Goal: Task Accomplishment & Management: Complete application form

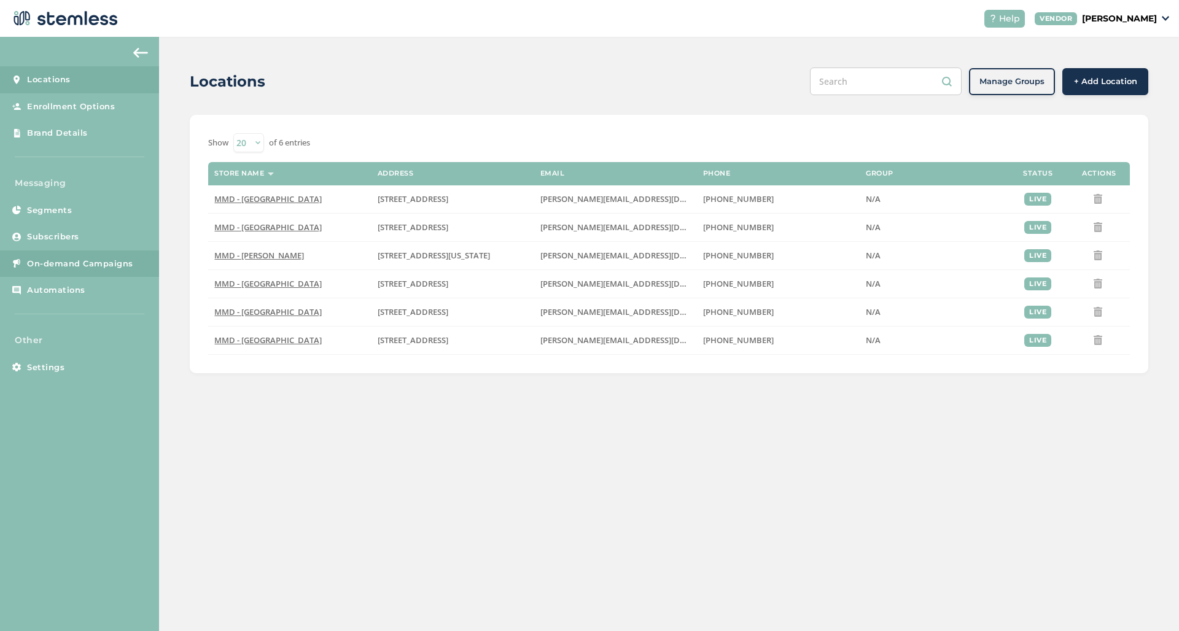
click at [103, 260] on span "On-demand Campaigns" at bounding box center [80, 264] width 106 height 12
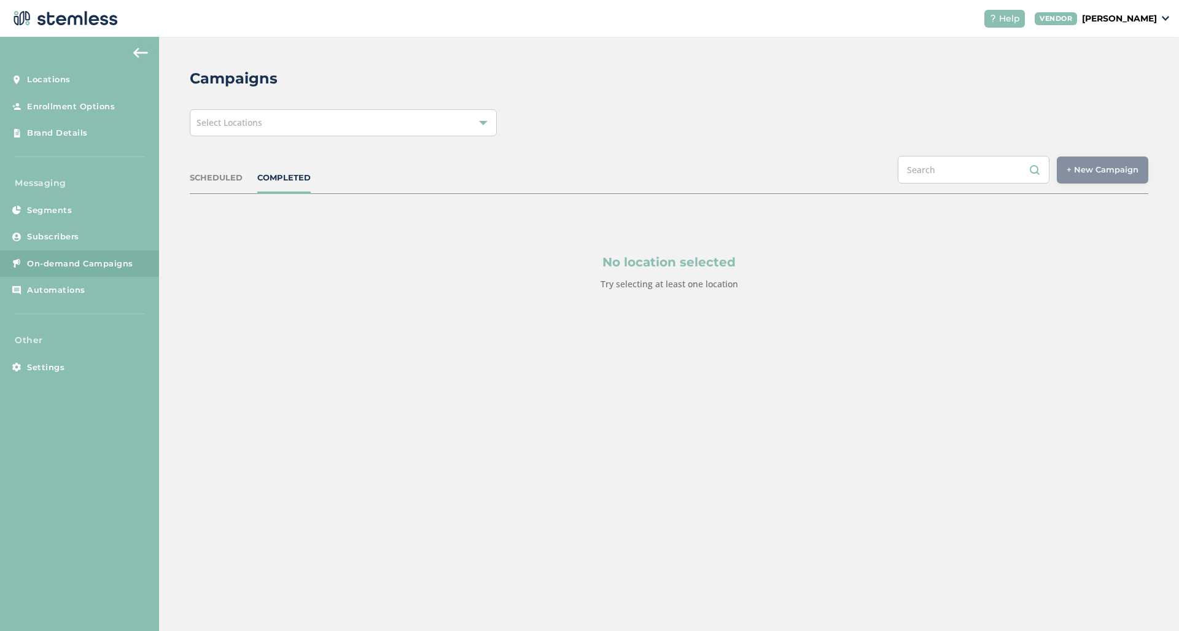
click at [475, 123] on div "Select Locations" at bounding box center [343, 122] width 307 height 27
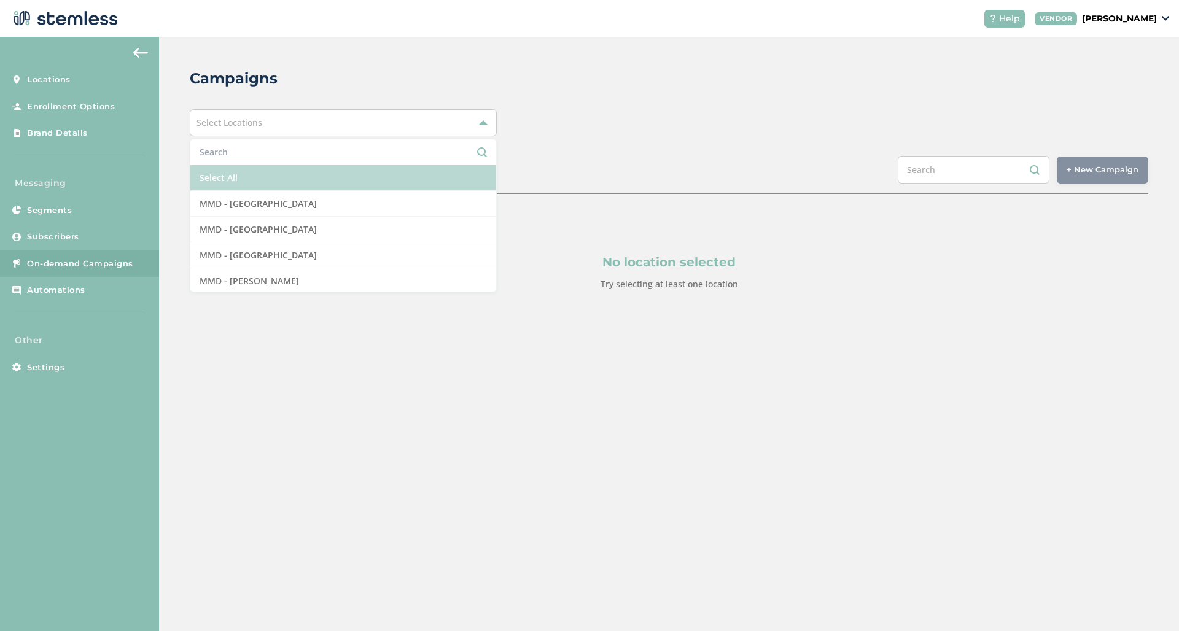
click at [397, 175] on li "Select All" at bounding box center [343, 178] width 306 height 26
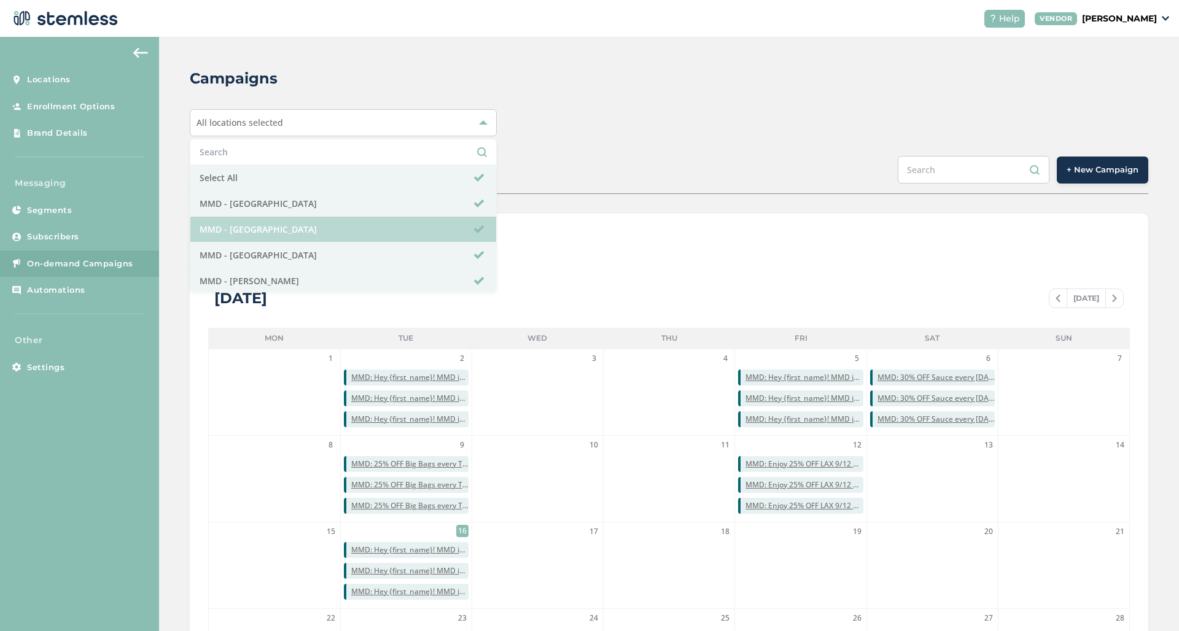
click at [396, 223] on li "MMD - [GEOGRAPHIC_DATA]" at bounding box center [343, 230] width 306 height 26
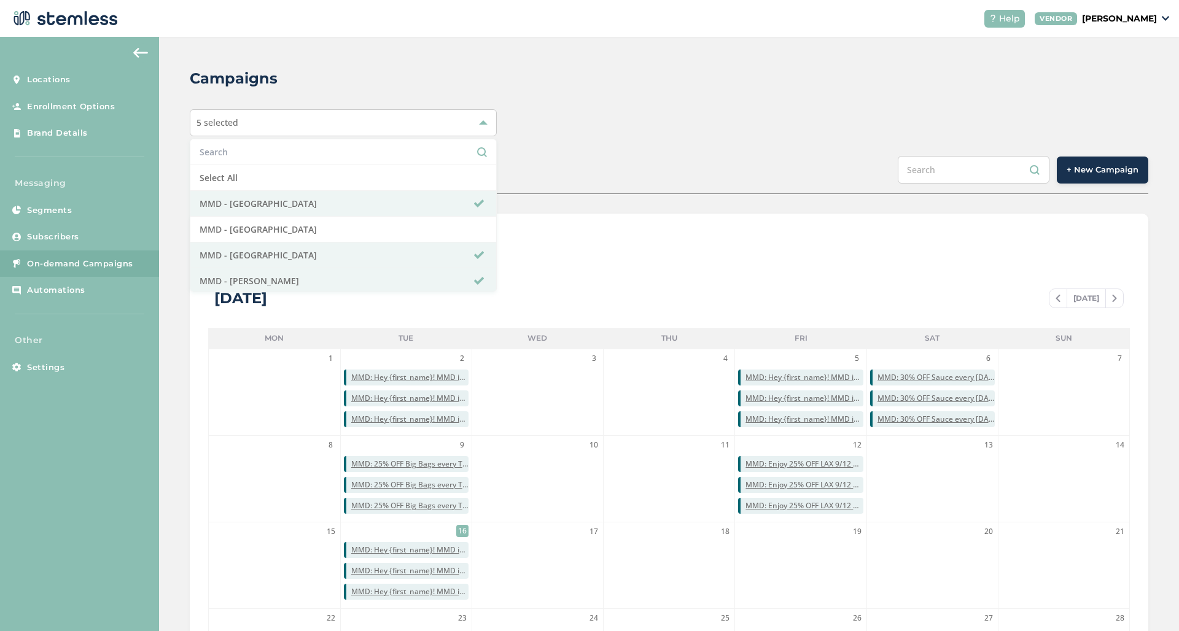
click at [924, 53] on div "Campaigns 5 selected Select All MMD - Hollywood MMD - Jersey City MMD - [GEOGRA…" at bounding box center [669, 434] width 1020 height 795
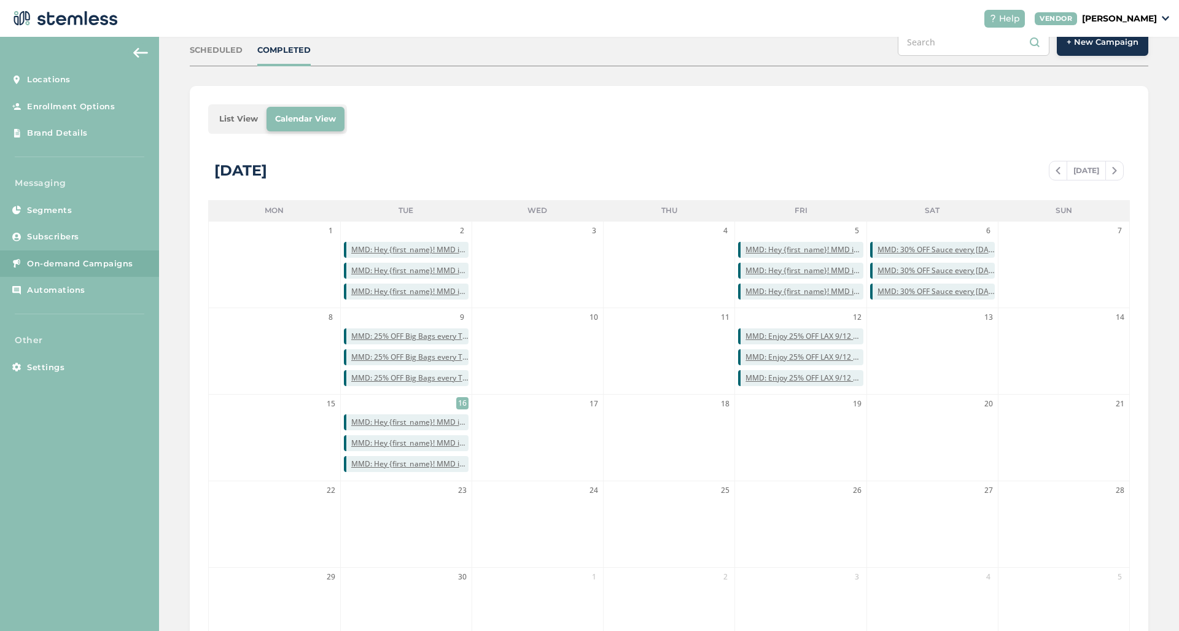
scroll to position [128, 0]
click at [1110, 46] on span "+ New Campaign" at bounding box center [1103, 42] width 72 height 12
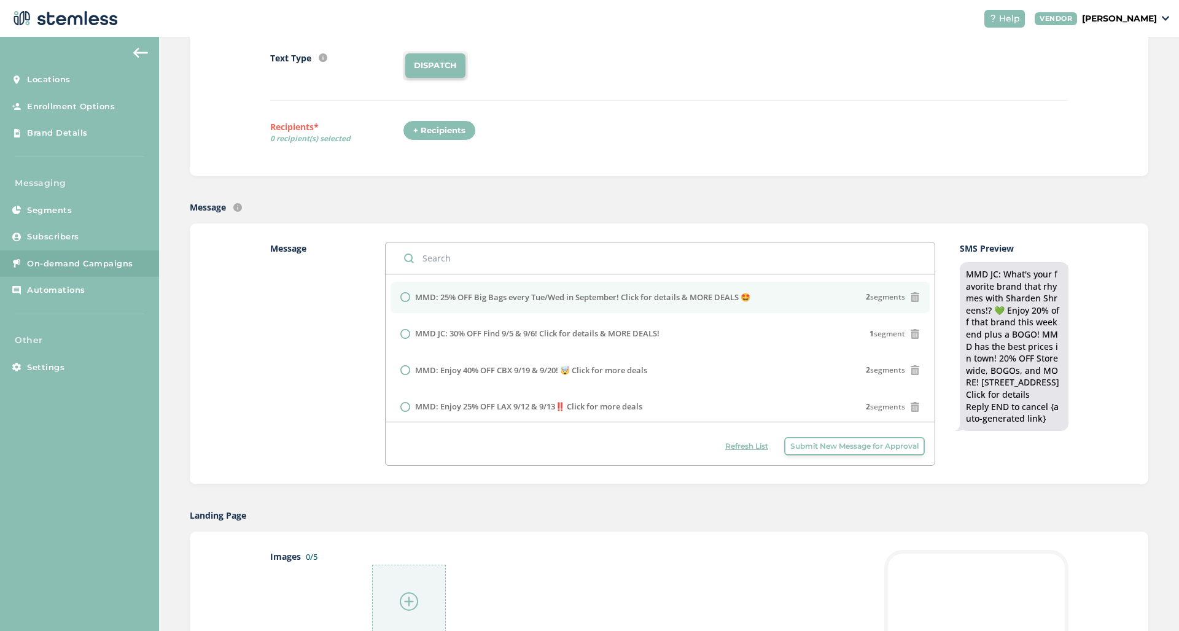
scroll to position [110, 0]
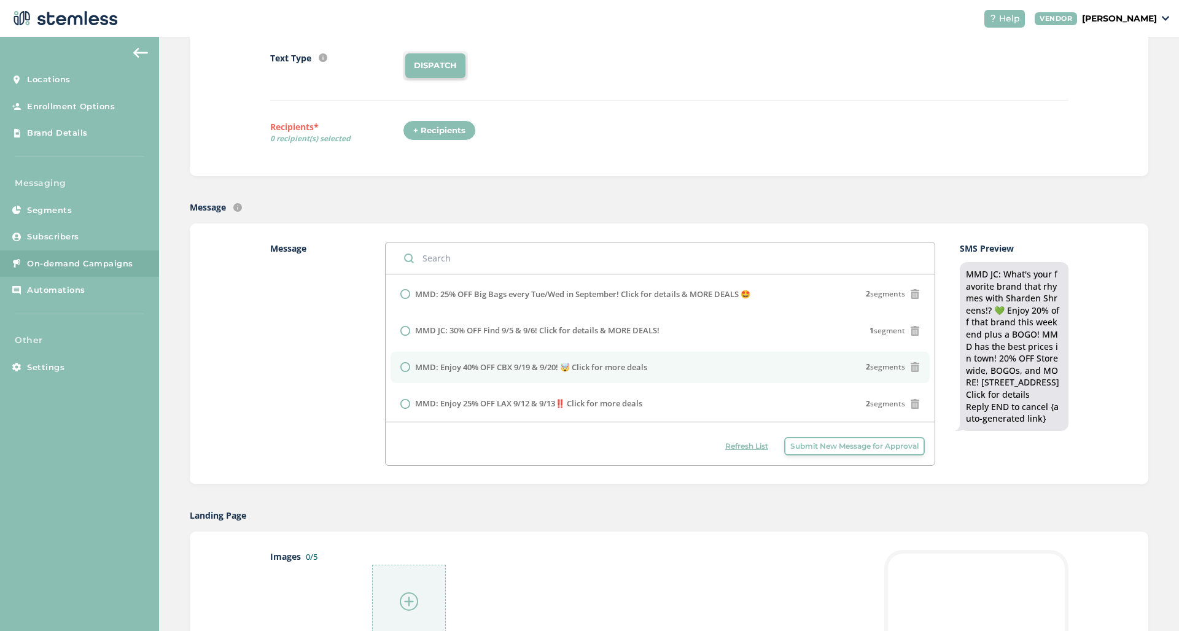
click at [570, 368] on label "MMD: Enjoy 40% OFF CBX 9/19 & 9/20! 🤯 Click for more deals" at bounding box center [531, 368] width 232 height 12
radio input "false"
radio input "true"
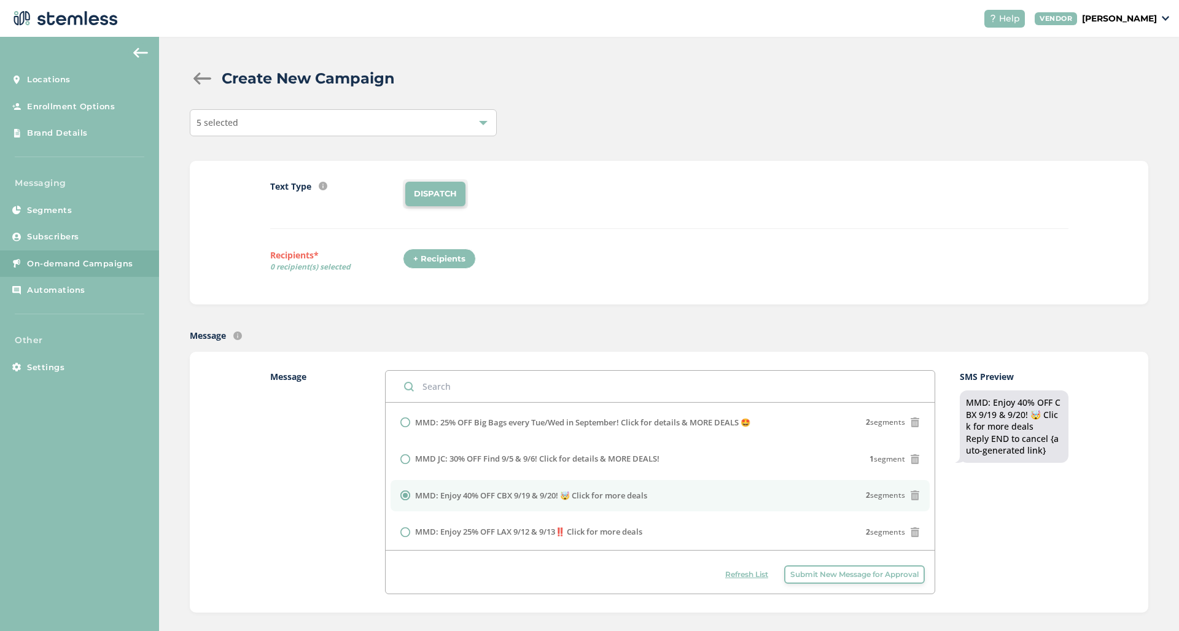
scroll to position [0, 0]
click at [450, 256] on div "+ Recipients" at bounding box center [439, 259] width 73 height 21
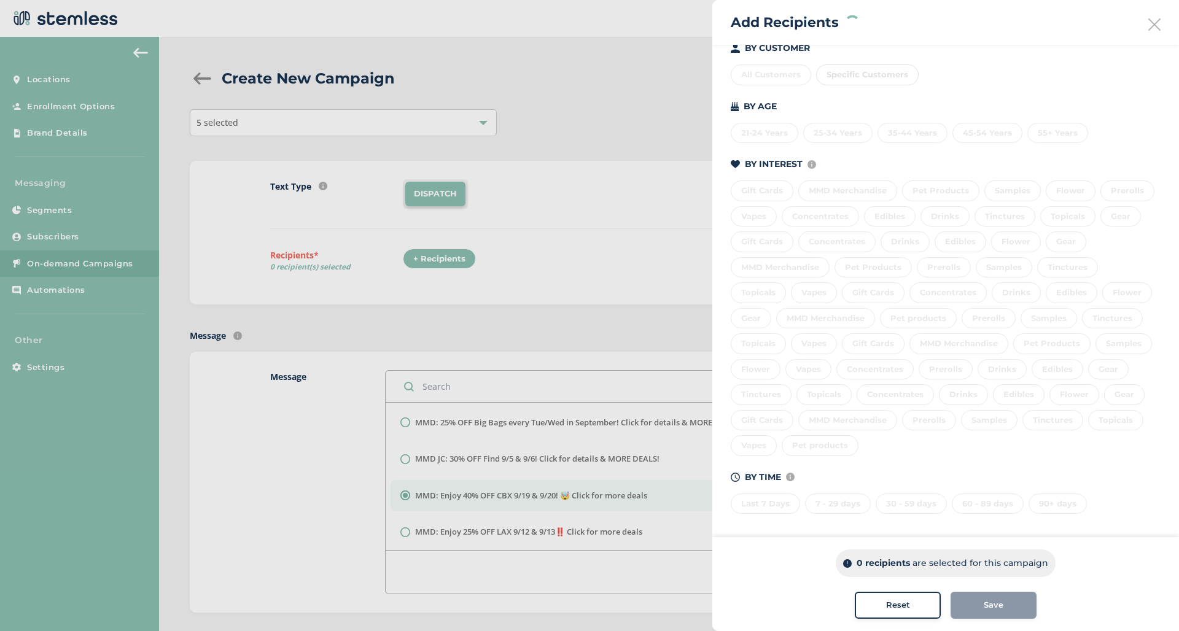
scroll to position [142, 0]
click at [754, 499] on div "Last 7 Days 7 - 29 days 30 - 59 days 60 - 89 days 90+ days" at bounding box center [946, 502] width 430 height 26
click at [781, 506] on div "Last 7 Days" at bounding box center [765, 504] width 69 height 21
click at [825, 506] on div "7 - 29 days" at bounding box center [838, 504] width 66 height 21
click at [902, 513] on div "Build your recipient list by selecting a custom segment OR using the criteria b…" at bounding box center [945, 222] width 467 height 639
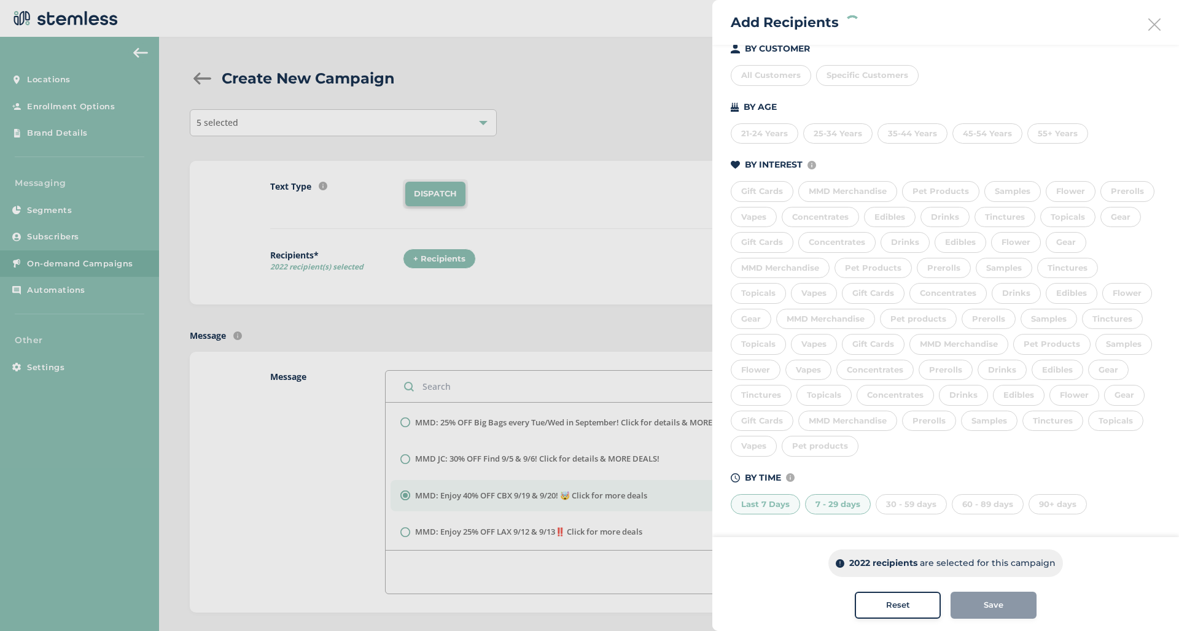
click at [903, 509] on div "30 - 59 days" at bounding box center [911, 504] width 71 height 21
click at [984, 501] on div "60 - 89 days" at bounding box center [988, 504] width 72 height 21
click at [986, 618] on button "Save" at bounding box center [994, 605] width 86 height 27
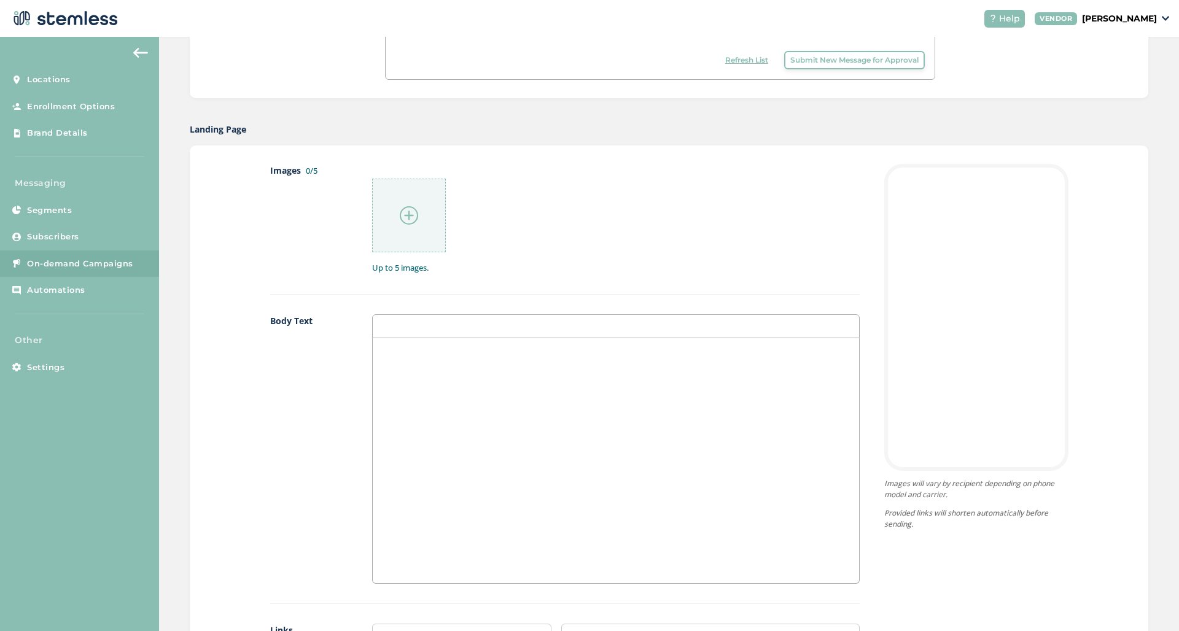
scroll to position [538, 0]
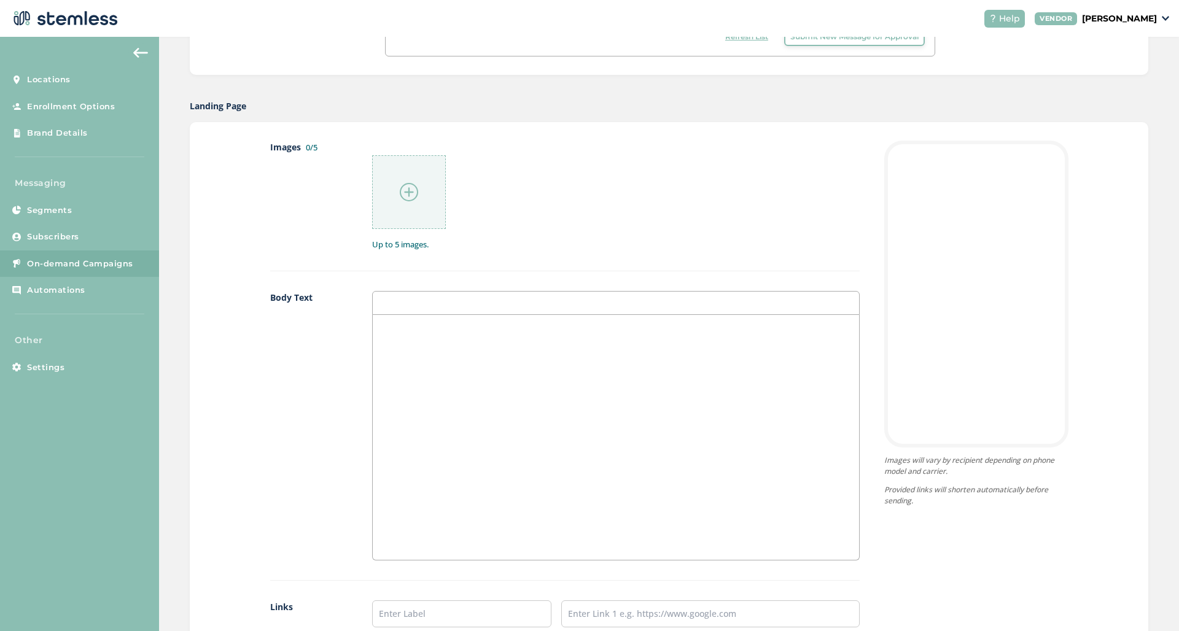
click at [413, 199] on img at bounding box center [409, 192] width 18 height 18
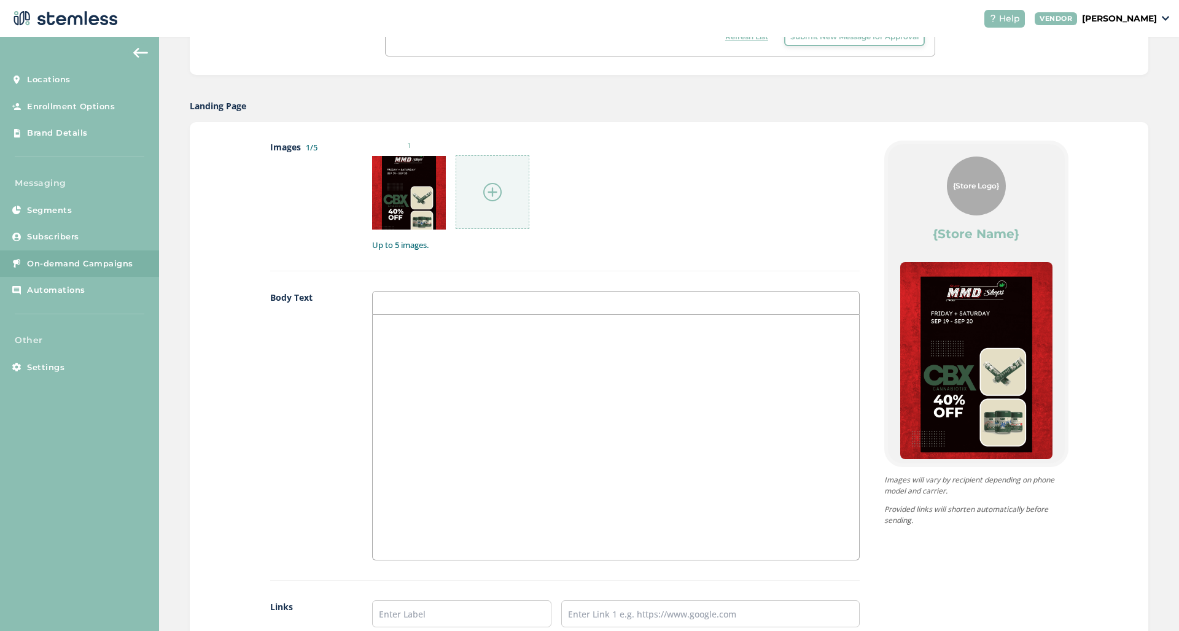
click at [497, 191] on img at bounding box center [492, 192] width 18 height 18
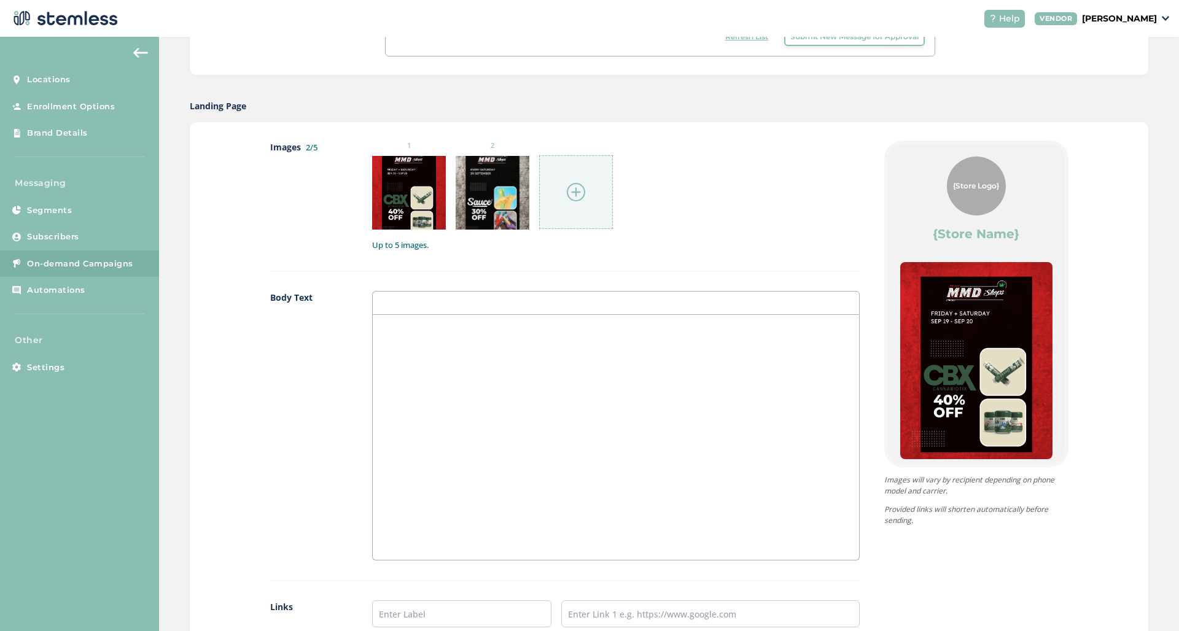
click at [582, 190] on img at bounding box center [576, 192] width 18 height 18
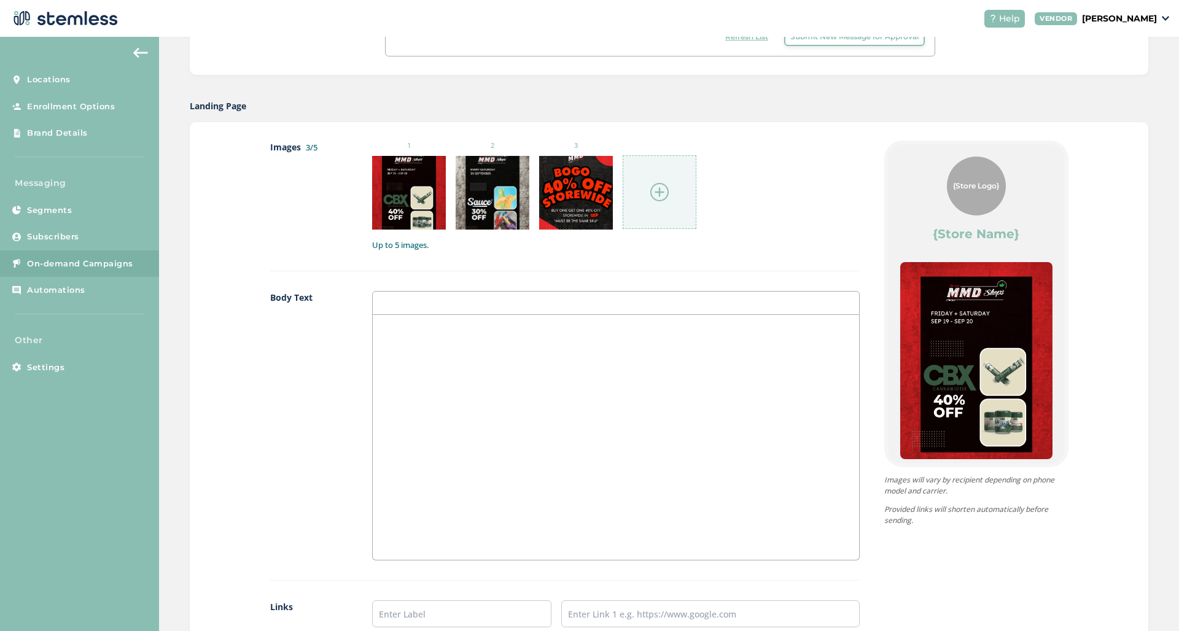
click at [661, 187] on img at bounding box center [659, 192] width 18 height 18
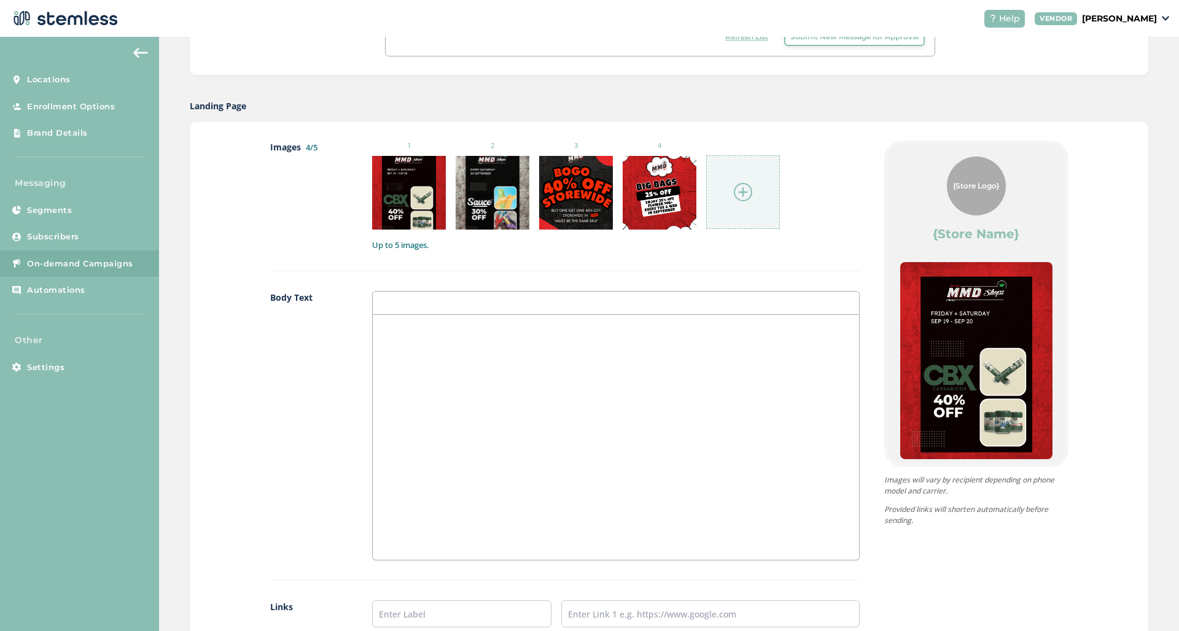
click at [741, 189] on img at bounding box center [743, 192] width 18 height 18
click at [682, 379] on div at bounding box center [616, 437] width 486 height 245
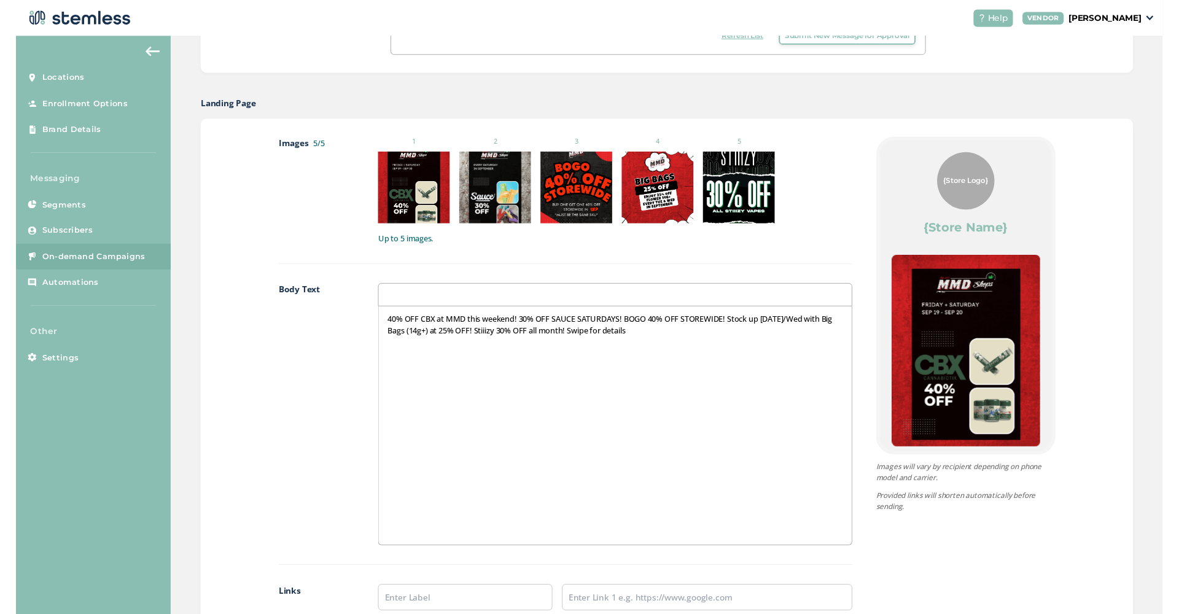
scroll to position [805, 0]
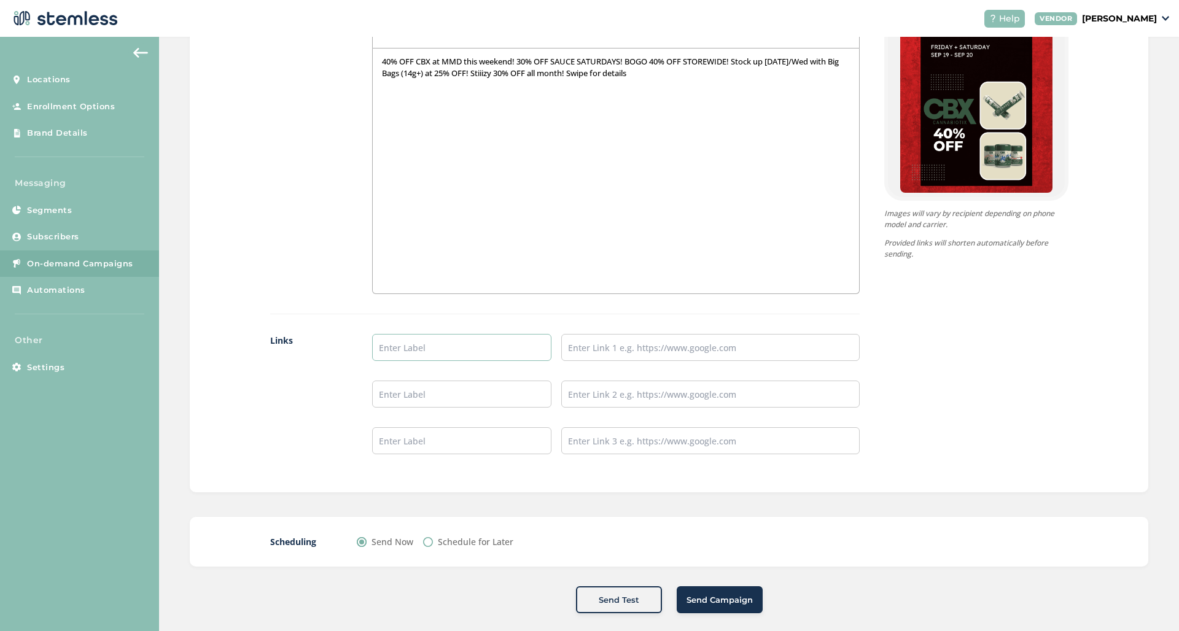
click at [451, 354] on input "text" at bounding box center [461, 347] width 179 height 27
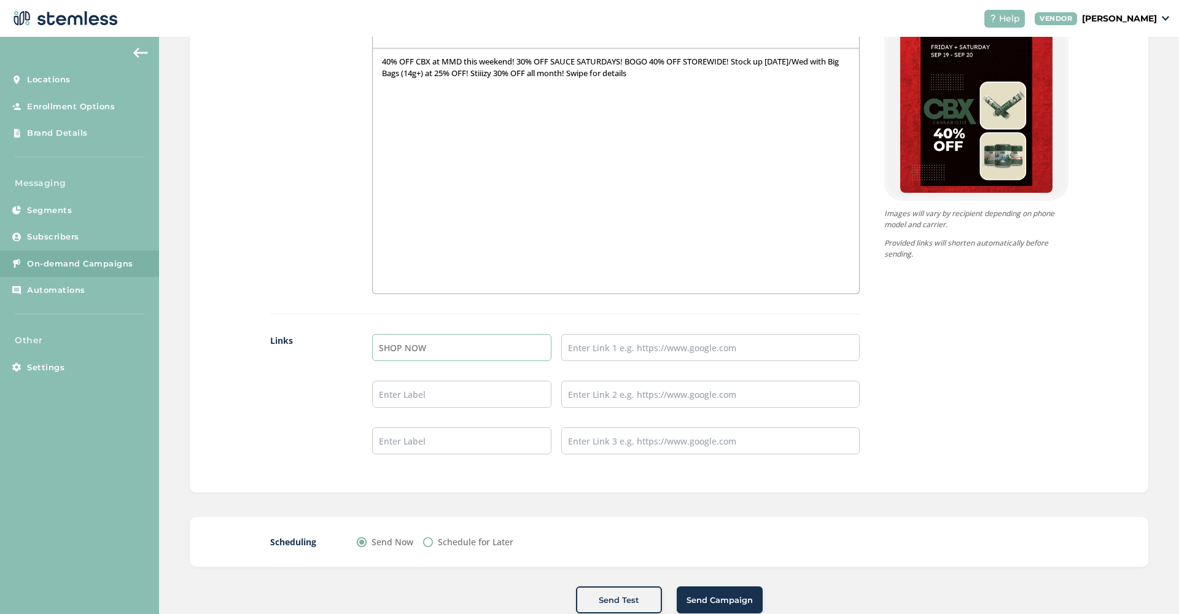
type input "SHOP NOW"
click at [586, 349] on input "text" at bounding box center [710, 347] width 298 height 27
paste input "[URL][DOMAIN_NAME]"
type input "[URL][DOMAIN_NAME]"
click at [503, 536] on label "Schedule for Later" at bounding box center [476, 542] width 76 height 13
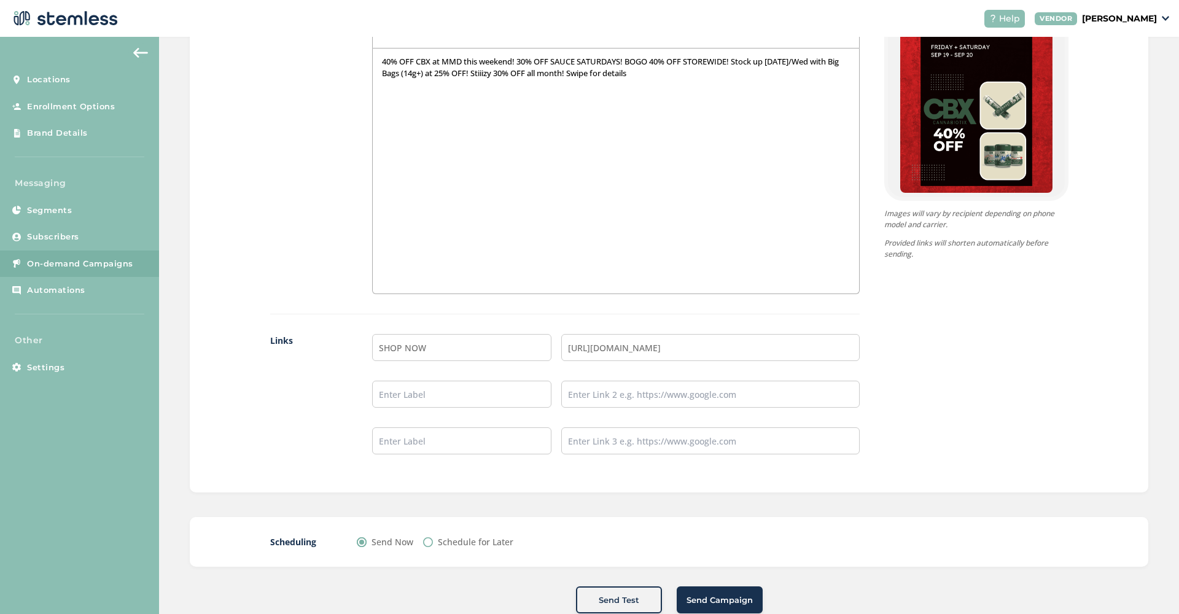
click at [433, 537] on input "Schedule for Later" at bounding box center [428, 542] width 10 height 10
radio input "true"
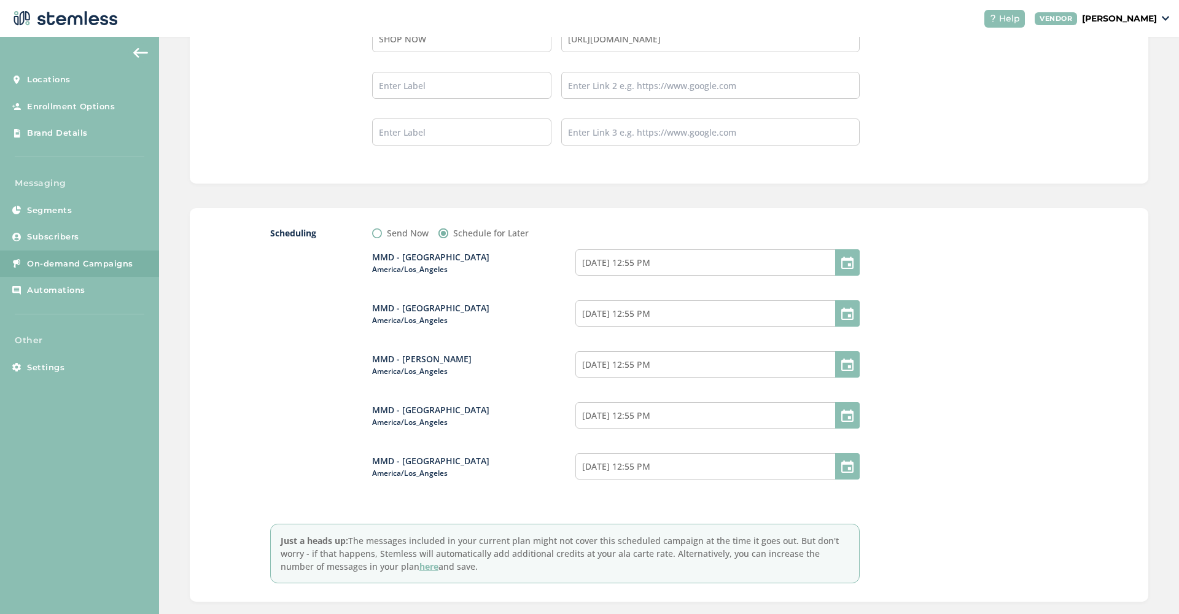
scroll to position [1140, 0]
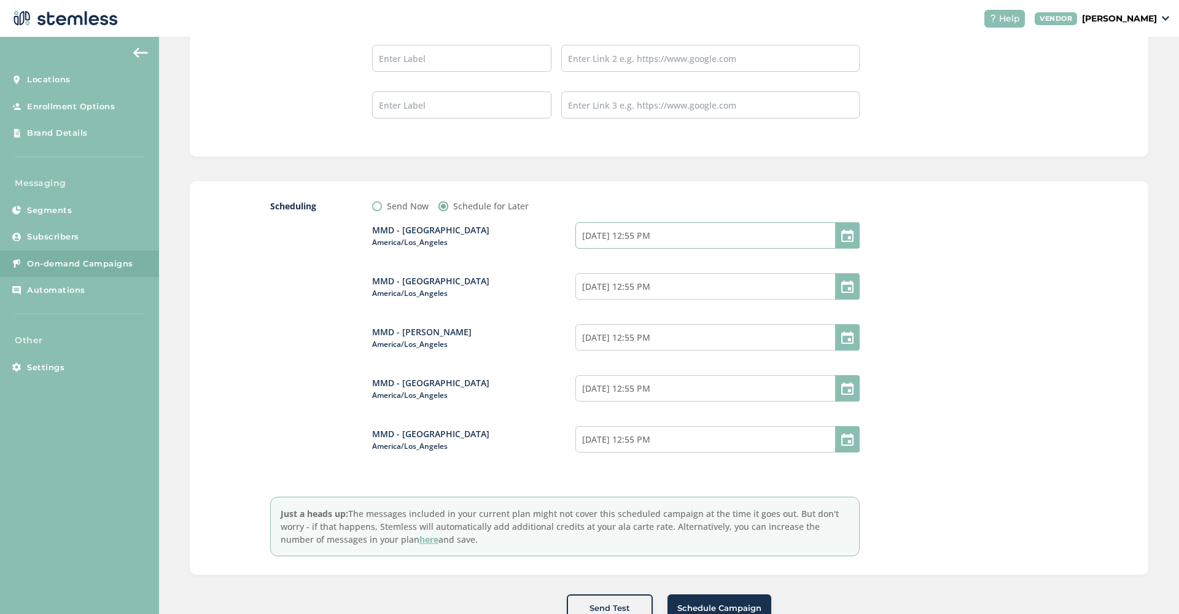
click at [720, 238] on input "[DATE] 12:55 PM" at bounding box center [717, 235] width 284 height 26
select select "55"
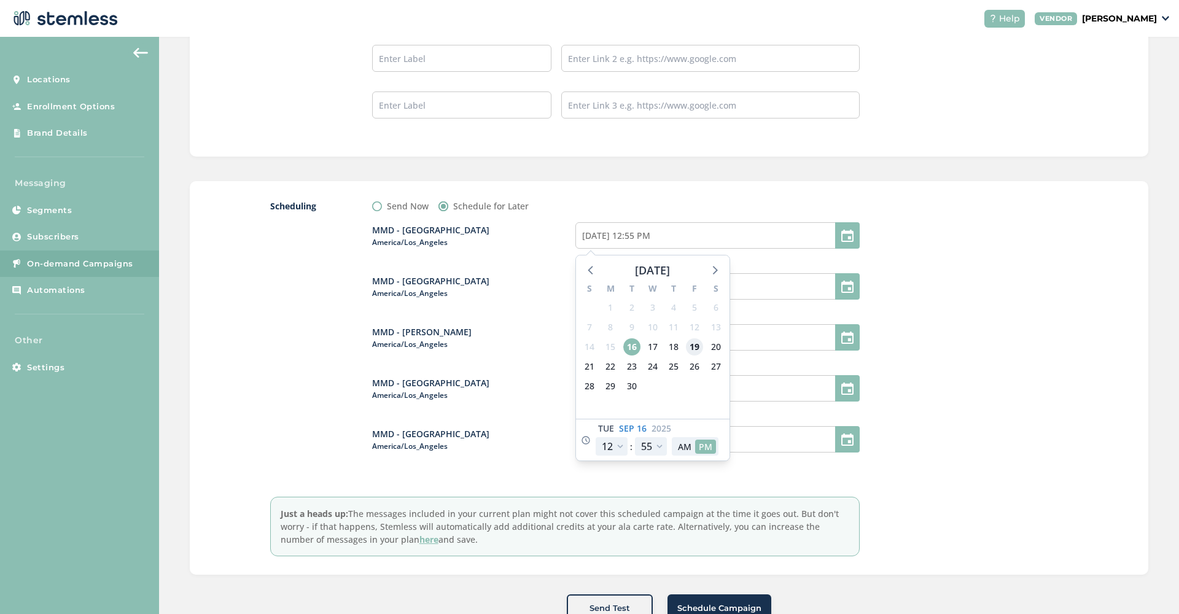
click at [696, 348] on span "19" at bounding box center [694, 346] width 17 height 17
type input "[DATE] 12:55 PM"
select select "21"
type input "[DATE] 9:55 PM"
select select "21"
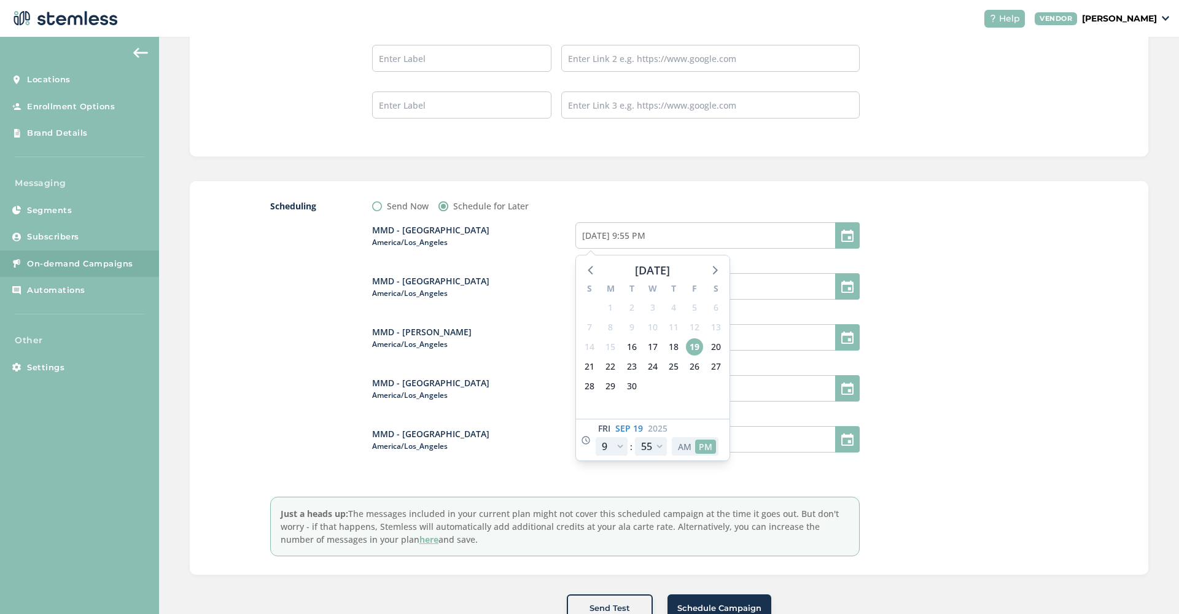
click at [688, 448] on button "AM" at bounding box center [684, 447] width 21 height 14
type input "[DATE] 9:55 AM"
select select "9"
click at [983, 284] on div at bounding box center [976, 378] width 184 height 357
click at [666, 278] on input "[DATE] 12:55 PM" at bounding box center [717, 286] width 284 height 26
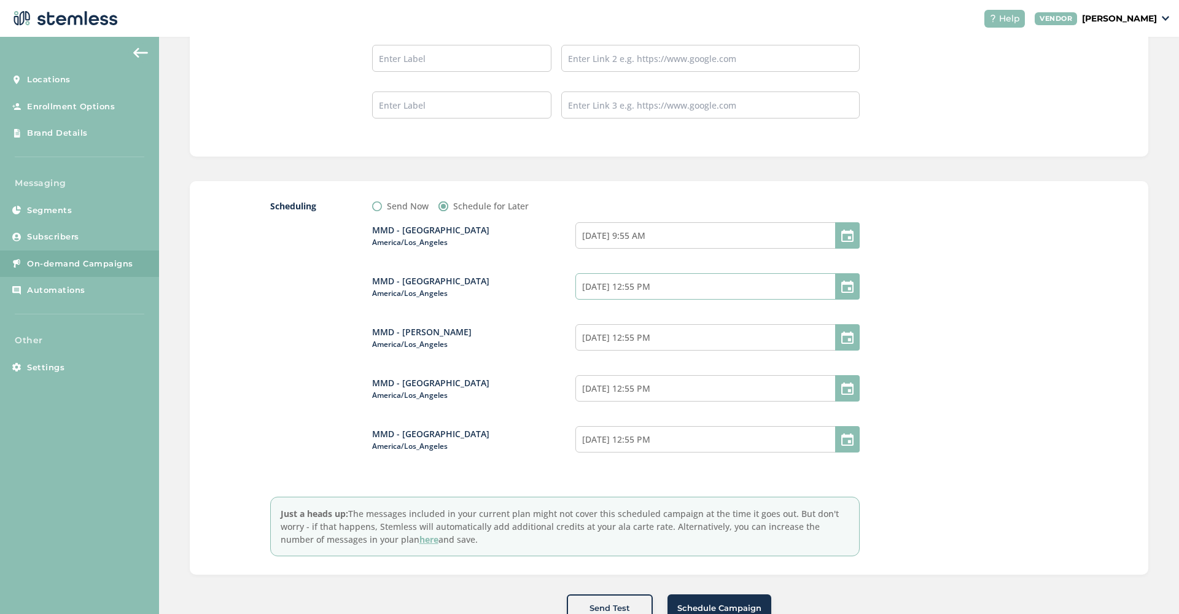
select select "55"
click at [690, 397] on span "19" at bounding box center [694, 397] width 17 height 17
type input "[DATE] 12:55 PM"
select select "21"
type input "[DATE] 9:55 PM"
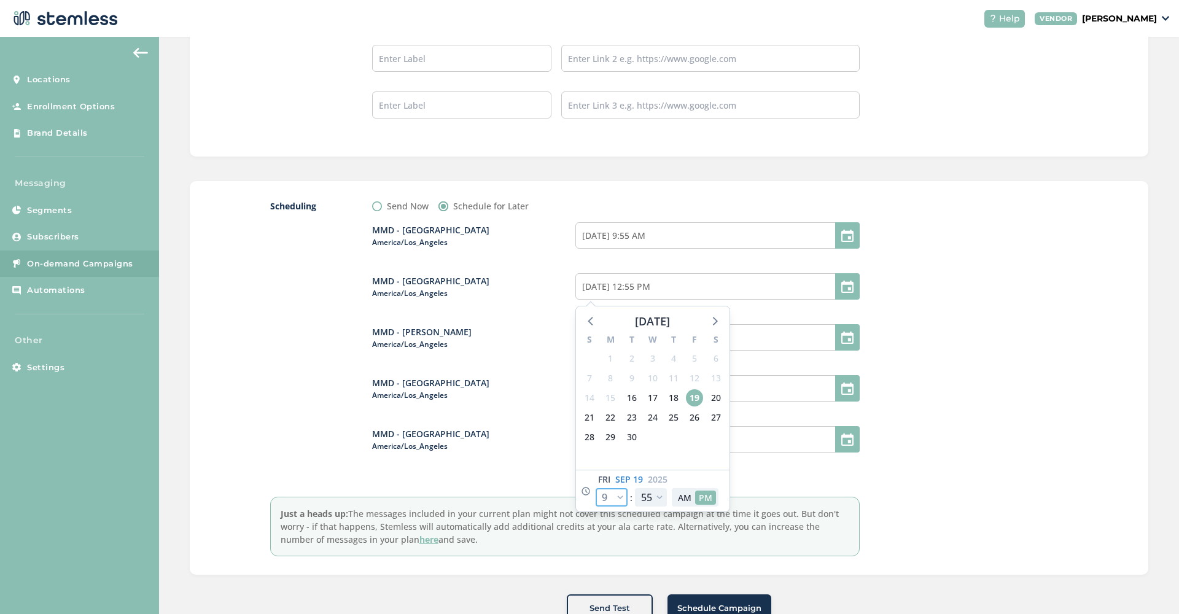
select select "21"
select select "50"
type input "[DATE] 9:50 PM"
select select "50"
click at [682, 493] on button "AM" at bounding box center [684, 498] width 21 height 14
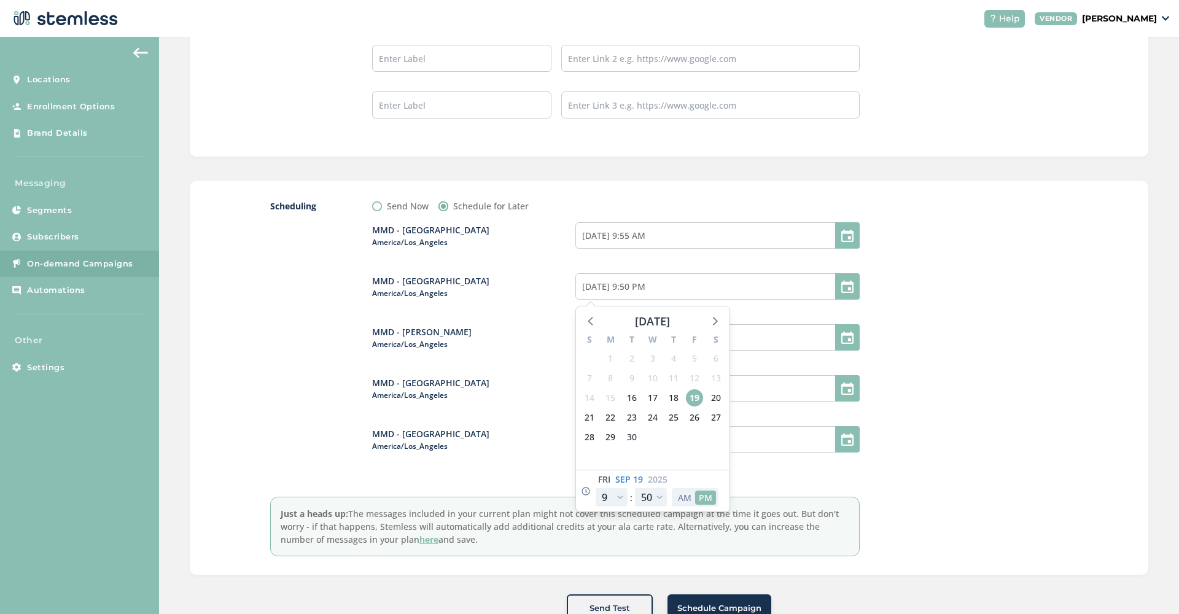
type input "[DATE] 9:50 AM"
select select "9"
click at [1007, 290] on div at bounding box center [976, 378] width 184 height 357
click at [675, 338] on input "[DATE] 12:55 PM" at bounding box center [717, 337] width 284 height 26
select select "55"
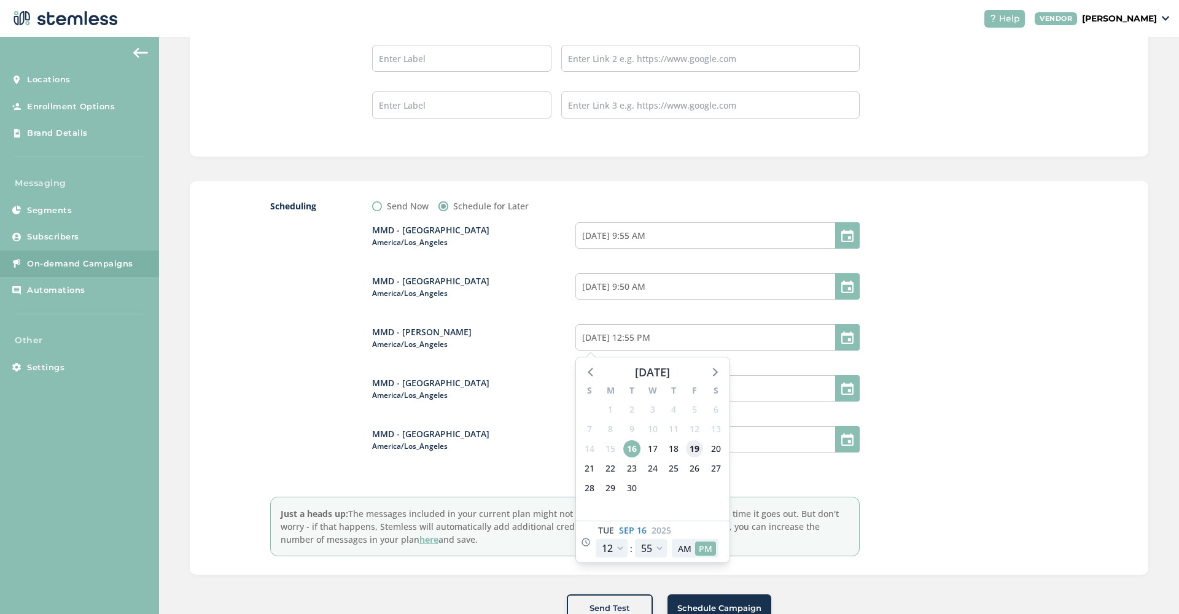
click at [699, 447] on span "19" at bounding box center [694, 448] width 17 height 17
type input "[DATE] 12:55 PM"
select select "20"
type input "[DATE] 8:55 PM"
select select "20"
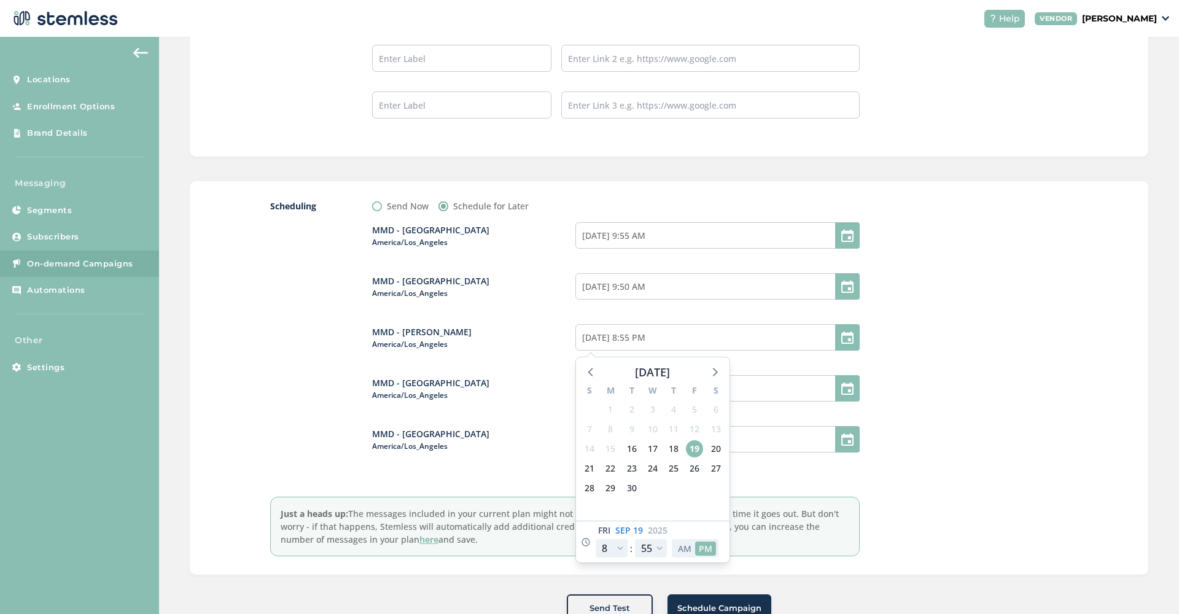
click at [682, 551] on button "AM" at bounding box center [684, 549] width 21 height 14
type input "[DATE] 8:55 AM"
select select "8"
click at [927, 378] on div at bounding box center [976, 378] width 184 height 357
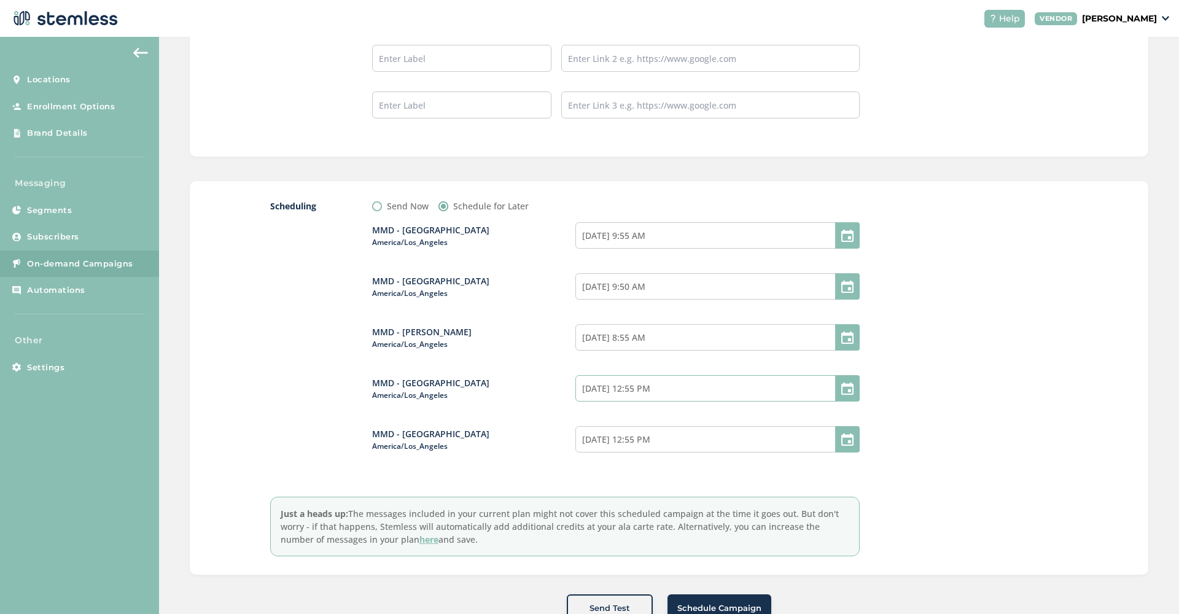
click at [665, 388] on input "[DATE] 12:55 PM" at bounding box center [717, 388] width 284 height 26
select select "55"
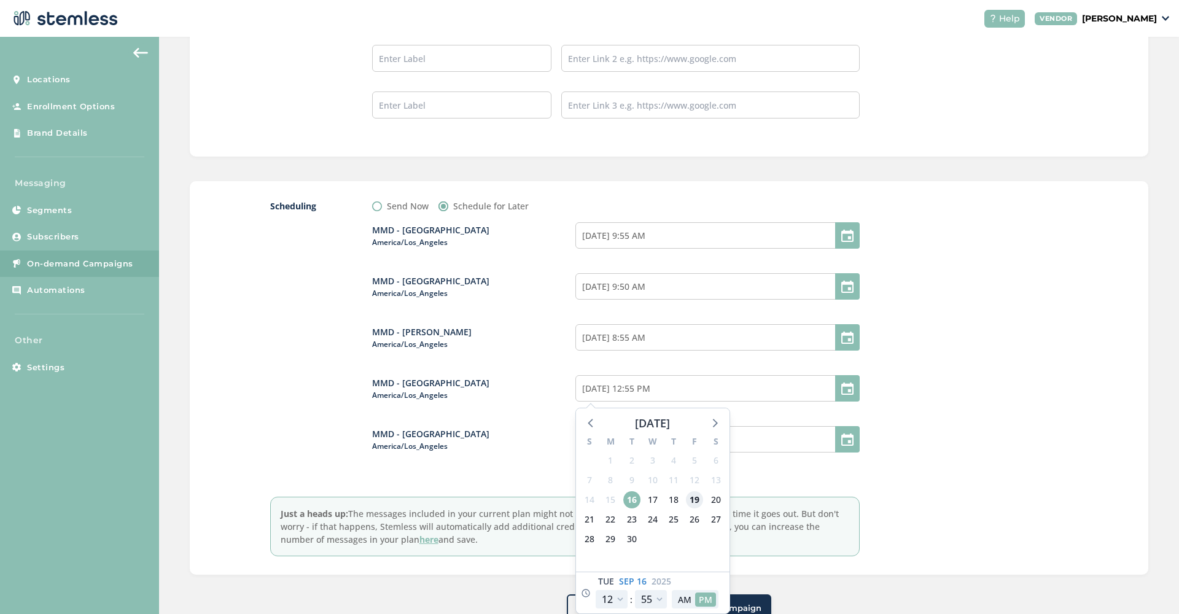
click at [693, 499] on span "19" at bounding box center [694, 499] width 17 height 17
type input "[DATE] 12:55 PM"
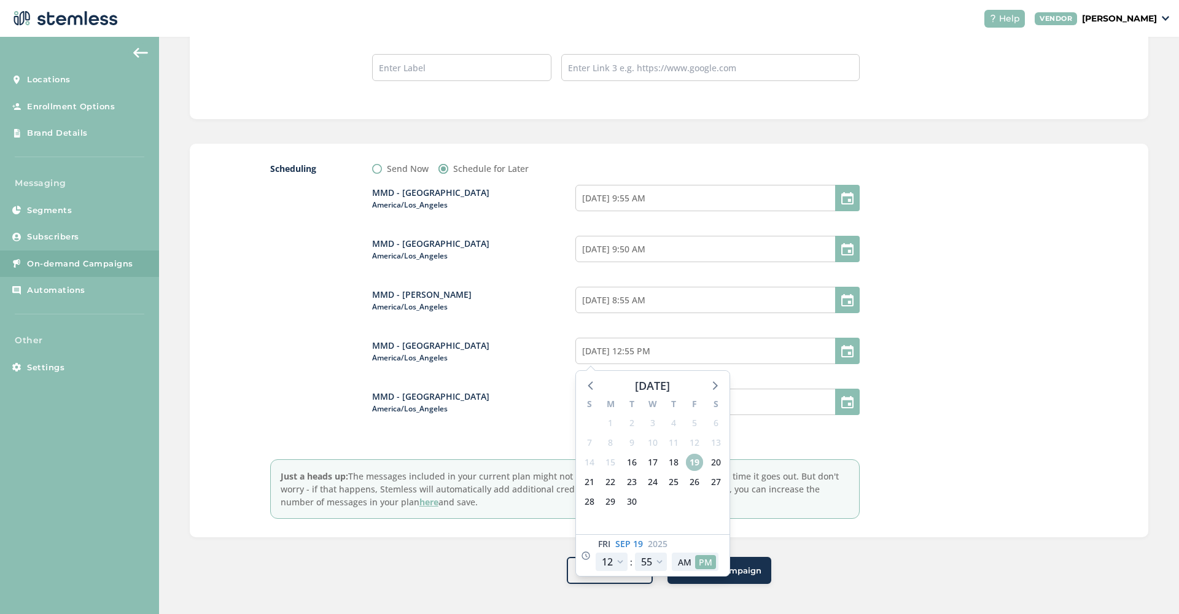
scroll to position [1177, 0]
select select "20"
type input "[DATE] 8:55 PM"
select select "20"
select select "30"
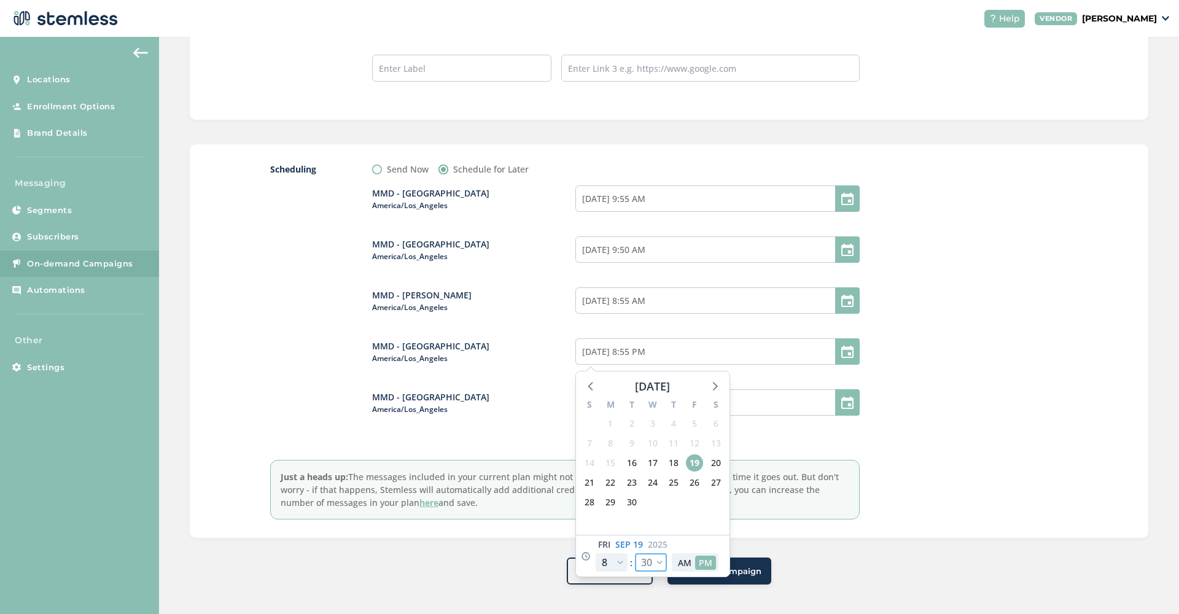
type input "[DATE] 8:30 PM"
select select "30"
click at [690, 562] on button "AM" at bounding box center [684, 563] width 21 height 14
type input "[DATE] 8:30 AM"
select select "8"
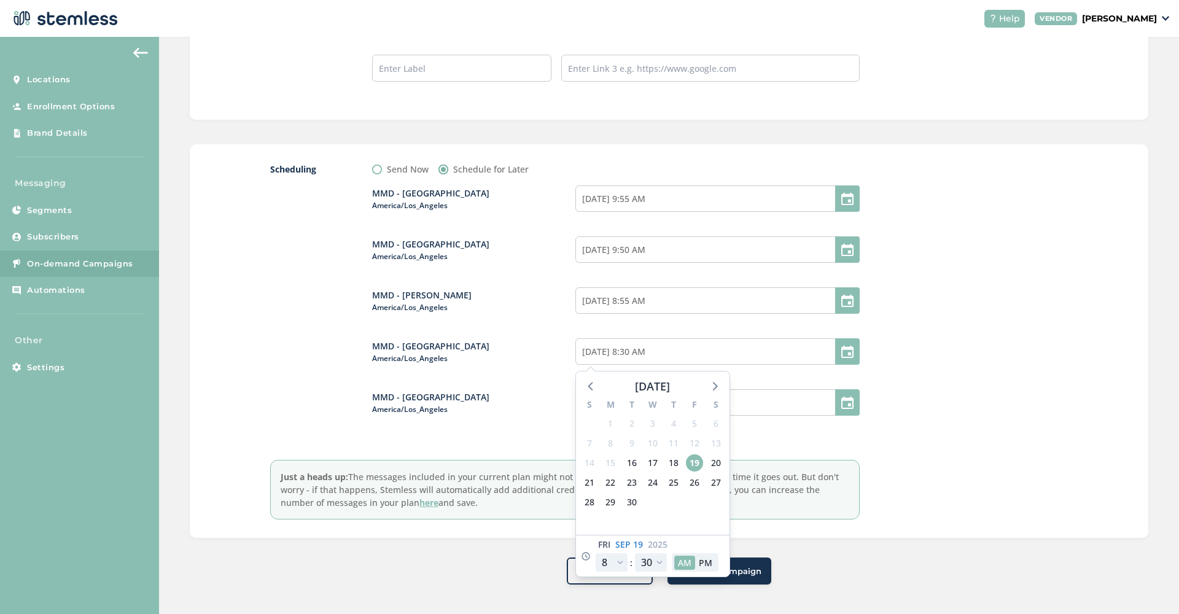
click at [962, 430] on div at bounding box center [976, 341] width 184 height 357
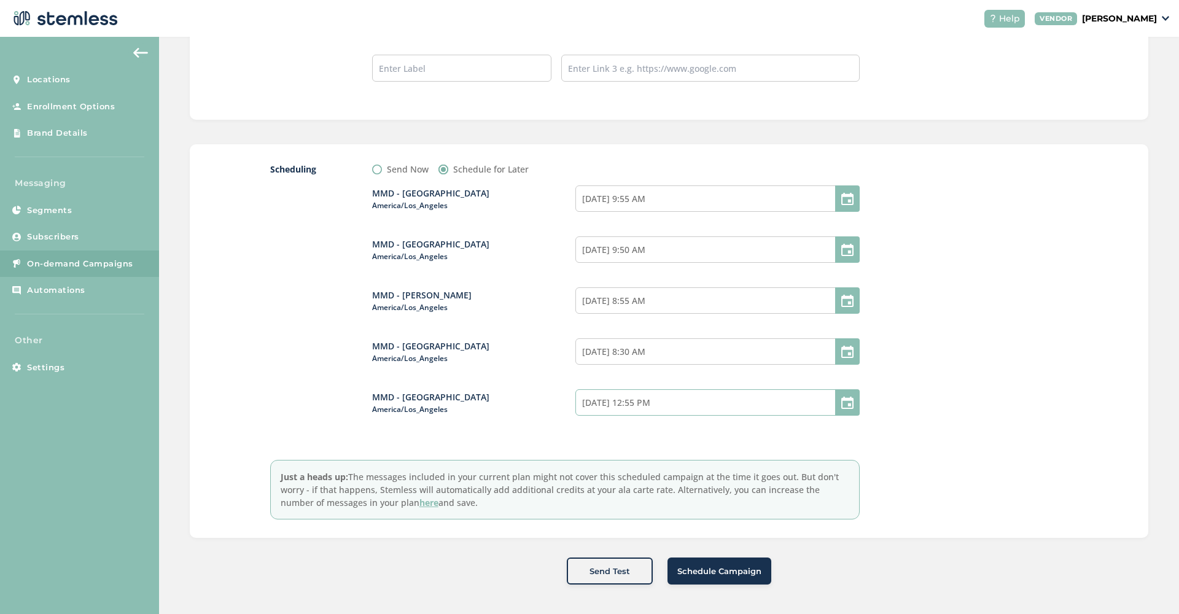
click at [692, 403] on input "[DATE] 12:55 PM" at bounding box center [717, 402] width 284 height 26
select select "55"
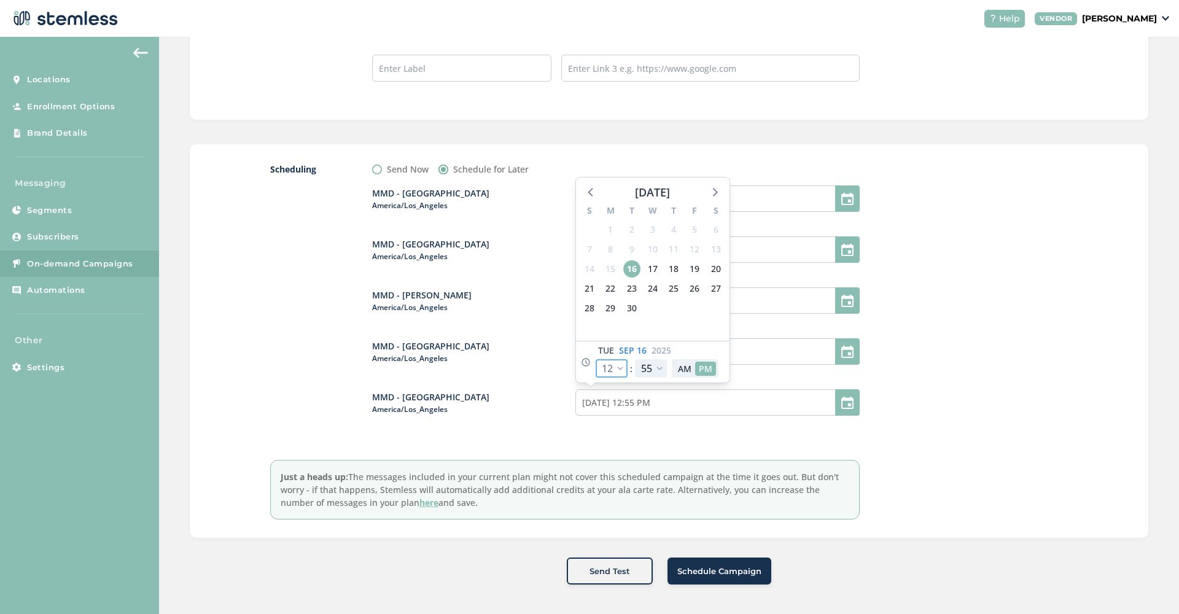
select select "21"
type input "[DATE] 9:55 PM"
select select "21"
select select "30"
type input "[DATE] 9:30 PM"
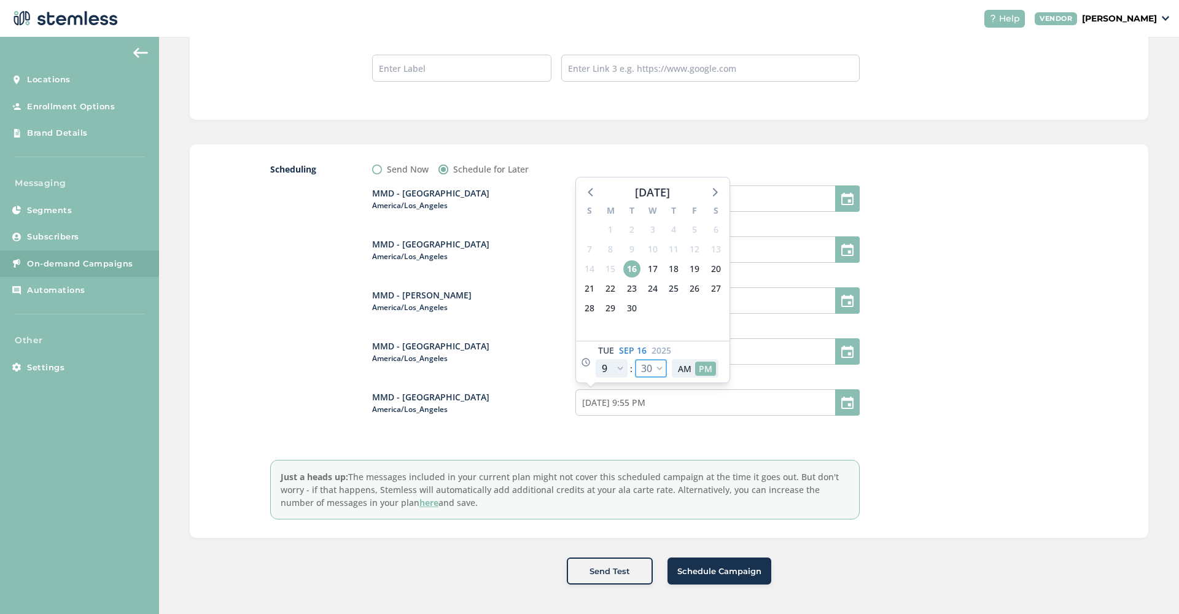
select select "30"
click at [688, 362] on button "AM" at bounding box center [684, 369] width 21 height 14
type input "[DATE] 9:30 AM"
select select "9"
click at [983, 314] on div at bounding box center [976, 341] width 184 height 357
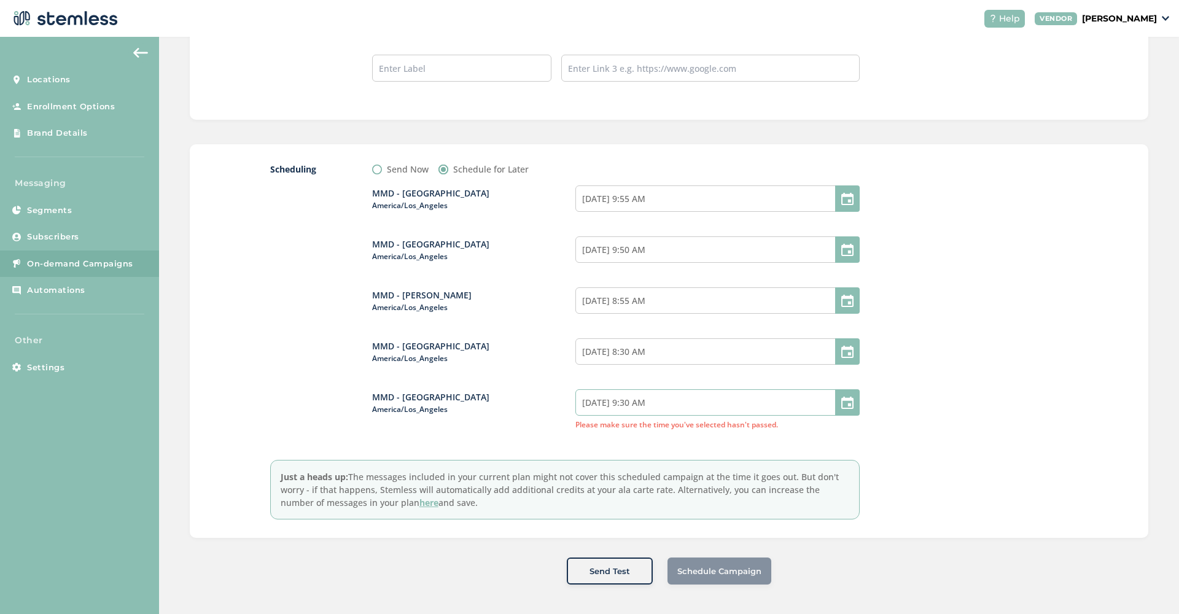
click at [726, 407] on input "[DATE] 9:30 AM" at bounding box center [717, 402] width 284 height 26
select select "9"
select select "30"
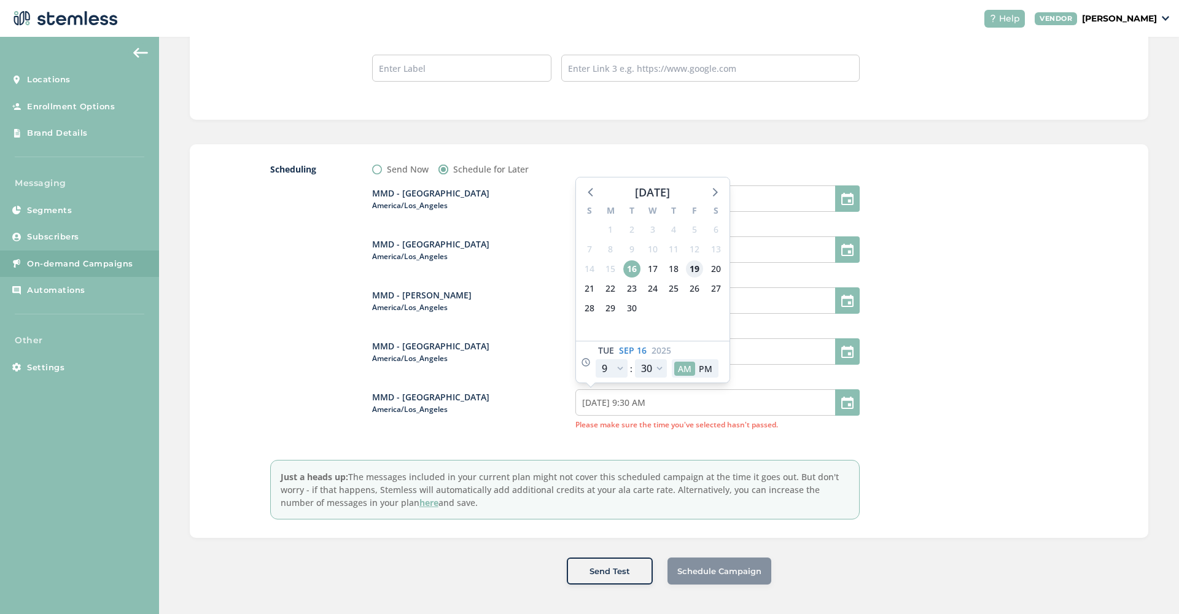
click at [700, 270] on span "19" at bounding box center [694, 268] width 17 height 17
type input "[DATE] 9:30 AM"
click at [951, 337] on div at bounding box center [976, 341] width 184 height 357
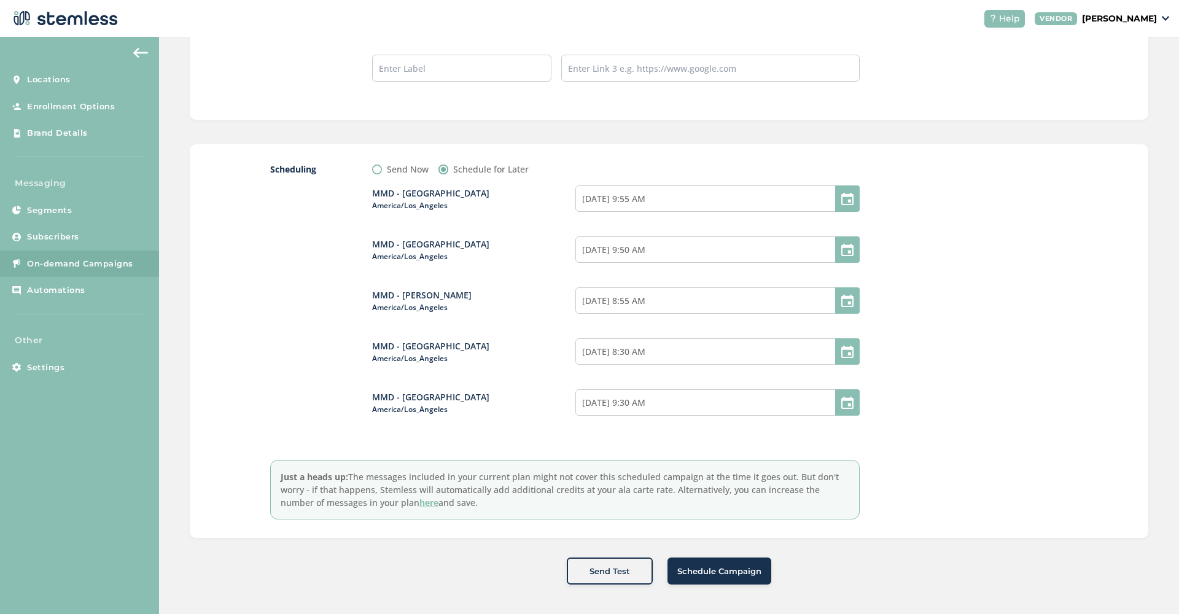
click at [747, 571] on span "Schedule Campaign" at bounding box center [719, 572] width 84 height 12
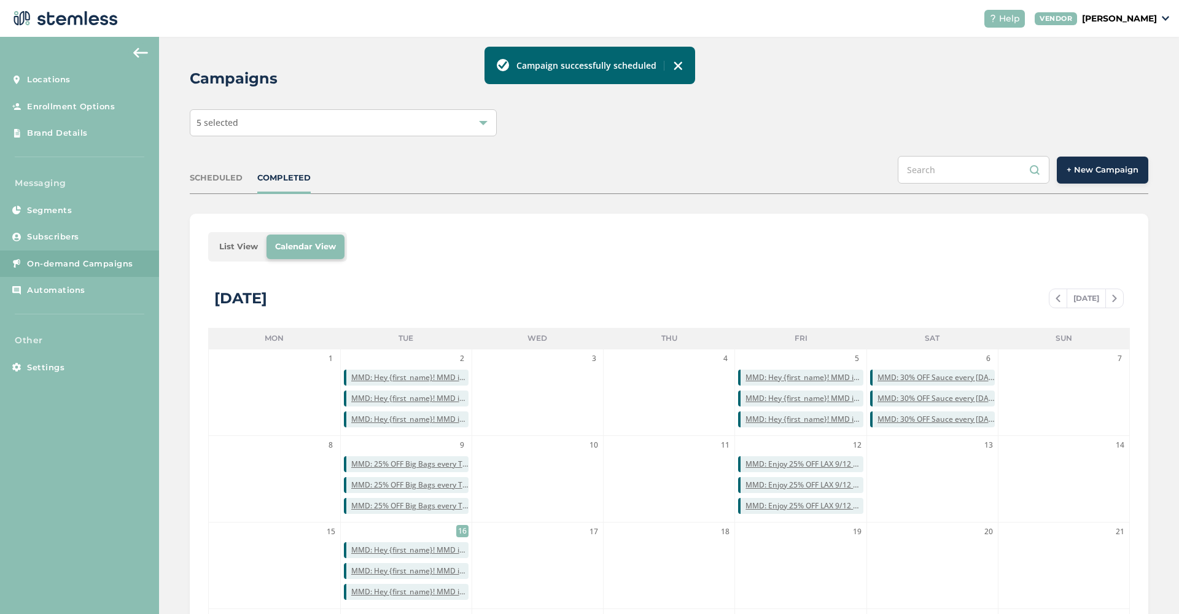
click at [386, 127] on div "5 selected" at bounding box center [343, 122] width 307 height 27
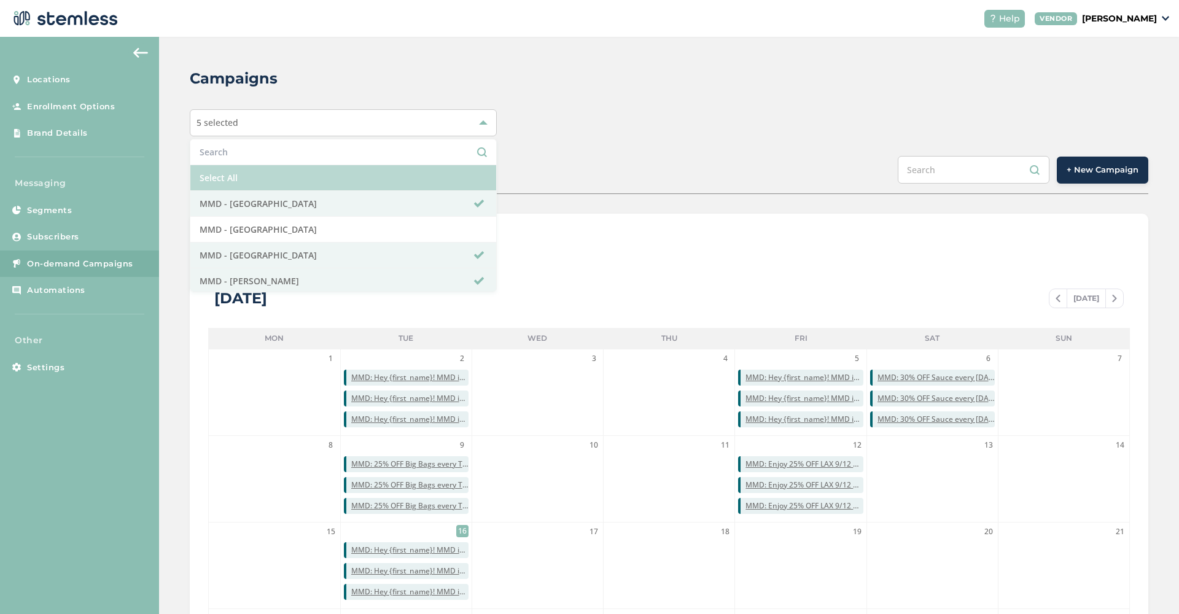
click at [388, 179] on li "Select All" at bounding box center [343, 178] width 306 height 26
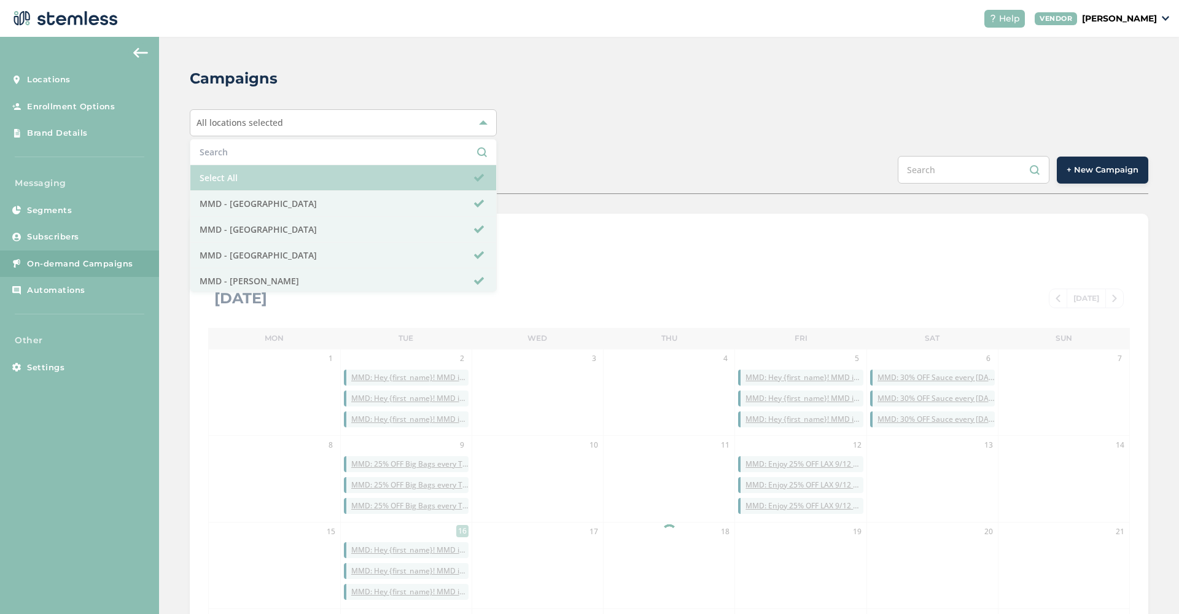
click at [388, 179] on li "Select All" at bounding box center [343, 178] width 306 height 26
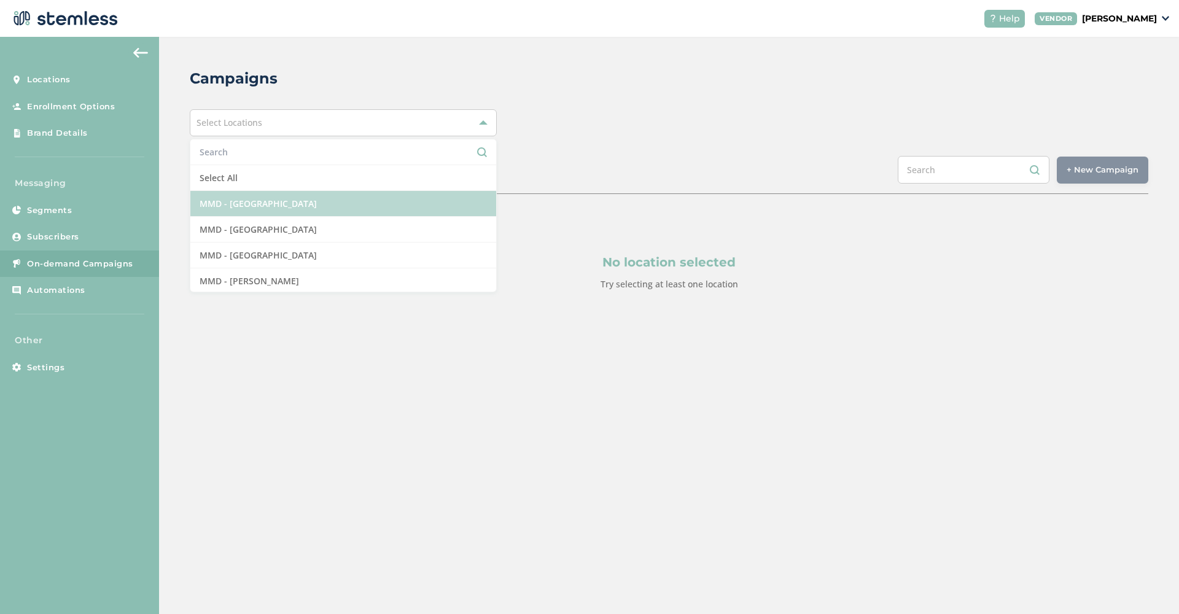
click at [446, 203] on li "MMD - [GEOGRAPHIC_DATA]" at bounding box center [343, 204] width 306 height 26
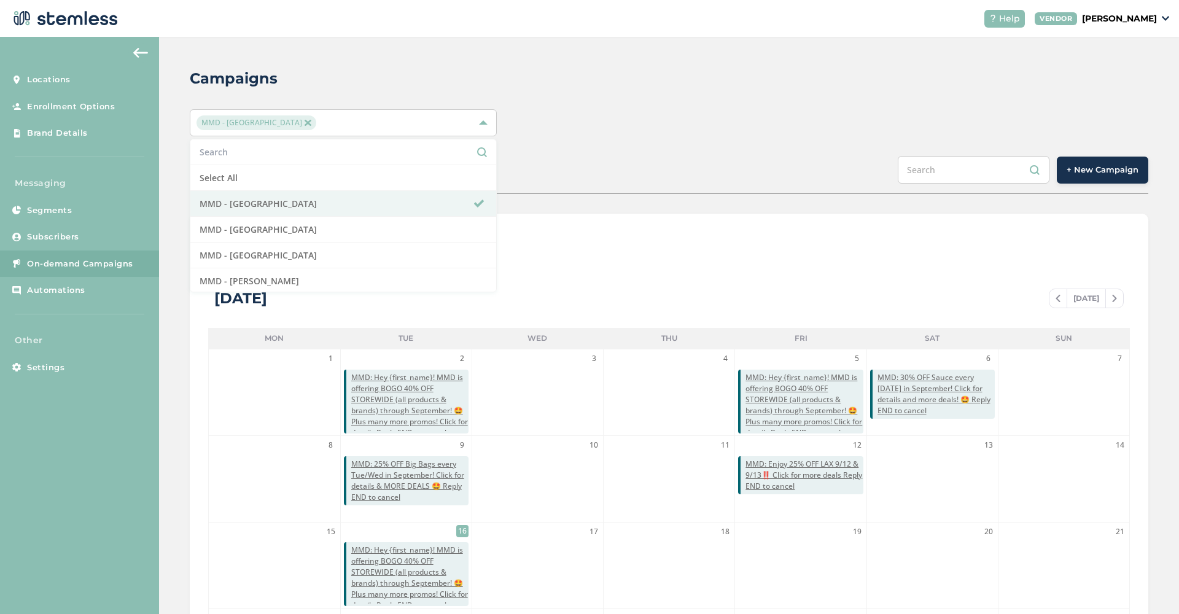
click at [592, 161] on div "SCHEDULED COMPLETED + New Campaign" at bounding box center [669, 175] width 959 height 38
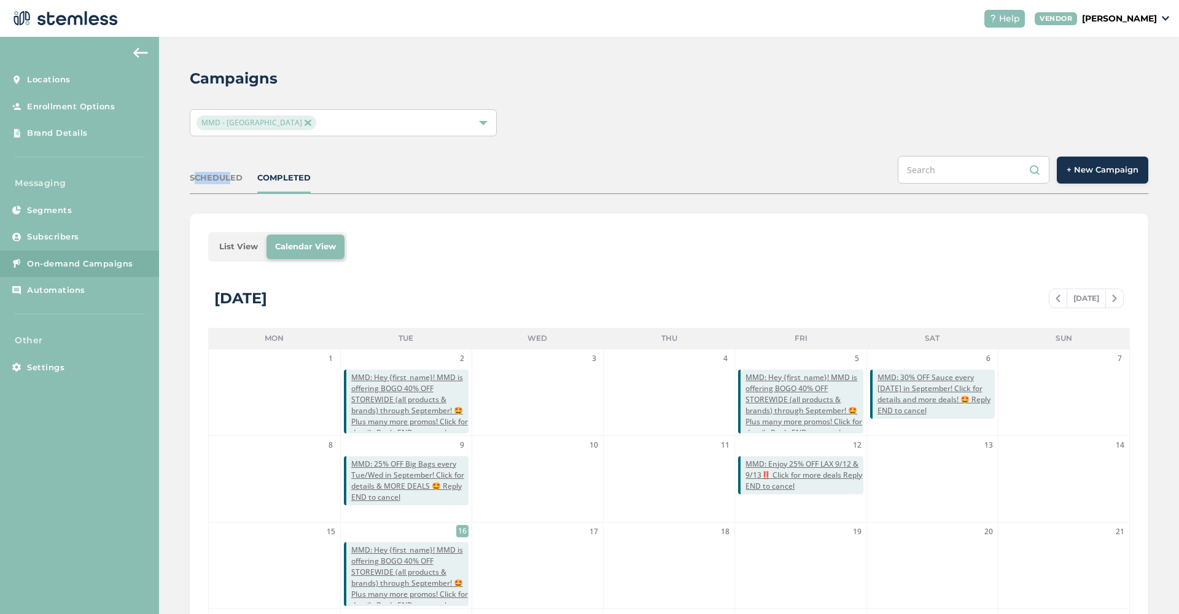
click at [228, 172] on div "SCHEDULED COMPLETED + New Campaign" at bounding box center [669, 175] width 959 height 38
click at [222, 181] on div "SCHEDULED" at bounding box center [216, 178] width 53 height 12
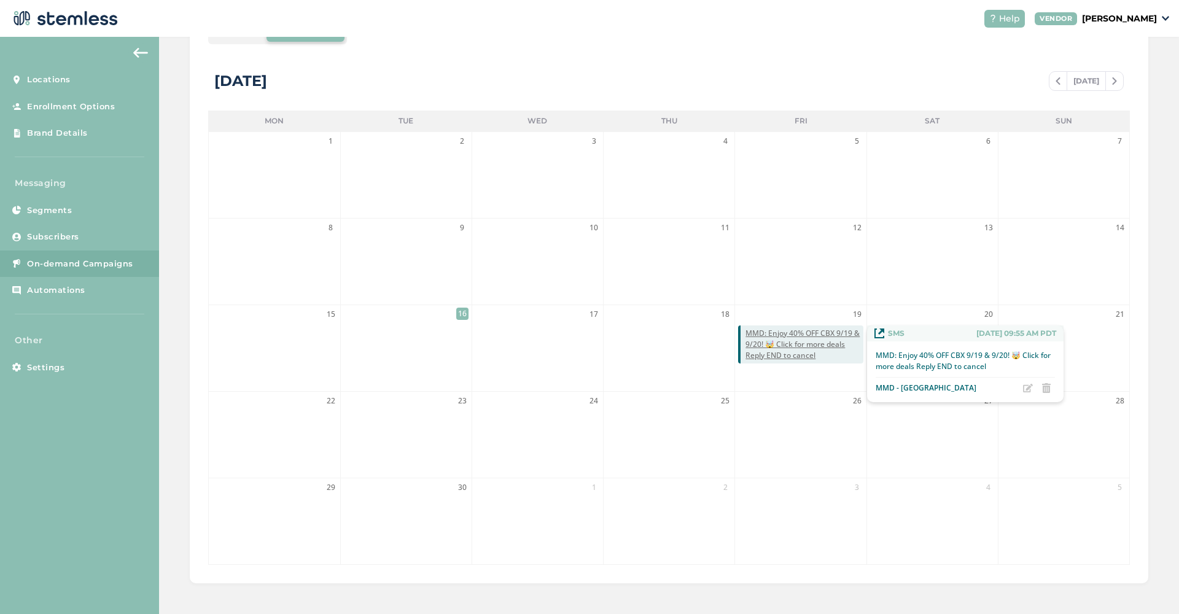
scroll to position [217, 0]
click at [792, 349] on span "MMD: Enjoy 40% OFF CBX 9/19 & 9/20! 🤯 Click for more deals Reply END to cancel" at bounding box center [804, 345] width 117 height 33
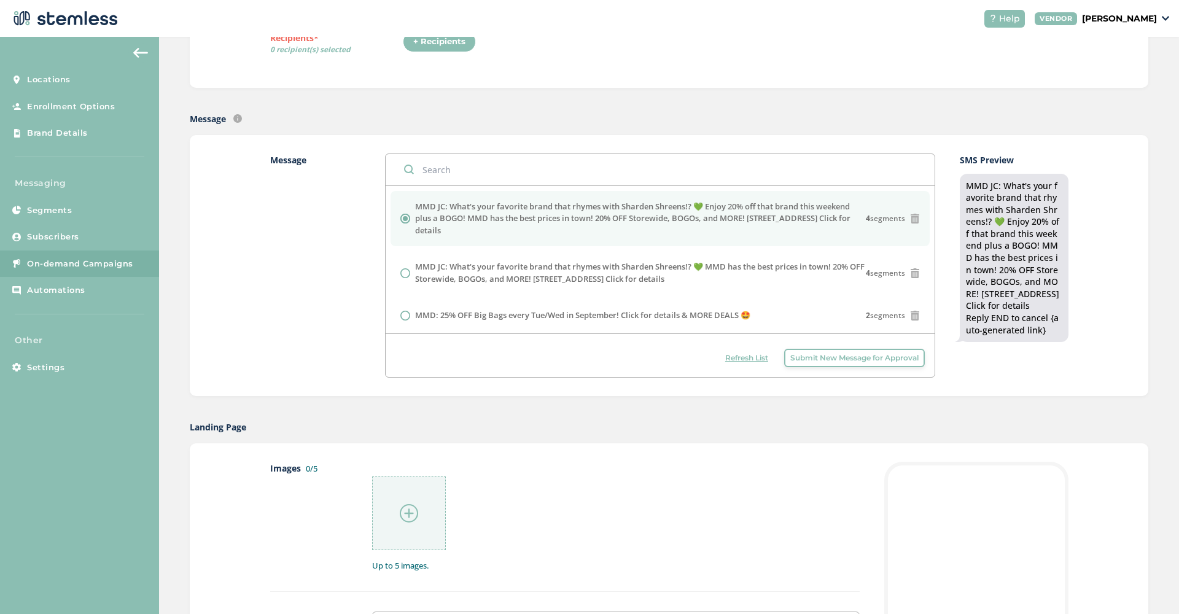
radio input "false"
radio input "true"
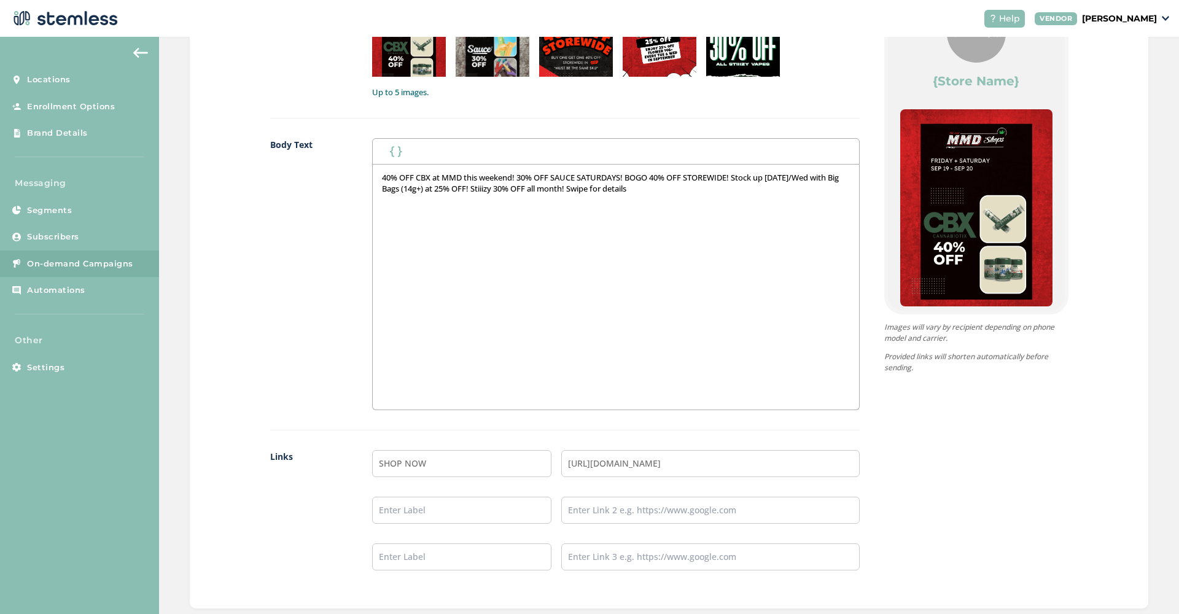
scroll to position [717, 0]
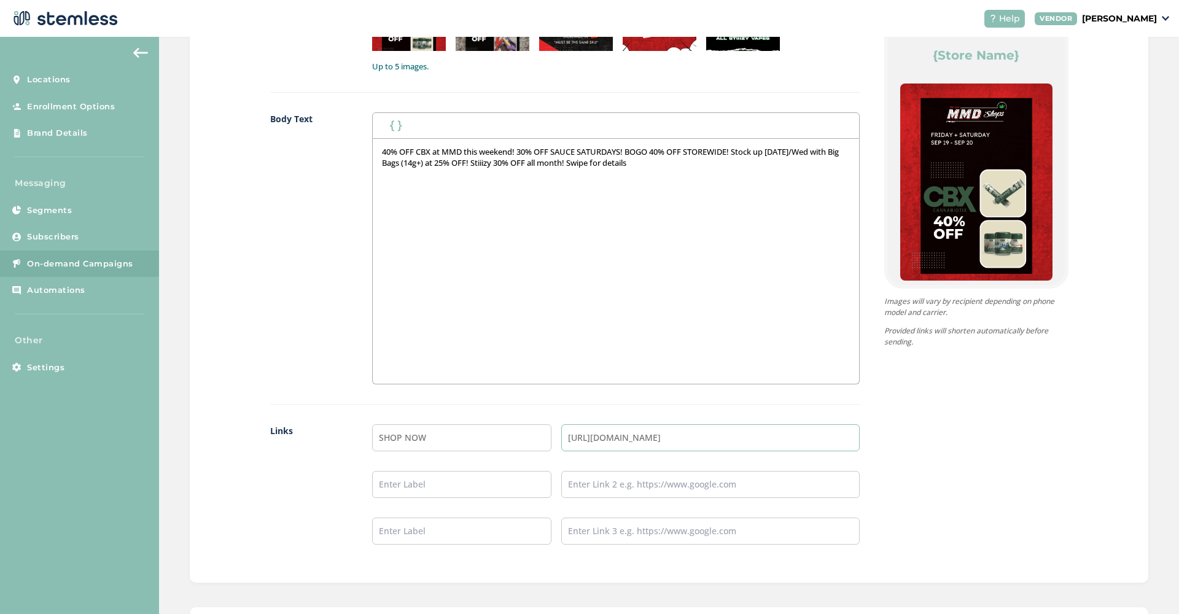
click at [687, 437] on input "[URL][DOMAIN_NAME]" at bounding box center [710, 437] width 298 height 27
drag, startPoint x: 687, startPoint y: 437, endPoint x: 485, endPoint y: 434, distance: 201.5
click at [485, 434] on li "SHOP NOW [URL][DOMAIN_NAME]" at bounding box center [615, 437] width 487 height 27
paste input "/location/menu/[GEOGRAPHIC_DATA]/"
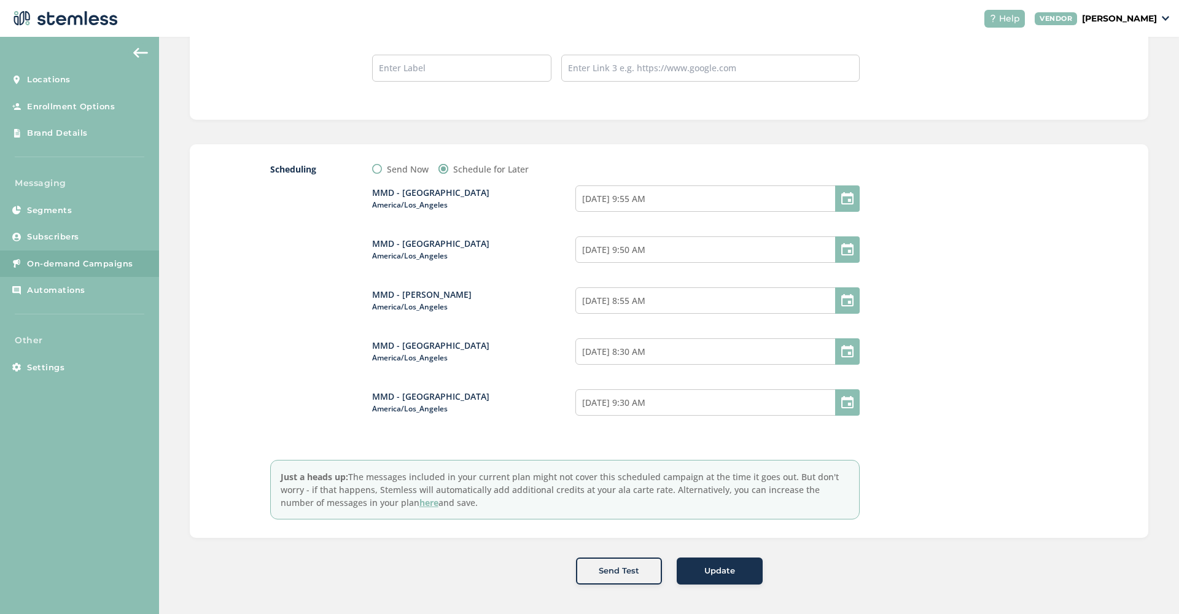
scroll to position [1179, 0]
type input "[URL][DOMAIN_NAME]"
click at [694, 567] on div "Update" at bounding box center [720, 572] width 66 height 12
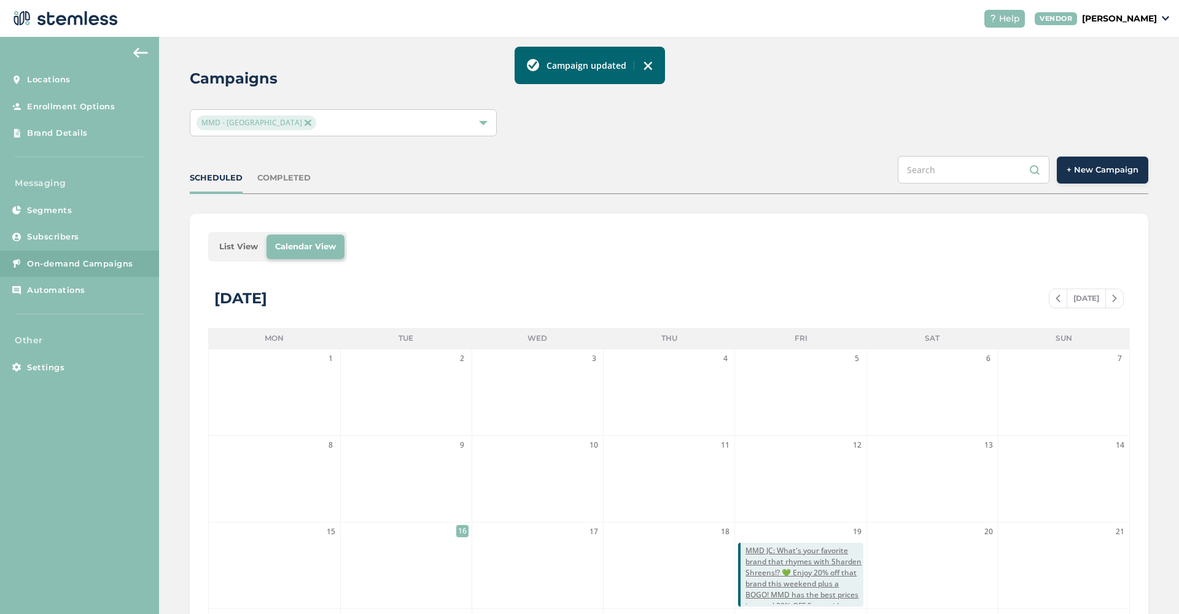
click at [476, 120] on div "MMD - [GEOGRAPHIC_DATA]" at bounding box center [337, 122] width 281 height 15
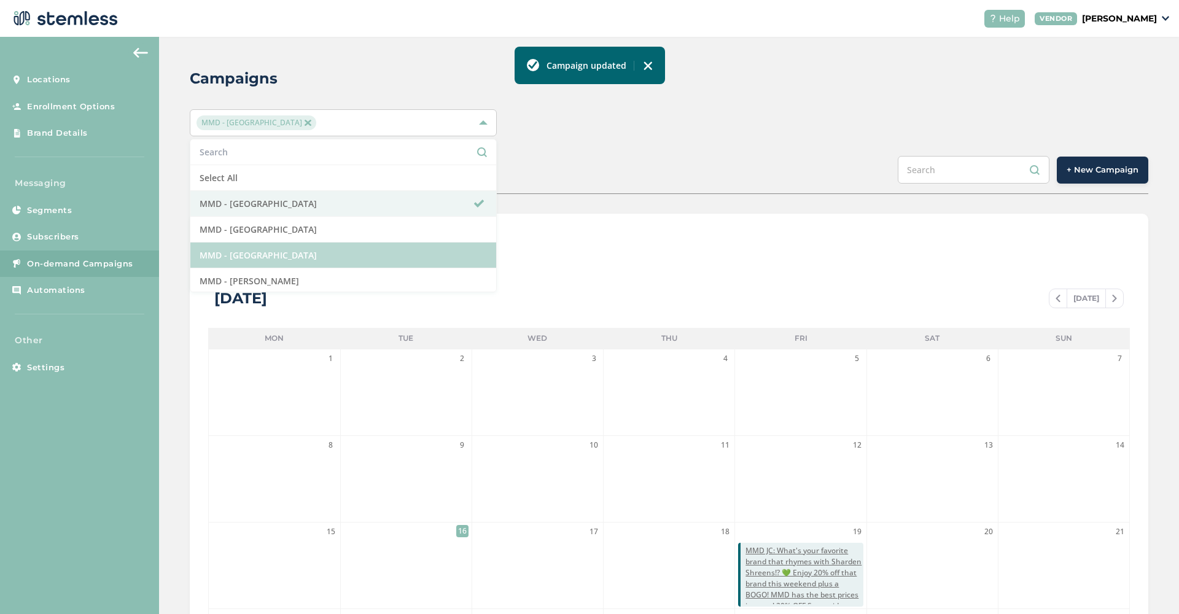
click at [324, 249] on li "MMD - [GEOGRAPHIC_DATA]" at bounding box center [343, 256] width 306 height 26
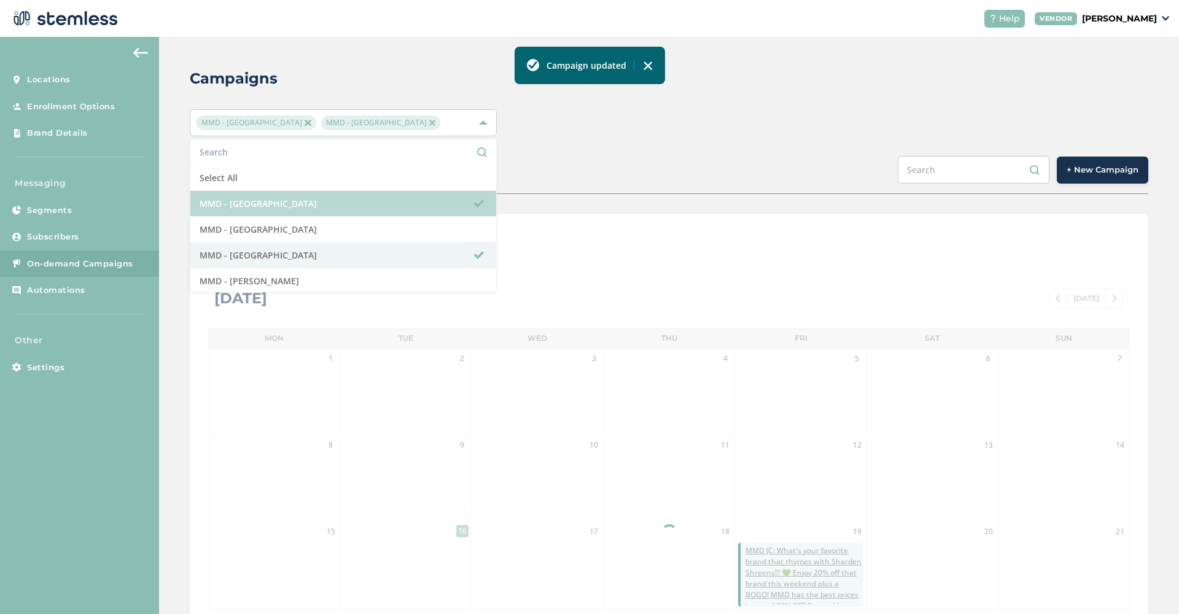
click at [480, 203] on span at bounding box center [479, 204] width 10 height 10
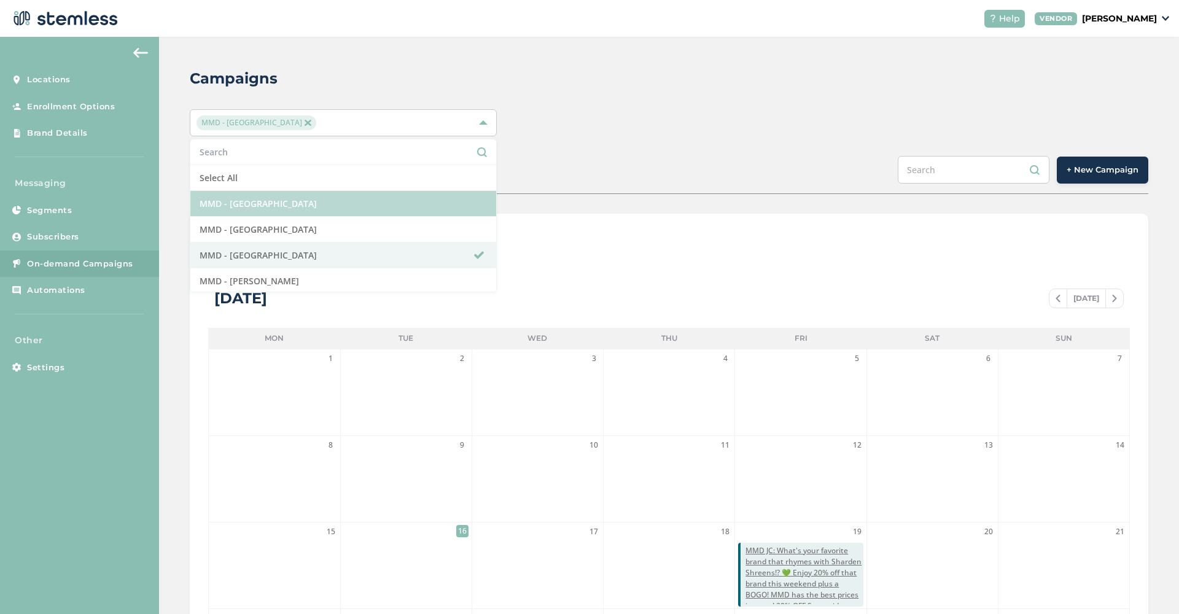
click at [773, 116] on div "MMD - Long Beach Select All MMD - Hollywood MMD - Jersey City MMD - [GEOGRAPHIC…" at bounding box center [669, 122] width 959 height 27
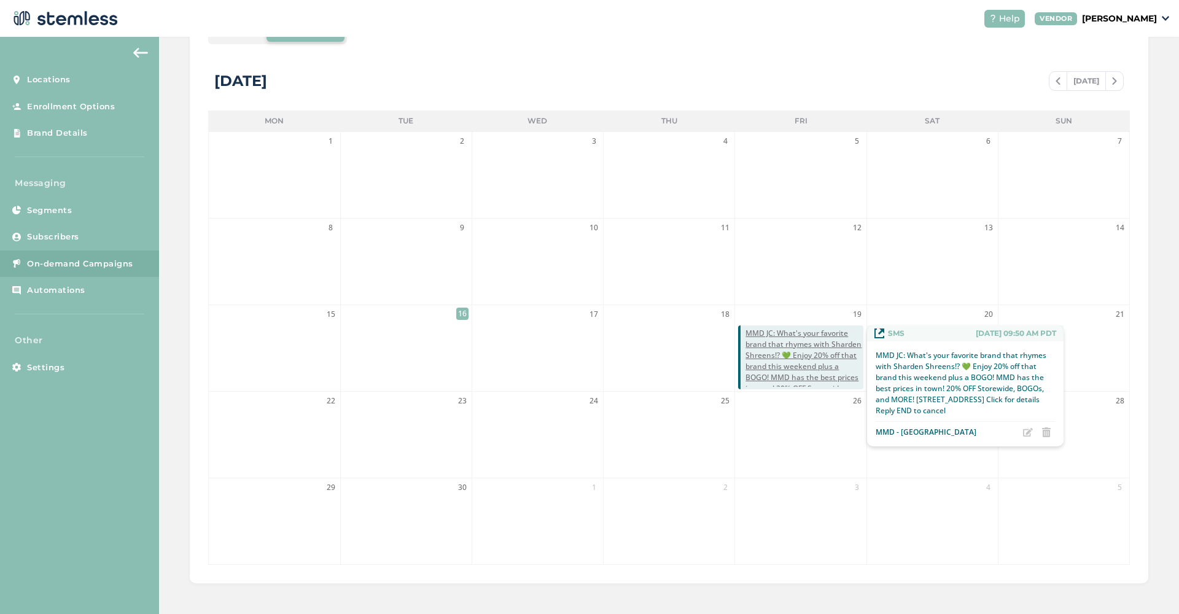
scroll to position [217, 0]
click at [792, 367] on span "MMD JC: What's your favorite brand that rhymes with Sharden Shreens!? 💚 Enjoy 2…" at bounding box center [804, 378] width 117 height 99
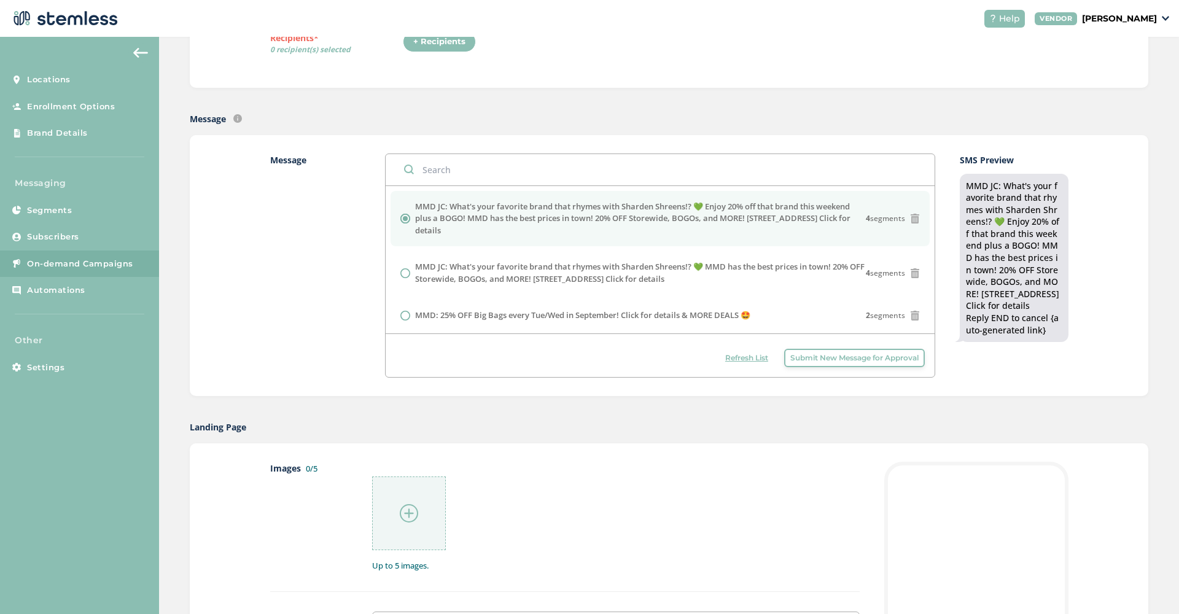
radio input "false"
radio input "true"
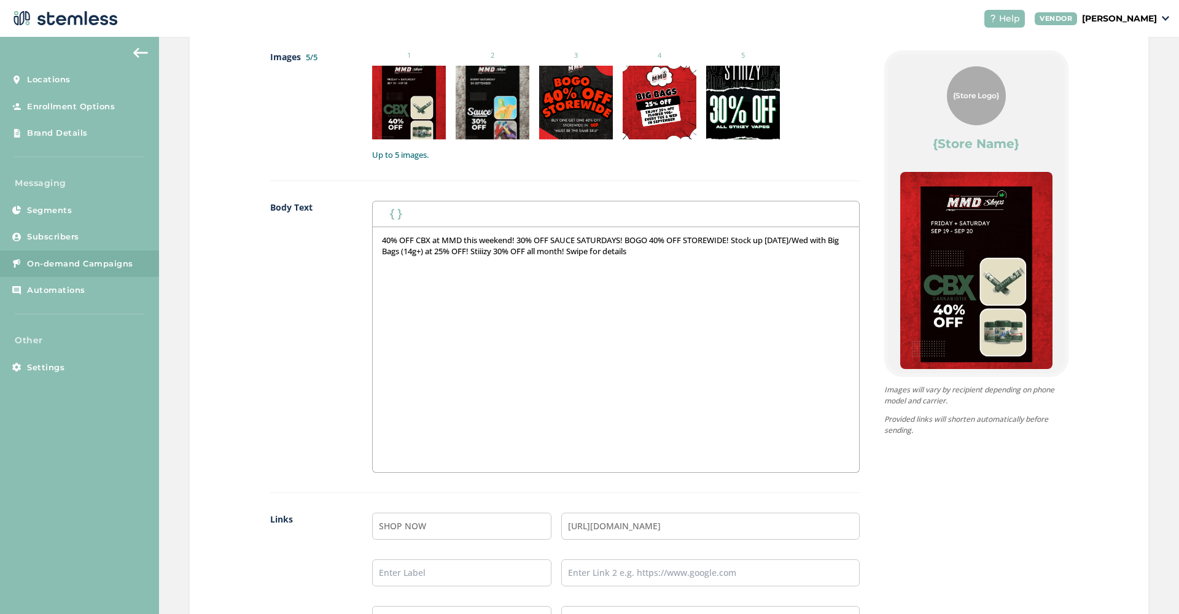
scroll to position [669, 0]
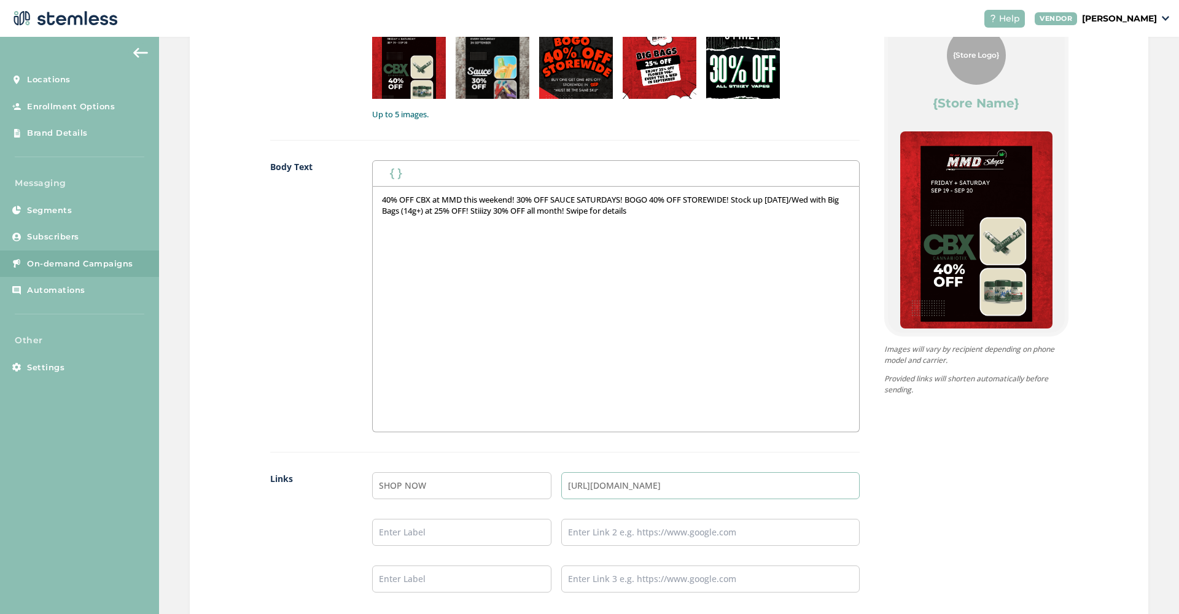
drag, startPoint x: 787, startPoint y: 484, endPoint x: 468, endPoint y: 470, distance: 319.1
click at [468, 470] on div "Images 5/5 1 2 3 4 5 Up to 5 images. Body Text First Name Last Name 40% OFF CBX…" at bounding box center [565, 311] width 590 height 602
paste input "text"
type input "[URL][DOMAIN_NAME]"
click at [938, 491] on div "{Store Logo} {Store Name} 40% OFF CBX at MMD this weekend! 30% OFF SAUCE SATURD…" at bounding box center [964, 311] width 209 height 602
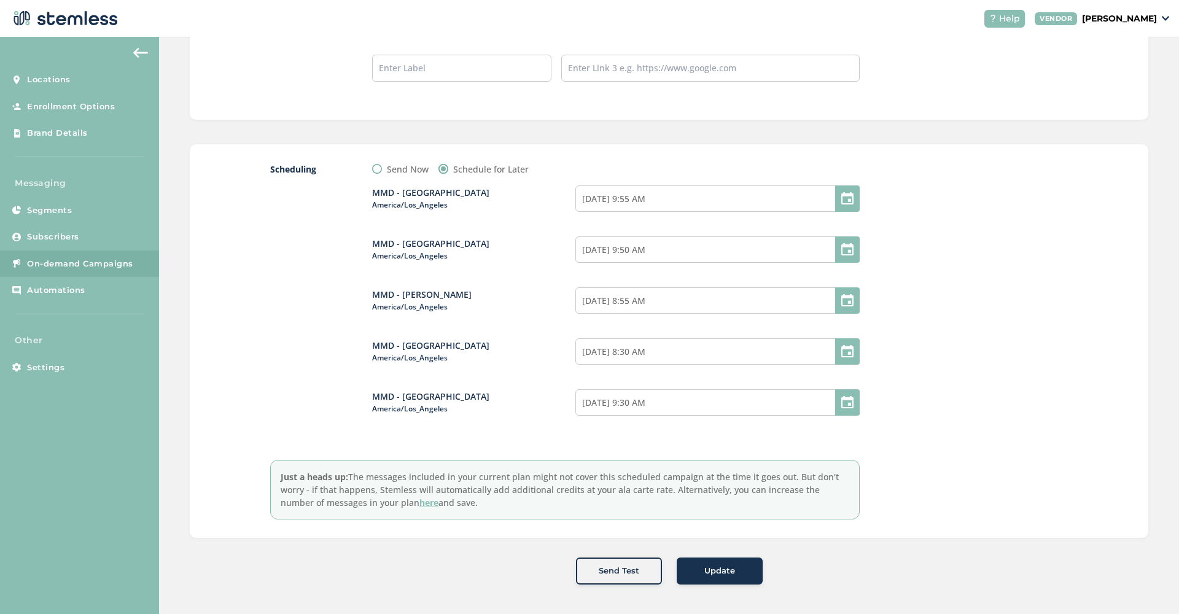
scroll to position [1179, 0]
click at [701, 566] on div "Update" at bounding box center [720, 572] width 66 height 12
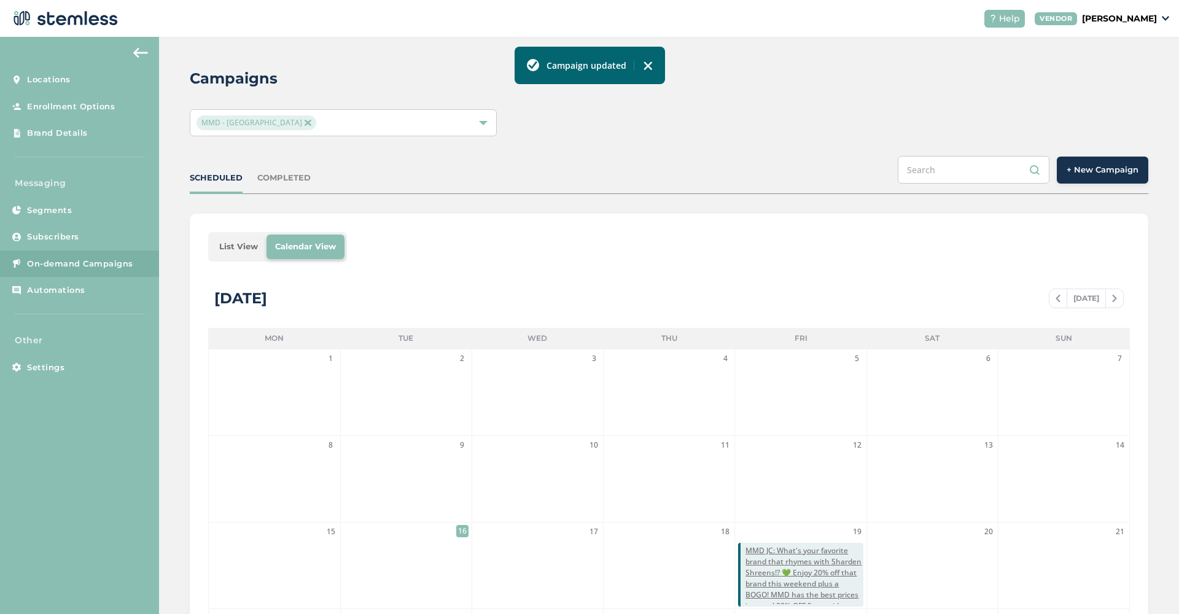
click at [685, 144] on div "Campaigns MMD - [GEOGRAPHIC_DATA] SCHEDULED COMPLETED + New Campaign List View …" at bounding box center [669, 434] width 1020 height 795
click at [278, 122] on span "MMD - [GEOGRAPHIC_DATA]" at bounding box center [256, 122] width 119 height 15
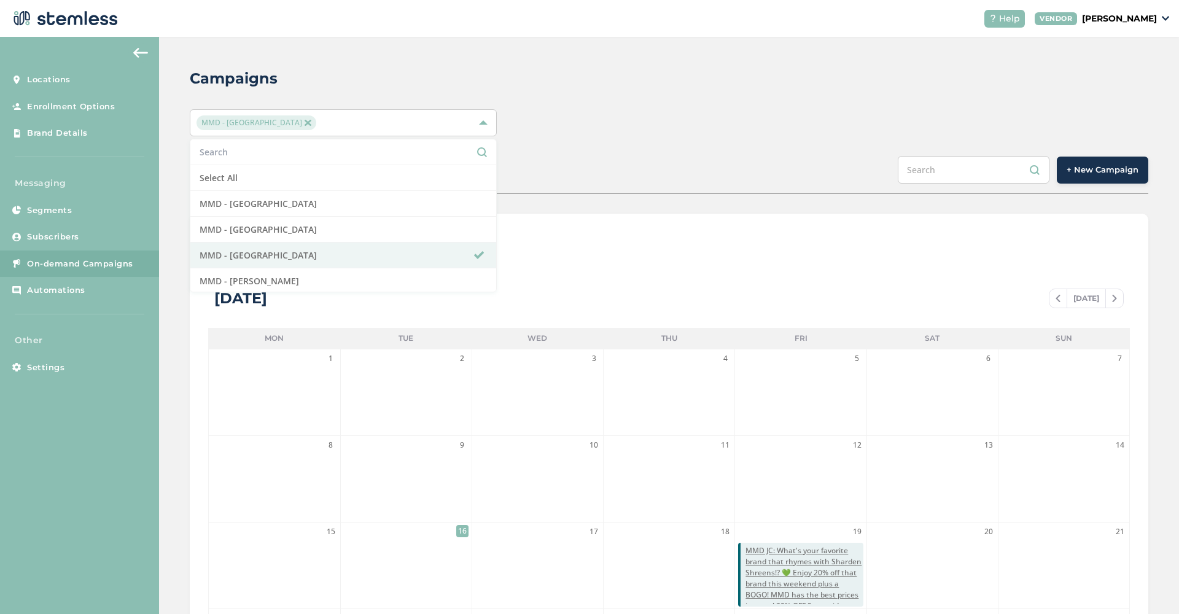
click at [305, 122] on img at bounding box center [308, 123] width 6 height 6
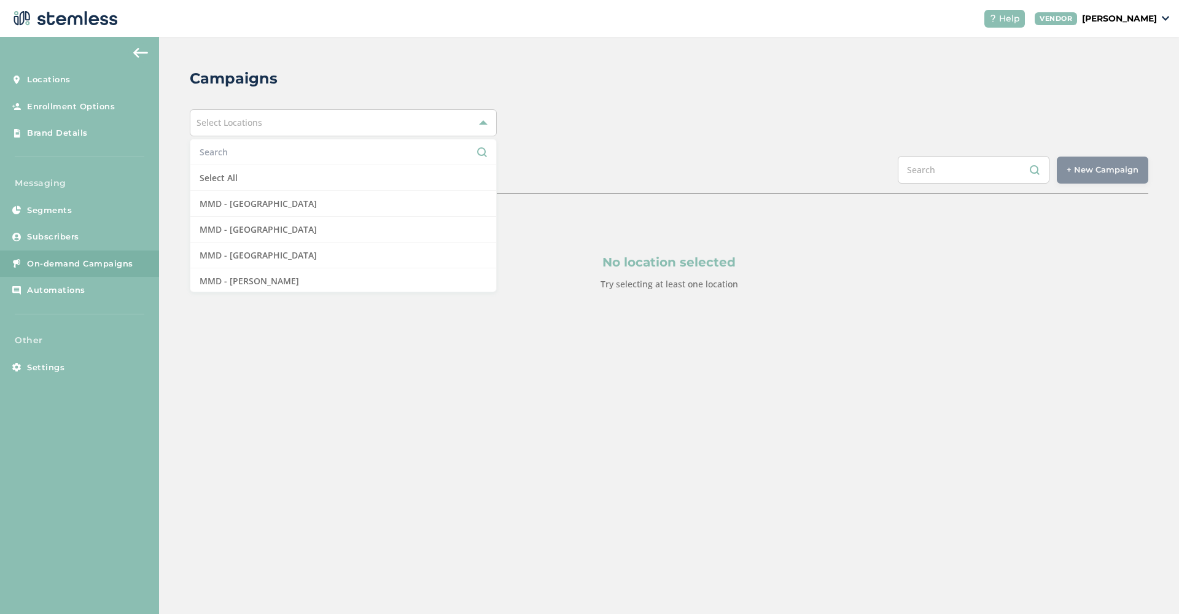
click at [627, 118] on div "Select Locations Select All MMD - [GEOGRAPHIC_DATA] MMD - [GEOGRAPHIC_DATA] MMD…" at bounding box center [669, 122] width 959 height 27
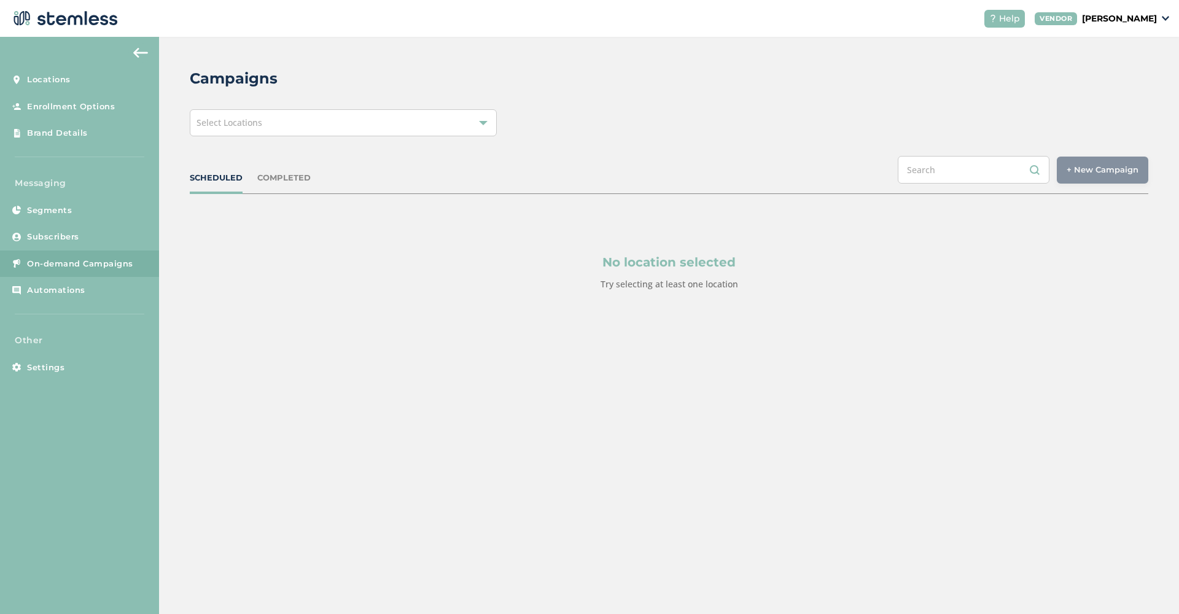
click at [401, 129] on div "Select Locations" at bounding box center [343, 122] width 307 height 27
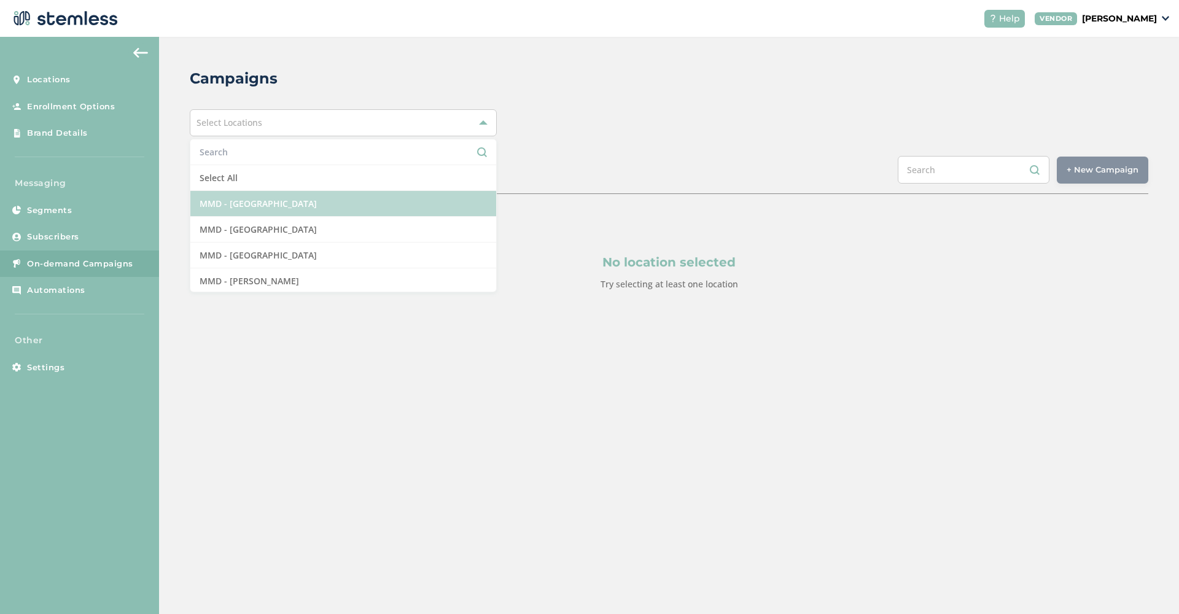
click at [349, 214] on li "MMD - [GEOGRAPHIC_DATA]" at bounding box center [343, 204] width 306 height 26
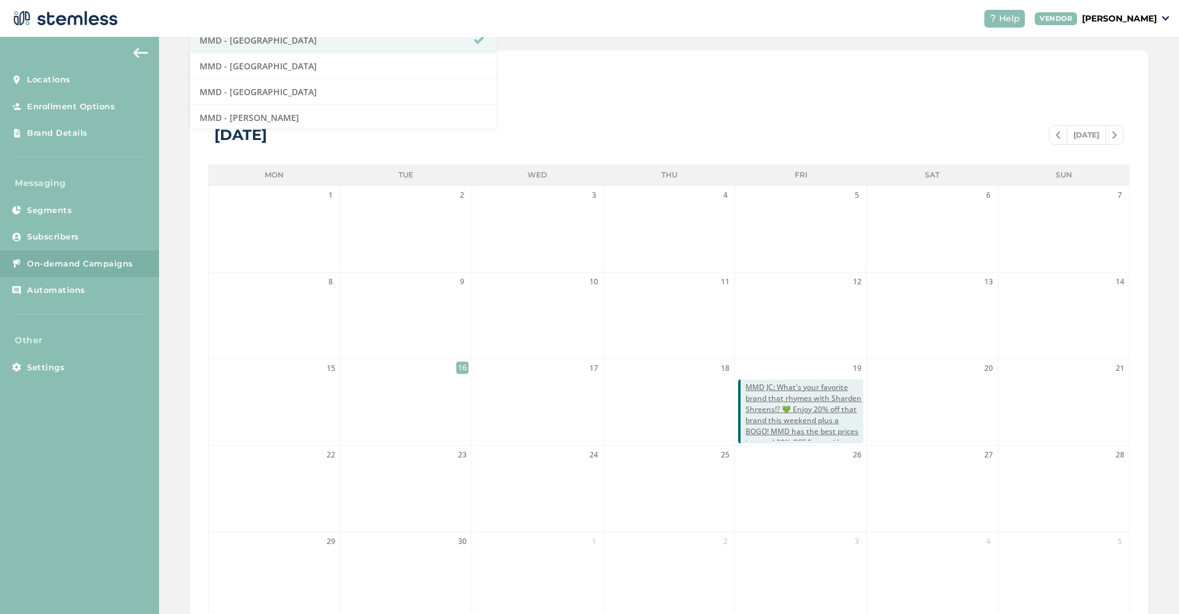
scroll to position [120, 0]
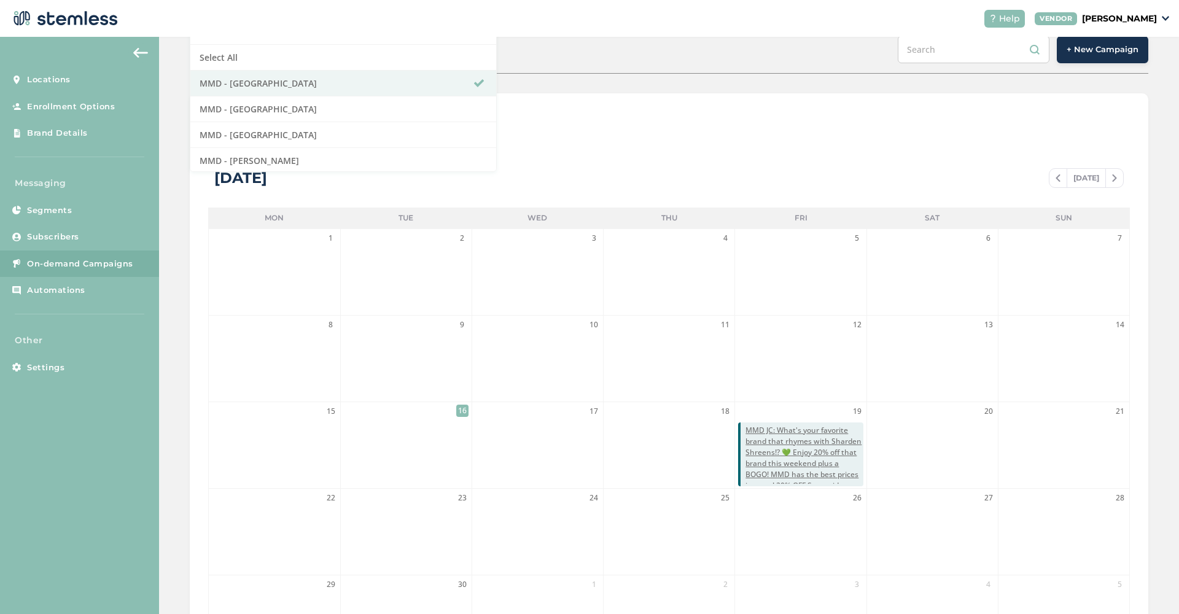
click at [637, 131] on div "List View Calendar View" at bounding box center [669, 126] width 922 height 29
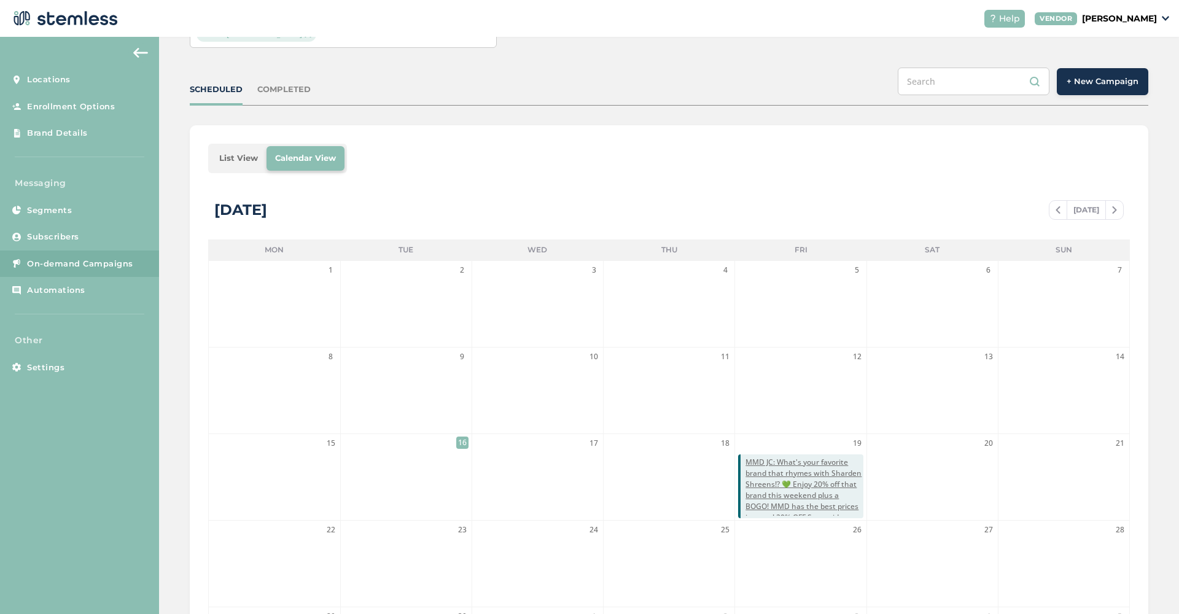
scroll to position [33, 0]
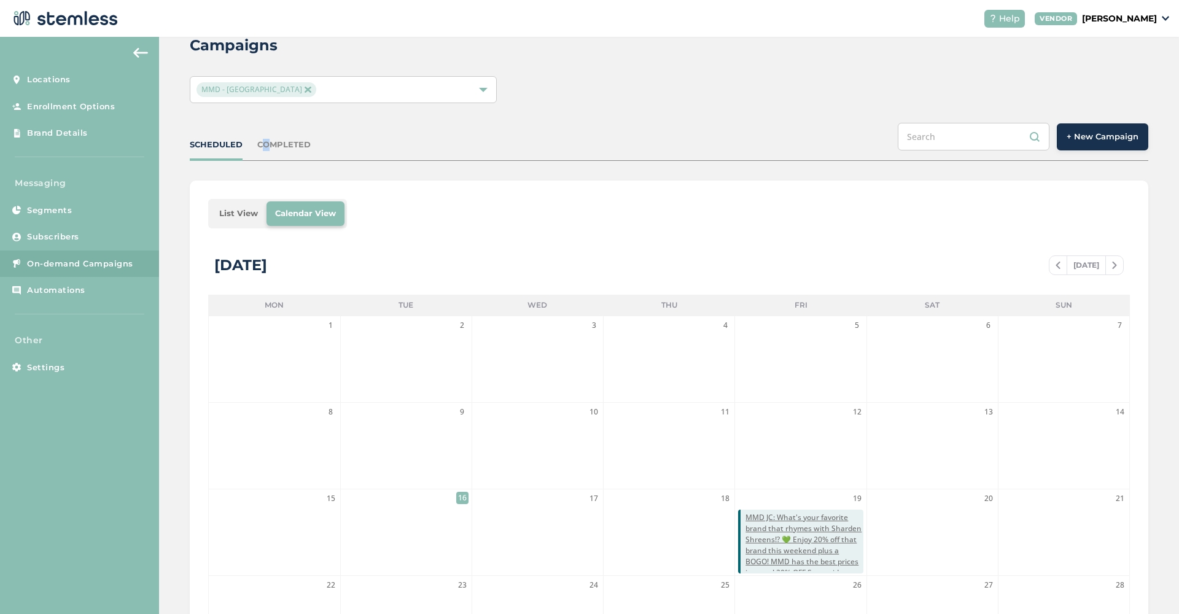
click at [260, 147] on div "COMPLETED" at bounding box center [283, 145] width 53 height 12
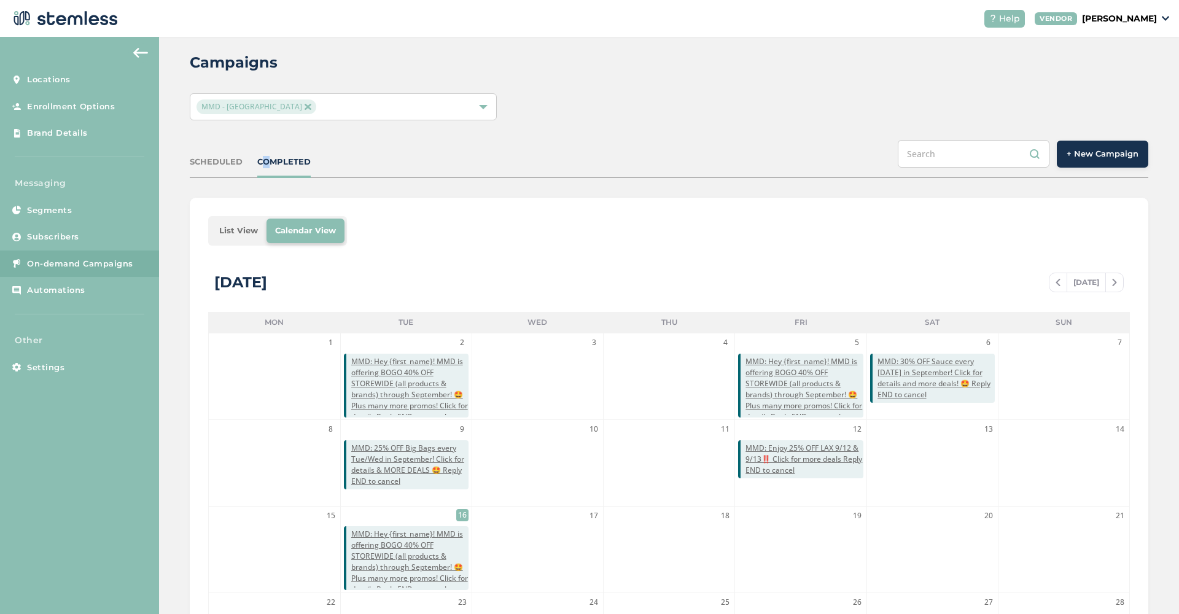
scroll to position [9, 0]
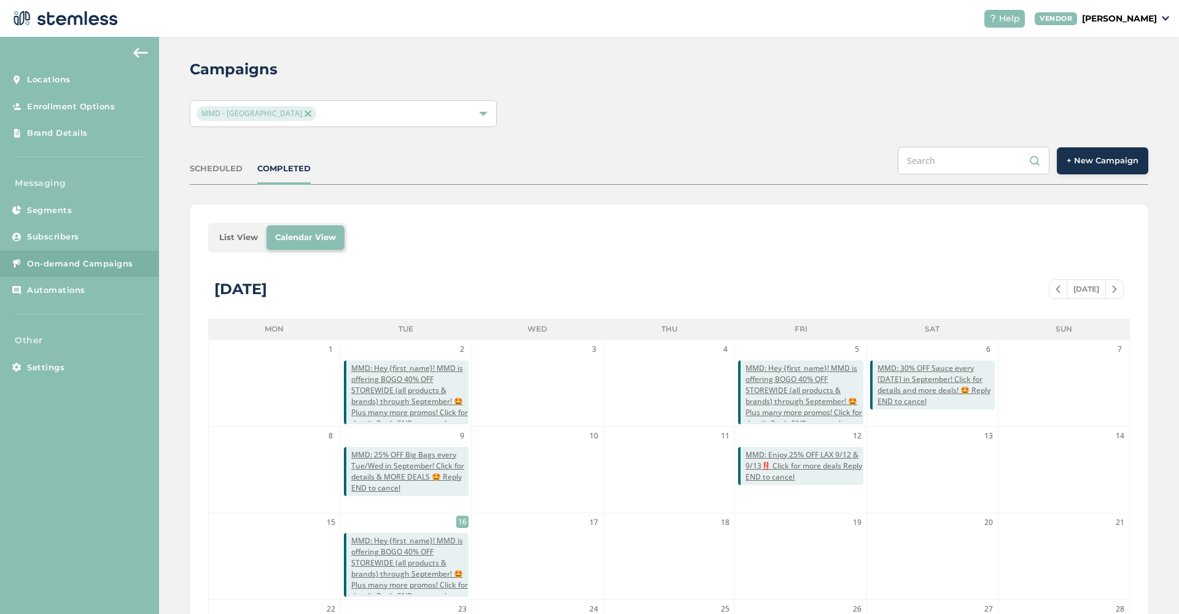
click at [479, 112] on div at bounding box center [483, 113] width 9 height 9
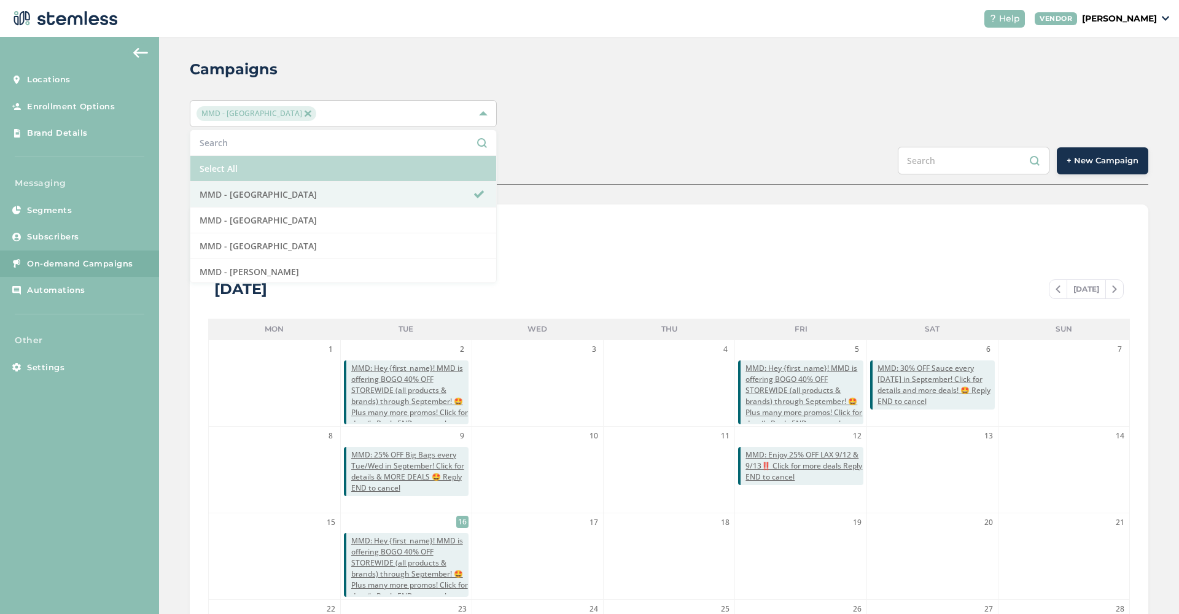
click at [453, 168] on li "Select All" at bounding box center [343, 169] width 306 height 26
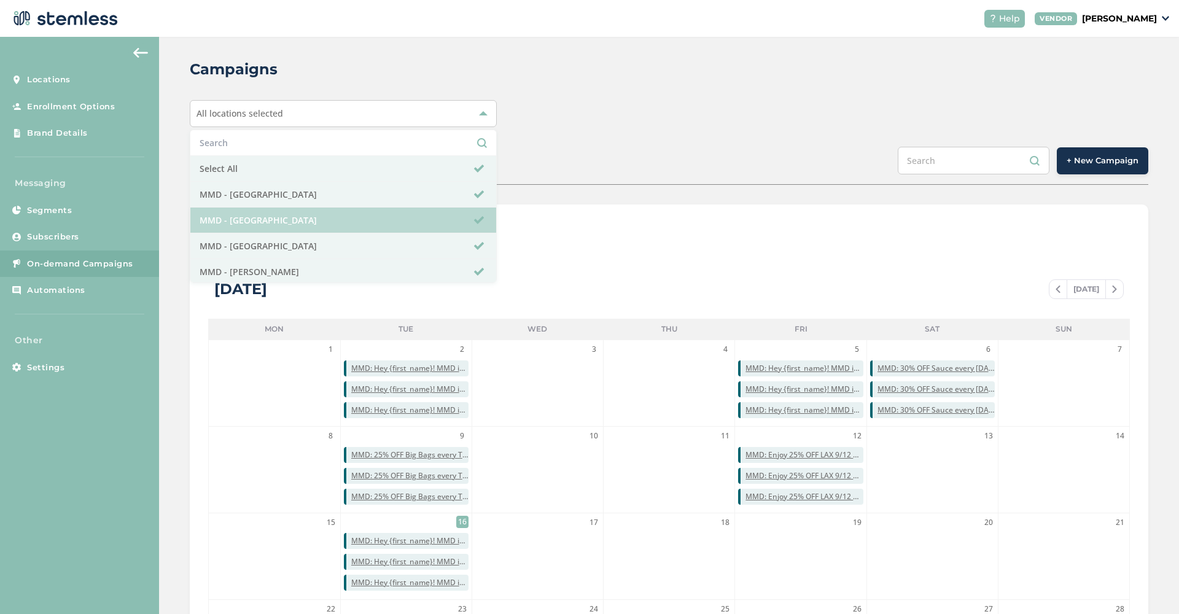
click at [423, 220] on li "MMD - [GEOGRAPHIC_DATA]" at bounding box center [343, 221] width 306 height 26
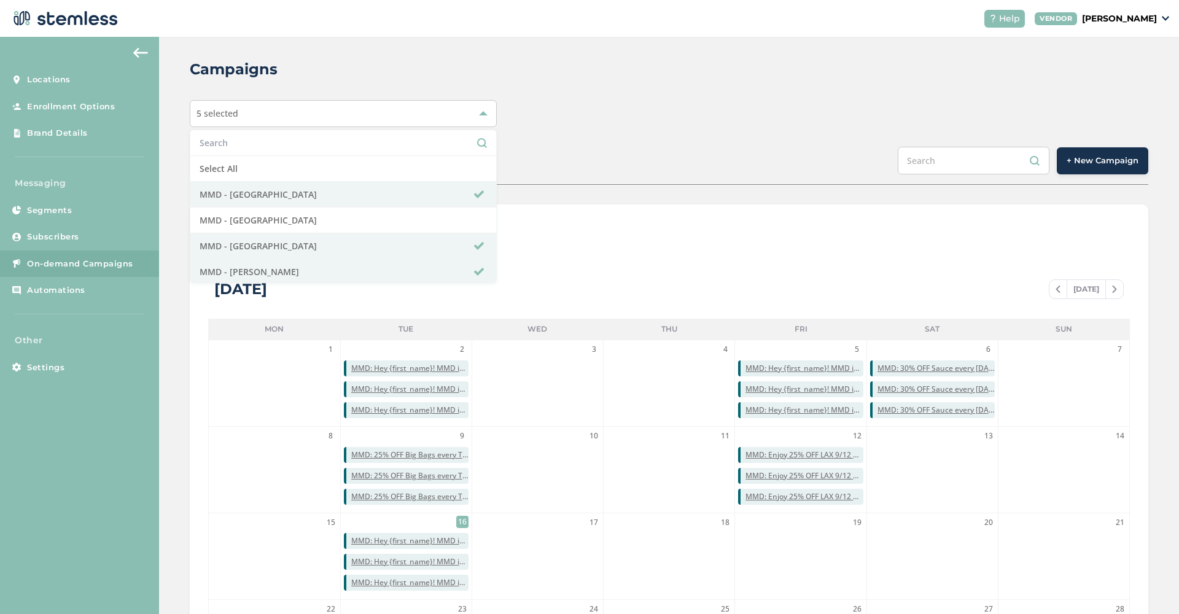
click at [702, 107] on div "5 selected Select All MMD - Hollywood MMD - Jersey City MMD - [GEOGRAPHIC_DATA]…" at bounding box center [669, 113] width 959 height 27
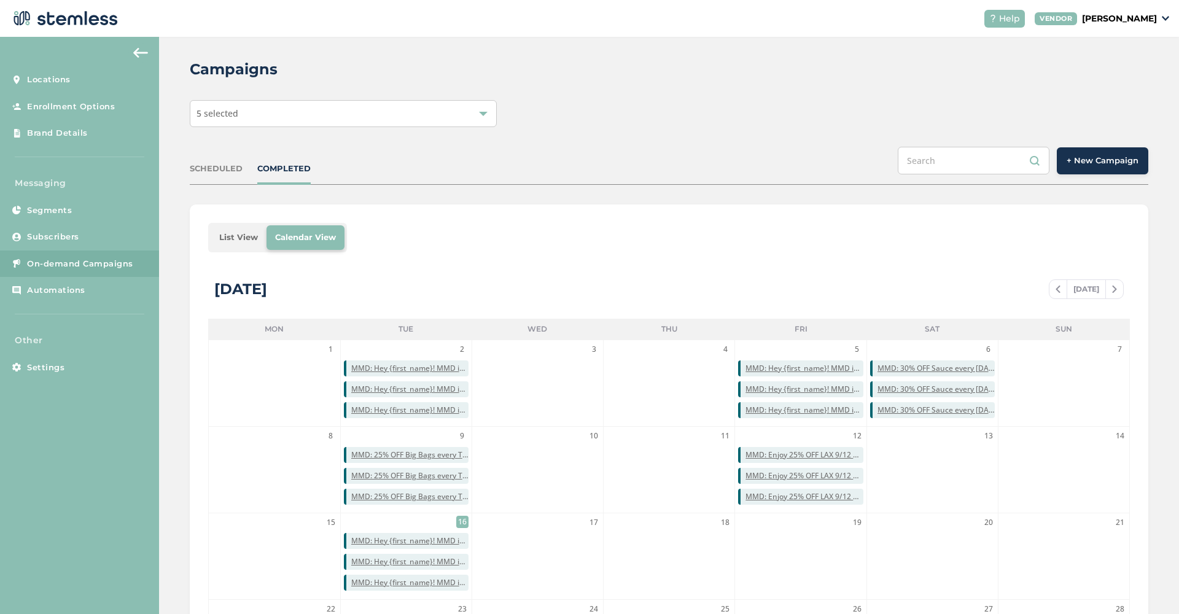
click at [1098, 163] on span "+ New Campaign" at bounding box center [1103, 161] width 72 height 12
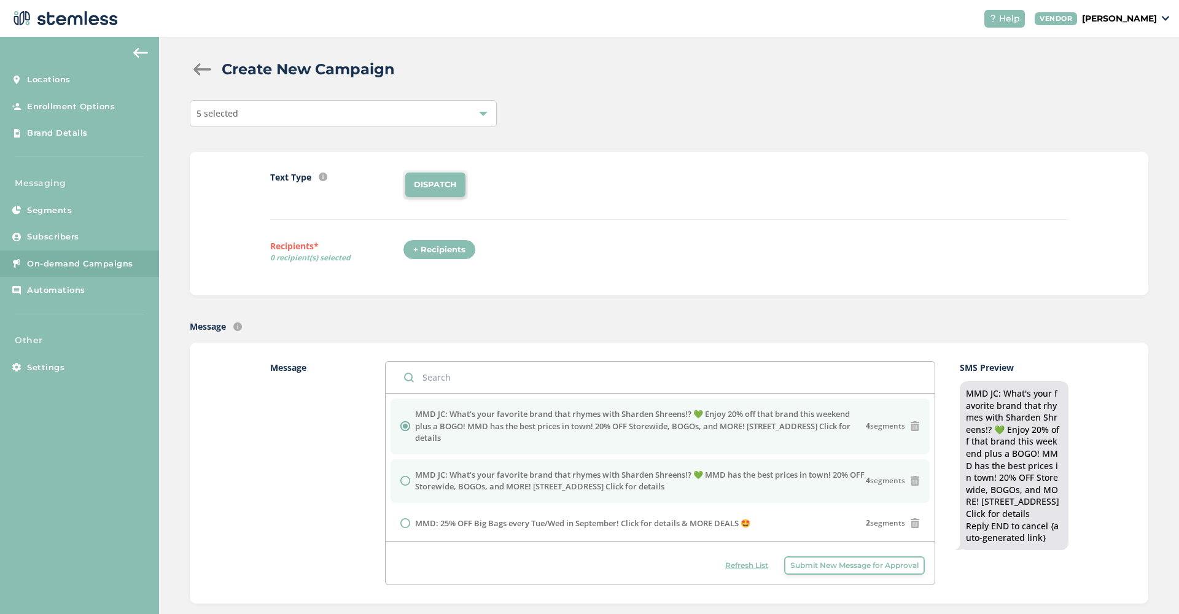
scroll to position [18, 0]
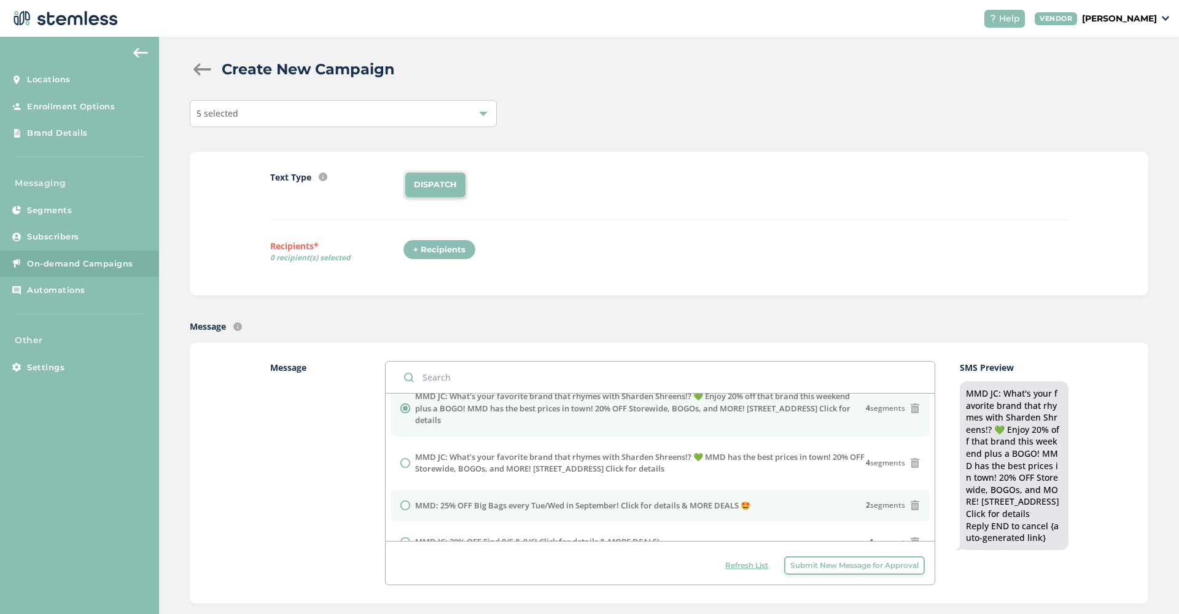
click at [537, 506] on label "MMD: 25% OFF Big Bags every Tue/Wed in September! Click for details & MORE DEAL…" at bounding box center [582, 506] width 335 height 12
radio input "false"
radio input "true"
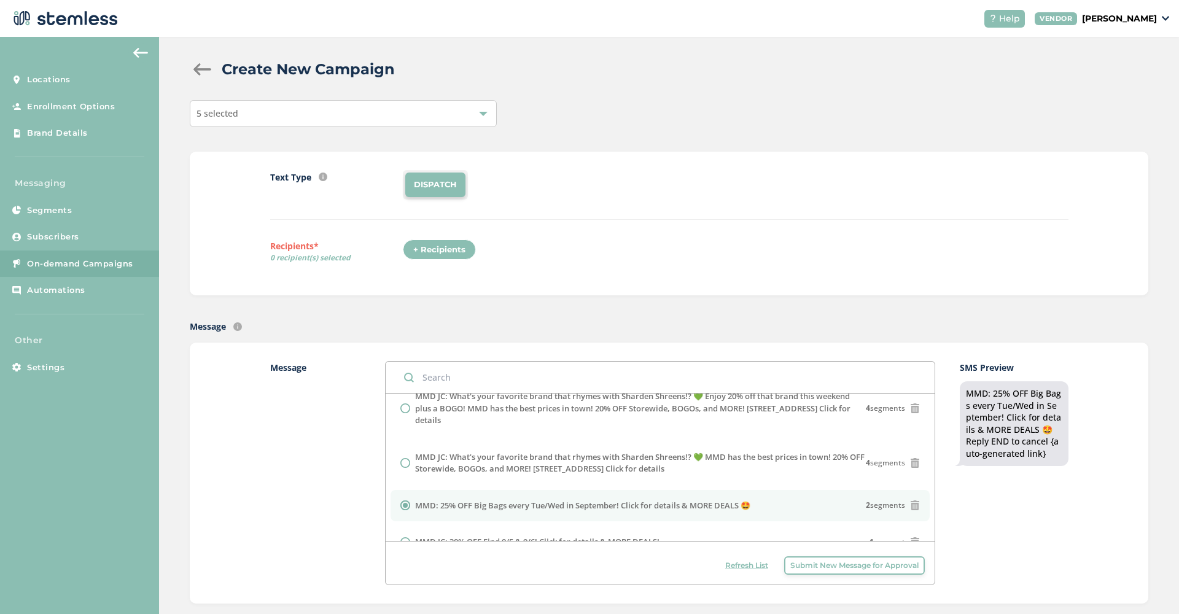
click at [453, 246] on div "+ Recipients" at bounding box center [439, 250] width 73 height 21
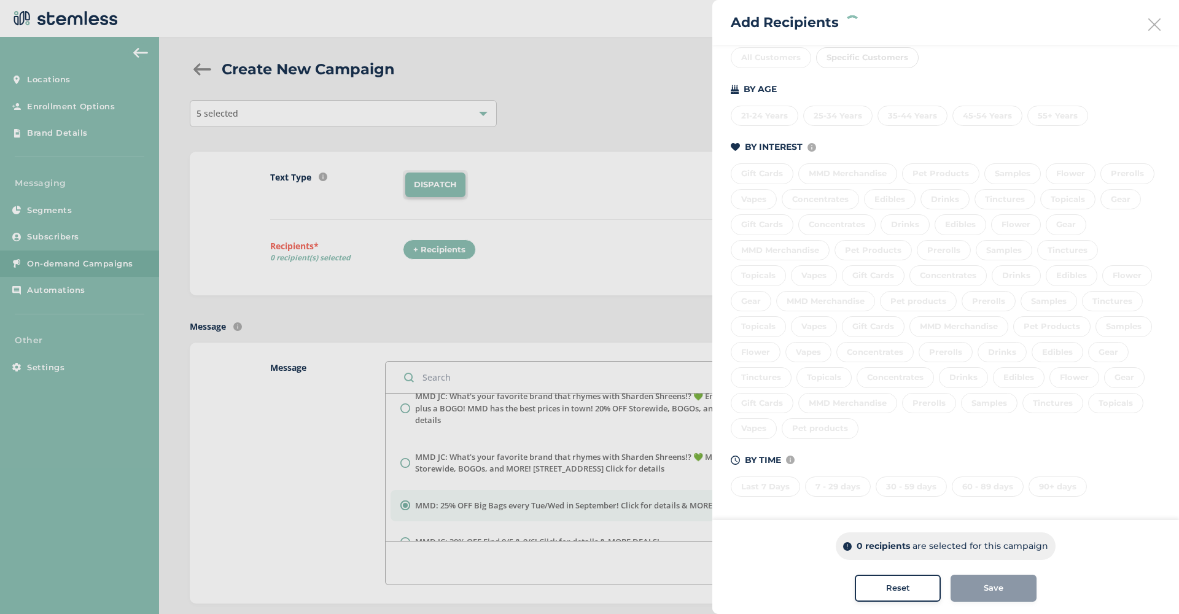
scroll to position [159, 0]
click at [764, 486] on div "Last 7 Days 7 - 29 days 30 - 59 days 60 - 89 days 90+ days" at bounding box center [946, 485] width 430 height 26
click at [776, 483] on div "Last 7 Days" at bounding box center [765, 487] width 69 height 21
click at [853, 479] on div "7 - 29 days" at bounding box center [838, 487] width 66 height 21
click at [901, 478] on div "30 - 59 days" at bounding box center [911, 487] width 71 height 21
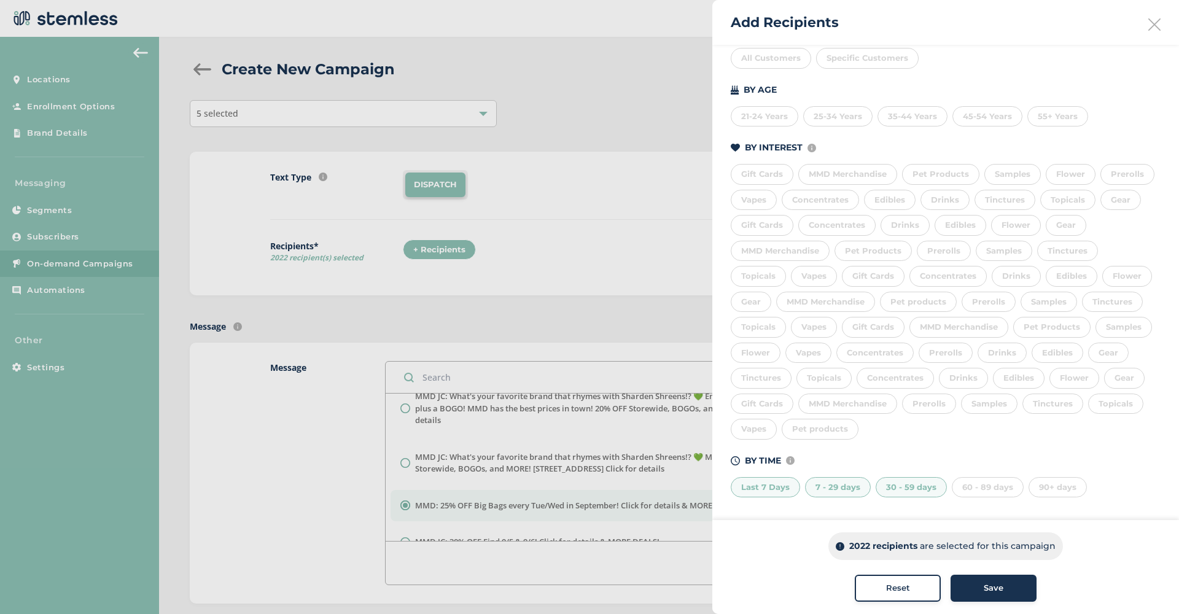
click at [959, 483] on div "60 - 89 days" at bounding box center [988, 487] width 72 height 21
click at [994, 590] on span "Save" at bounding box center [994, 588] width 20 height 12
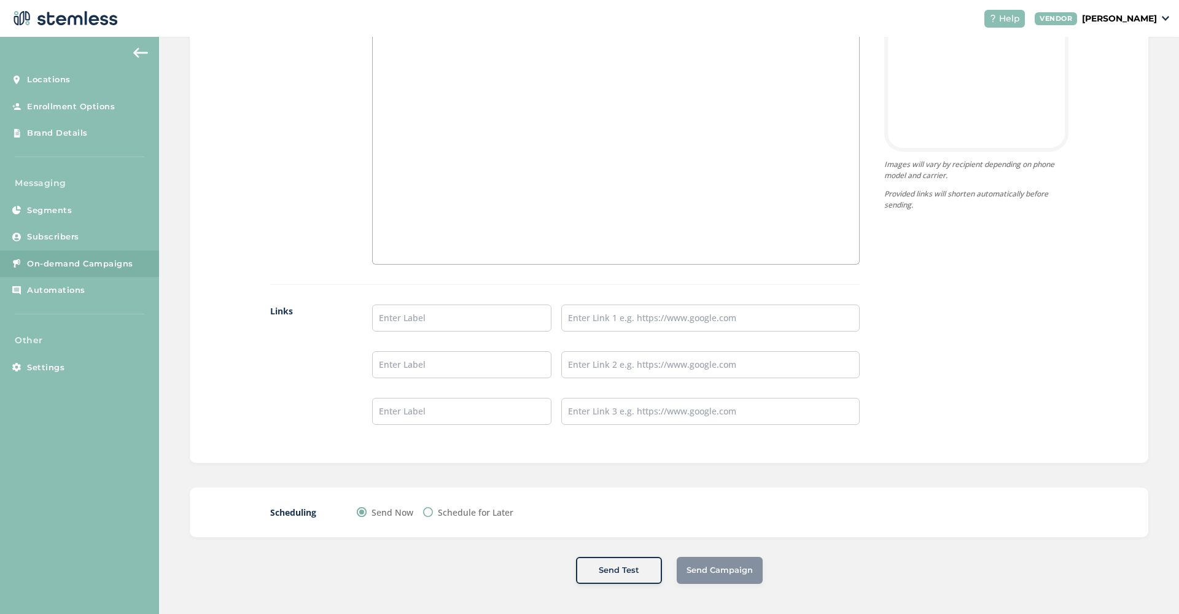
scroll to position [833, 0]
click at [466, 515] on label "Schedule for Later" at bounding box center [476, 513] width 76 height 13
click at [433, 515] on input "Schedule for Later" at bounding box center [428, 513] width 10 height 10
radio input "true"
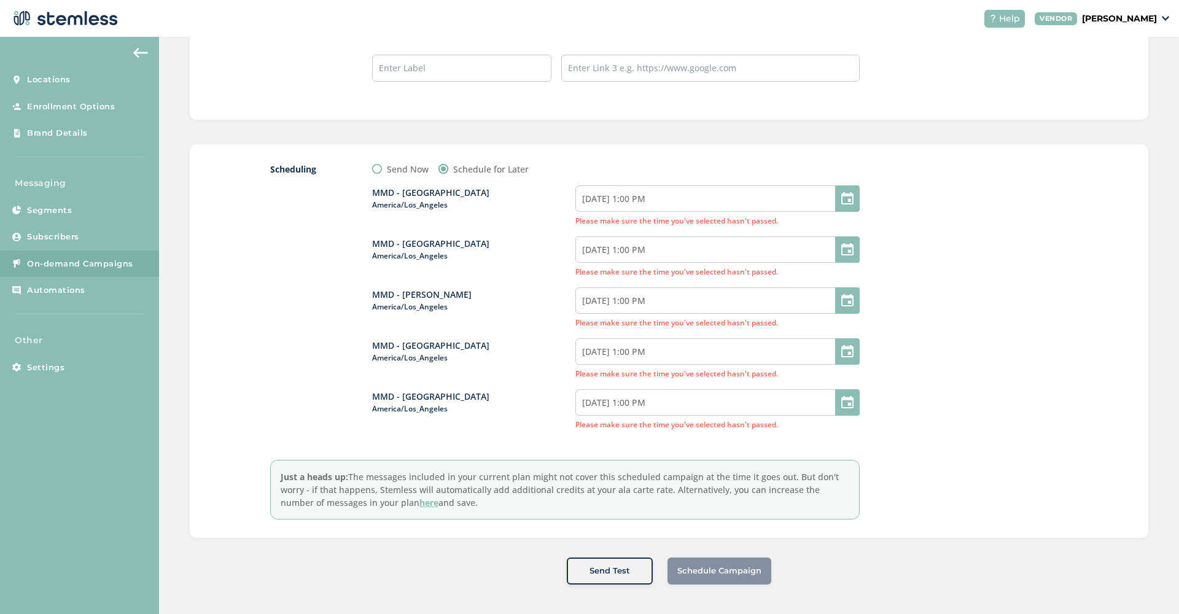
scroll to position [0, 0]
click at [693, 201] on input "[DATE] 1:00 PM" at bounding box center [717, 198] width 284 height 26
select select "13"
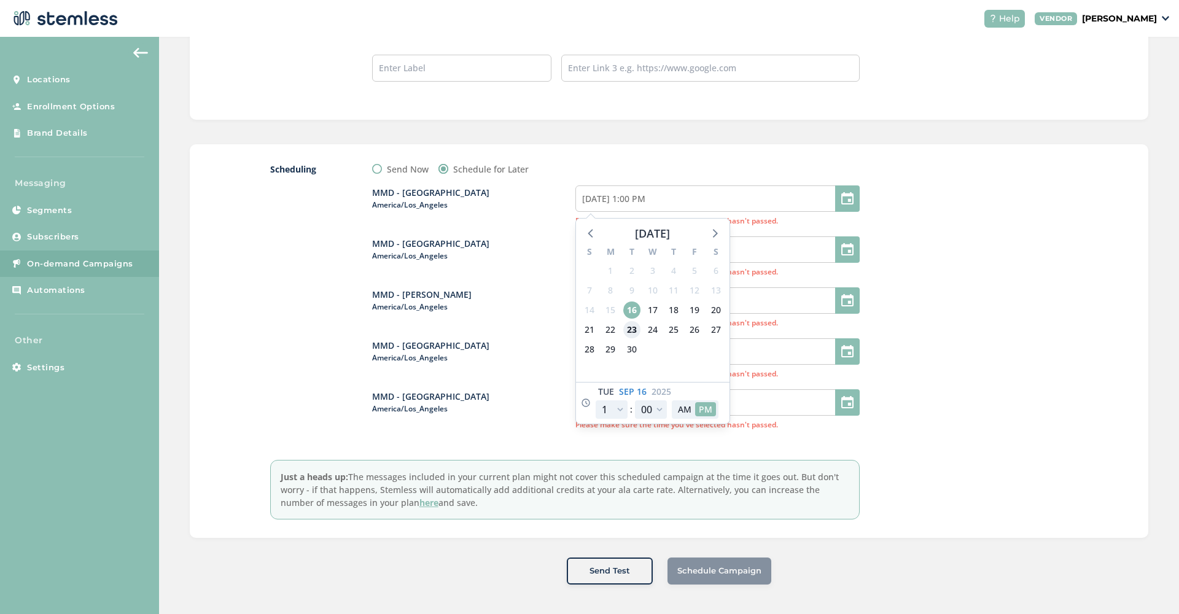
click at [631, 327] on span "23" at bounding box center [631, 329] width 17 height 17
type input "[DATE] 1:00 PM"
select select "20"
type input "[DATE] 8:00 PM"
select select "20"
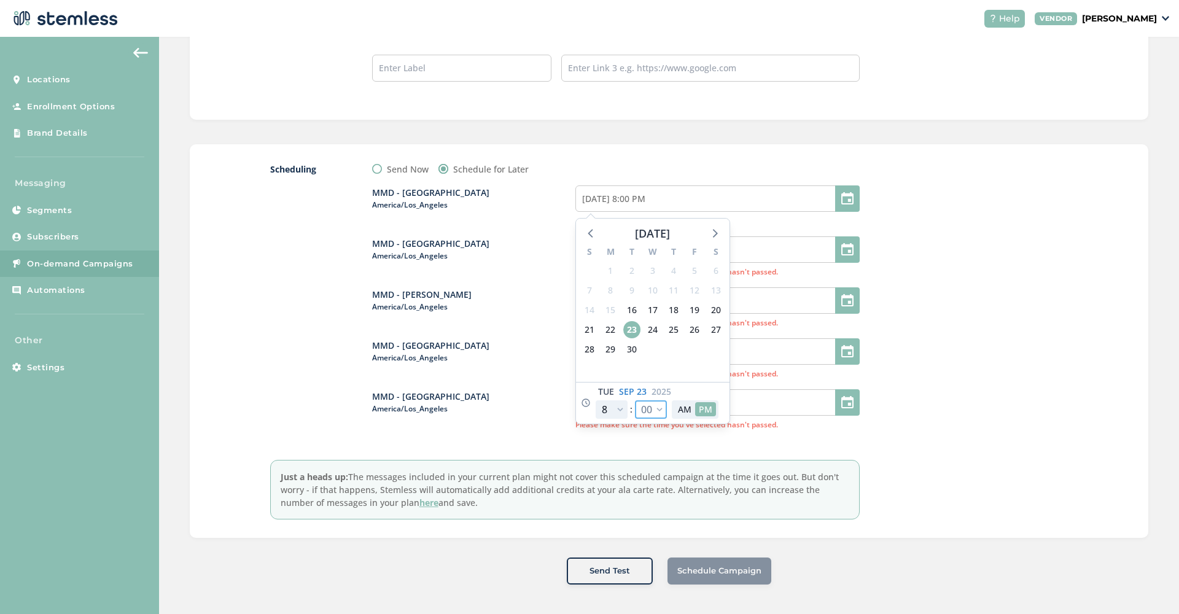
select select "40"
type input "[DATE] 8:40 PM"
select select "40"
click at [685, 412] on button "AM" at bounding box center [684, 409] width 21 height 14
type input "[DATE] 8:40 AM"
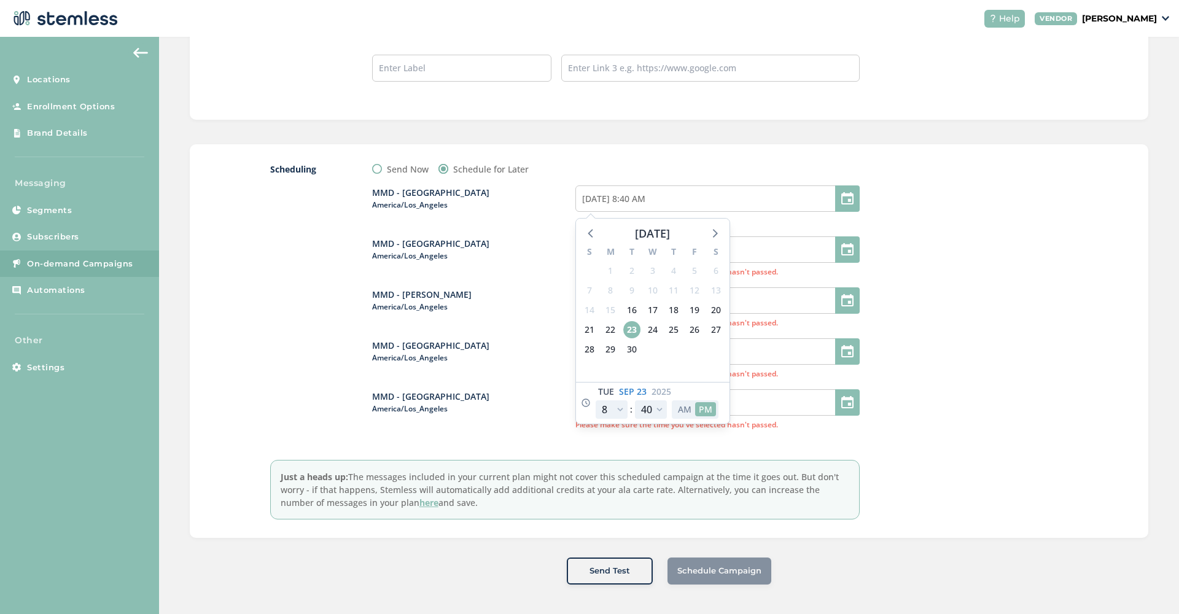
select select "8"
click at [778, 246] on input "[DATE] 1:00 PM" at bounding box center [717, 249] width 284 height 26
select select "13"
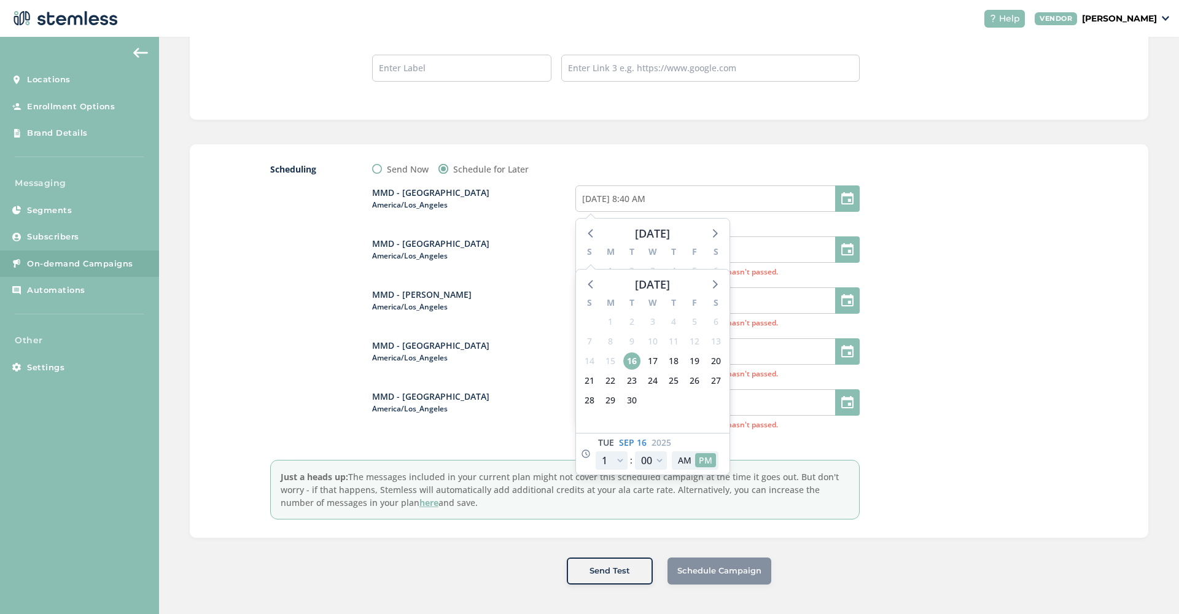
click at [929, 237] on div at bounding box center [976, 341] width 184 height 357
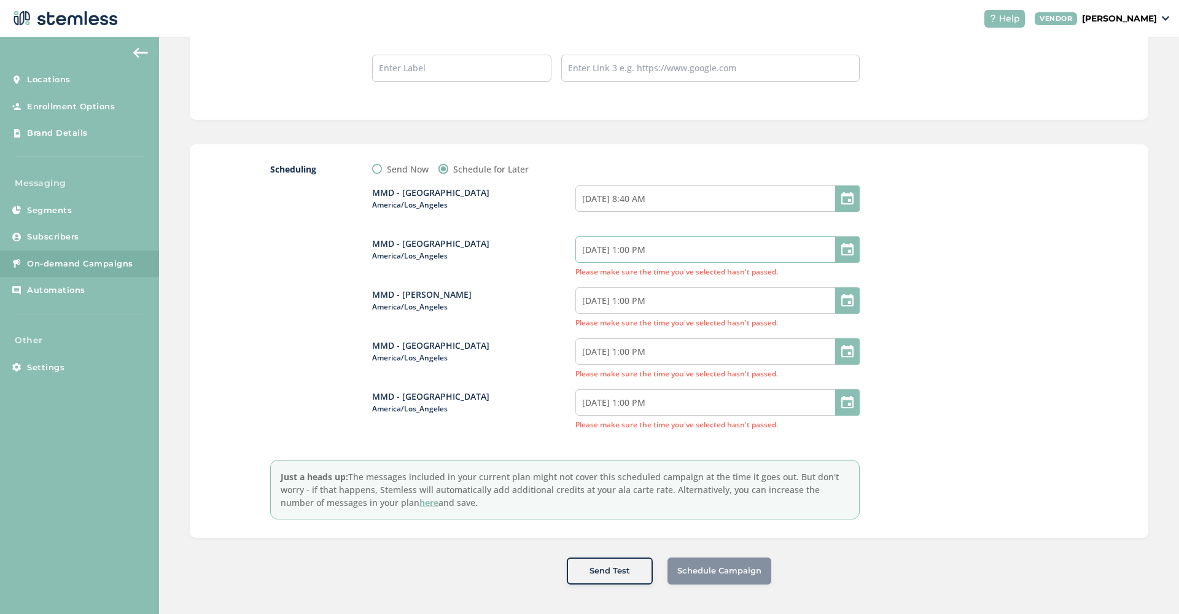
click at [735, 247] on input "[DATE] 1:00 PM" at bounding box center [717, 249] width 284 height 26
select select "13"
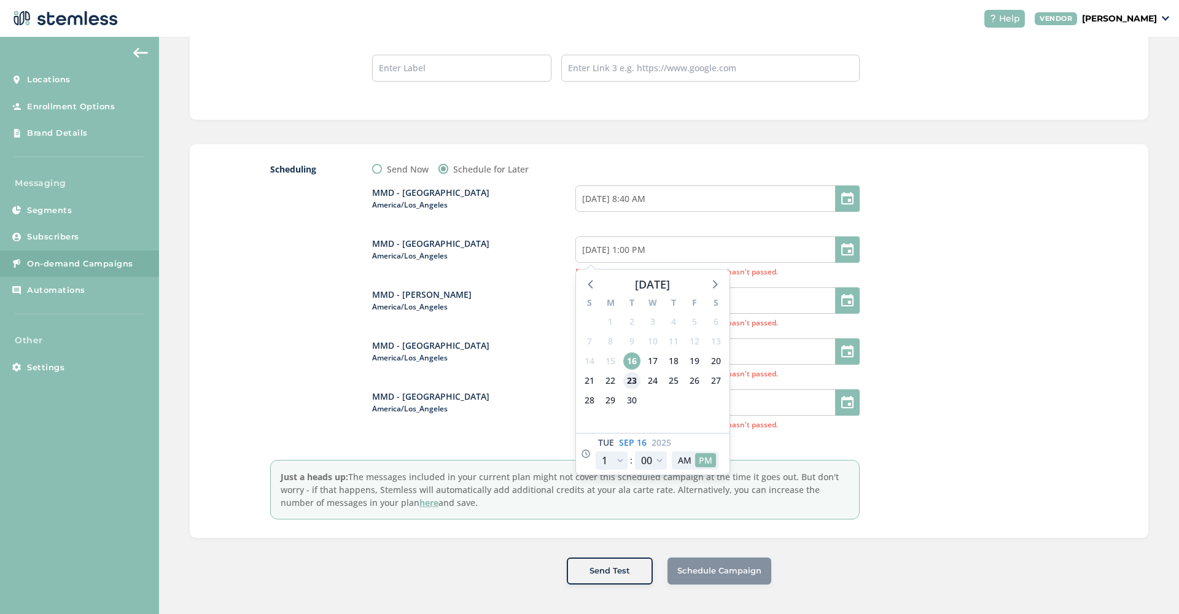
click at [633, 381] on span "23" at bounding box center [631, 380] width 17 height 17
type input "[DATE] 1:00 PM"
click at [628, 456] on div "12 1 2 3 4 5 6 7 8 9 10 11 : 00 05 10 15 20 25 30 35 40 45 50 55 AM PM" at bounding box center [657, 460] width 123 height 18
select select "21"
type input "[DATE] 9:00 PM"
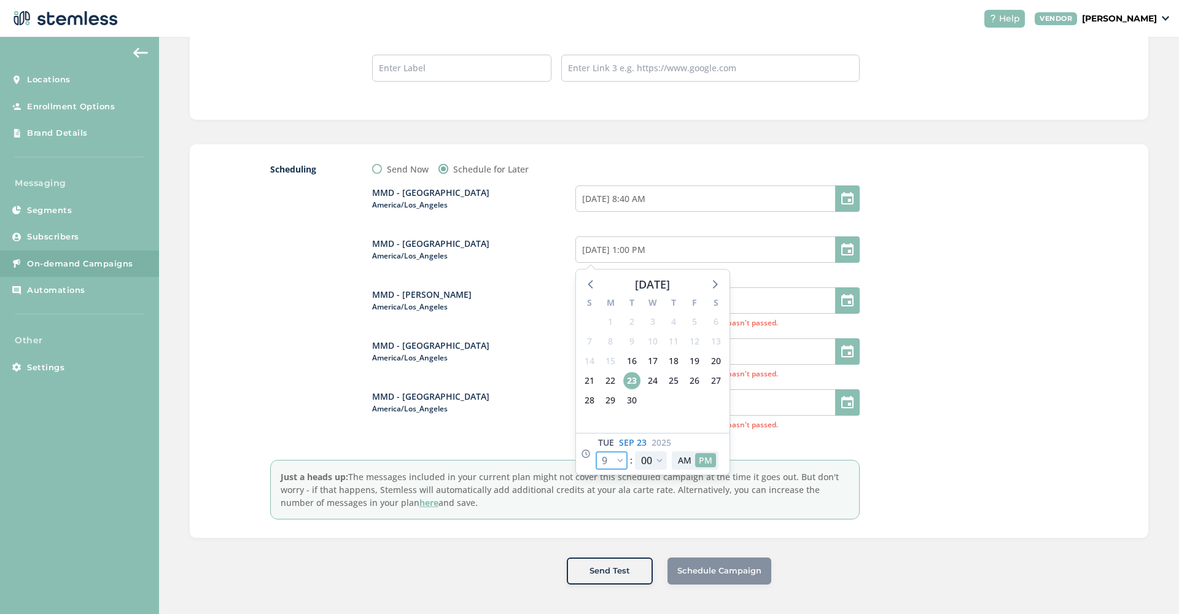
select select "21"
select select "35"
type input "[DATE] 9:35 PM"
select select "35"
click at [688, 463] on button "AM" at bounding box center [684, 460] width 21 height 14
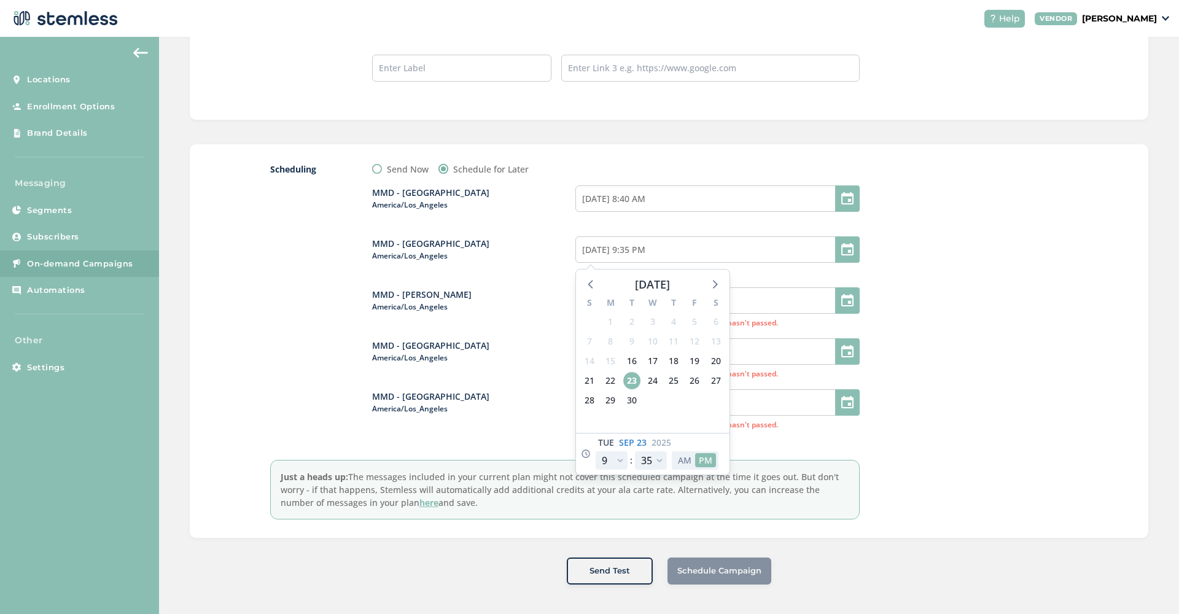
type input "[DATE] 9:35 AM"
select select "9"
click at [928, 345] on div at bounding box center [976, 341] width 184 height 357
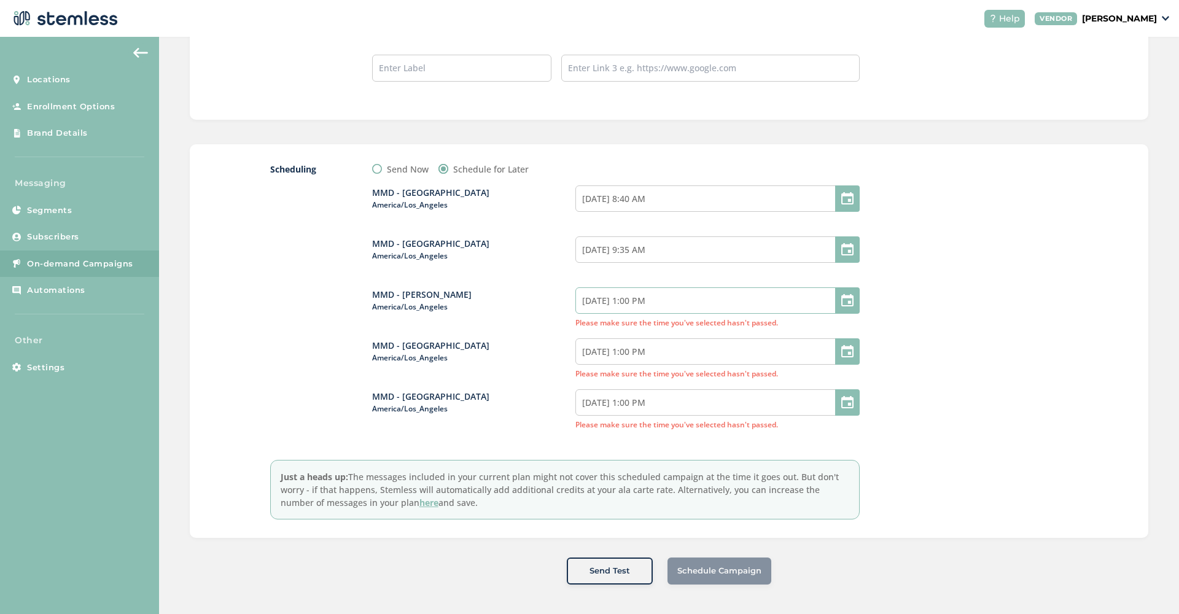
click at [647, 303] on input "[DATE] 1:00 PM" at bounding box center [717, 300] width 284 height 26
select select "13"
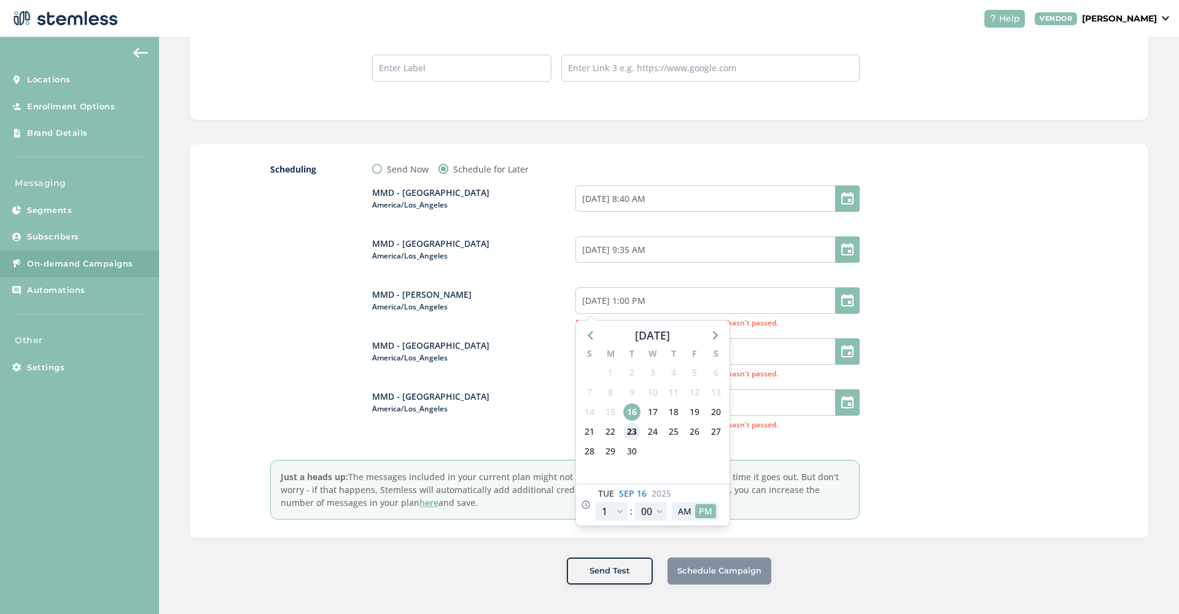
click at [636, 429] on span "23" at bounding box center [631, 431] width 17 height 17
type input "[DATE] 1:00 PM"
select select "20"
type input "[DATE] 8:00 PM"
select select "20"
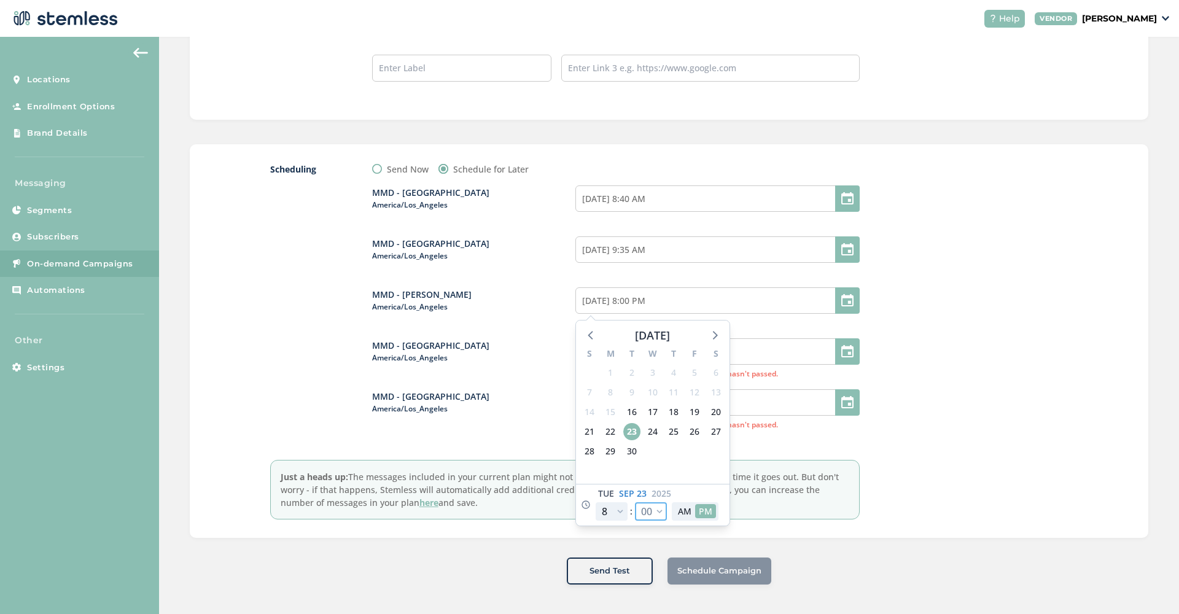
select select "40"
type input "[DATE] 8:40 PM"
select select "40"
click at [688, 509] on button "AM" at bounding box center [684, 511] width 21 height 14
type input "[DATE] 8:40 AM"
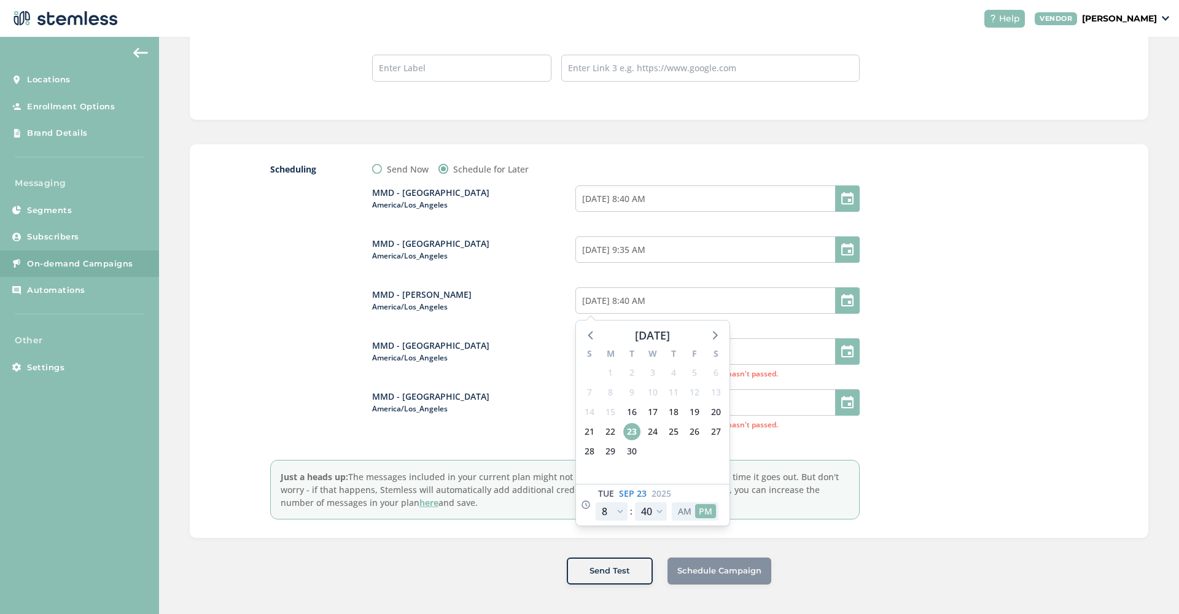
select select "8"
click at [1026, 297] on div at bounding box center [976, 341] width 184 height 357
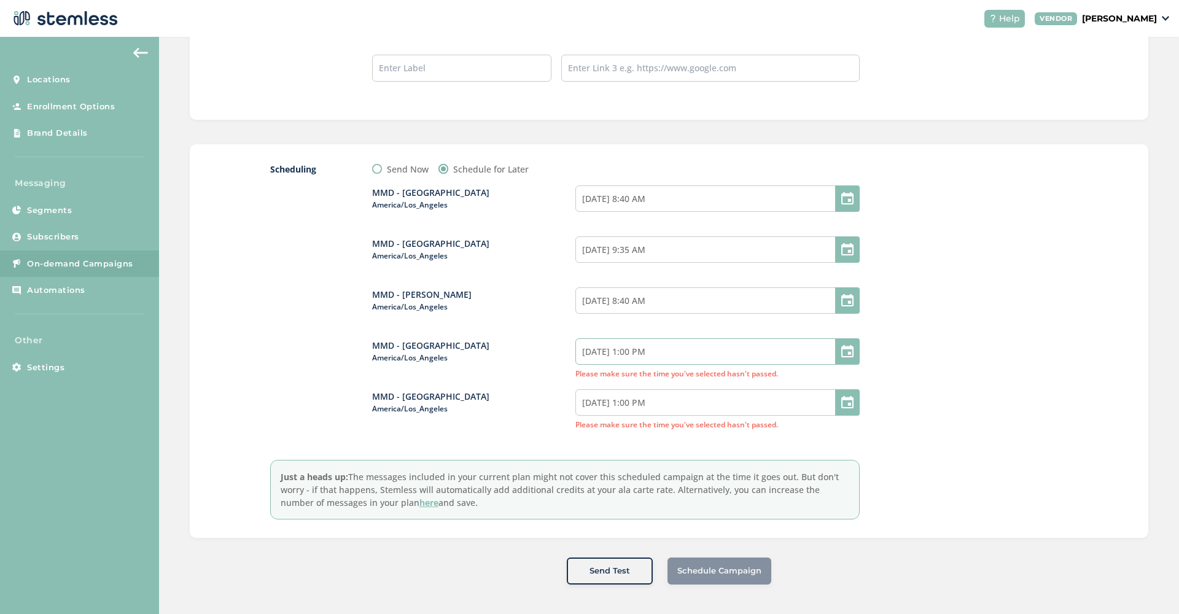
click at [682, 357] on input "[DATE] 1:00 PM" at bounding box center [717, 351] width 284 height 26
select select "13"
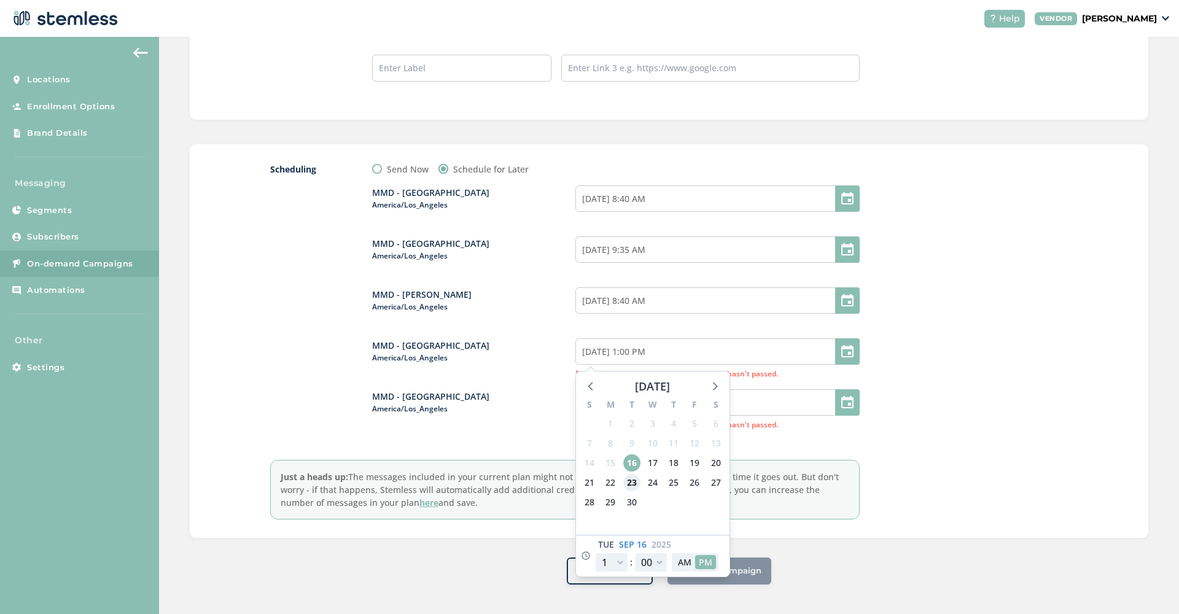
click at [629, 478] on span "23" at bounding box center [631, 482] width 17 height 17
type input "[DATE] 1:00 PM"
select select "20"
type input "[DATE] 8:00 PM"
select select "20"
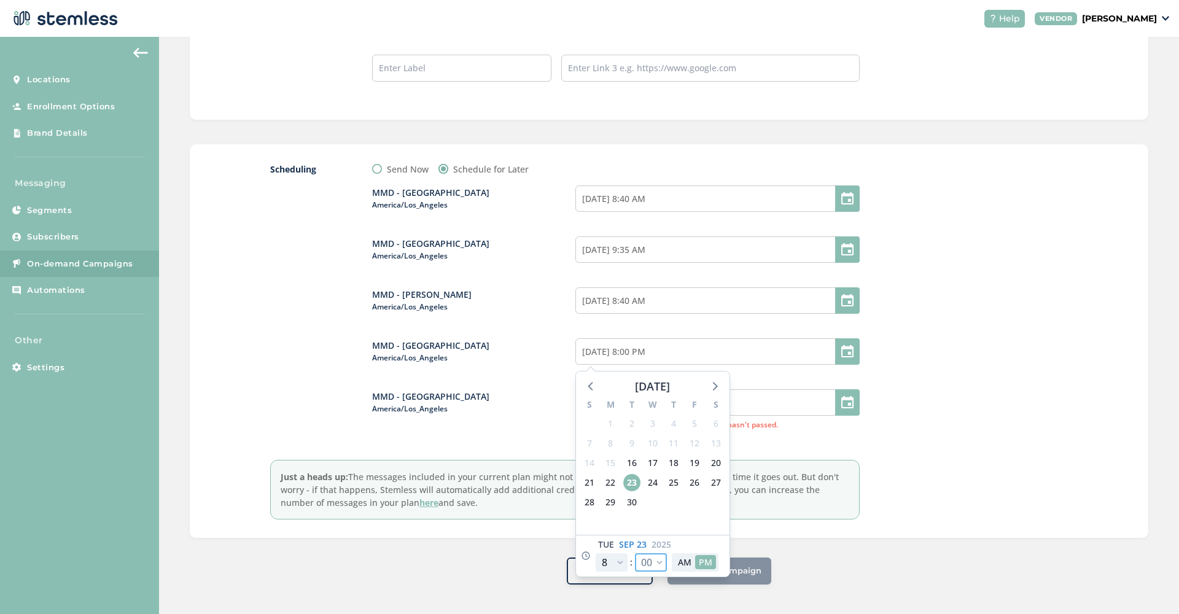
select select "25"
type input "[DATE] 8:25 PM"
select select "25"
click at [682, 562] on button "AM" at bounding box center [684, 562] width 21 height 14
type input "[DATE] 8:25 AM"
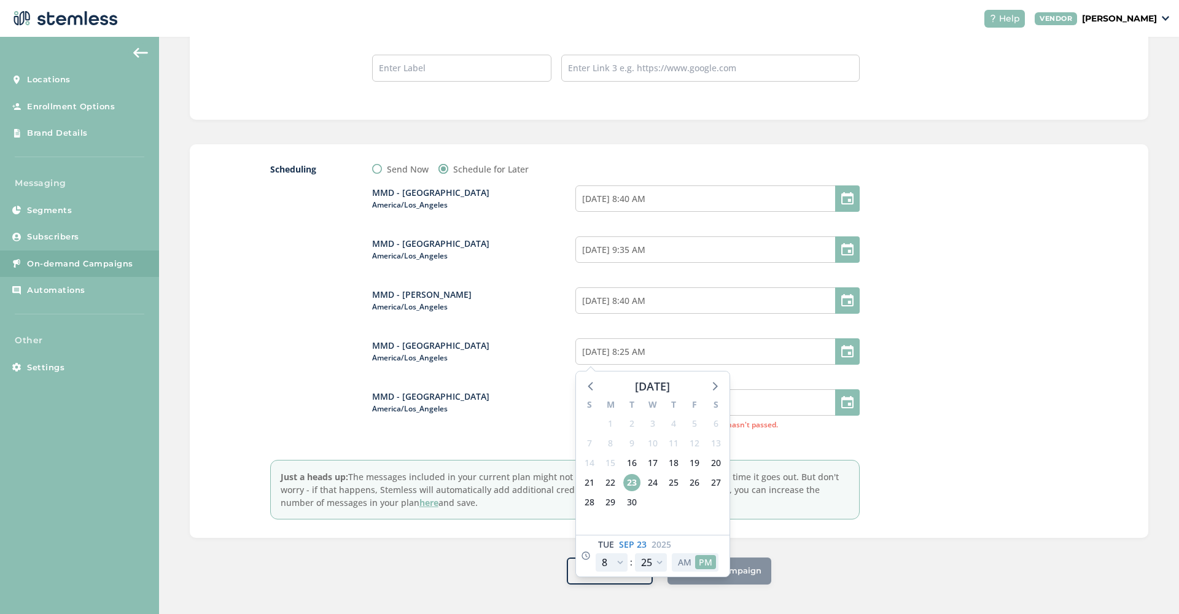
select select "8"
click at [982, 327] on div at bounding box center [976, 341] width 184 height 357
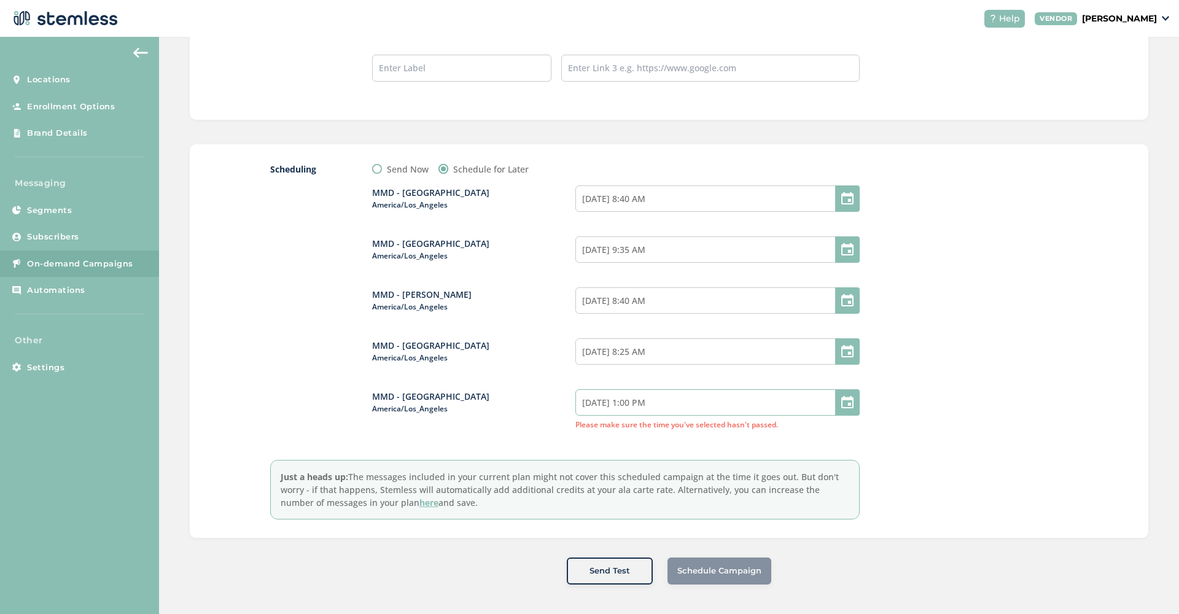
click at [676, 402] on input "[DATE] 1:00 PM" at bounding box center [717, 402] width 284 height 26
select select "13"
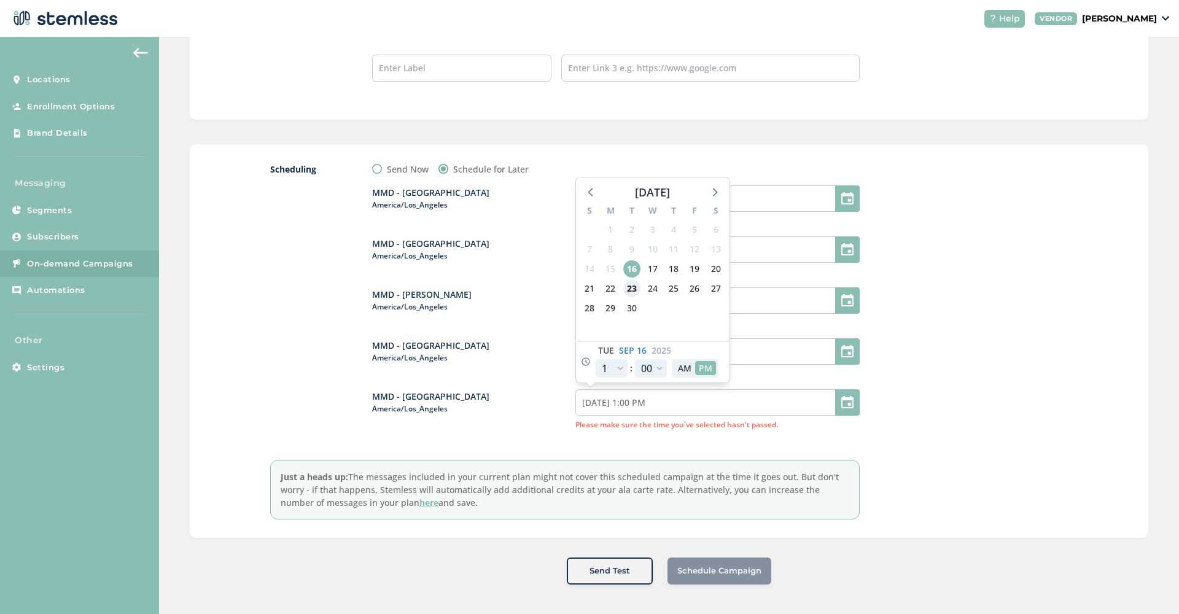
click at [630, 289] on span "23" at bounding box center [631, 288] width 17 height 17
type input "[DATE] 1:00 PM"
select select "20"
type input "[DATE] 8:00 PM"
select select "20"
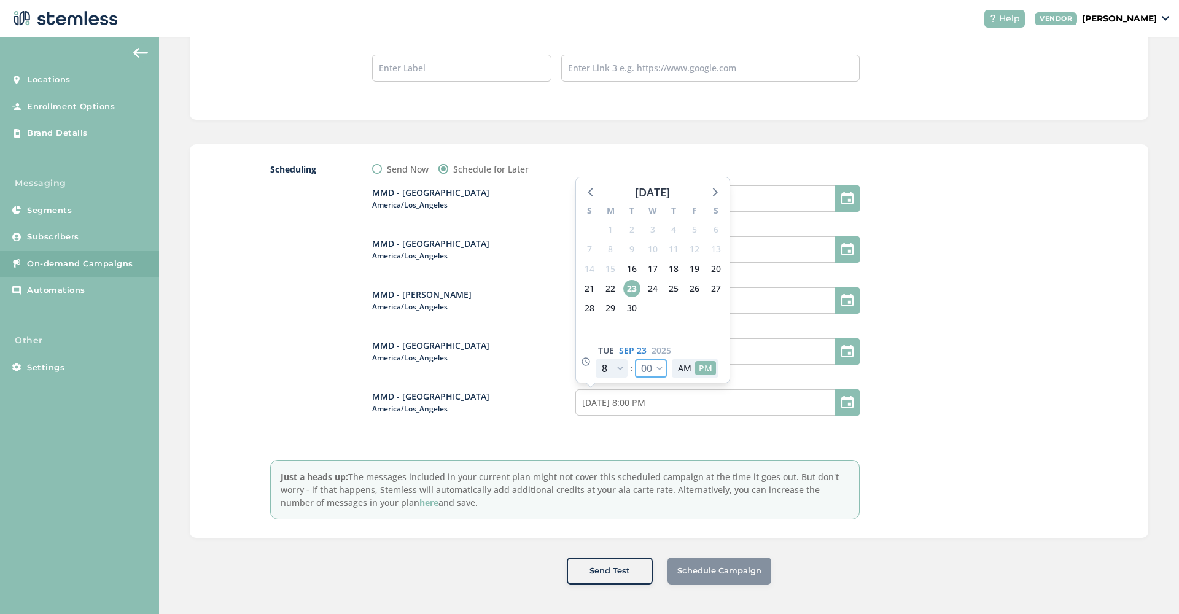
select select "20"
type input "[DATE] 8:20 PM"
select select "20"
click at [684, 367] on button "AM" at bounding box center [684, 368] width 21 height 14
type input "[DATE] 8:20 AM"
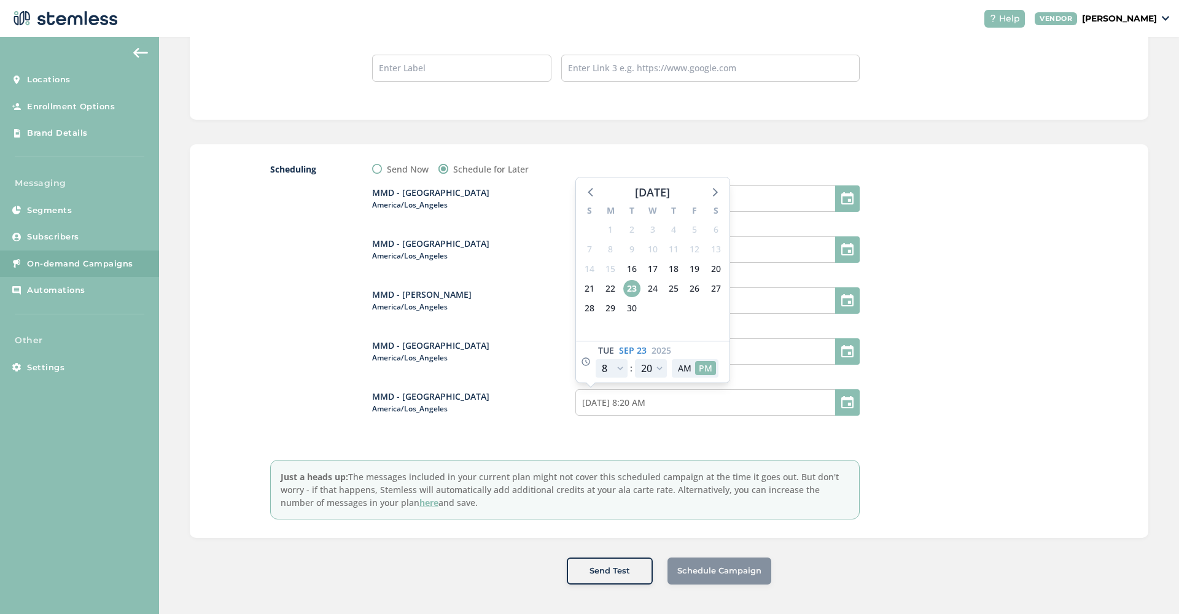
select select "8"
click at [997, 390] on div at bounding box center [976, 341] width 184 height 357
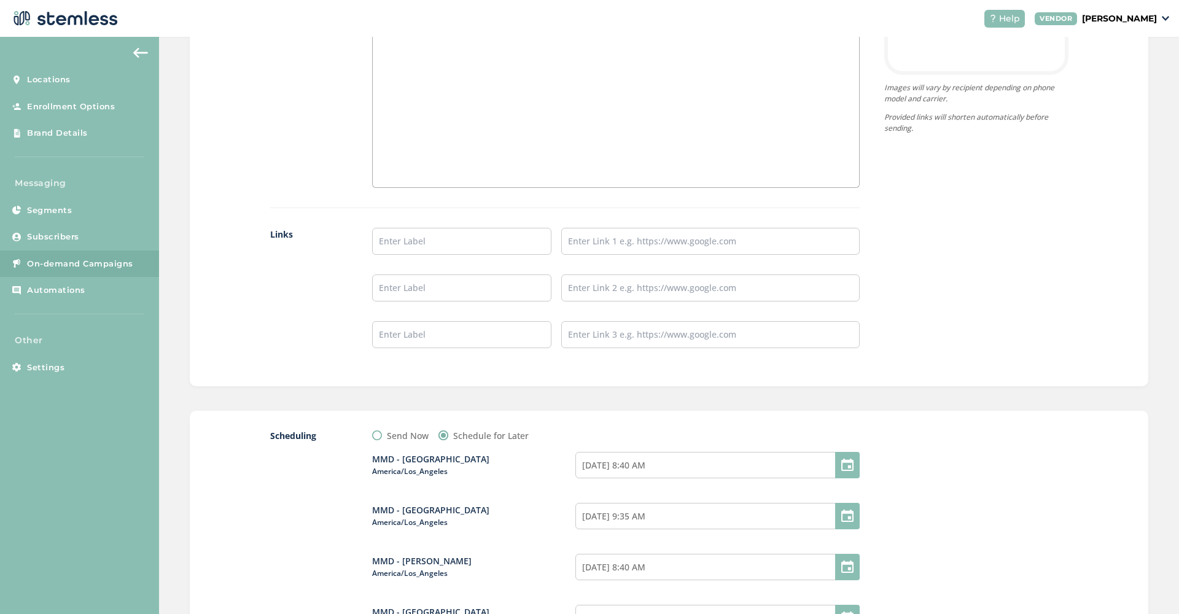
scroll to position [782, 0]
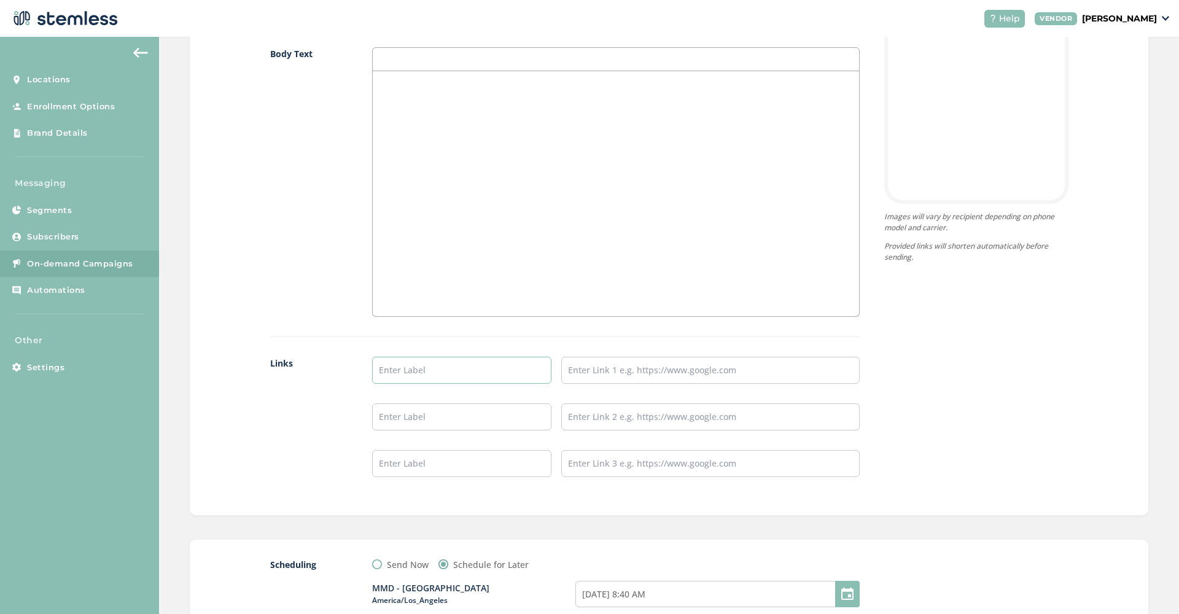
click at [435, 368] on input "text" at bounding box center [461, 370] width 179 height 27
type input "H"
type input "SHOP NOW"
click at [577, 367] on input "text" at bounding box center [710, 370] width 298 height 27
paste input "[URL][DOMAIN_NAME]"
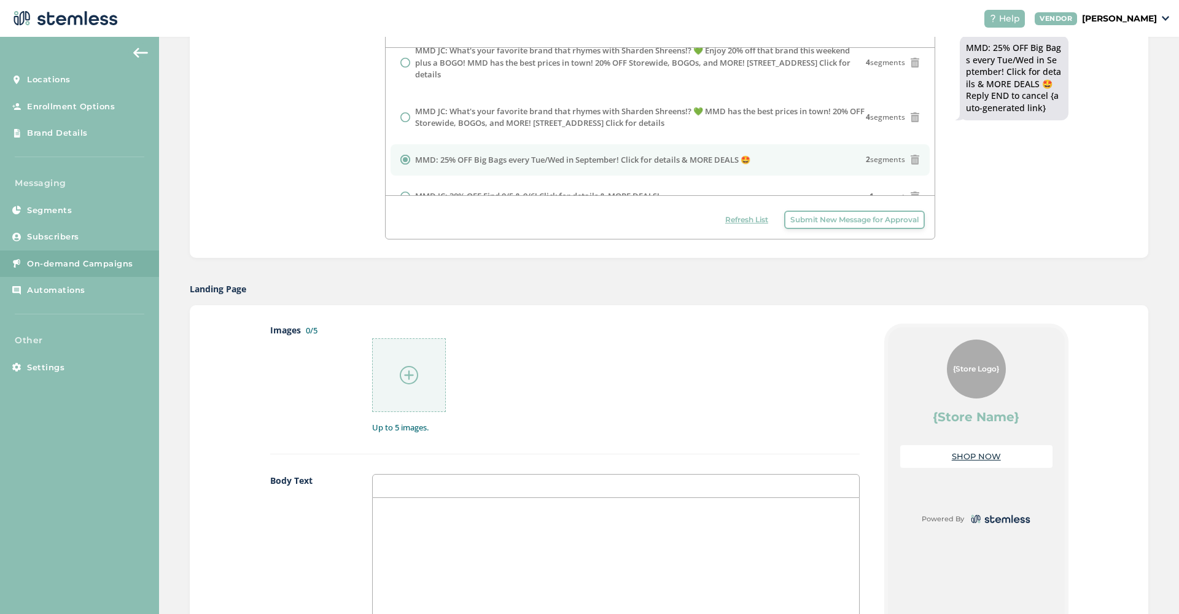
scroll to position [354, 0]
type input "[URL][DOMAIN_NAME]"
click at [411, 373] on img at bounding box center [409, 376] width 18 height 18
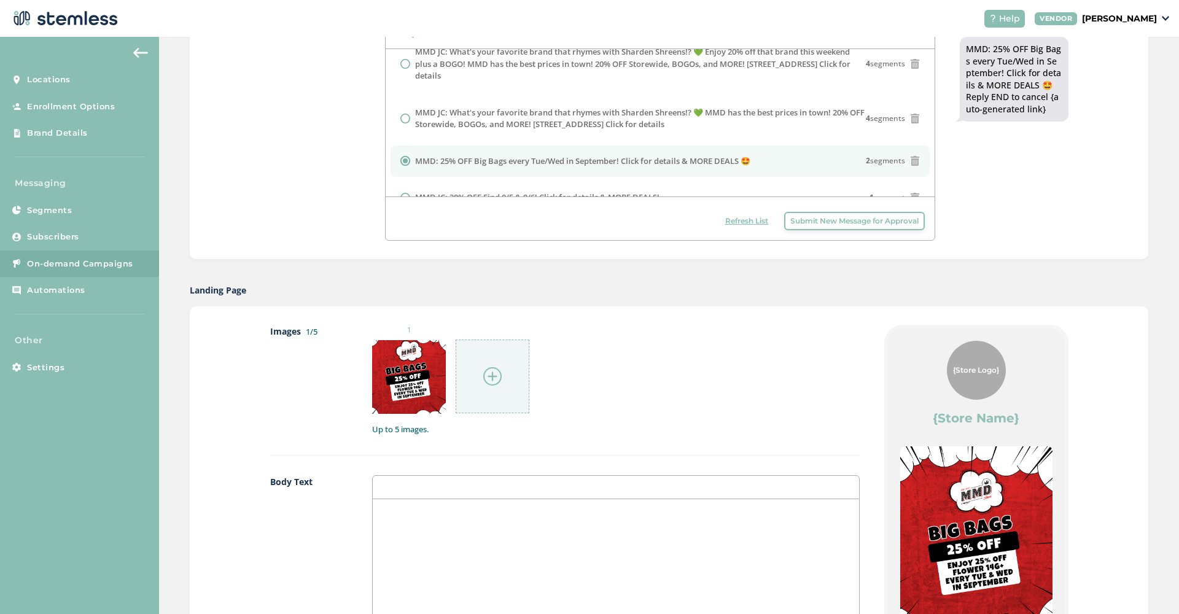
click at [499, 372] on img at bounding box center [492, 376] width 18 height 18
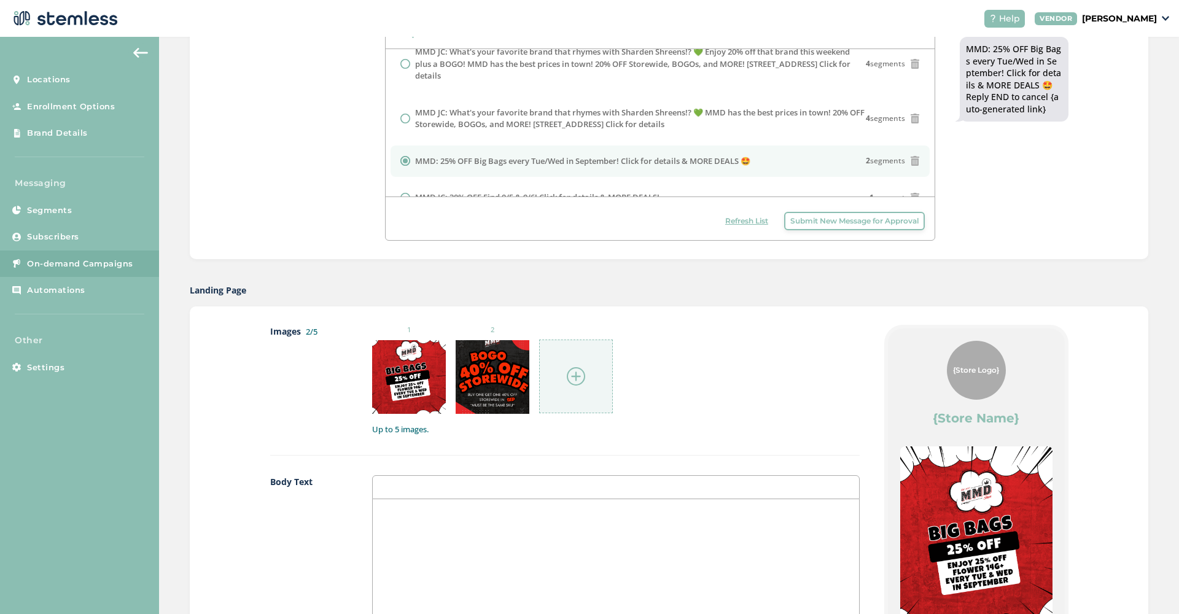
click at [580, 373] on img at bounding box center [576, 376] width 18 height 18
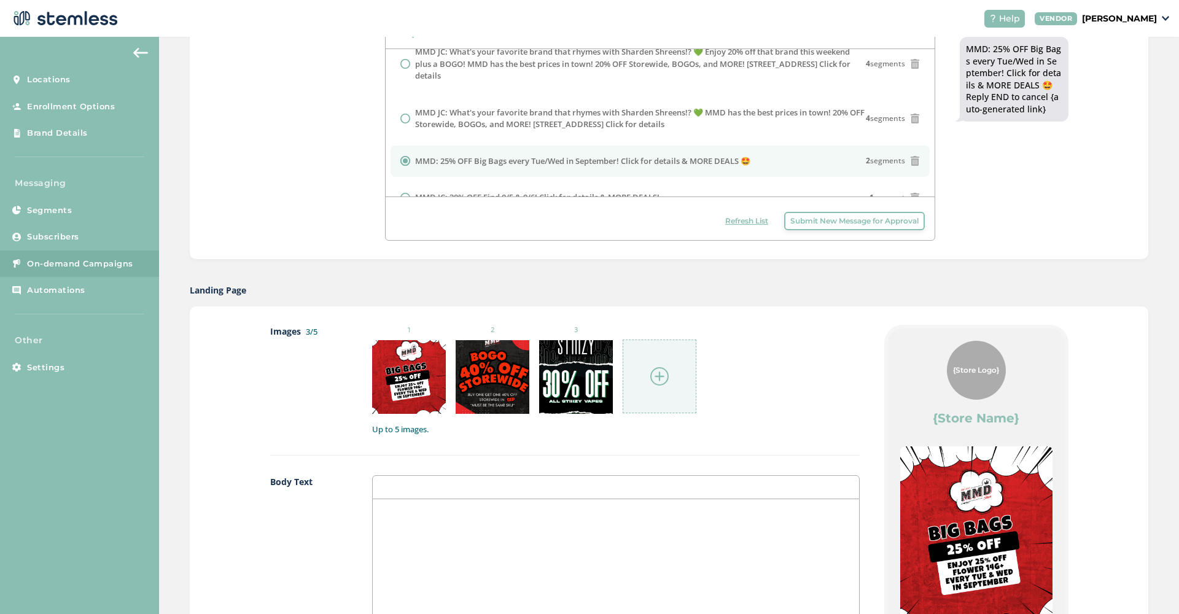
click at [660, 376] on img at bounding box center [659, 376] width 18 height 18
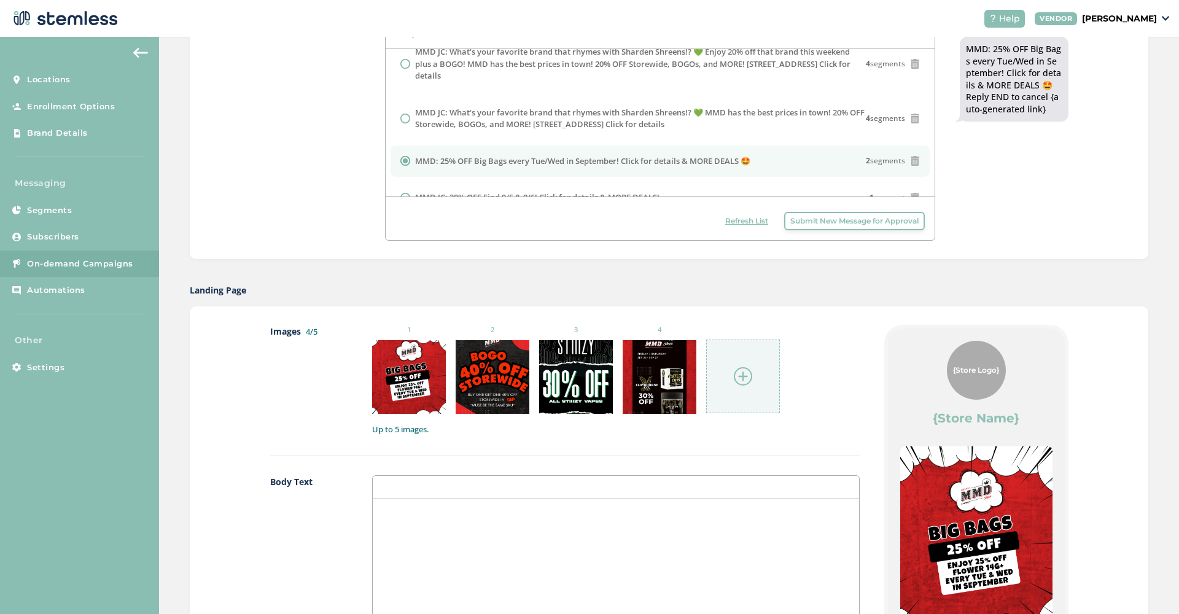
click at [743, 378] on img at bounding box center [743, 376] width 18 height 18
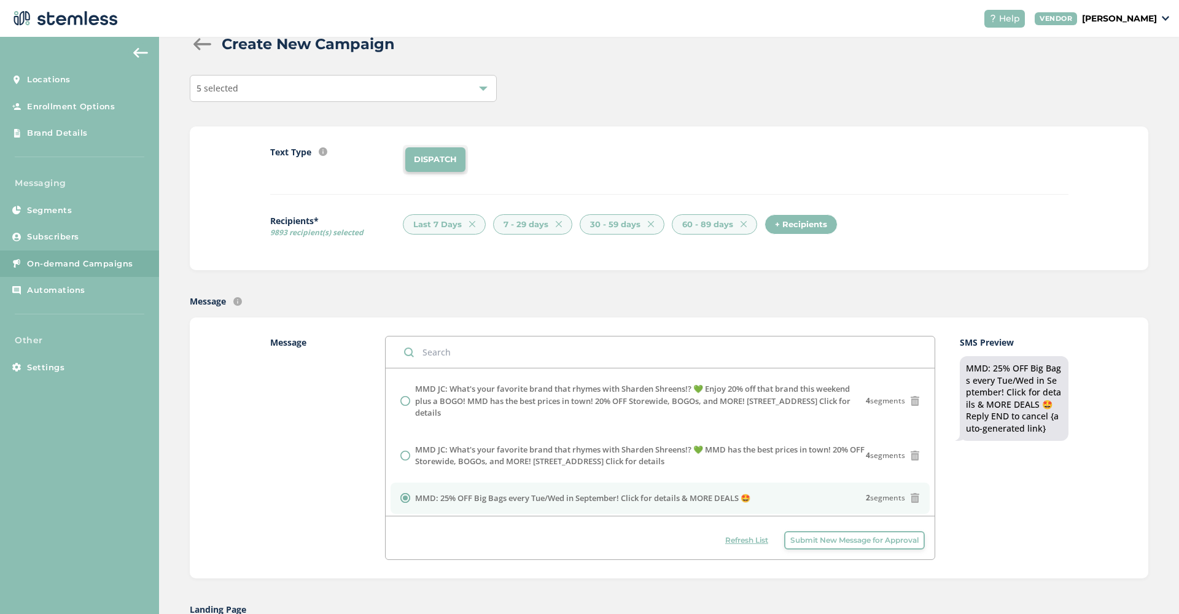
scroll to position [651, 0]
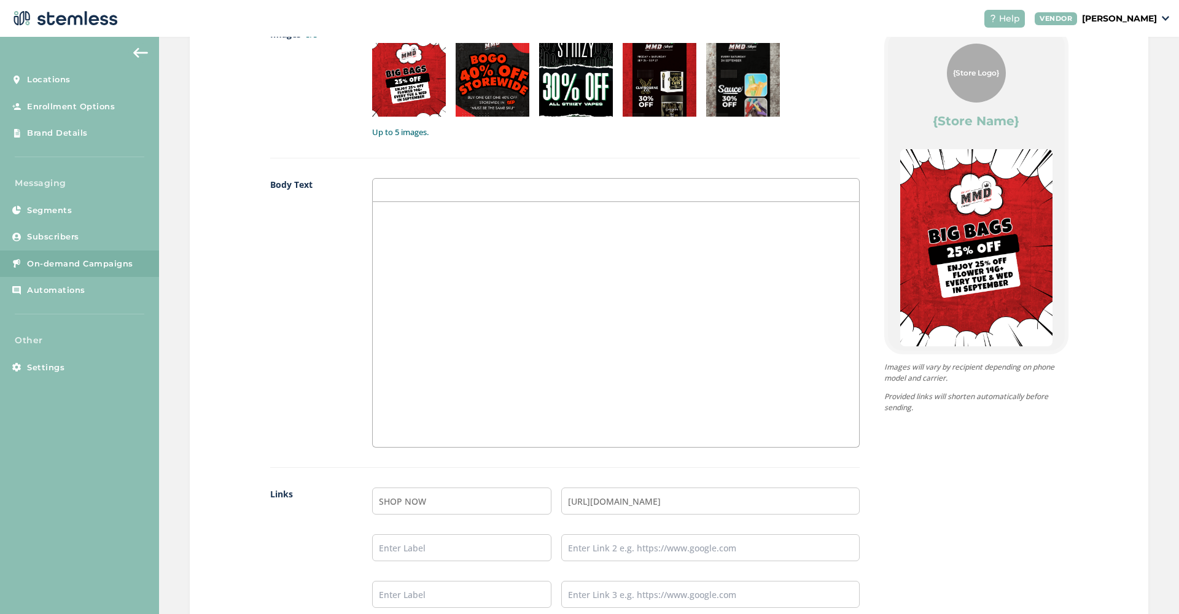
click at [501, 287] on div at bounding box center [616, 324] width 486 height 245
drag, startPoint x: 522, startPoint y: 213, endPoint x: 287, endPoint y: 207, distance: 235.3
click at [287, 207] on div "Body Text 40% OFF CBX at MMD this weekend! 30% OFF SAUCE SATURDAYS! BOGO 40% OF…" at bounding box center [565, 323] width 590 height 290
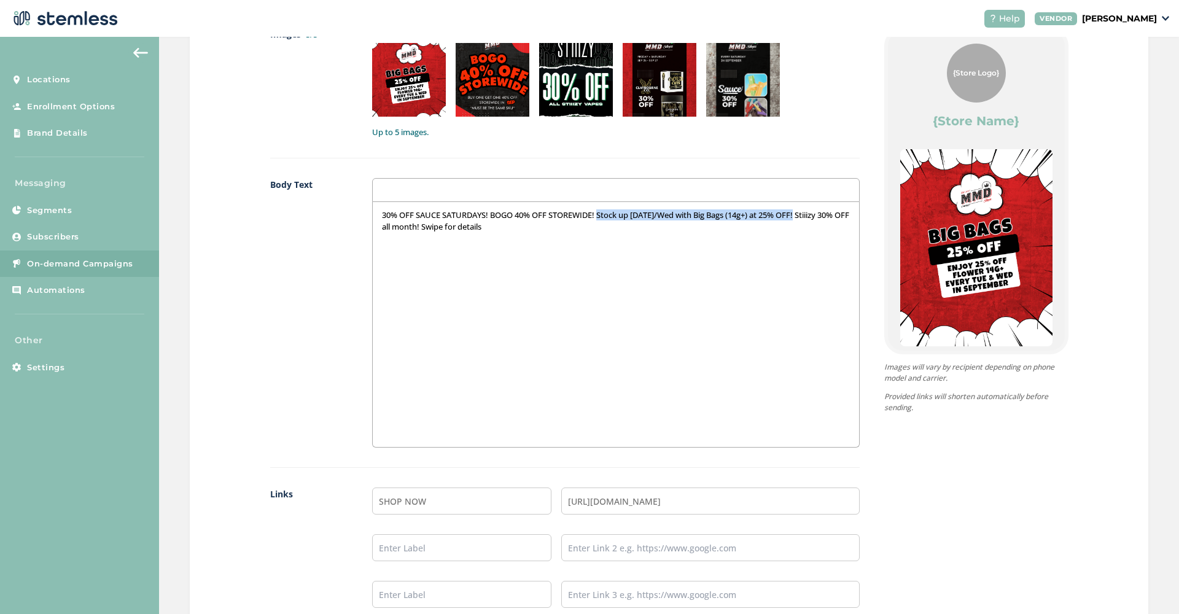
drag, startPoint x: 604, startPoint y: 213, endPoint x: 807, endPoint y: 213, distance: 203.3
click at [807, 213] on p "30% OFF SAUCE SATURDAYS! BOGO 40% OFF STOREWIDE! Stock up [DATE]/Wed with Big B…" at bounding box center [615, 220] width 467 height 23
click at [380, 213] on div "30% OFF SAUCE SATURDAYS! BOGO 40% OFF STOREWIDE! Stiiizy 30% OFF all month! Swi…" at bounding box center [616, 324] width 486 height 245
drag, startPoint x: 700, startPoint y: 213, endPoint x: 806, endPoint y: 217, distance: 106.3
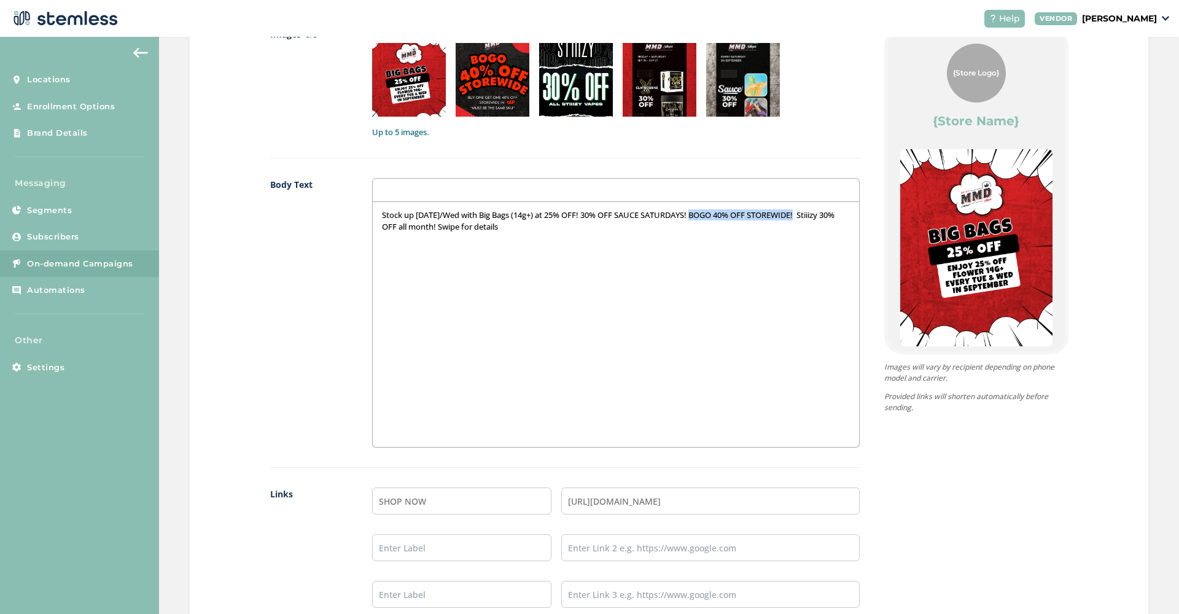
click at [806, 217] on p "Stock up [DATE]/Wed with Big Bags (14g+) at 25% OFF! 30% OFF SAUCE SATURDAYS! B…" at bounding box center [615, 220] width 467 height 23
click at [588, 214] on p "Stock up [DATE]/Wed with Big Bags (14g+) at 25% OFF! 30% OFF SAUCE SATURDAYS! S…" at bounding box center [615, 214] width 467 height 11
drag, startPoint x: 814, startPoint y: 211, endPoint x: 459, endPoint y: 222, distance: 355.8
click at [459, 222] on p "Stock up [DATE]/Wed with Big Bags (14g+) at 25% OFF! BOGO 40% OFF STOREWIDE! 30…" at bounding box center [615, 220] width 467 height 23
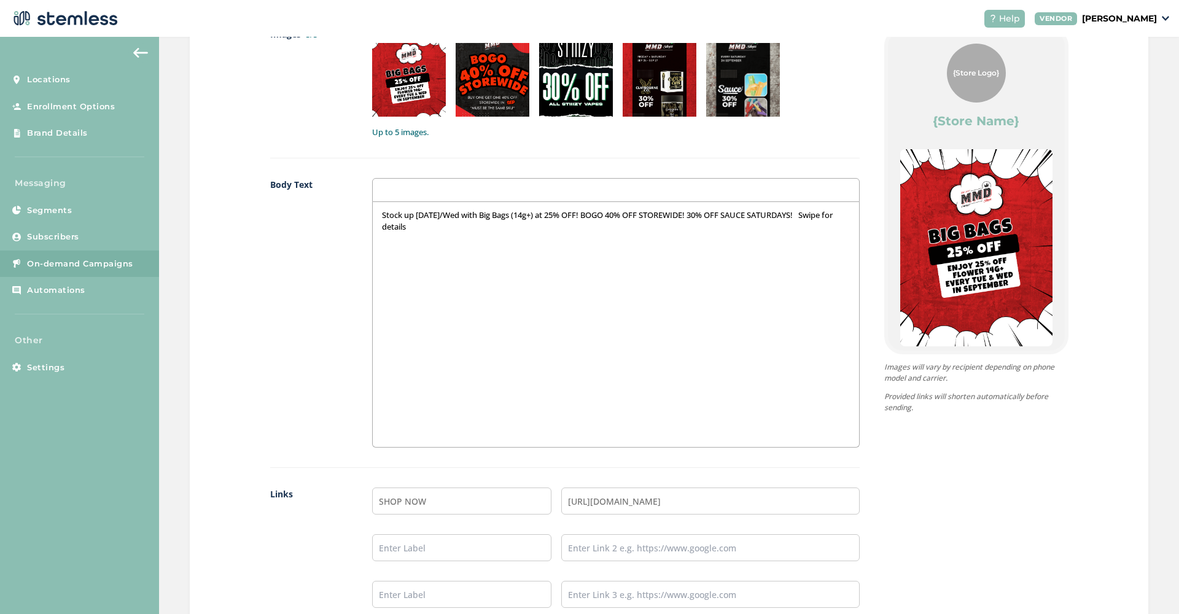
click at [698, 213] on p "Stock up [DATE]/Wed with Big Bags (14g+) at 25% OFF! BOGO 40% OFF STOREWIDE! 30…" at bounding box center [615, 220] width 467 height 23
click at [692, 286] on div "Stock up [DATE]/Wed with Big Bags (14g+) at 25% OFF! BOGO 40% OFF STOREWIDE! St…" at bounding box center [616, 324] width 486 height 245
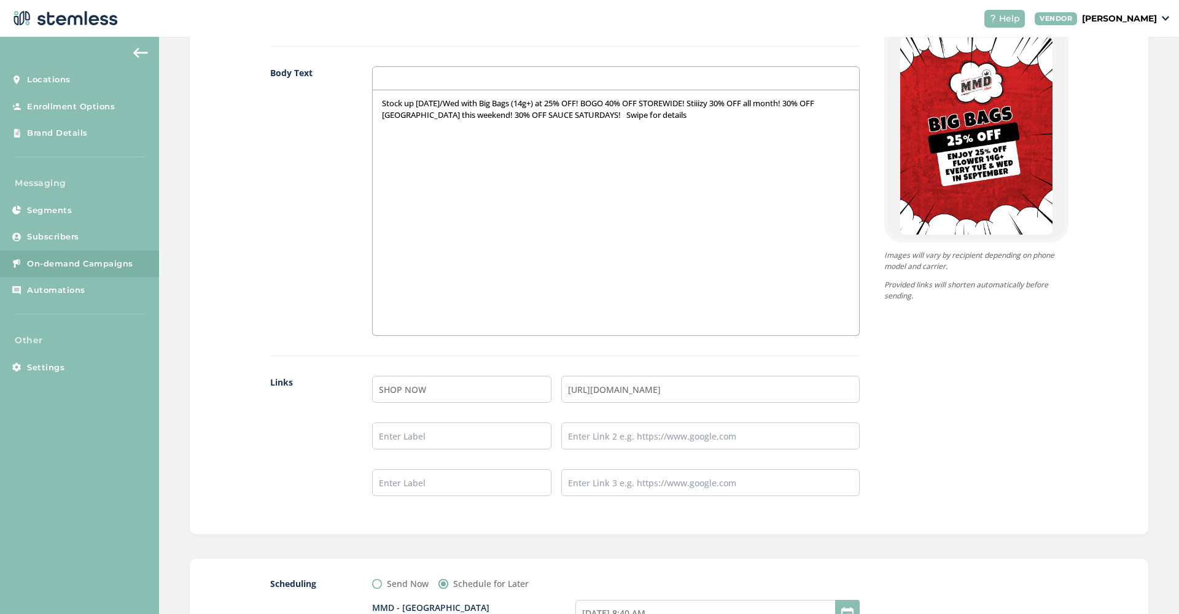
scroll to position [707, 0]
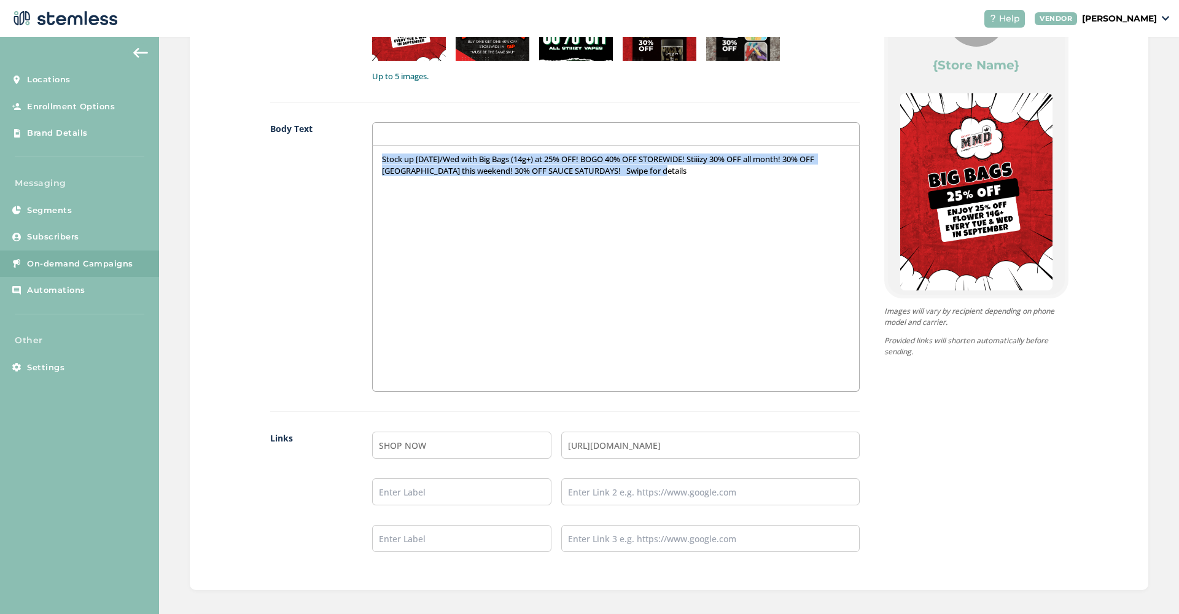
drag, startPoint x: 680, startPoint y: 171, endPoint x: 351, endPoint y: 128, distance: 331.4
click at [351, 128] on div "Body Text Stock up [DATE]/Wed with Big Bags (14g+) at 25% OFF! BOGO 40% OFF STO…" at bounding box center [565, 267] width 590 height 290
copy p "Stock up [DATE]/Wed with Big Bags (14g+) at 25% OFF! BOGO 40% OFF STOREWIDE! St…"
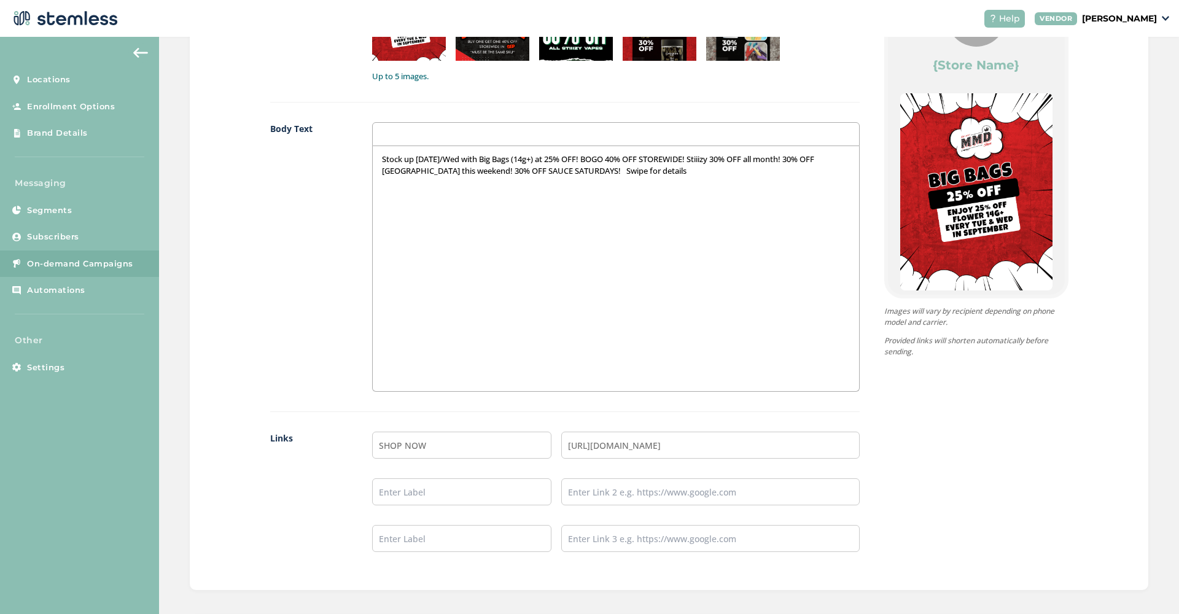
click at [954, 432] on div "{Store Logo} {Store Name} Stock up [DATE]/Wed with Big Bags (14g+) at 25% OFF! …" at bounding box center [964, 272] width 209 height 600
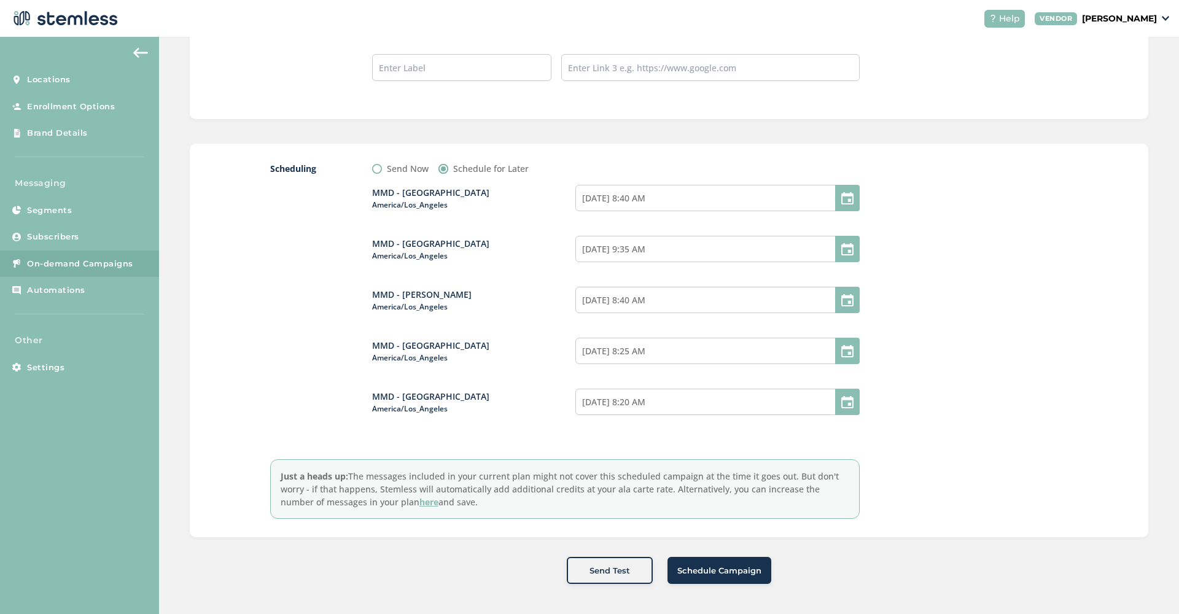
scroll to position [1177, 0]
click at [730, 573] on span "Schedule Campaign" at bounding box center [719, 572] width 84 height 12
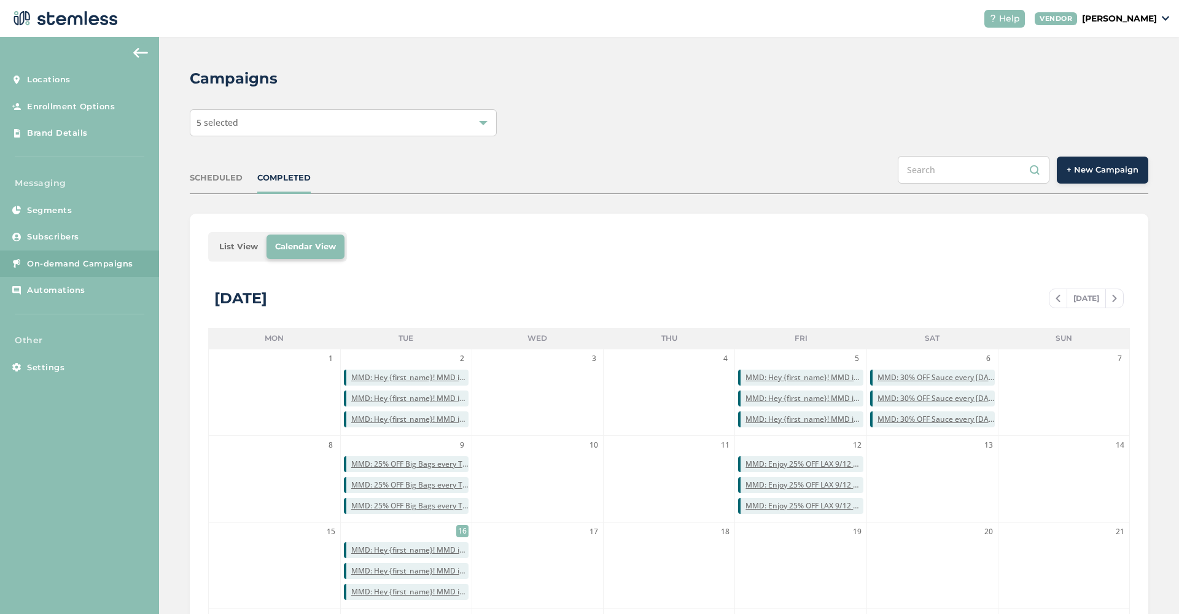
click at [455, 126] on div "5 selected" at bounding box center [343, 122] width 307 height 27
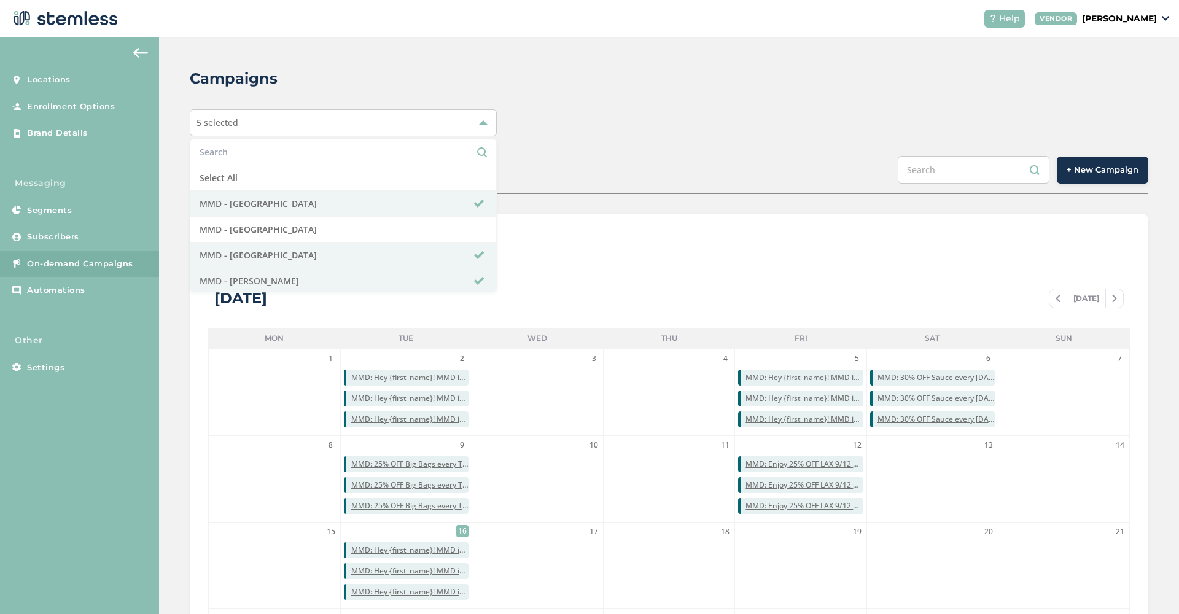
click at [763, 104] on div "Campaigns 5 selected Select All MMD - Hollywood MMD - Jersey City MMD - [GEOGRA…" at bounding box center [669, 434] width 1020 height 795
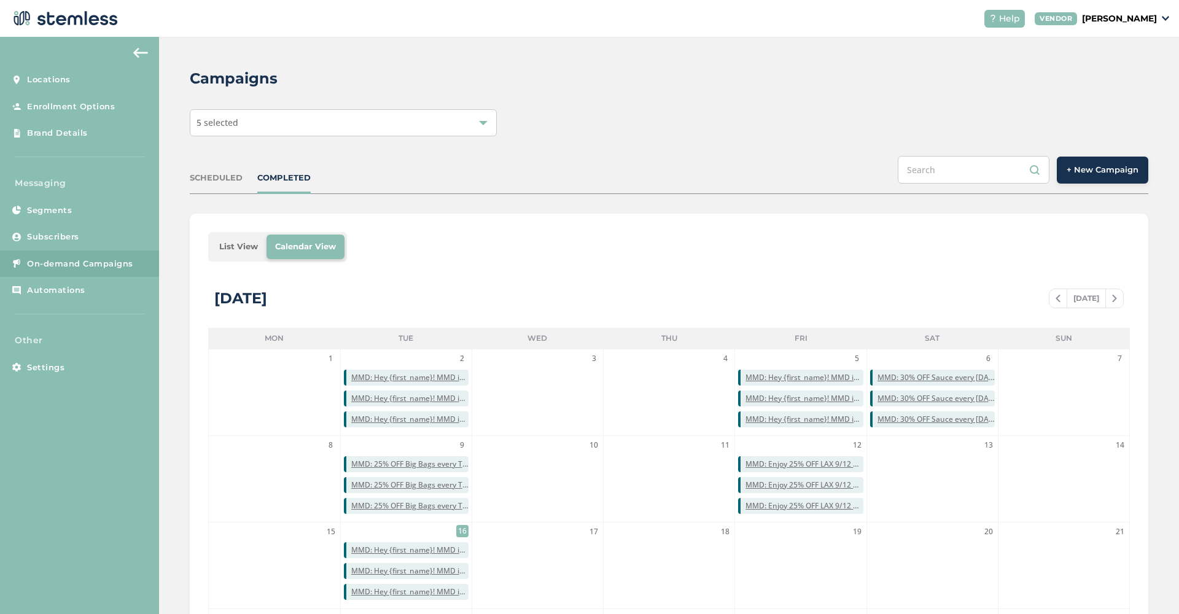
click at [1101, 180] on button "+ New Campaign" at bounding box center [1103, 170] width 92 height 27
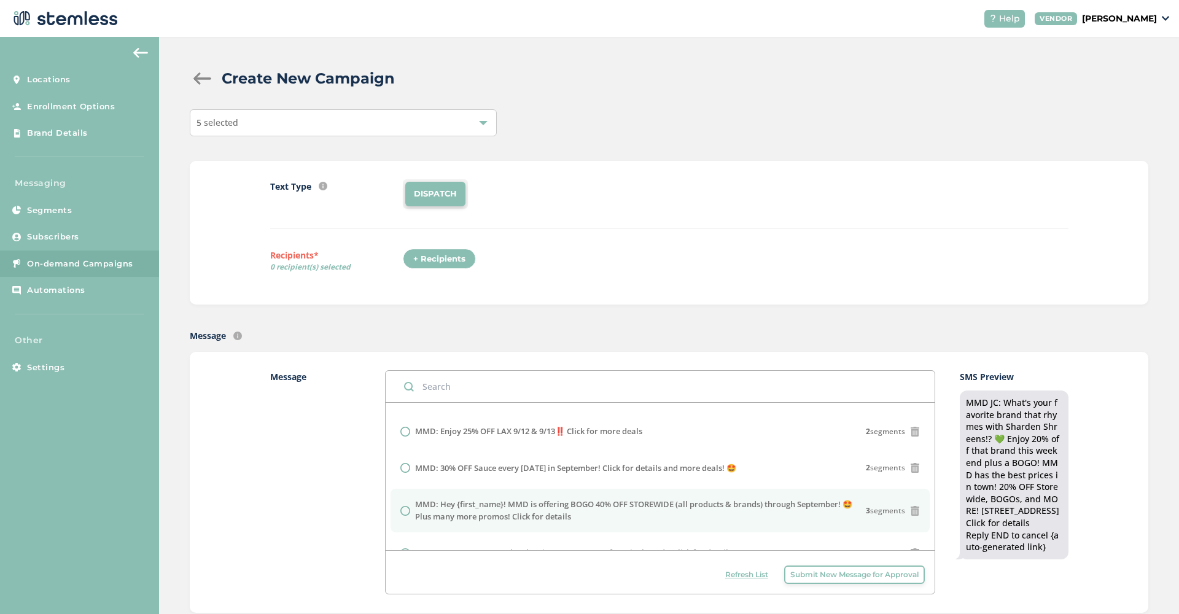
scroll to position [212, 0]
click at [642, 509] on label "MMD: Hey {first_name}! MMD is offering BOGO 40% OFF STOREWIDE (all products & b…" at bounding box center [640, 509] width 451 height 24
radio input "false"
radio input "true"
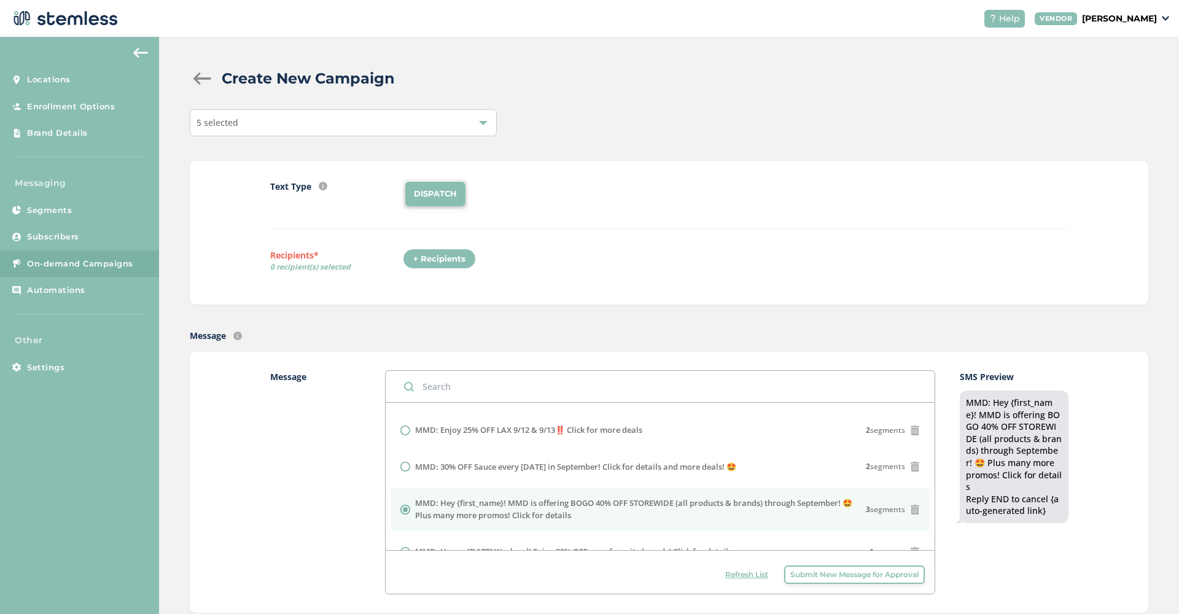
click at [432, 275] on div "+ Recipients" at bounding box center [443, 263] width 80 height 28
click at [433, 265] on div "+ Recipients" at bounding box center [439, 259] width 73 height 21
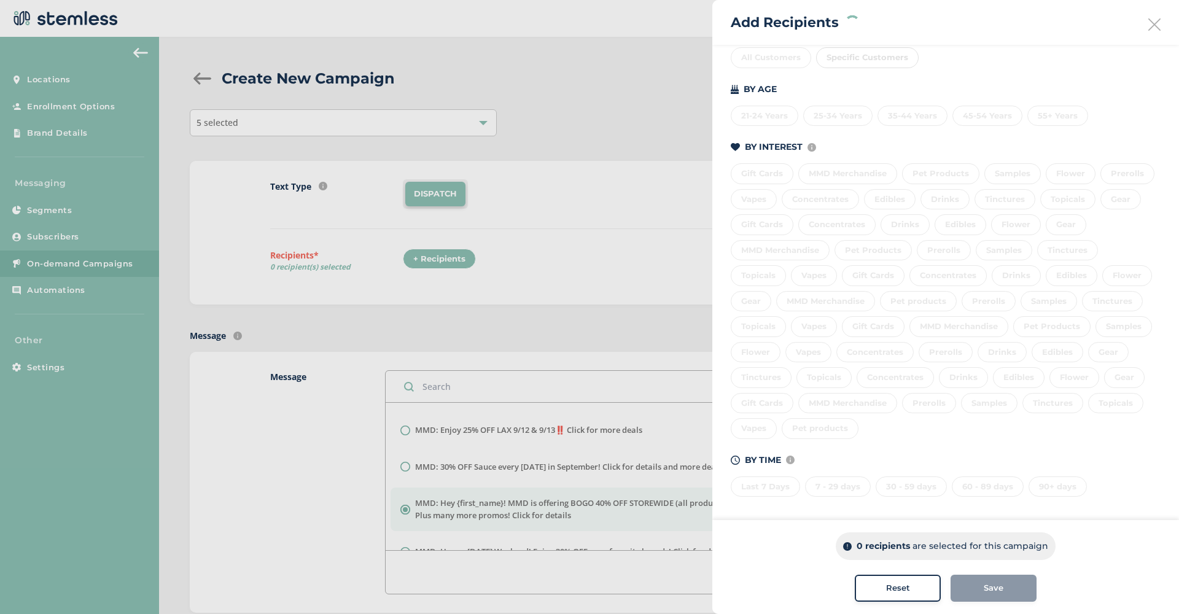
scroll to position [159, 0]
click at [775, 484] on div "Last 7 Days 7 - 29 days 30 - 59 days 60 - 89 days 90+ days" at bounding box center [946, 485] width 430 height 26
click at [776, 491] on div "Last 7 Days" at bounding box center [765, 487] width 69 height 21
click at [859, 486] on div "7 - 29 days" at bounding box center [838, 487] width 66 height 21
click at [905, 478] on div "30 - 59 days" at bounding box center [911, 487] width 71 height 21
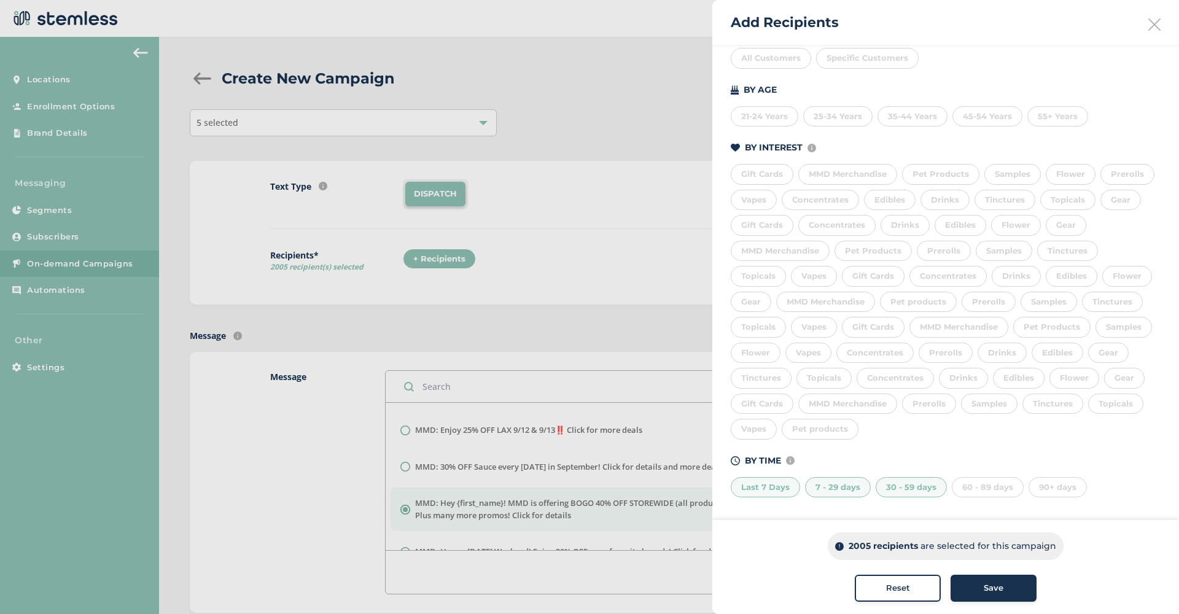
click at [989, 479] on div "60 - 89 days" at bounding box center [988, 487] width 72 height 21
click at [993, 600] on button "Save" at bounding box center [994, 588] width 86 height 27
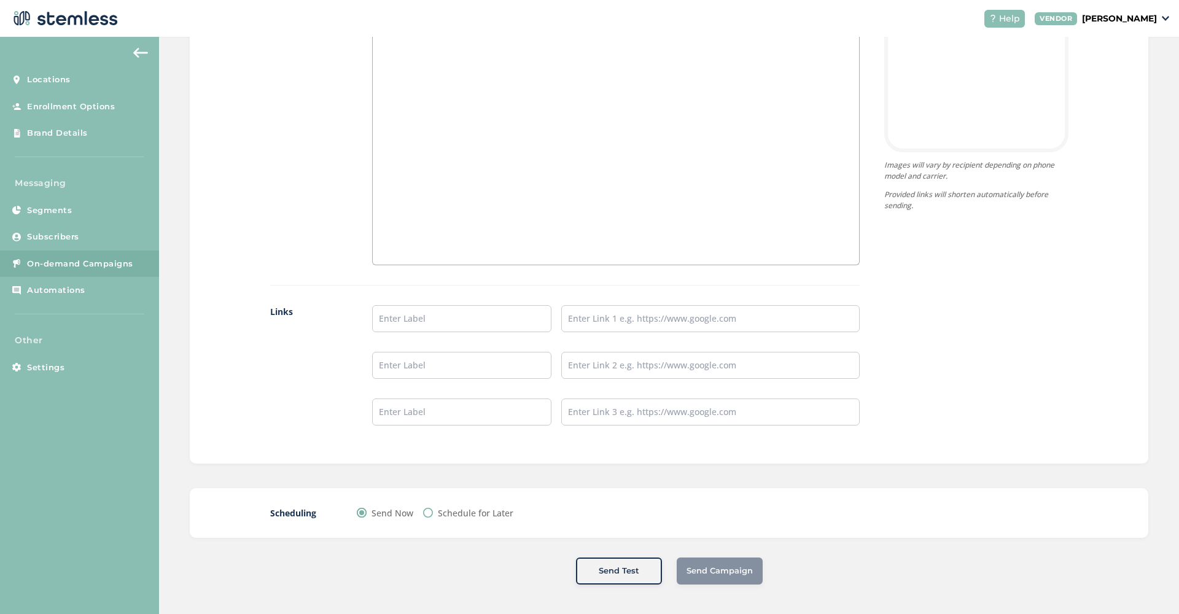
scroll to position [0, 0]
click at [496, 508] on label "Schedule for Later" at bounding box center [476, 513] width 76 height 13
click at [433, 508] on input "Schedule for Later" at bounding box center [428, 513] width 10 height 10
radio input "true"
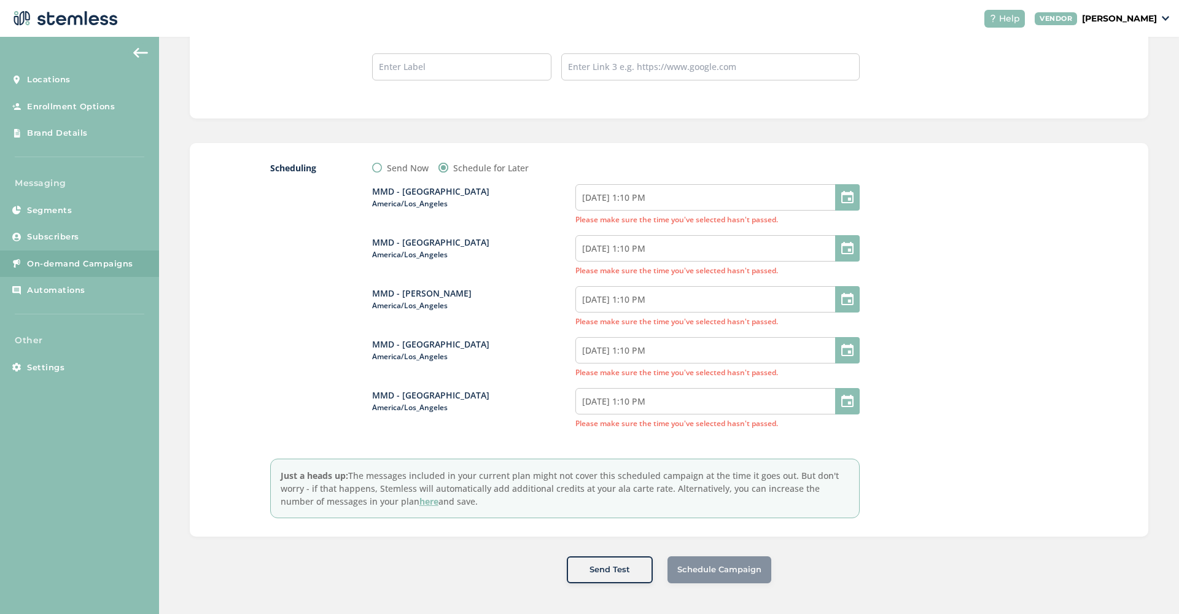
scroll to position [1177, 0]
click at [651, 188] on input "[DATE] 1:10 PM" at bounding box center [717, 198] width 284 height 26
select select "13"
select select "10"
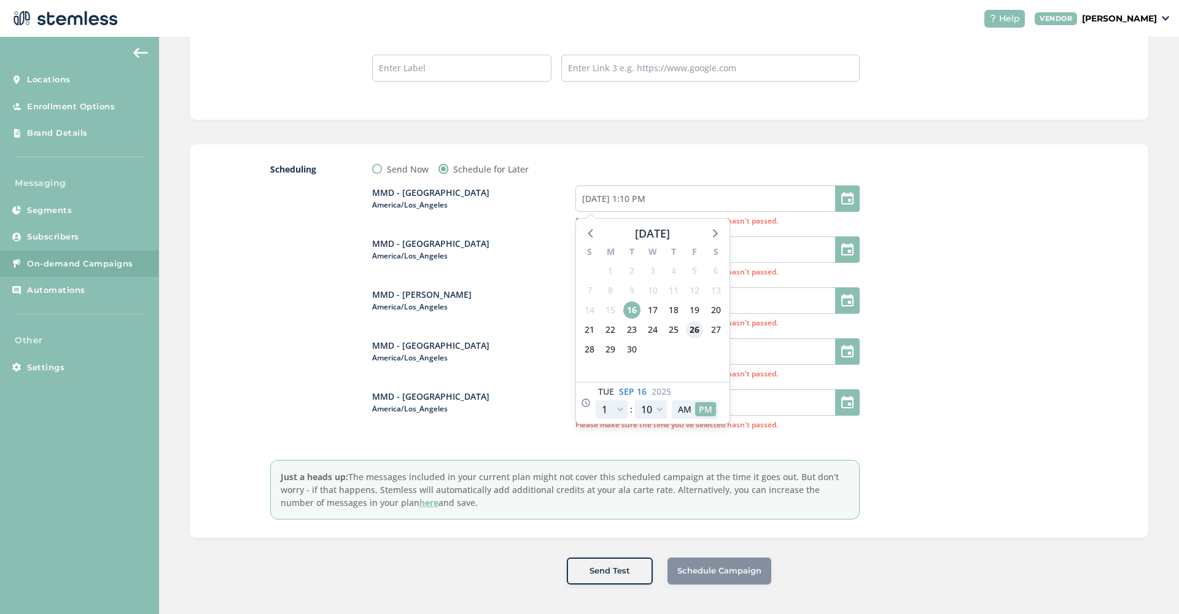
click at [690, 328] on span "26" at bounding box center [694, 329] width 17 height 17
type input "[DATE] 1:10 PM"
click at [943, 246] on div at bounding box center [976, 341] width 184 height 357
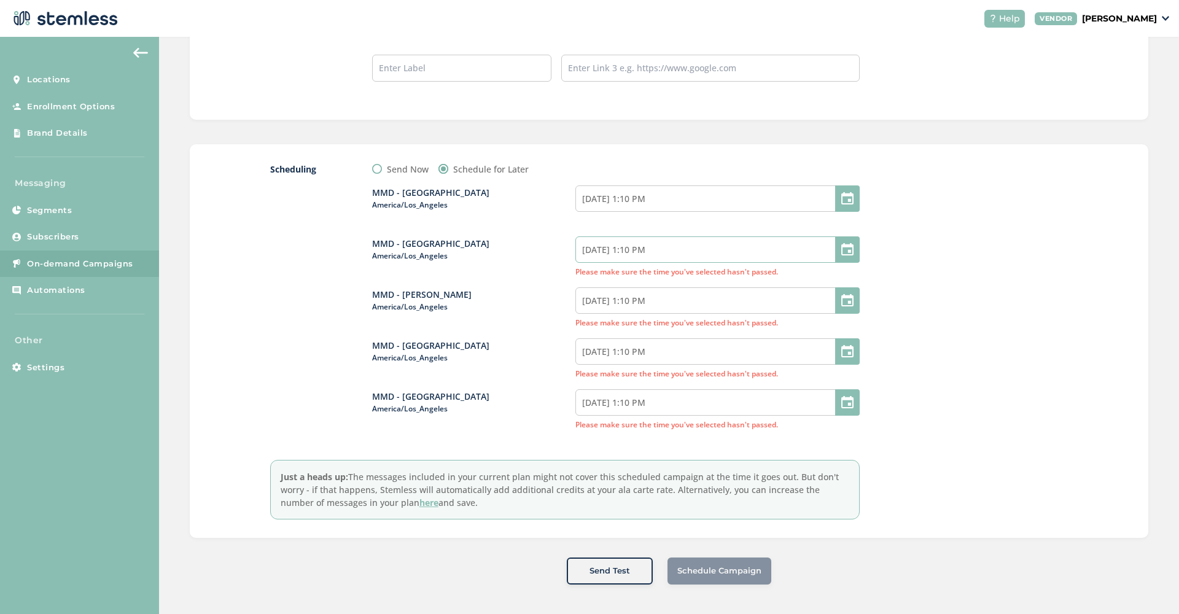
click at [701, 251] on input "[DATE] 1:10 PM" at bounding box center [717, 249] width 284 height 26
select select "13"
select select "10"
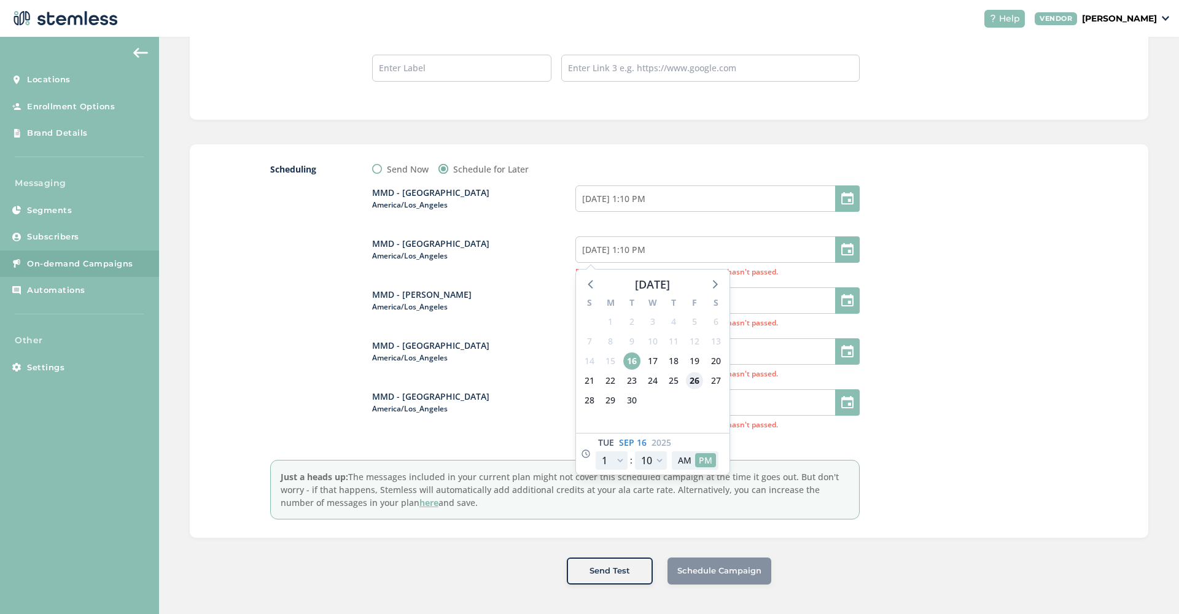
click at [696, 379] on span "26" at bounding box center [694, 380] width 17 height 17
type input "[DATE] 1:10 PM"
click at [964, 297] on div at bounding box center [976, 341] width 184 height 357
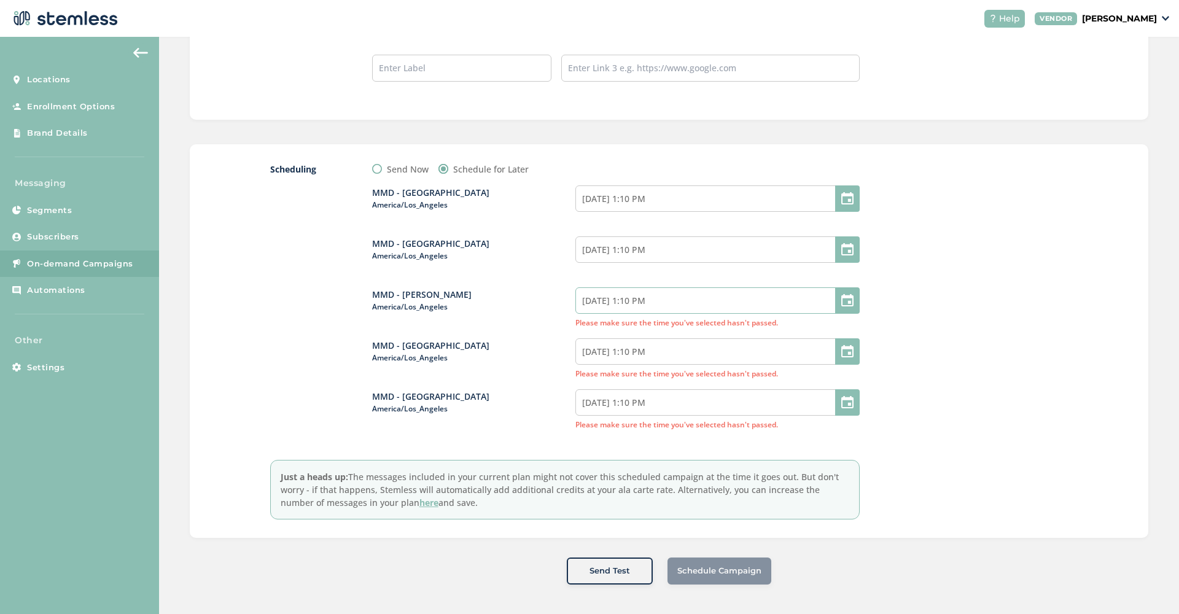
click at [620, 300] on input "[DATE] 1:10 PM" at bounding box center [717, 300] width 284 height 26
select select "13"
select select "10"
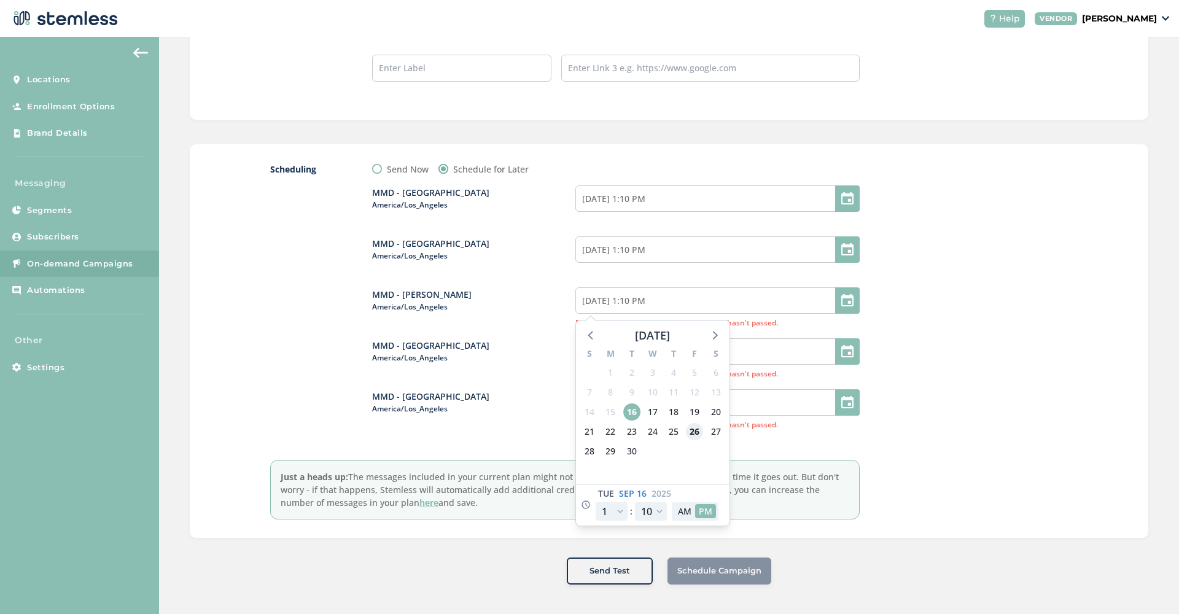
click at [700, 431] on span "26" at bounding box center [694, 431] width 17 height 17
type input "[DATE] 1:10 PM"
click at [992, 357] on div at bounding box center [976, 341] width 184 height 357
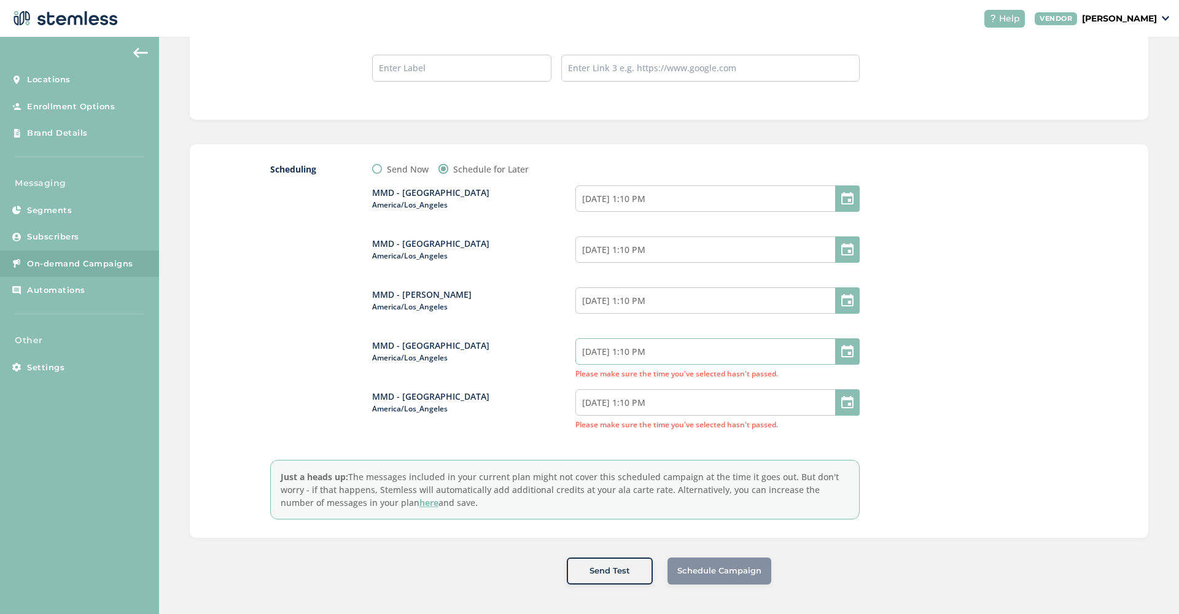
click at [692, 348] on input "[DATE] 1:10 PM" at bounding box center [717, 351] width 284 height 26
select select "13"
select select "10"
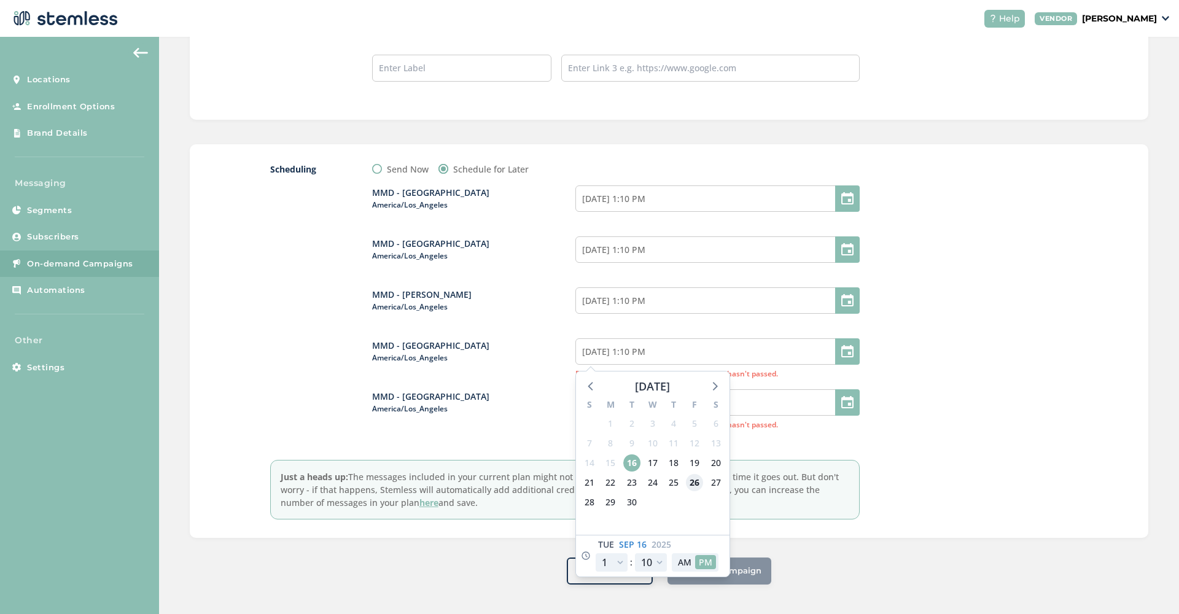
click at [698, 486] on span "26" at bounding box center [694, 482] width 17 height 17
type input "[DATE] 1:10 PM"
click at [982, 405] on div at bounding box center [976, 341] width 184 height 357
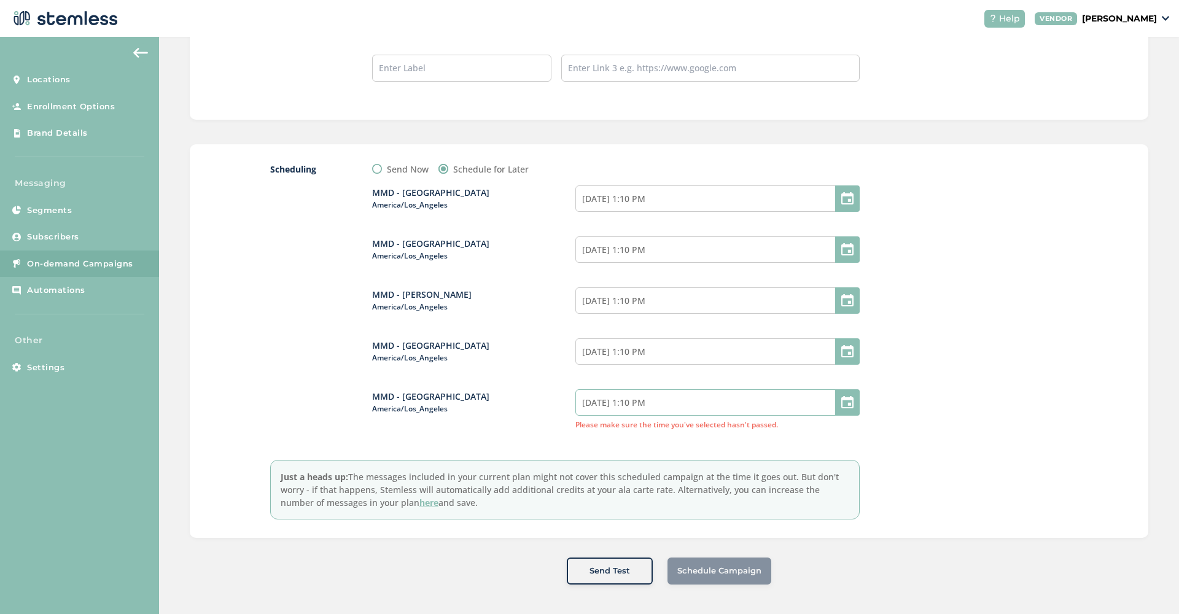
click at [766, 397] on input "[DATE] 1:10 PM" at bounding box center [717, 402] width 284 height 26
select select "13"
select select "10"
click at [693, 289] on span "26" at bounding box center [694, 288] width 17 height 17
type input "[DATE] 1:10 PM"
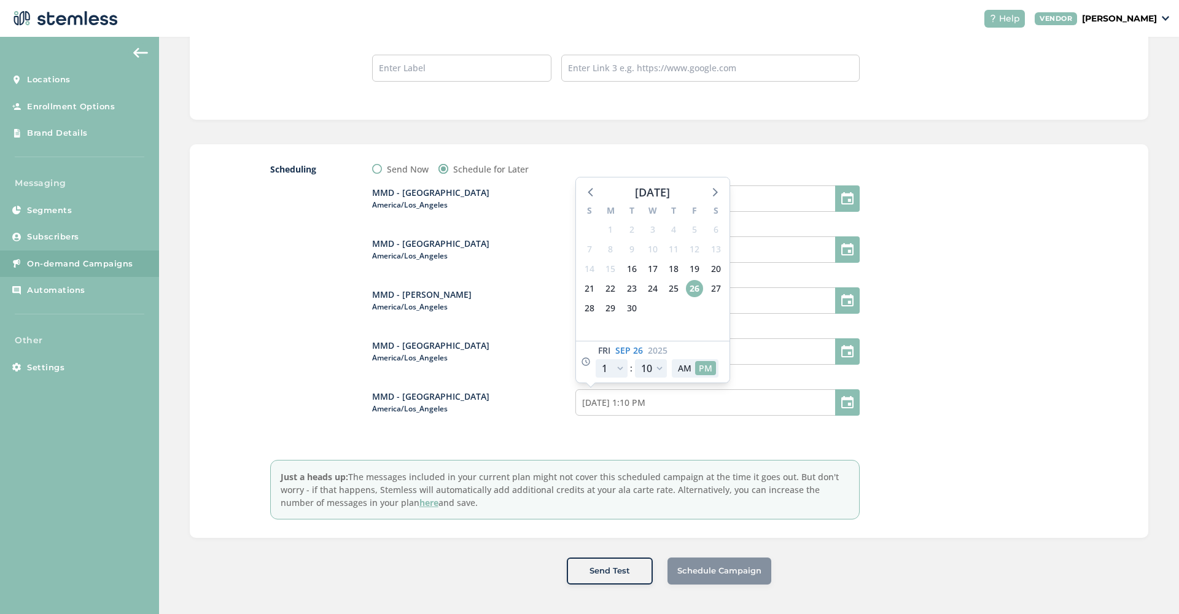
click at [959, 312] on div at bounding box center [976, 341] width 184 height 357
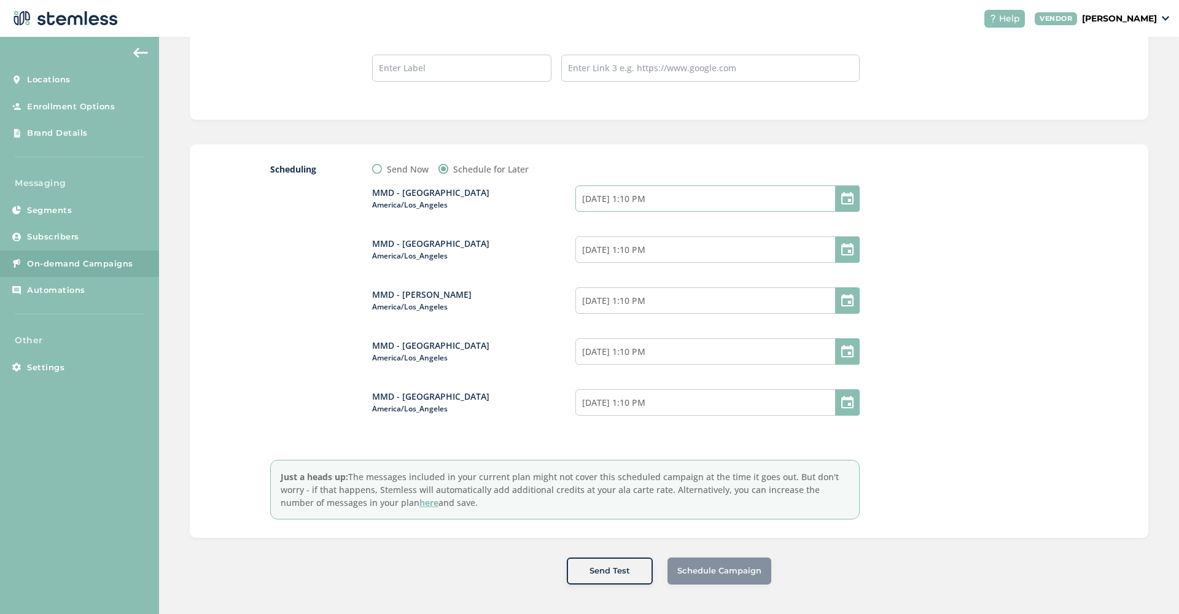
click at [697, 193] on input "[DATE] 1:10 PM" at bounding box center [717, 198] width 284 height 26
select select "13"
select select "10"
select select "21"
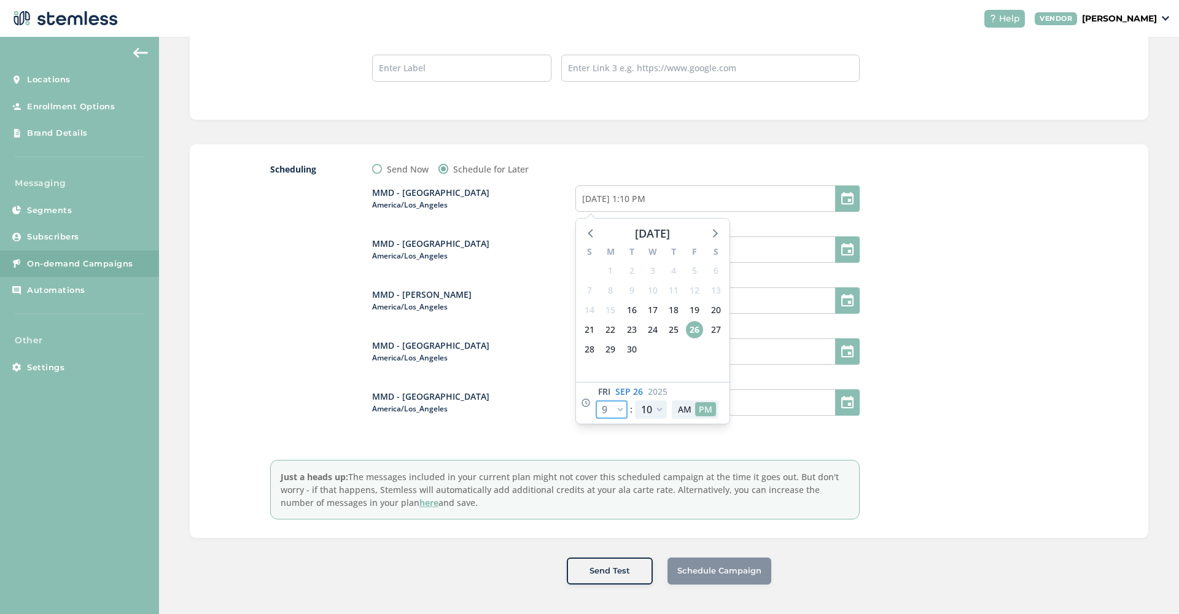
type input "[DATE] 9:10 PM"
select select "21"
click at [685, 407] on button "AM" at bounding box center [684, 409] width 21 height 14
type input "[DATE] 9:10 AM"
select select "9"
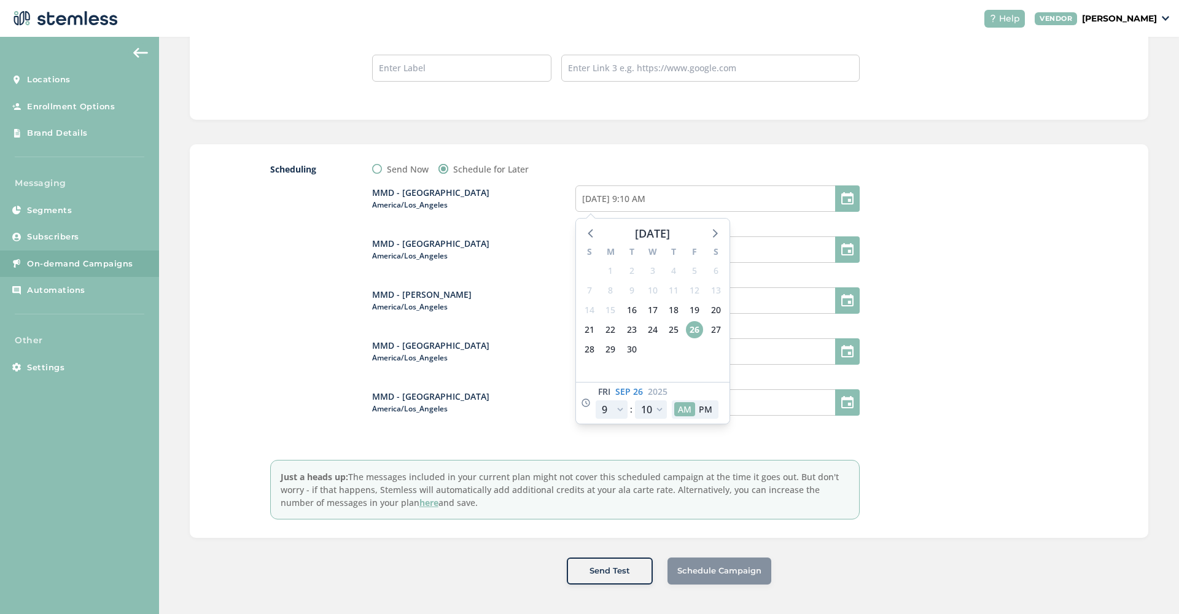
click at [973, 300] on div at bounding box center [976, 341] width 184 height 357
click at [672, 249] on input "[DATE] 1:10 PM" at bounding box center [717, 249] width 284 height 26
select select "13"
select select "10"
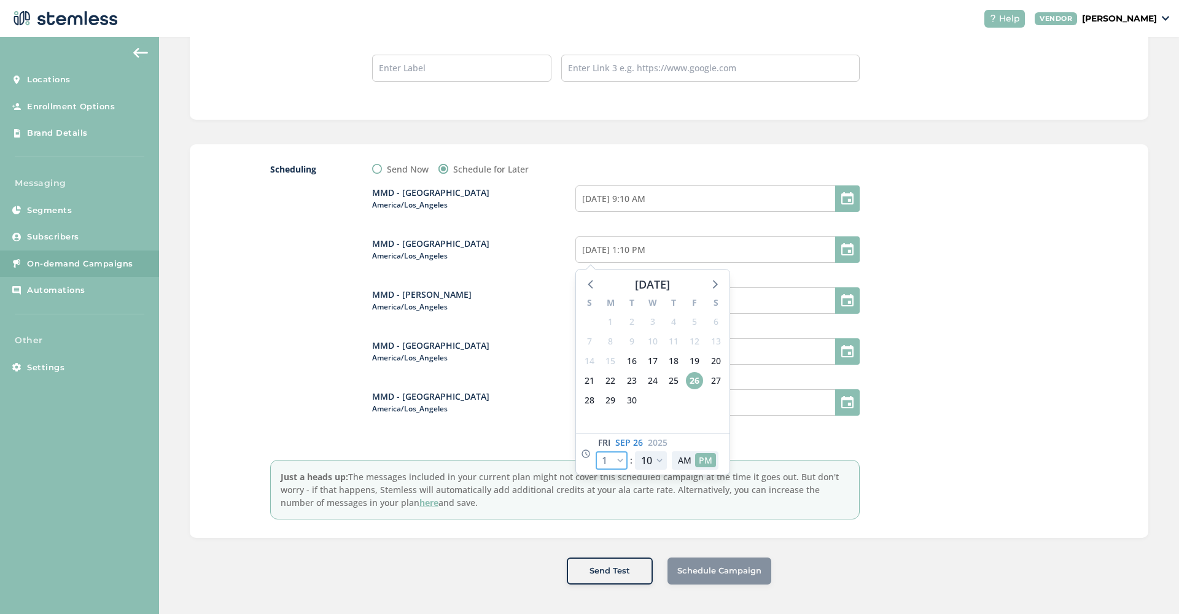
select select "21"
type input "[DATE] 9:10 PM"
select select "21"
select select "55"
type input "[DATE] 9:55 PM"
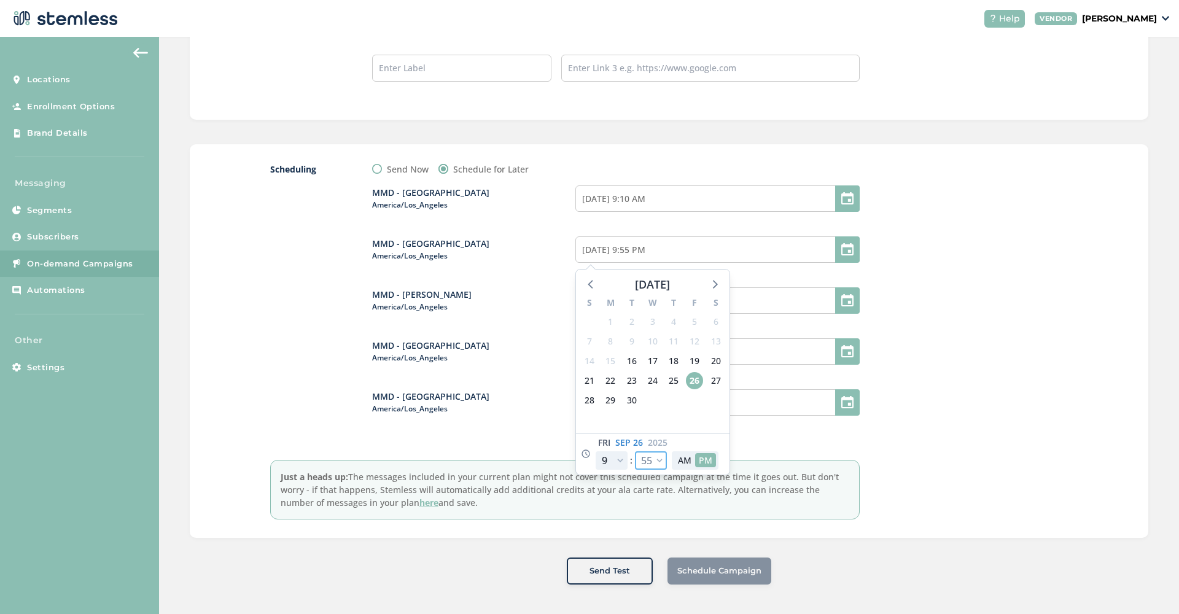
select select "55"
click at [680, 462] on button "AM" at bounding box center [684, 460] width 21 height 14
type input "[DATE] 9:55 AM"
select select "9"
click at [913, 375] on div at bounding box center [976, 341] width 184 height 357
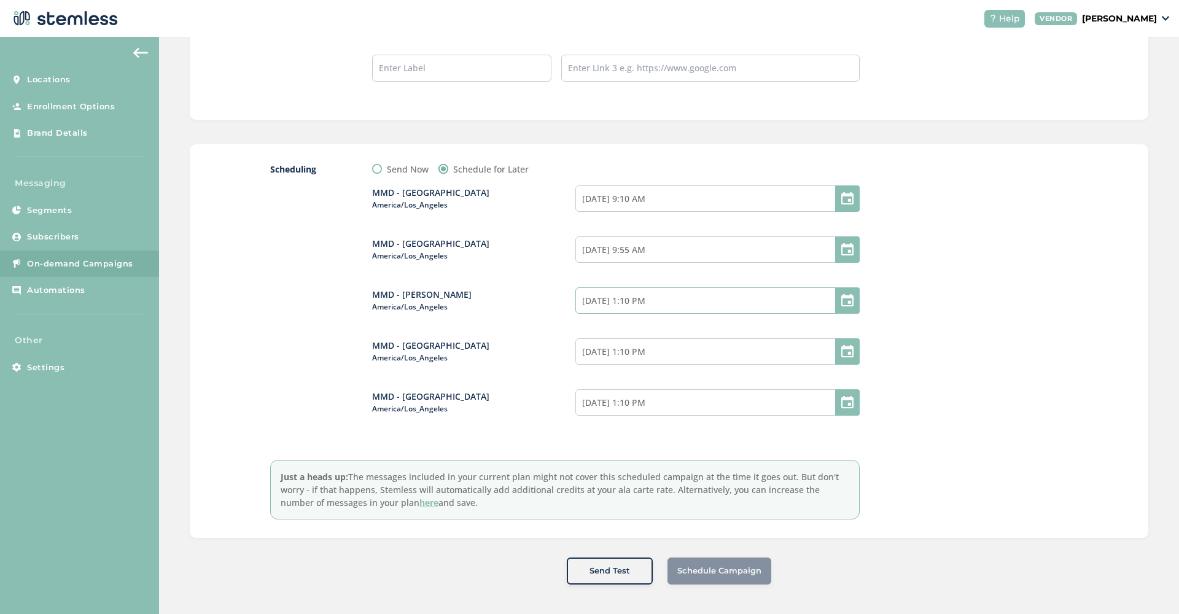
click at [685, 299] on input "[DATE] 1:10 PM" at bounding box center [717, 300] width 284 height 26
select select "13"
select select "10"
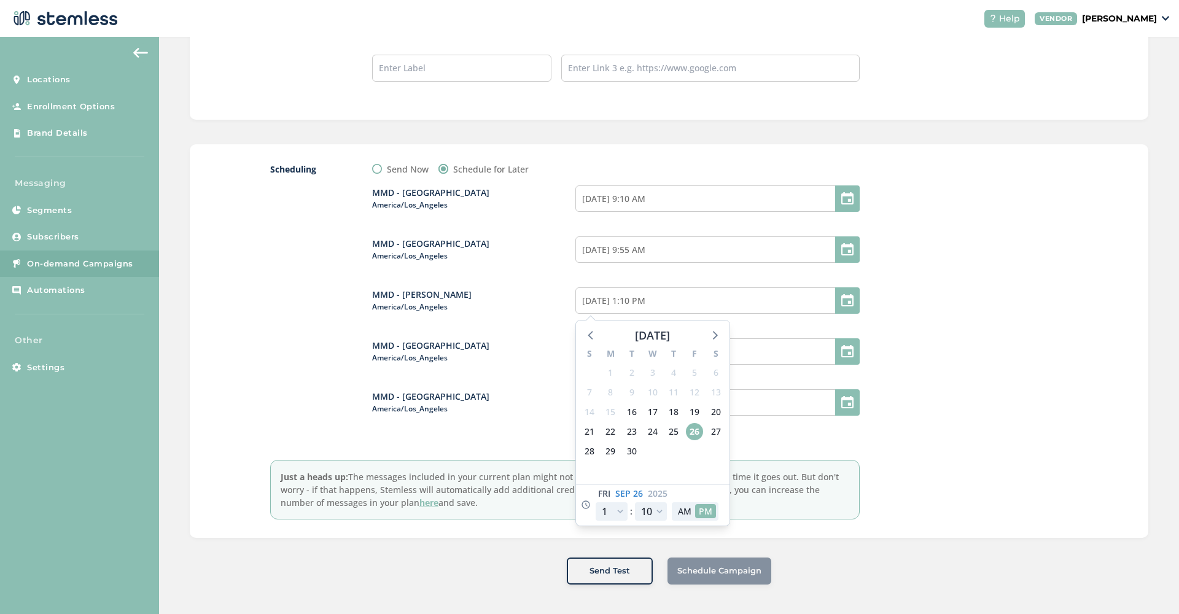
click at [623, 521] on div "[DATE] 12 1 2 3 4 5 6 7 8 9 10 11 : 00 05 10 15 20 25 30 35 40 45 50 55 AM PM" at bounding box center [653, 505] width 154 height 42
select select "20"
type input "[DATE] 8:10 PM"
select select "20"
select select "45"
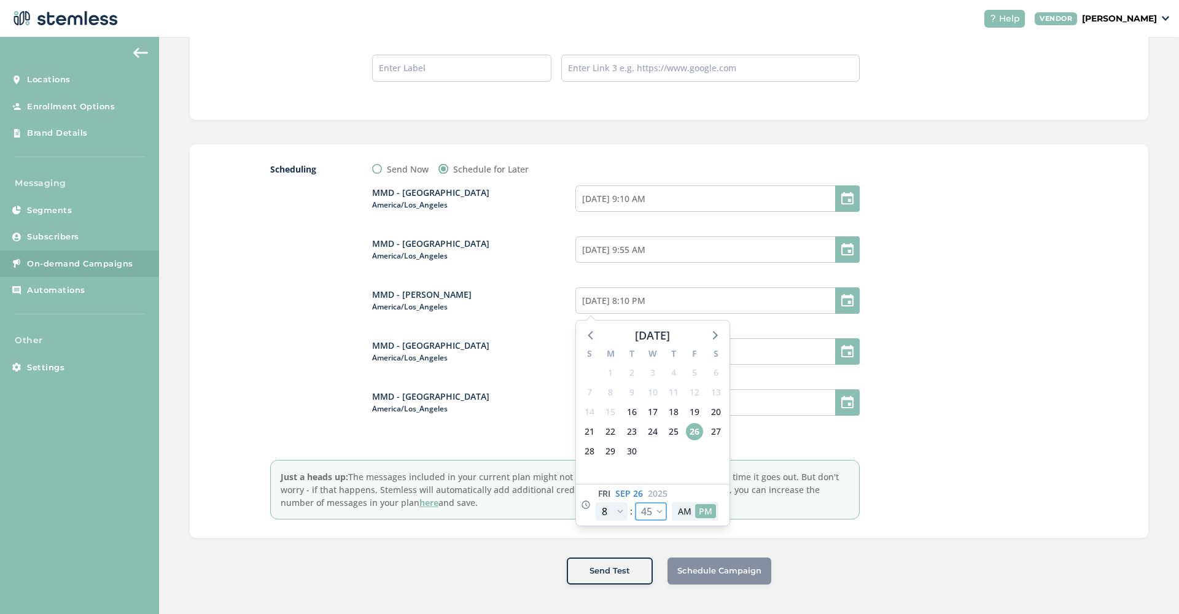
type input "[DATE] 8:45 PM"
select select "45"
click at [683, 517] on button "AM" at bounding box center [684, 511] width 21 height 14
type input "[DATE] 8:45 AM"
select select "8"
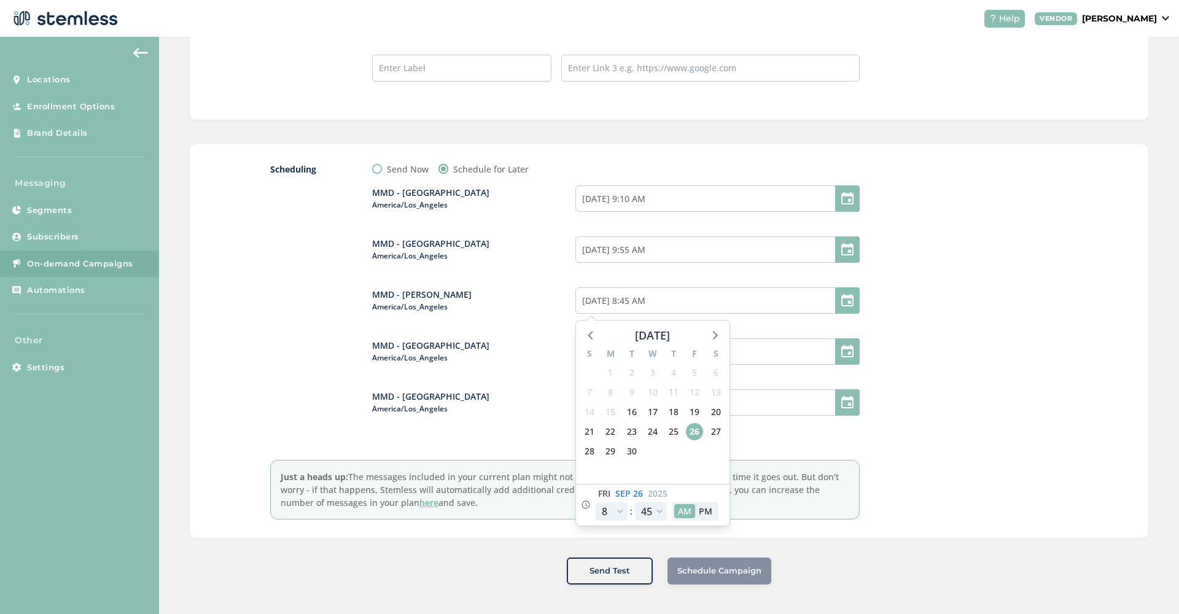
click at [966, 405] on div at bounding box center [976, 341] width 184 height 357
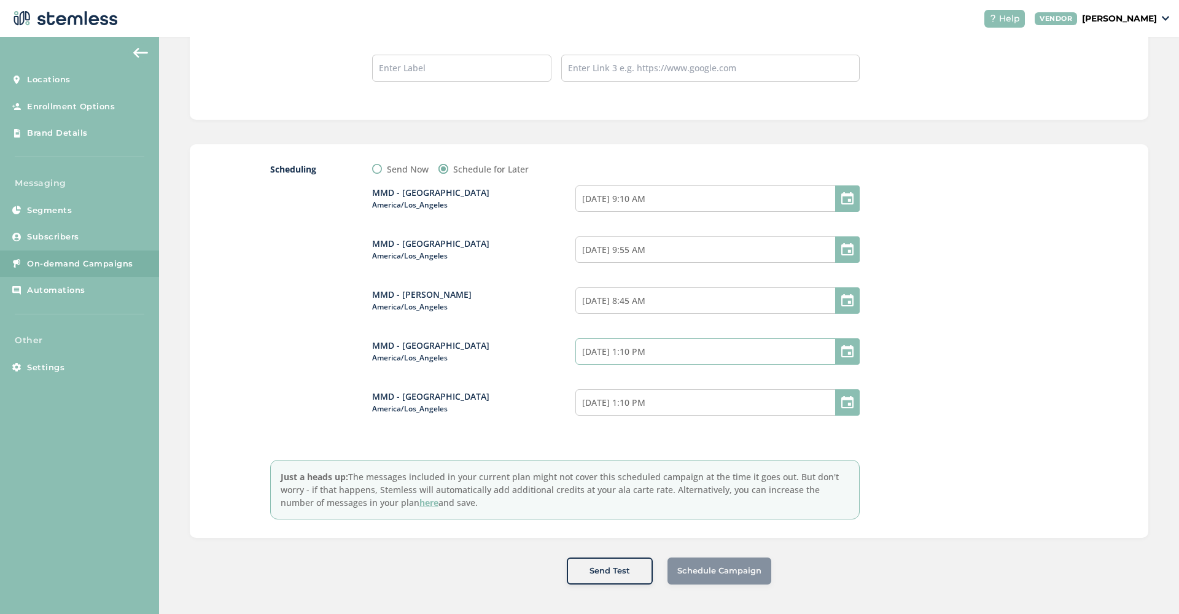
click at [667, 359] on input "[DATE] 1:10 PM" at bounding box center [717, 351] width 284 height 26
select select "13"
select select "10"
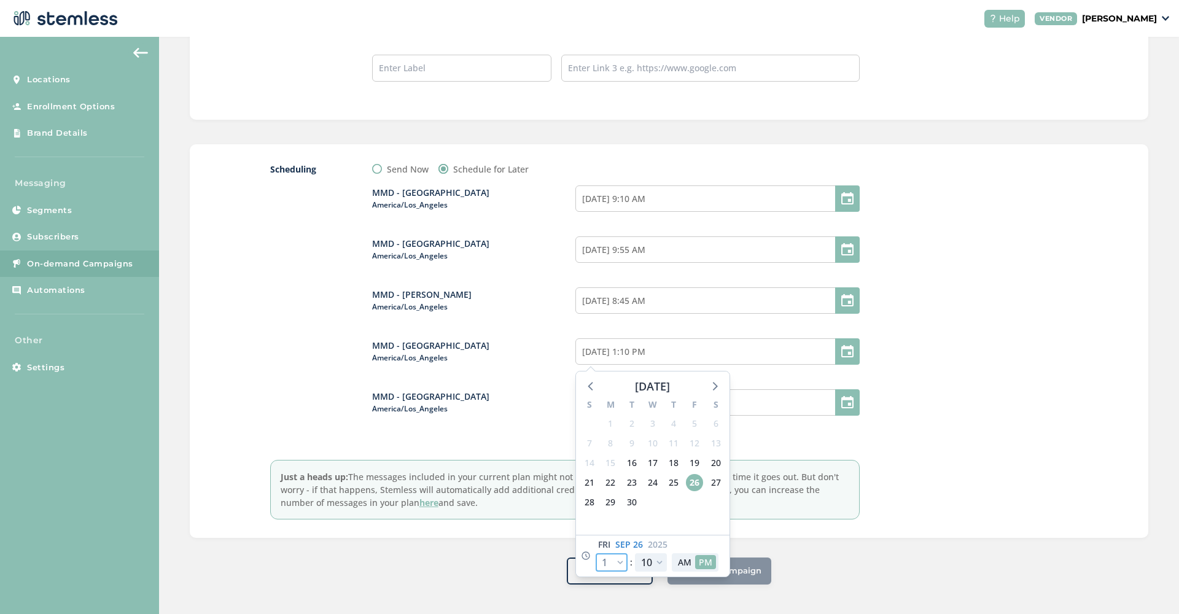
select select "20"
type input "[DATE] 8:10 PM"
select select "20"
select select "40"
type input "[DATE] 8:40 PM"
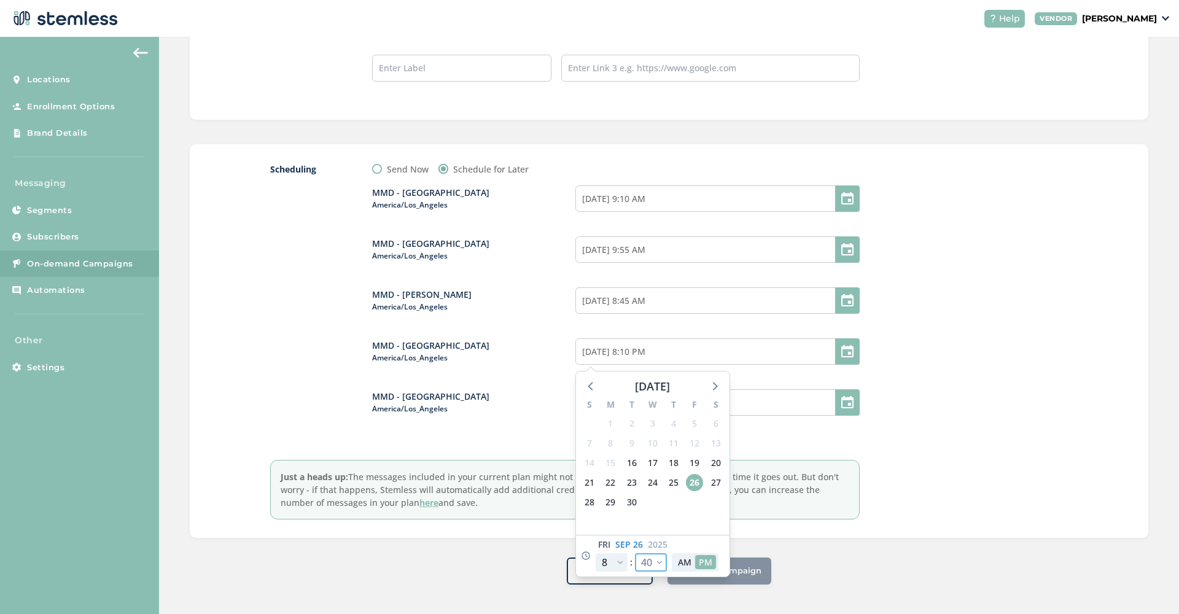
select select "40"
click at [685, 558] on button "AM" at bounding box center [684, 562] width 21 height 14
type input "[DATE] 8:40 AM"
select select "8"
click at [945, 381] on div at bounding box center [976, 341] width 184 height 357
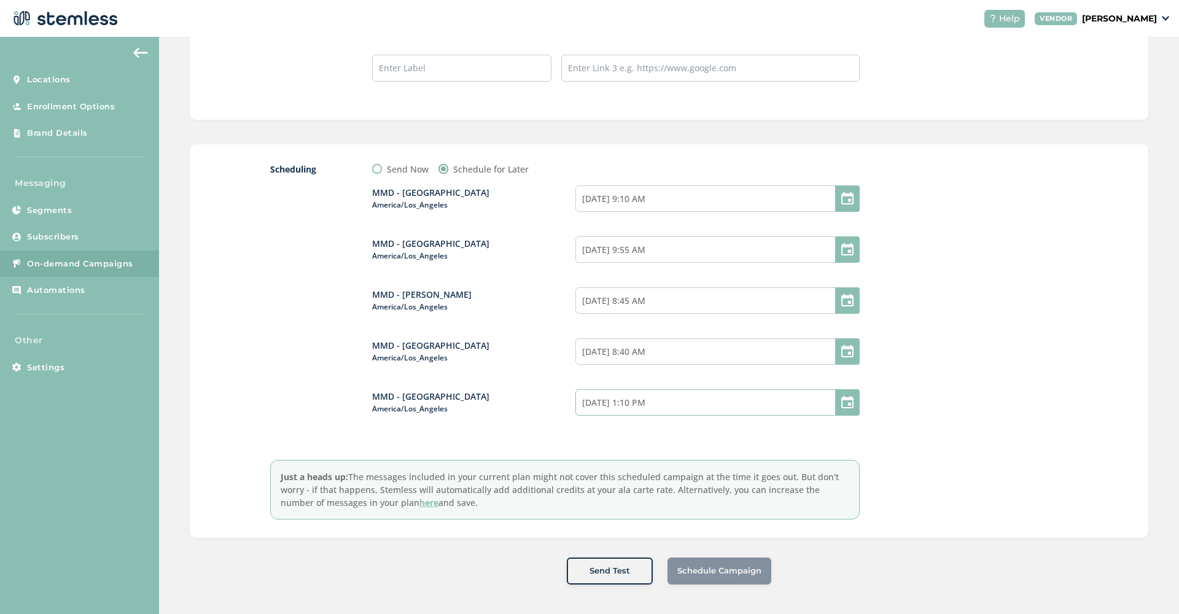
click at [646, 399] on input "[DATE] 1:10 PM" at bounding box center [717, 402] width 284 height 26
select select "13"
select select "10"
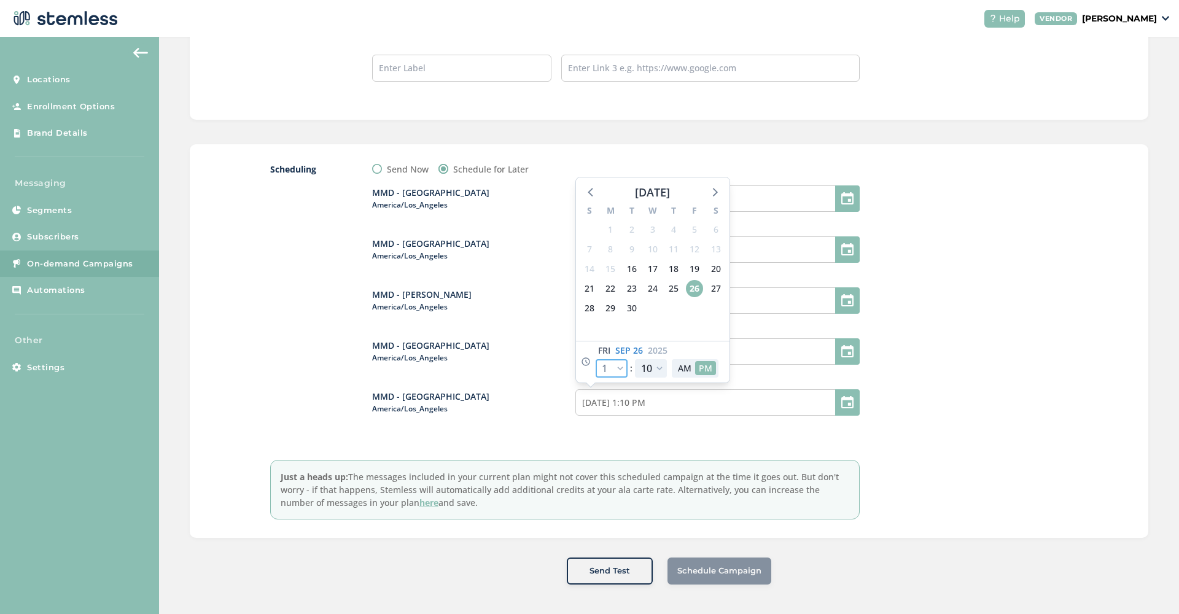
select select "21"
type input "[DATE] 9:10 PM"
select select "21"
click at [687, 372] on button "AM" at bounding box center [684, 368] width 21 height 14
type input "[DATE] 9:10 AM"
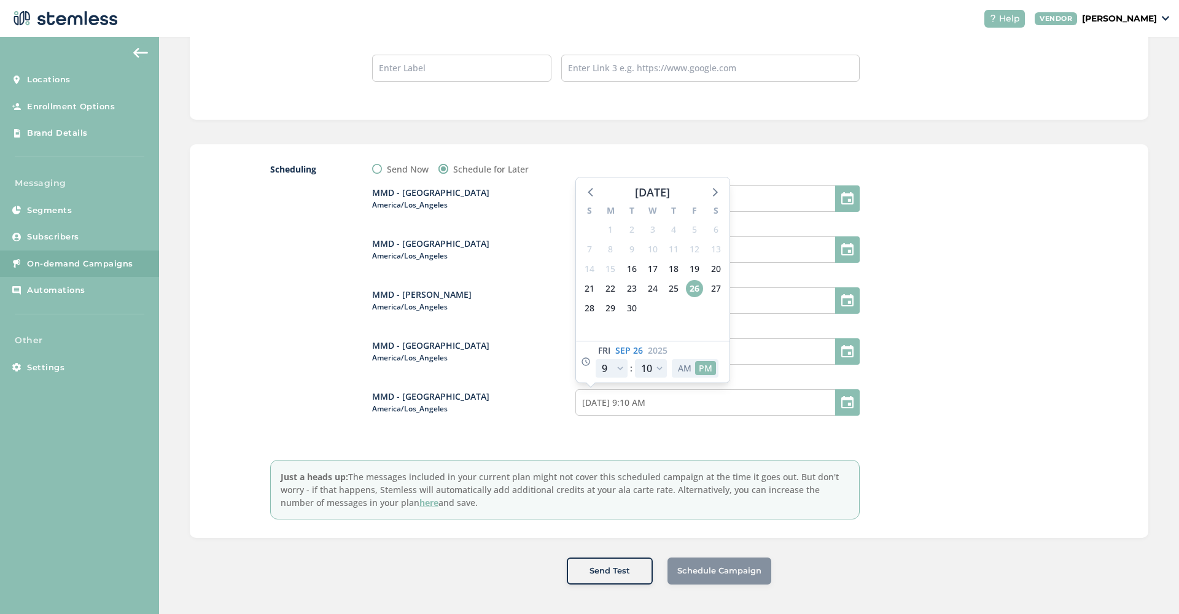
select select "9"
click at [1013, 403] on div at bounding box center [976, 341] width 184 height 357
click at [674, 408] on input "[DATE] 9:10 AM" at bounding box center [717, 402] width 284 height 26
select select "9"
select select "0"
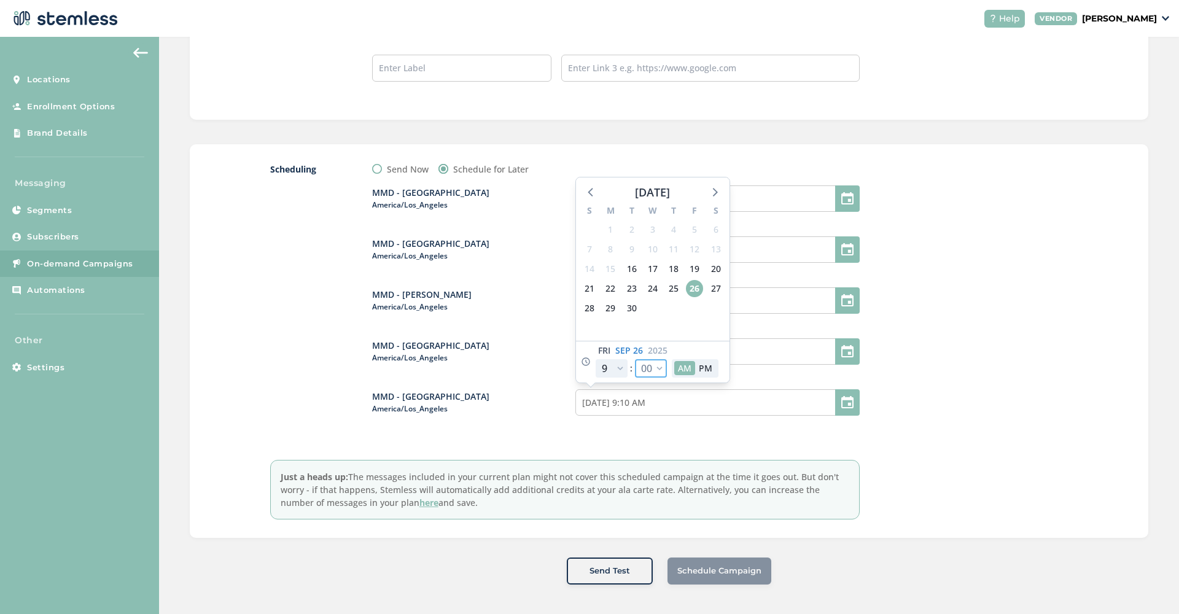
type input "[DATE] 9:00 AM"
select select "0"
click at [1000, 343] on div at bounding box center [976, 341] width 184 height 357
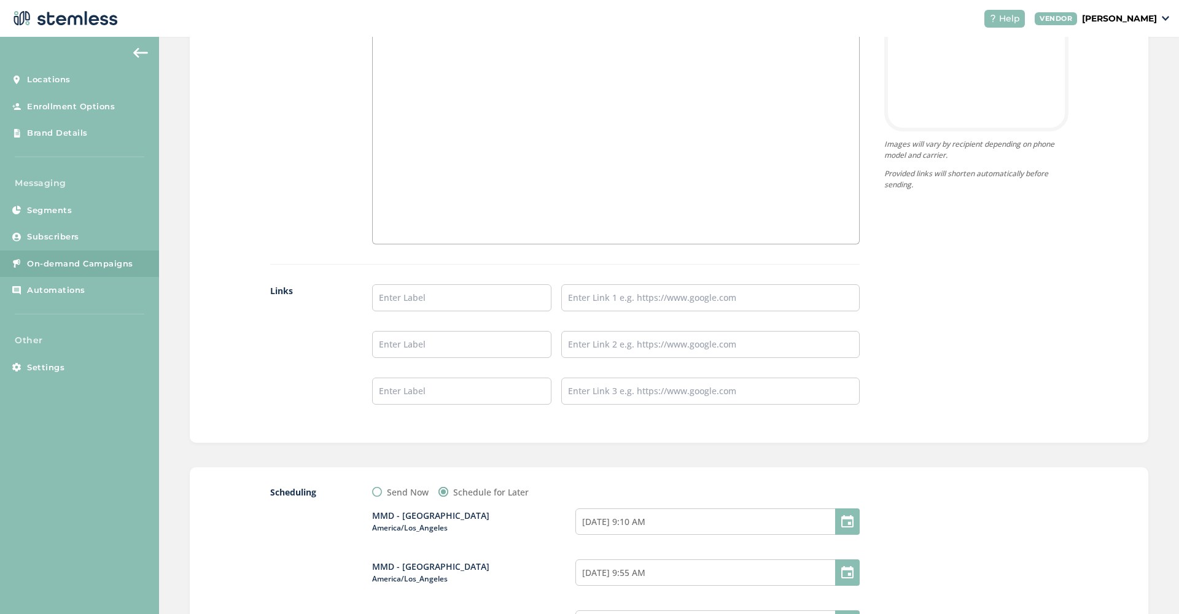
scroll to position [892, 0]
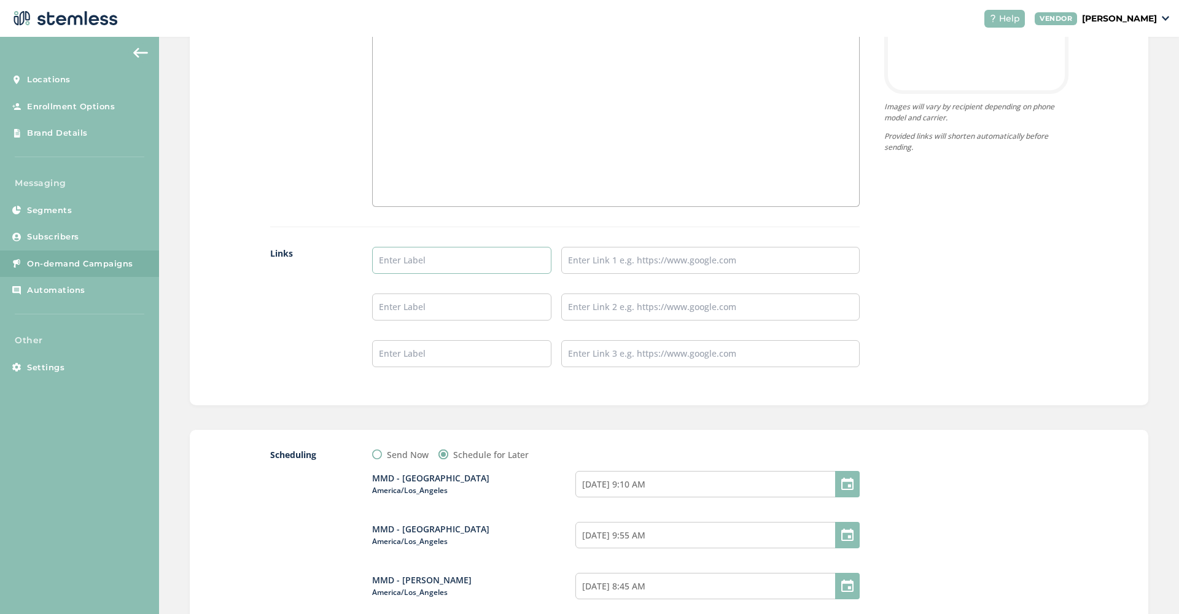
click at [484, 264] on input "text" at bounding box center [461, 260] width 179 height 27
type input "SHOP NOW"
click at [588, 249] on input "text" at bounding box center [710, 260] width 298 height 27
paste input "[URL][DOMAIN_NAME]"
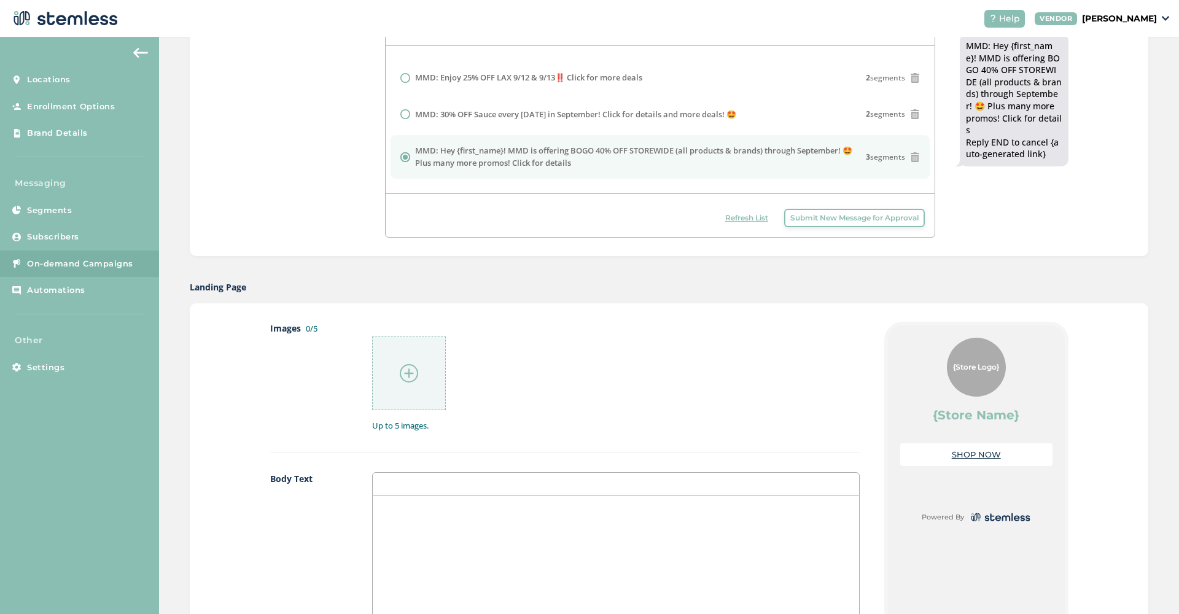
scroll to position [364, 0]
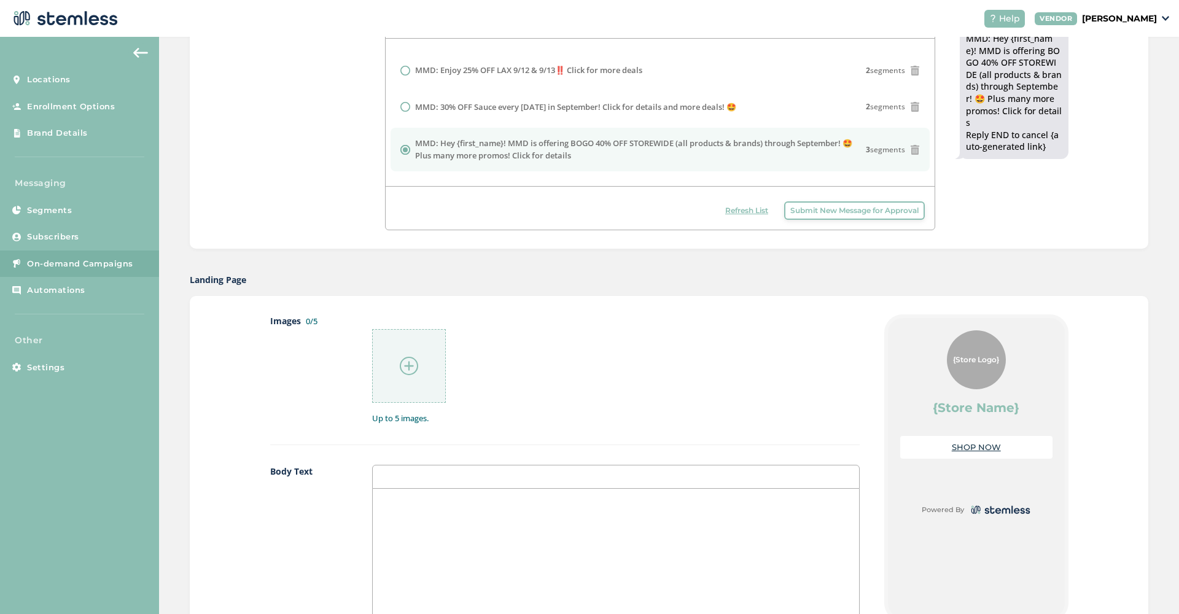
type input "[URL][DOMAIN_NAME]"
click at [419, 510] on div at bounding box center [616, 611] width 486 height 245
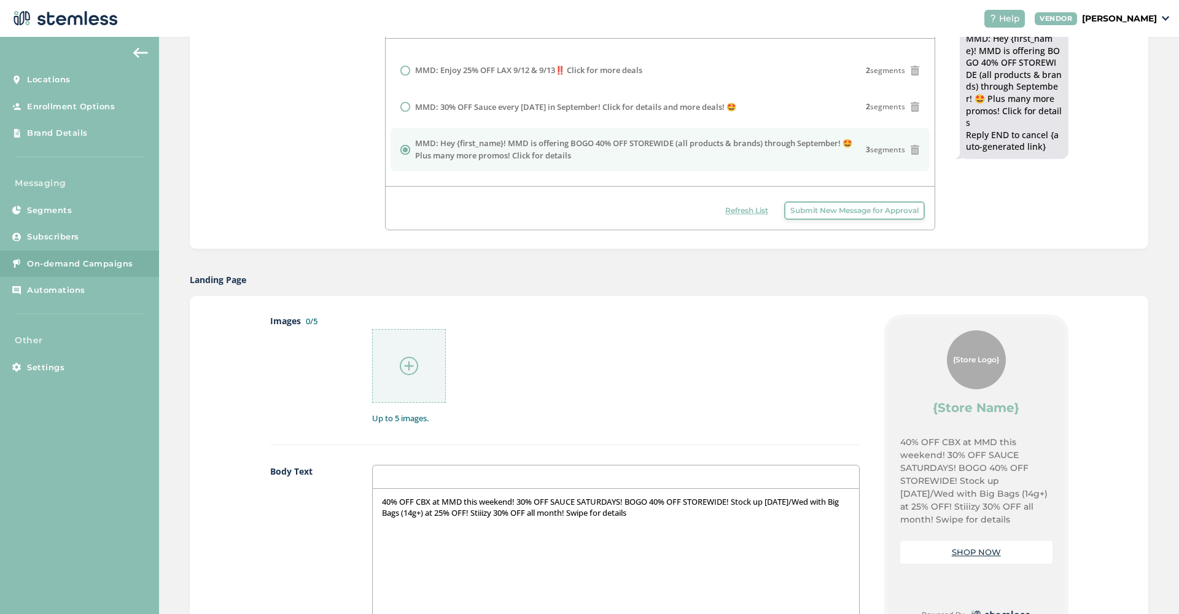
scroll to position [372, 0]
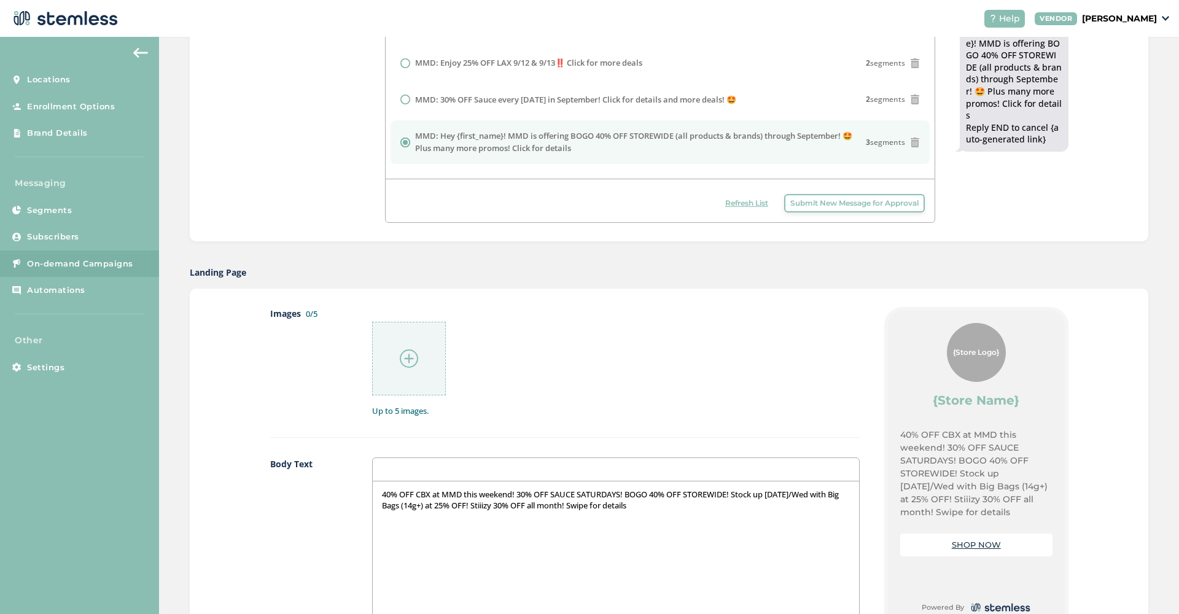
click at [414, 355] on img at bounding box center [409, 358] width 18 height 18
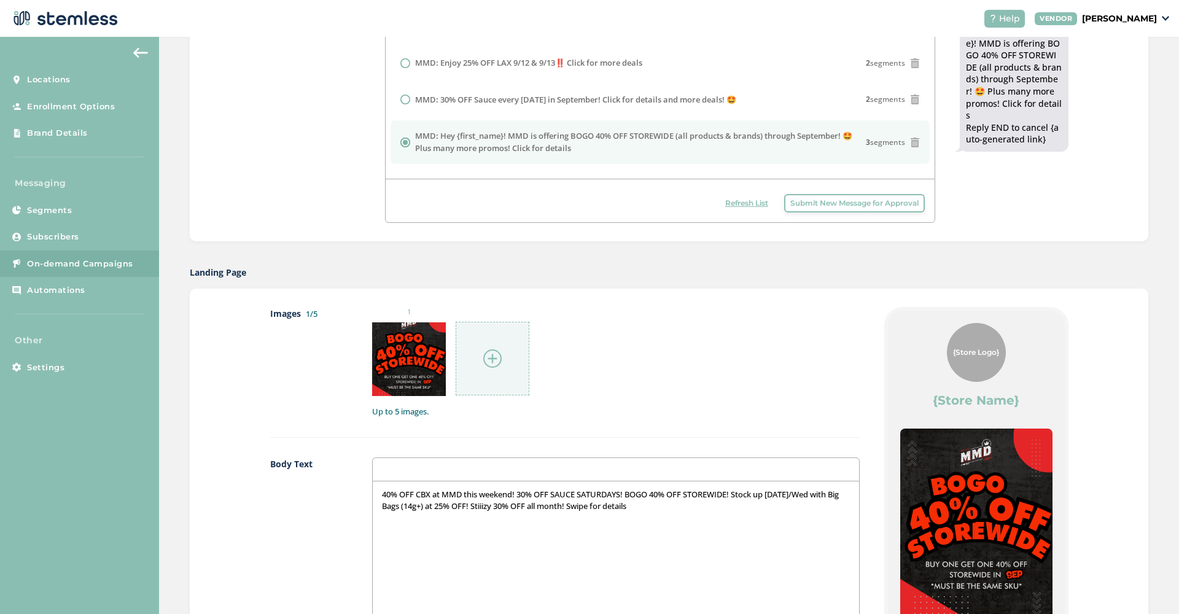
click at [486, 358] on img at bounding box center [492, 358] width 18 height 18
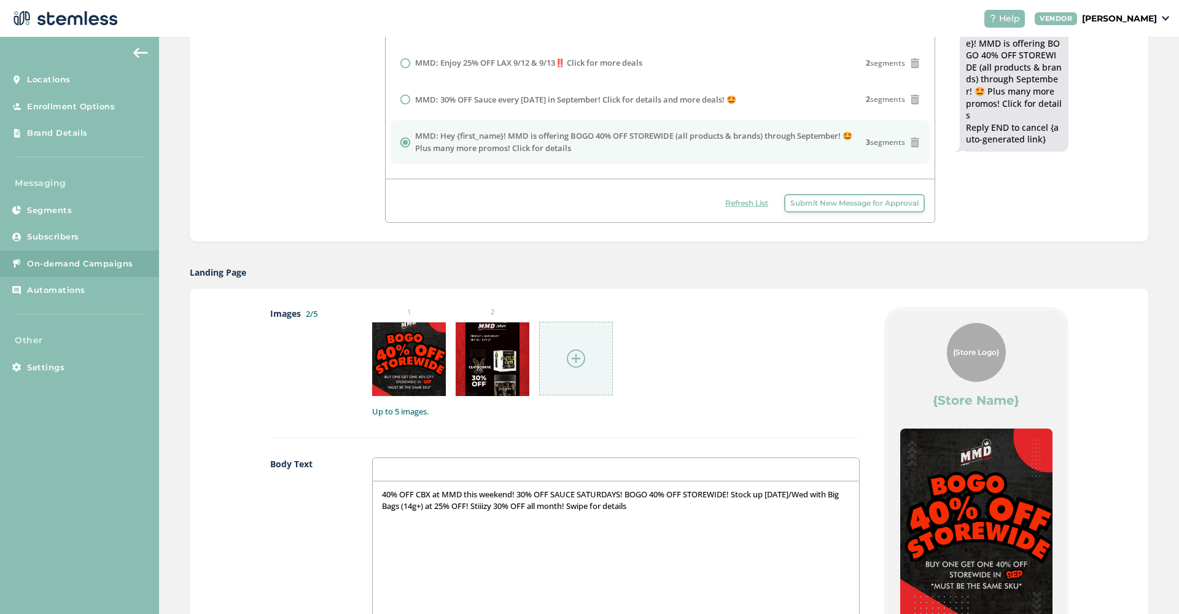
click at [580, 356] on img at bounding box center [576, 358] width 18 height 18
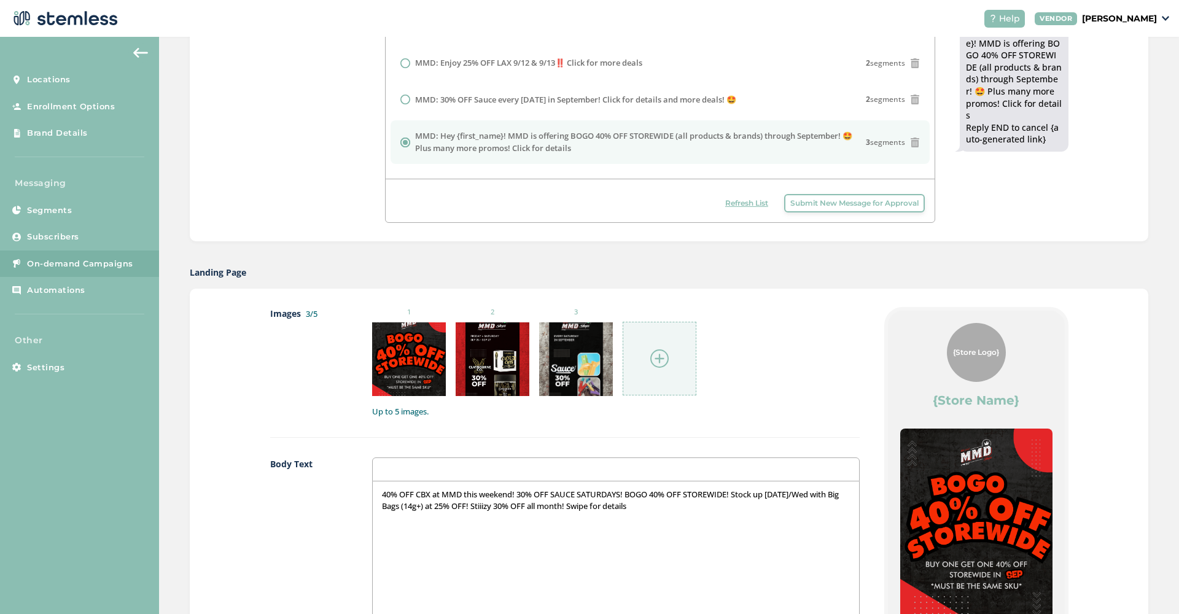
click at [665, 360] on img at bounding box center [659, 358] width 18 height 18
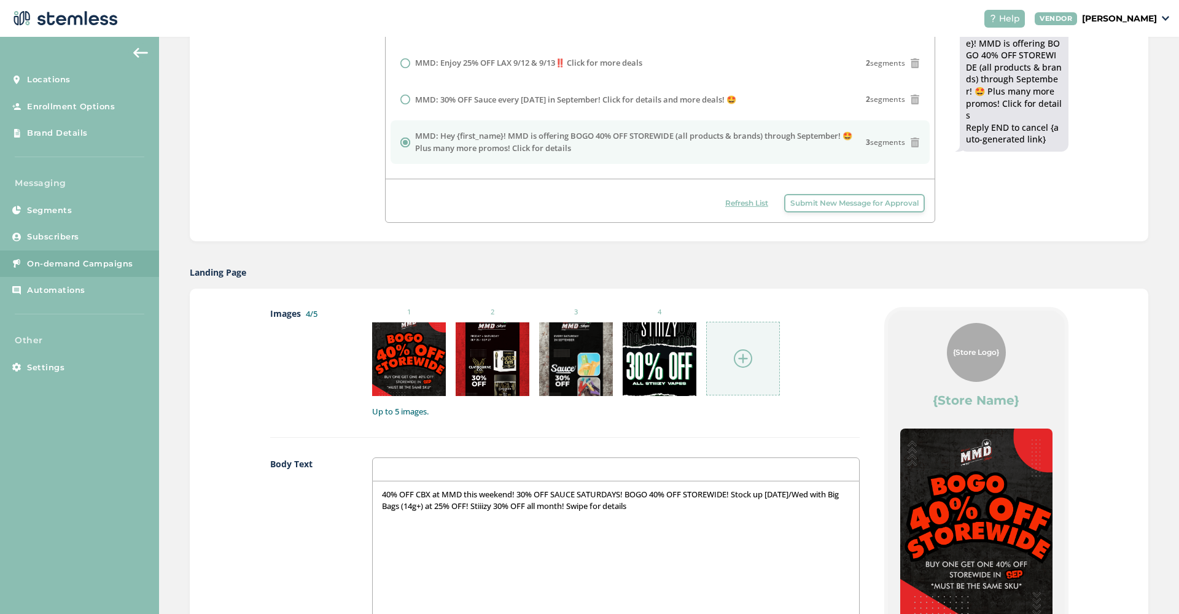
click at [741, 357] on img at bounding box center [743, 358] width 18 height 18
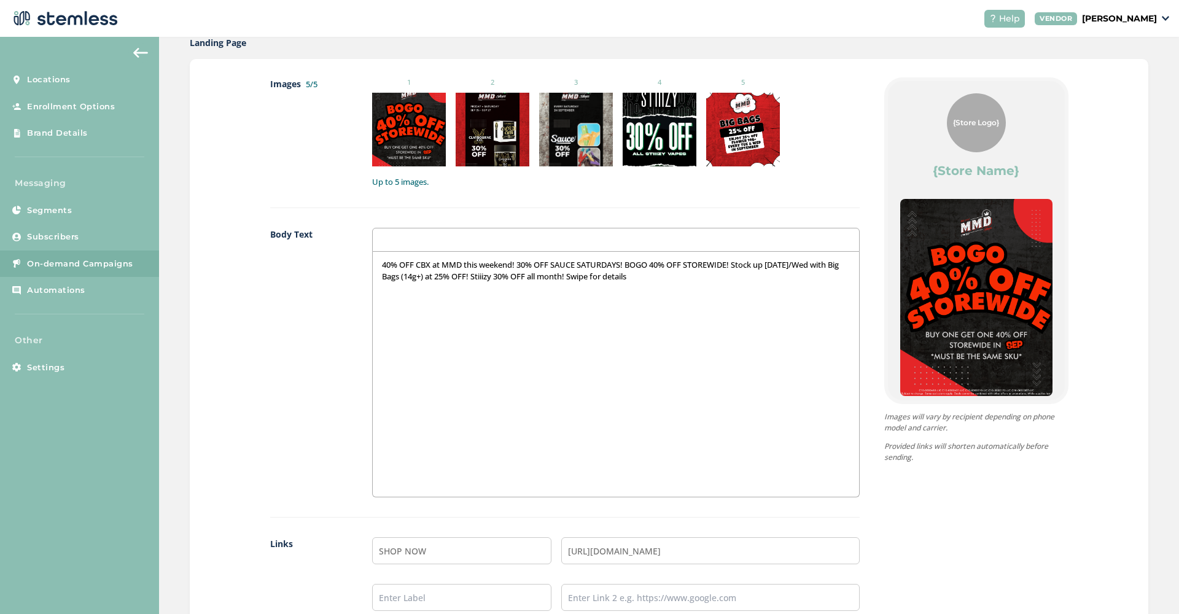
scroll to position [591, 0]
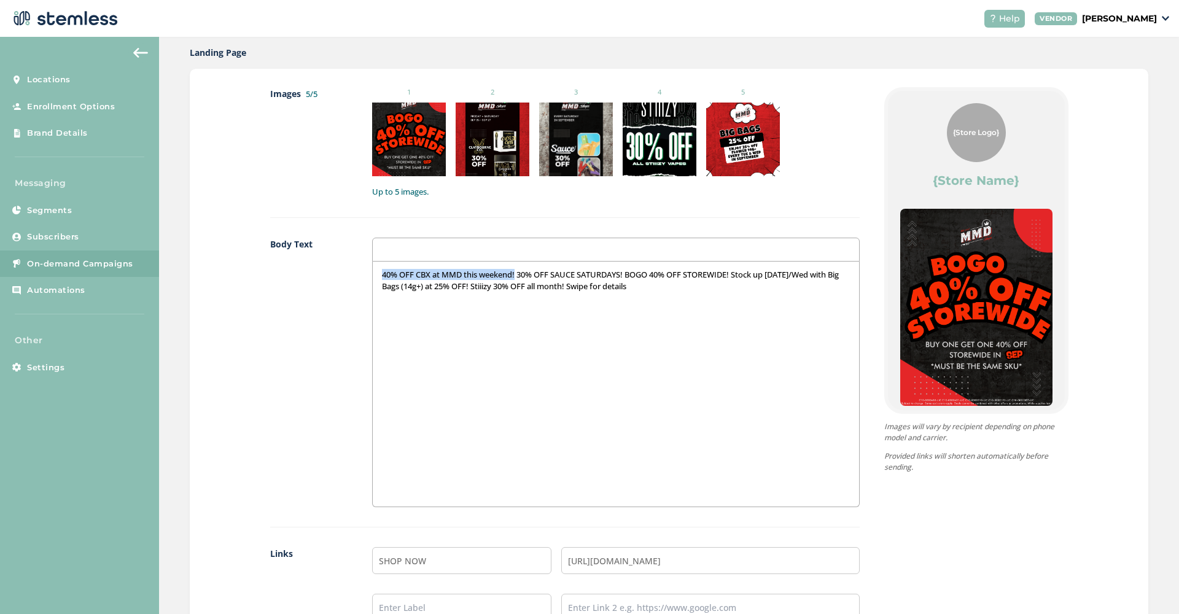
drag, startPoint x: 519, startPoint y: 273, endPoint x: 361, endPoint y: 276, distance: 157.9
click at [361, 276] on div "Body Text 40% OFF CBX at MMD this weekend! 30% OFF SAUCE SATURDAYS! BOGO 40% OF…" at bounding box center [565, 383] width 590 height 290
drag, startPoint x: 492, startPoint y: 272, endPoint x: 600, endPoint y: 273, distance: 108.1
click at [600, 273] on p "30% OFF SAUCE SATURDAYS! BOGO 40% OFF STOREWIDE! Stock up [DATE]/Wed with Big B…" at bounding box center [615, 280] width 467 height 23
click at [380, 273] on div "30% OFF SAUCE SATURDAYS! Stock up [DATE]/Wed with Big Bags (14g+) at 25% OFF! S…" at bounding box center [616, 384] width 486 height 245
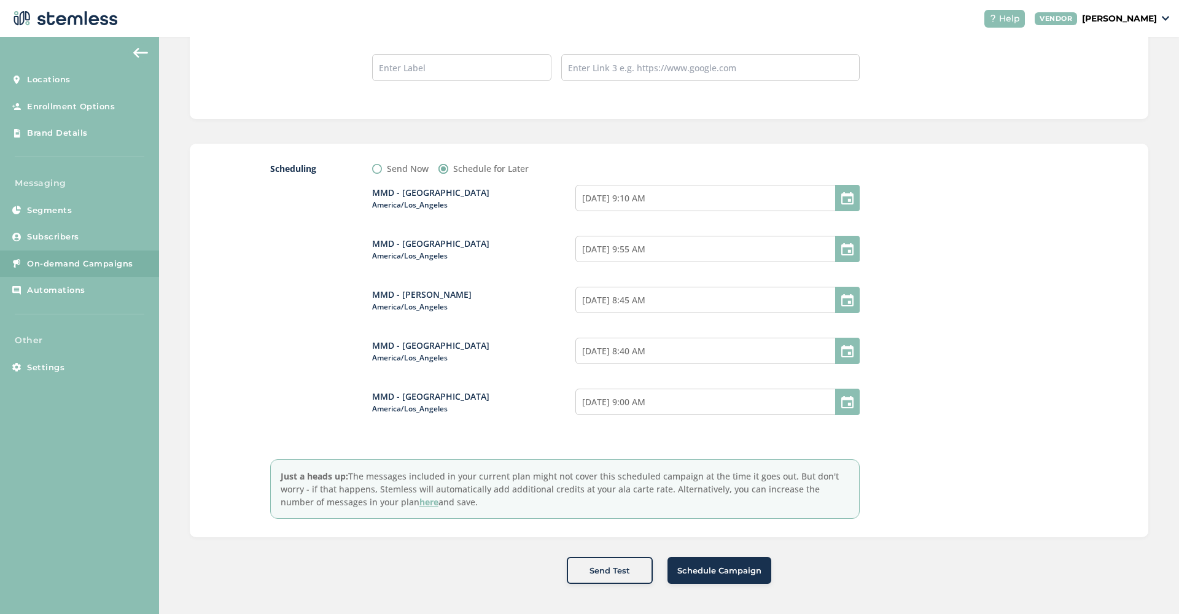
scroll to position [1177, 0]
click at [754, 582] on button "Schedule Campaign" at bounding box center [720, 571] width 104 height 27
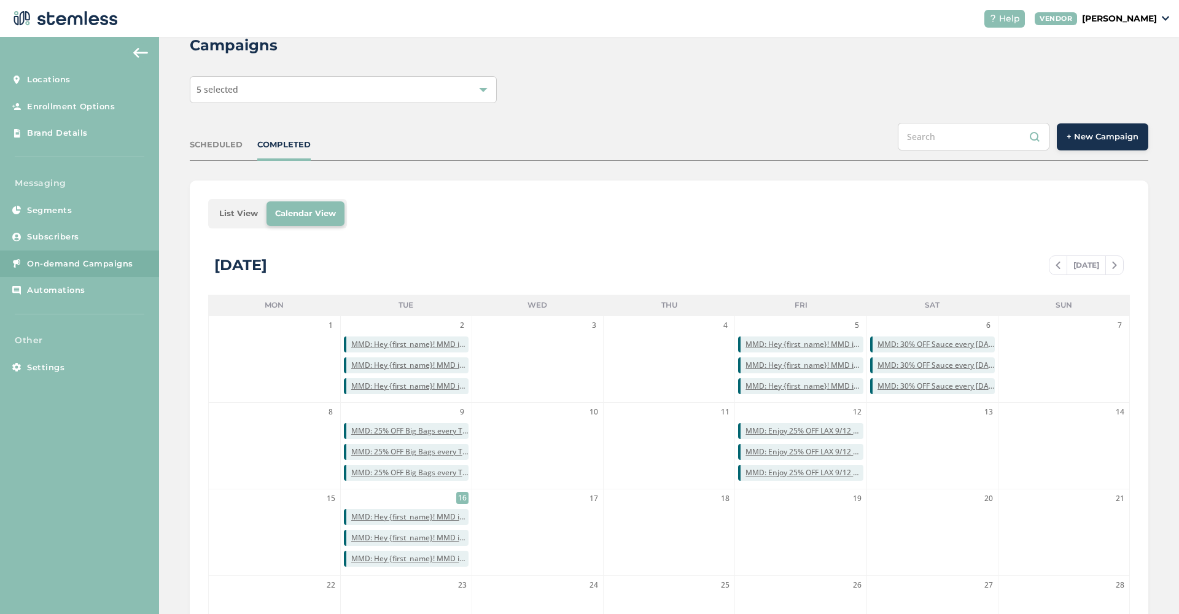
scroll to position [34, 0]
click at [221, 154] on div "SCHEDULED COMPLETED + New Campaign" at bounding box center [669, 141] width 959 height 38
click at [219, 146] on div "SCHEDULED" at bounding box center [216, 144] width 53 height 12
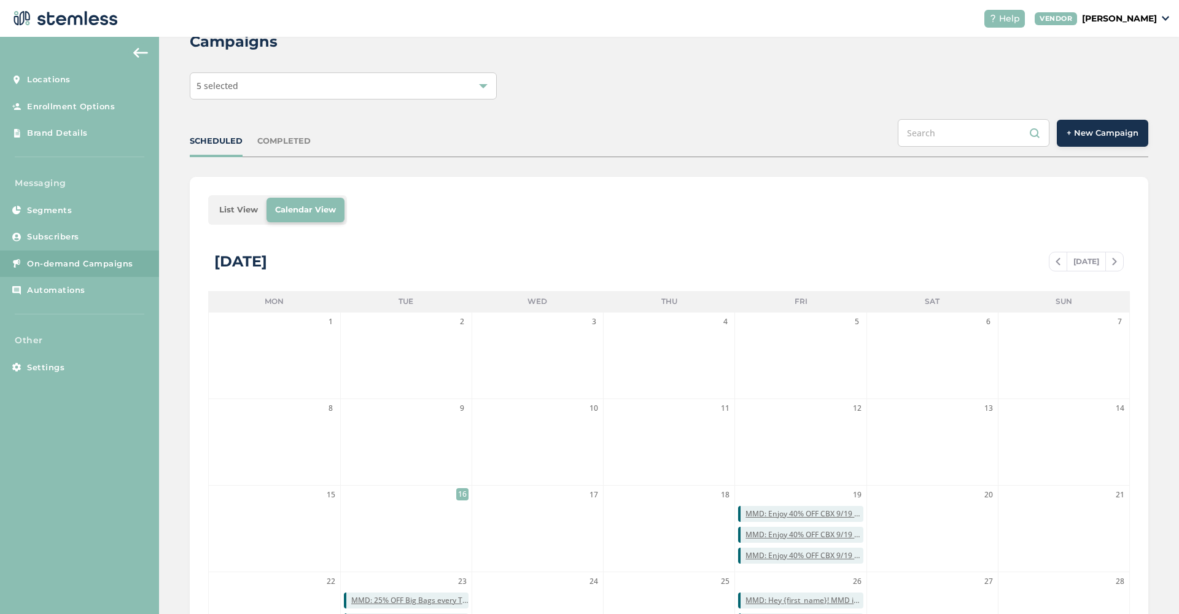
scroll to position [31, 0]
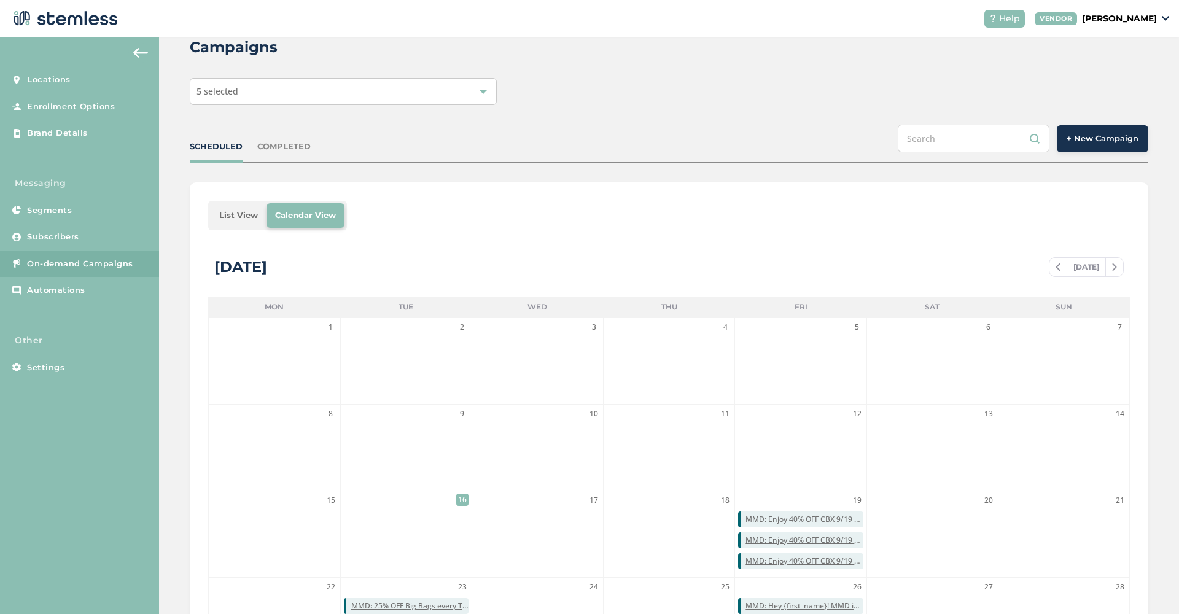
click at [273, 149] on div "COMPLETED" at bounding box center [283, 147] width 53 height 12
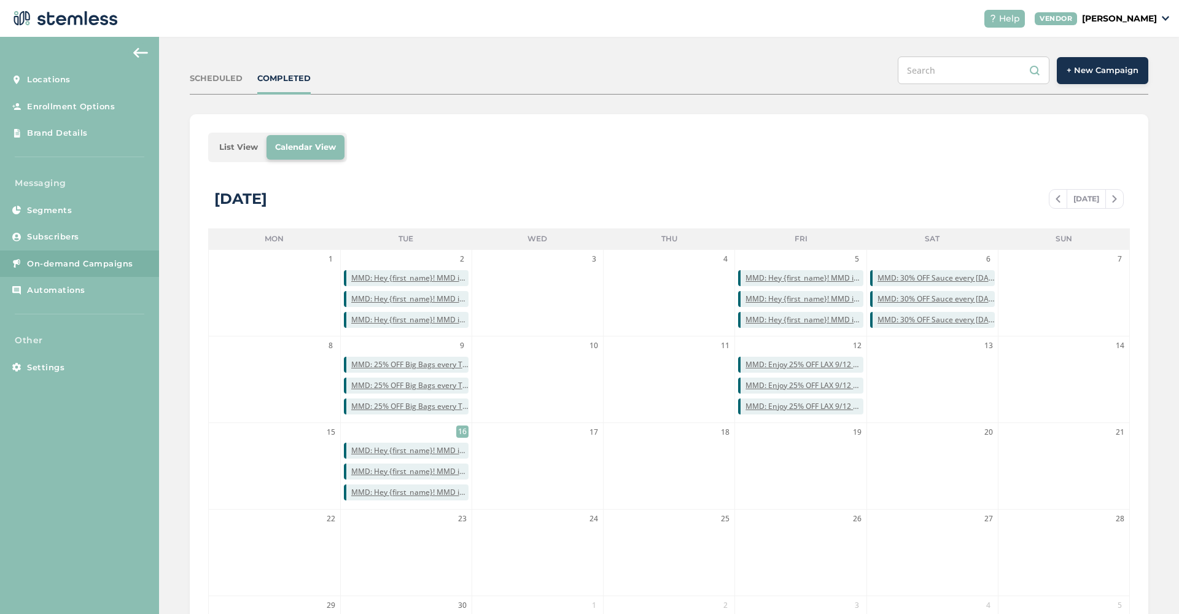
scroll to position [103, 0]
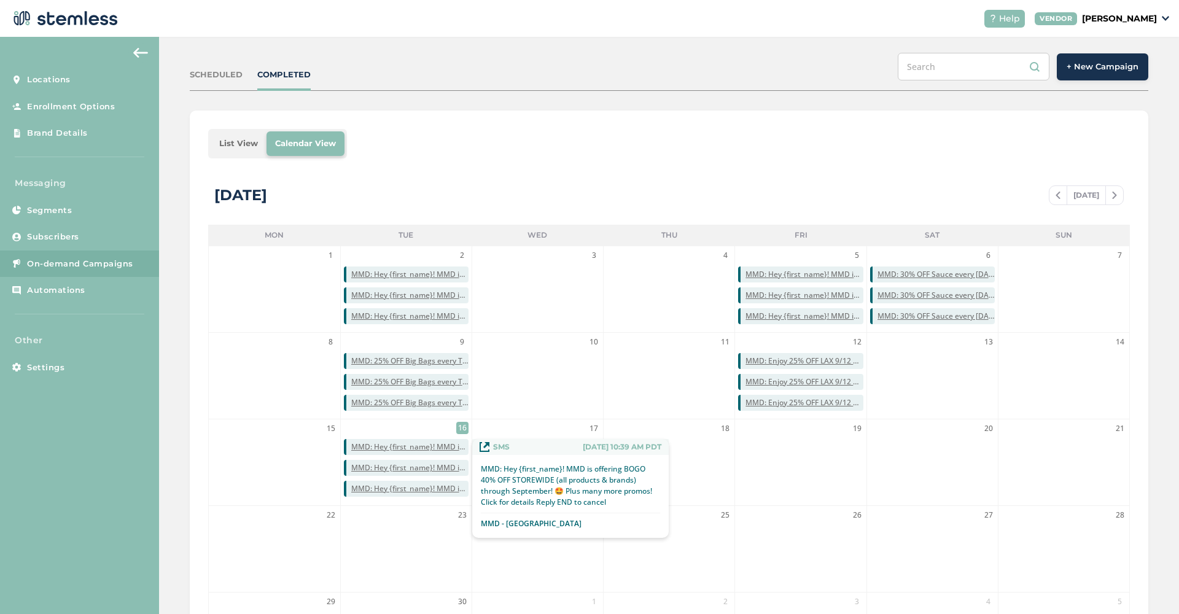
click at [429, 448] on span "MMD: Hey {first_name}! MMD is offering BOGO 40% OFF STOREWIDE (all products & b…" at bounding box center [409, 447] width 117 height 11
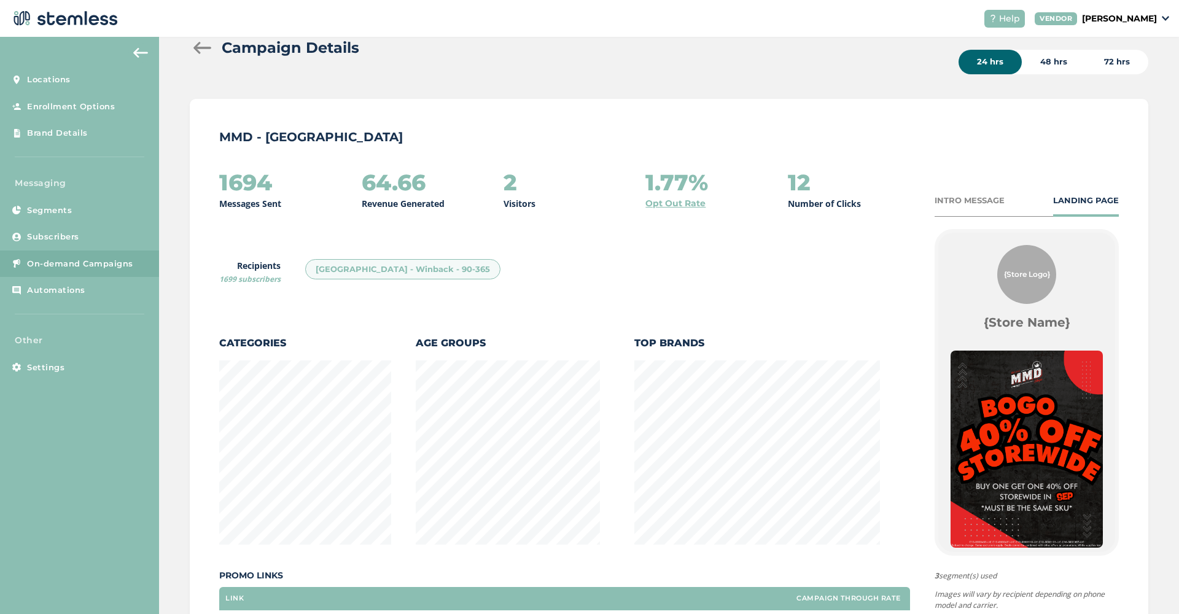
scroll to position [44, 0]
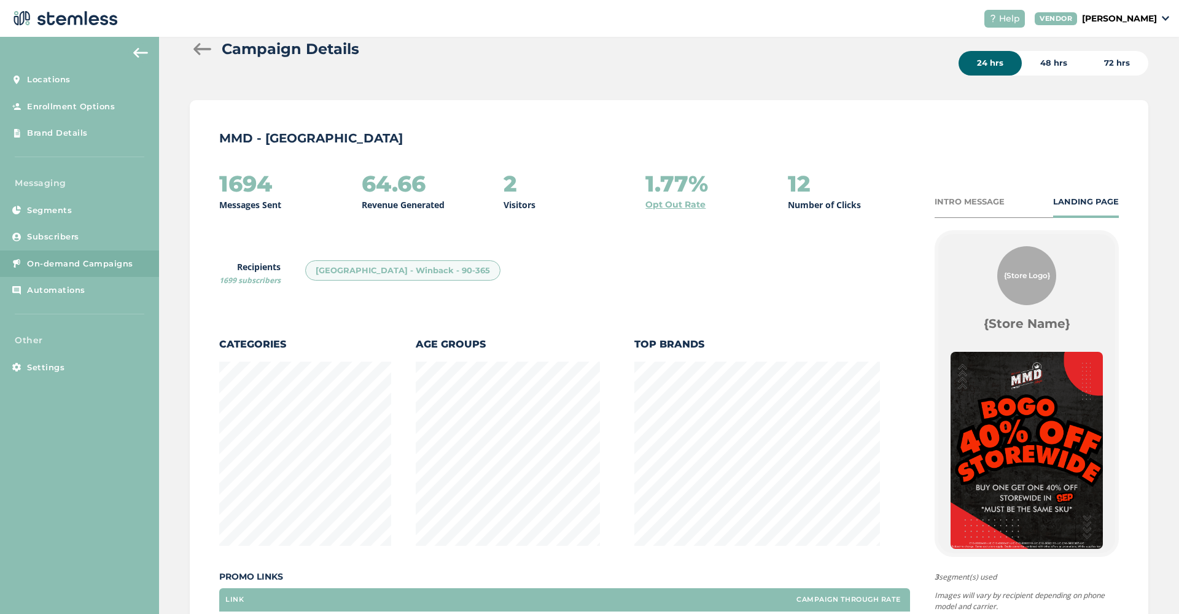
click at [198, 48] on div at bounding box center [202, 49] width 25 height 12
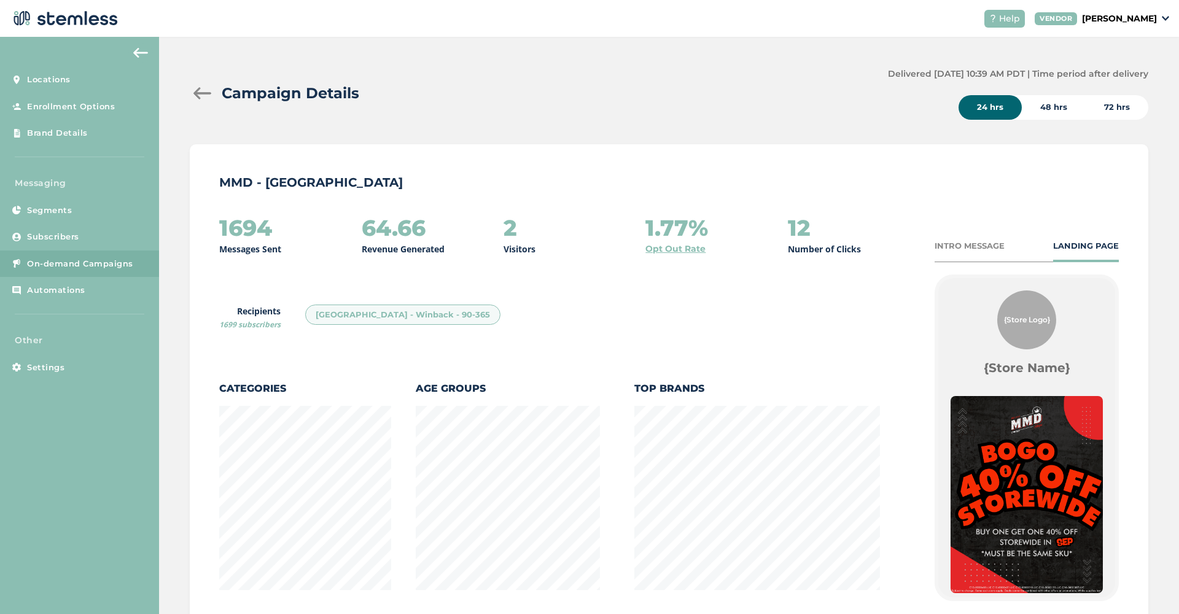
scroll to position [645, 958]
click at [206, 92] on div at bounding box center [202, 93] width 25 height 12
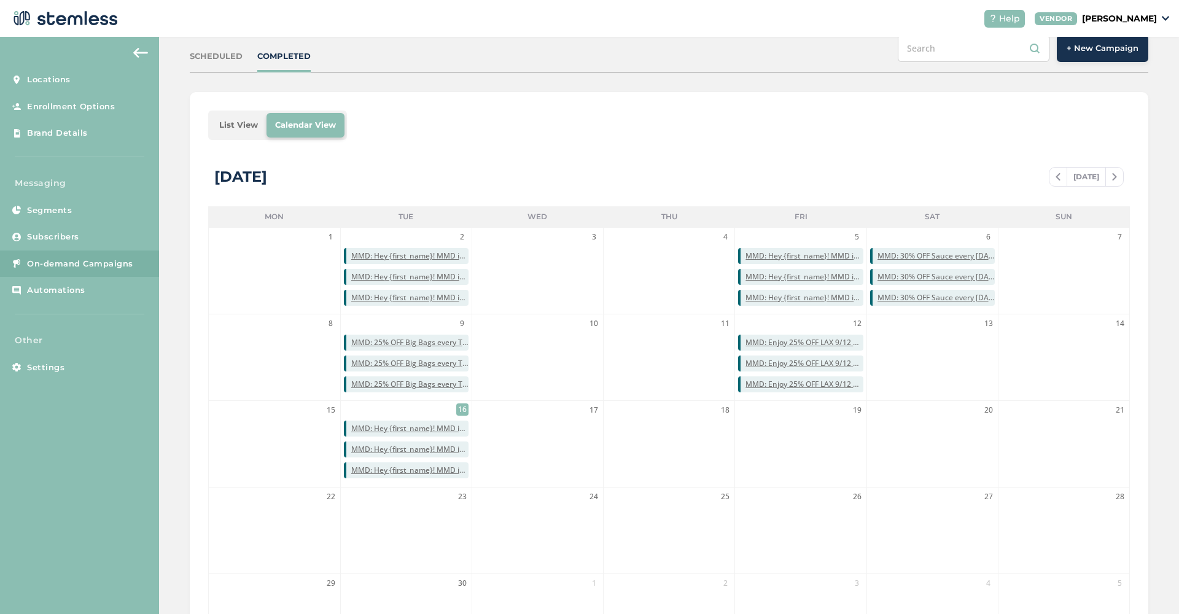
scroll to position [106, 0]
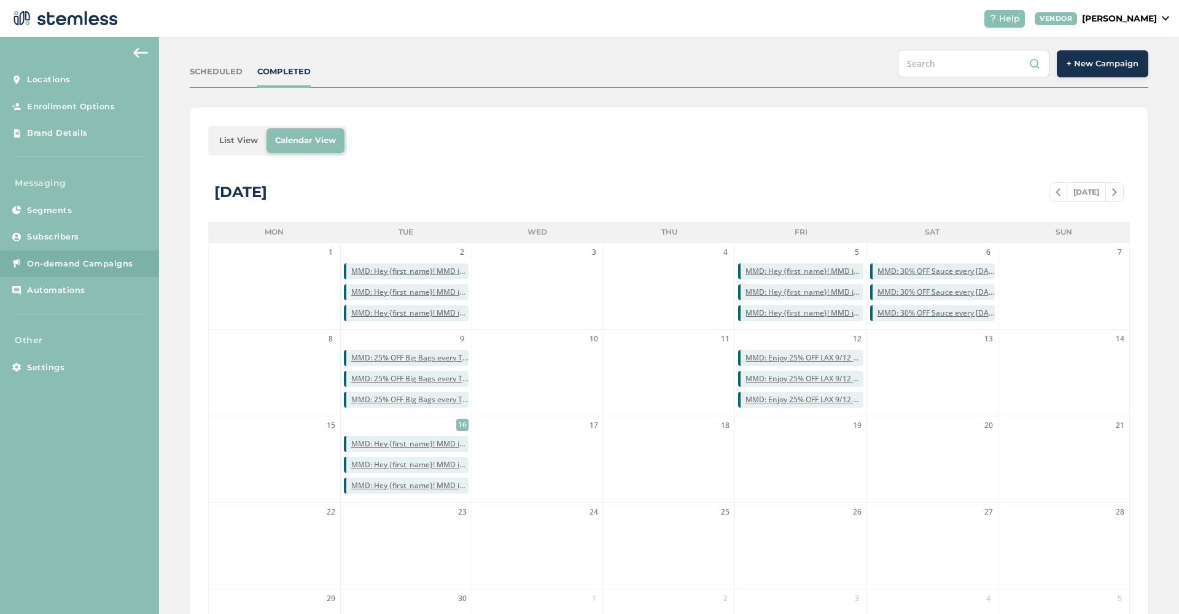
click at [220, 68] on div "SCHEDULED" at bounding box center [216, 72] width 53 height 12
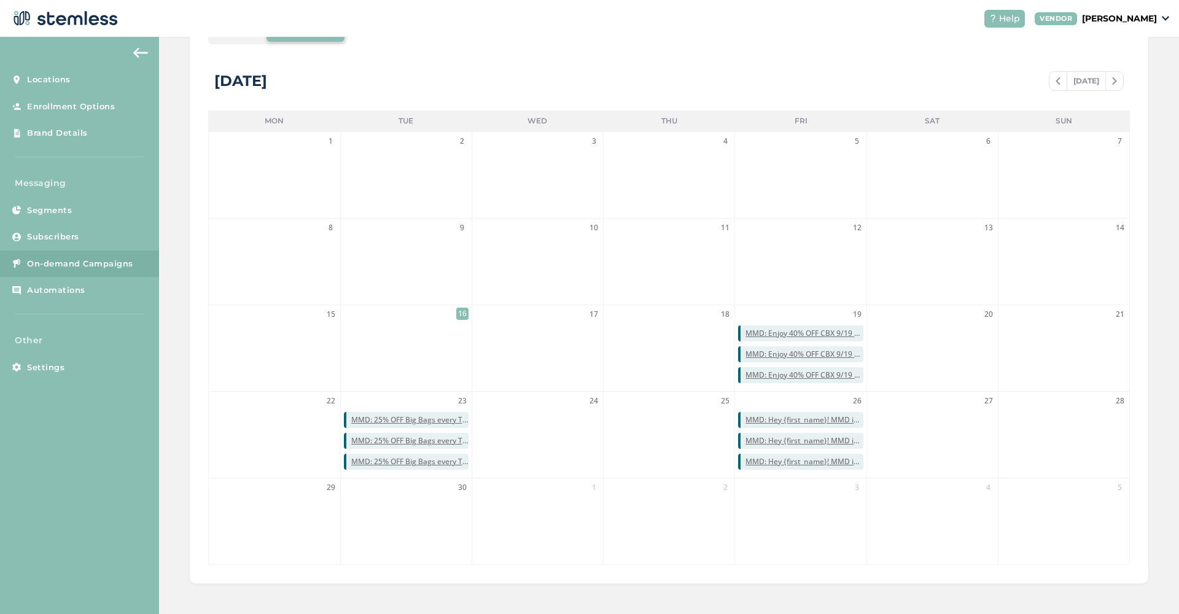
scroll to position [217, 0]
click at [797, 356] on span "MMD: Enjoy 40% OFF CBX 9/19 & 9/20! 🤯 Click for more deals Reply END to cancel" at bounding box center [804, 354] width 117 height 11
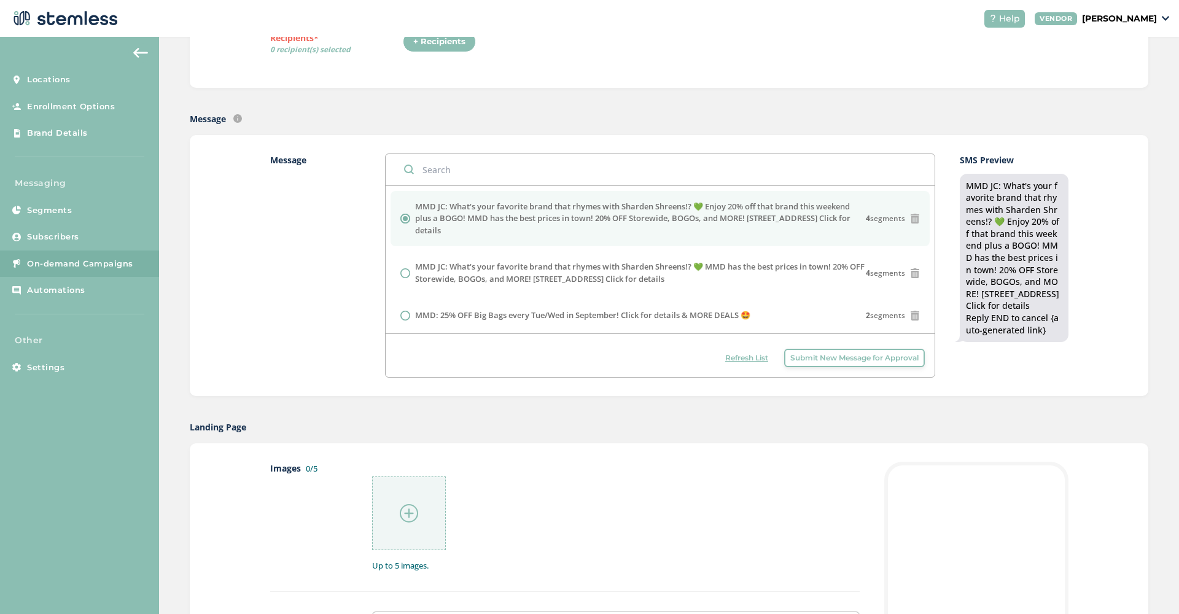
radio input "false"
radio input "true"
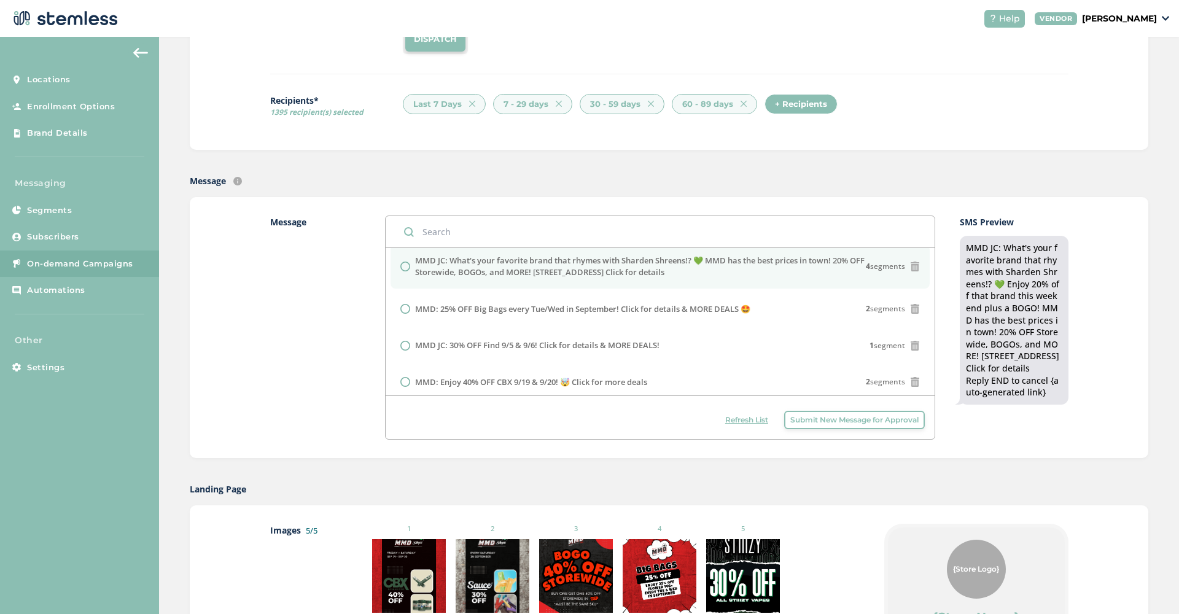
scroll to position [72, 0]
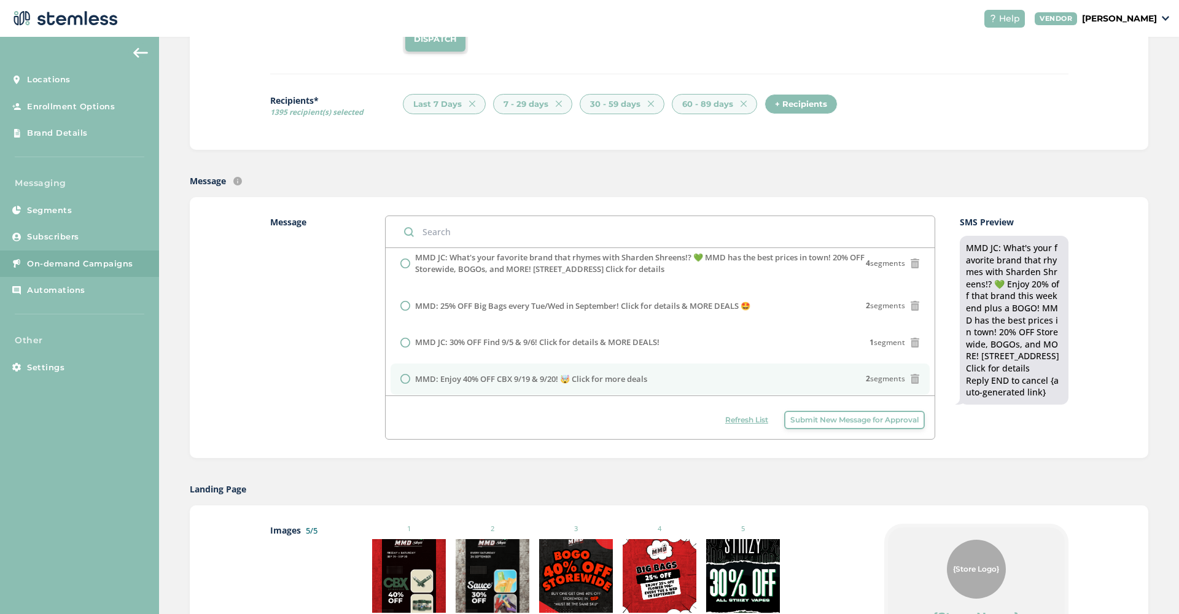
click at [700, 373] on div "MMD: Enjoy 40% OFF CBX 9/19 & 9/20! 🤯 Click for more deals 2 segments" at bounding box center [660, 379] width 520 height 12
radio input "false"
radio input "true"
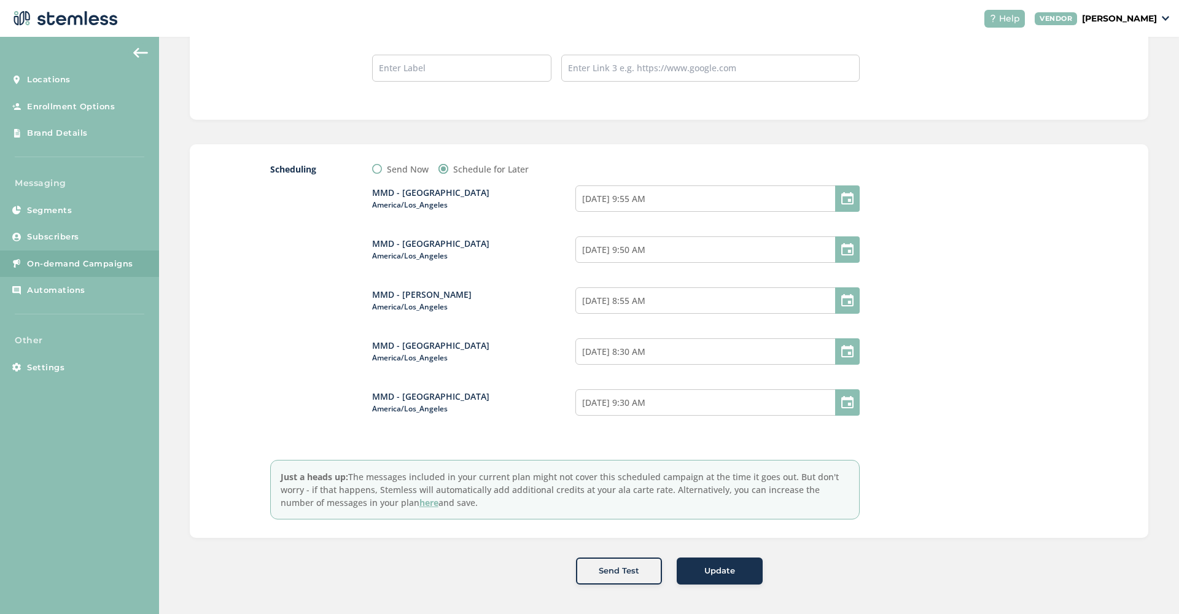
scroll to position [1179, 0]
click at [701, 576] on button "Update" at bounding box center [720, 571] width 86 height 27
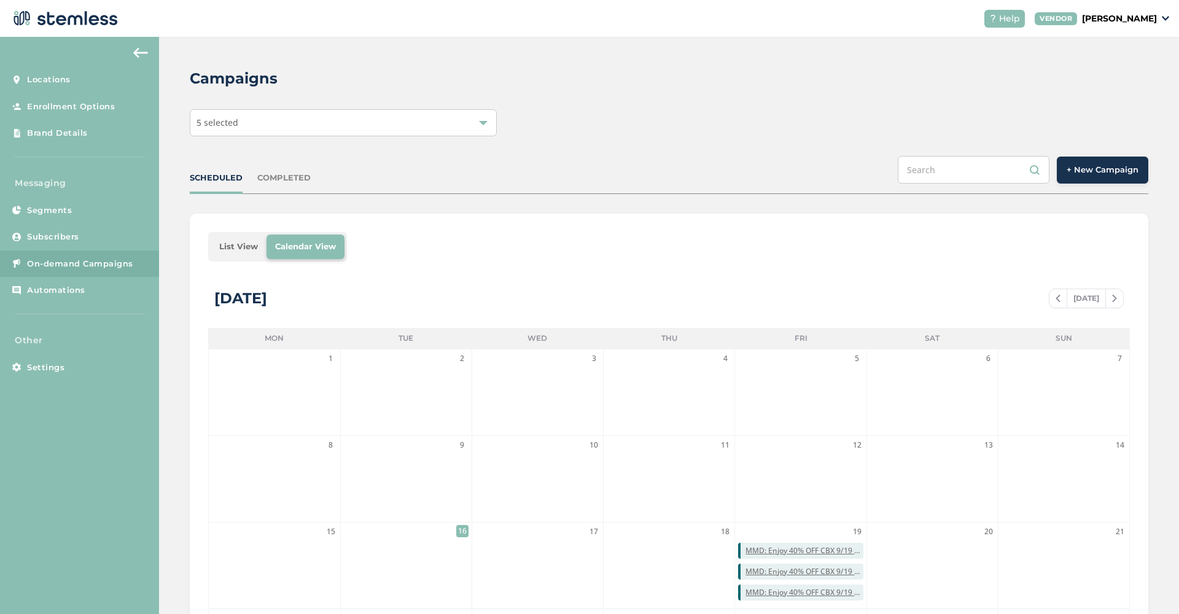
click at [482, 126] on div at bounding box center [483, 123] width 9 height 9
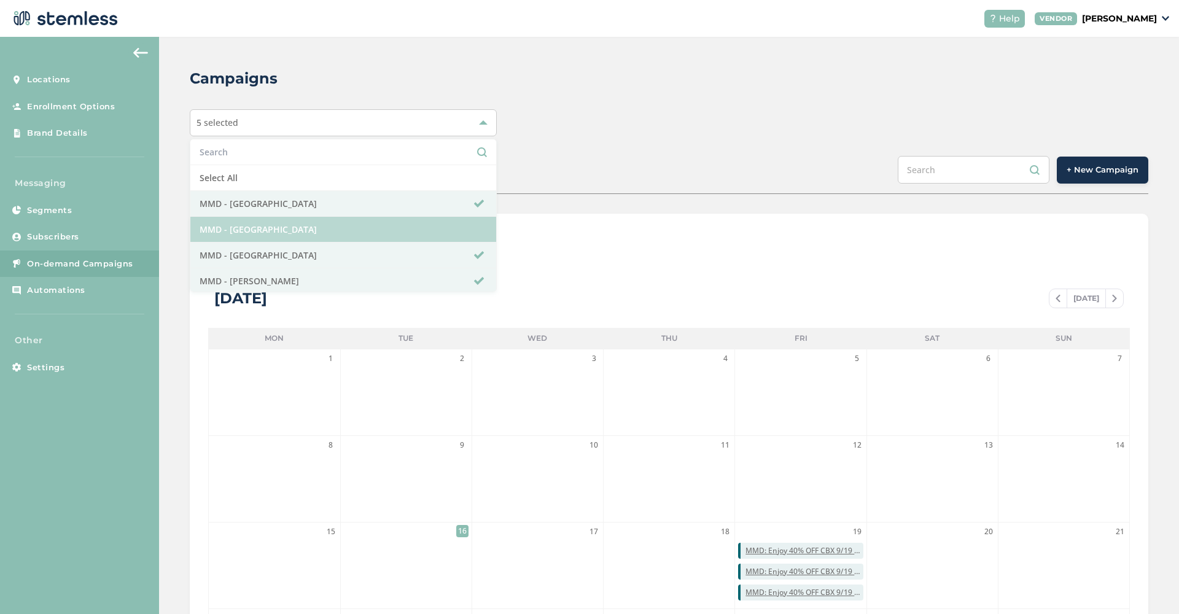
click at [380, 227] on li "MMD - [GEOGRAPHIC_DATA]" at bounding box center [343, 230] width 306 height 26
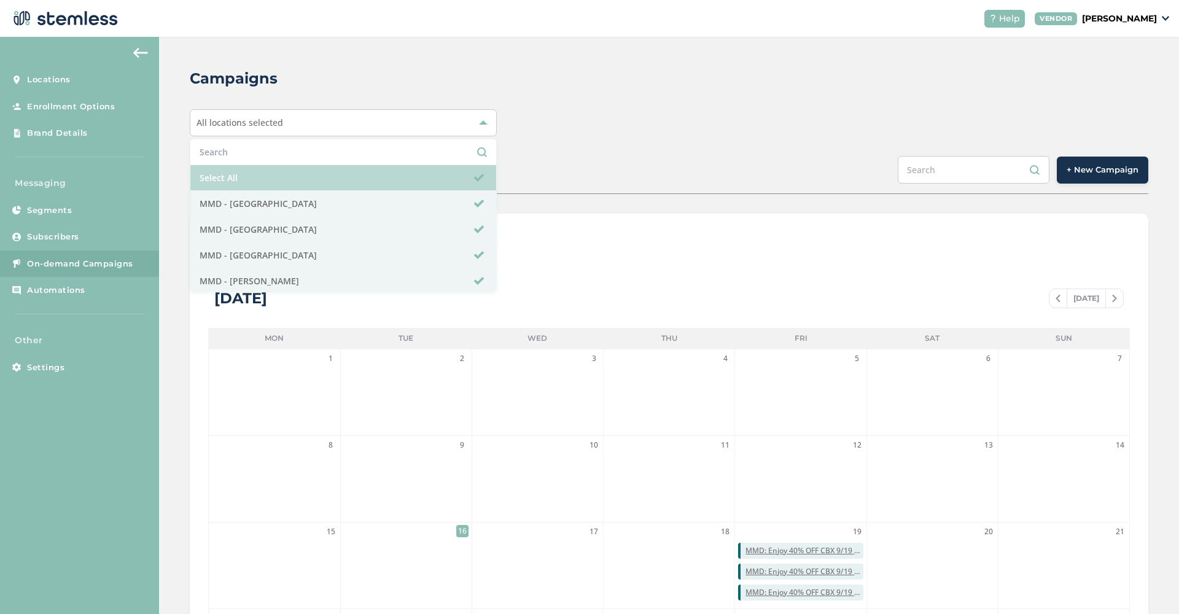
click at [434, 185] on li "Select All" at bounding box center [343, 178] width 306 height 26
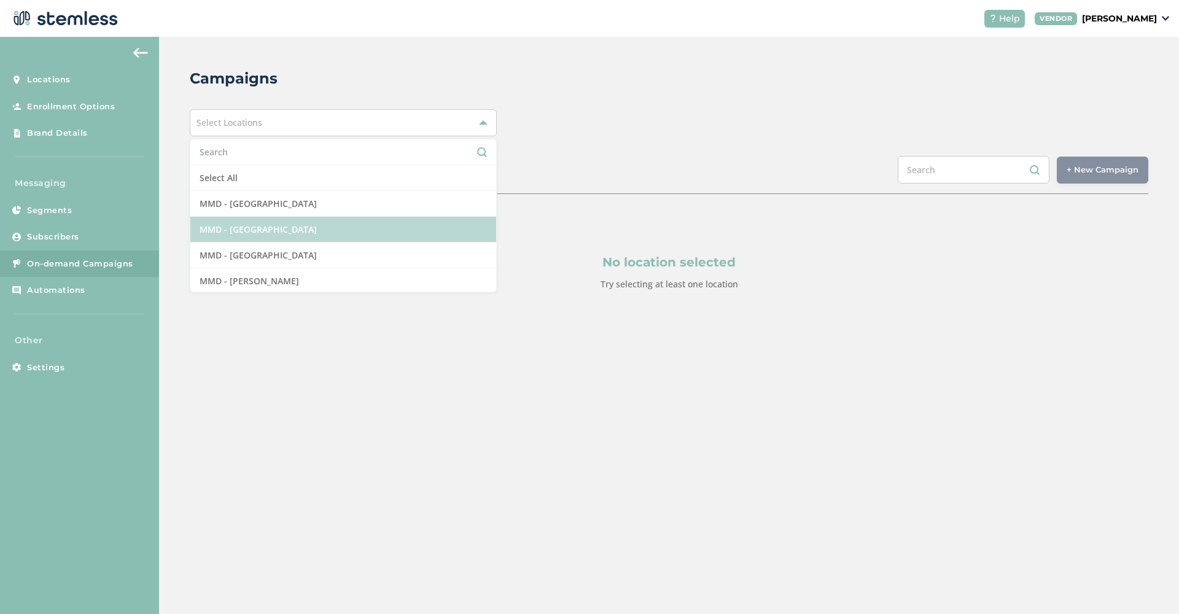
click at [413, 223] on li "MMD - [GEOGRAPHIC_DATA]" at bounding box center [343, 230] width 306 height 26
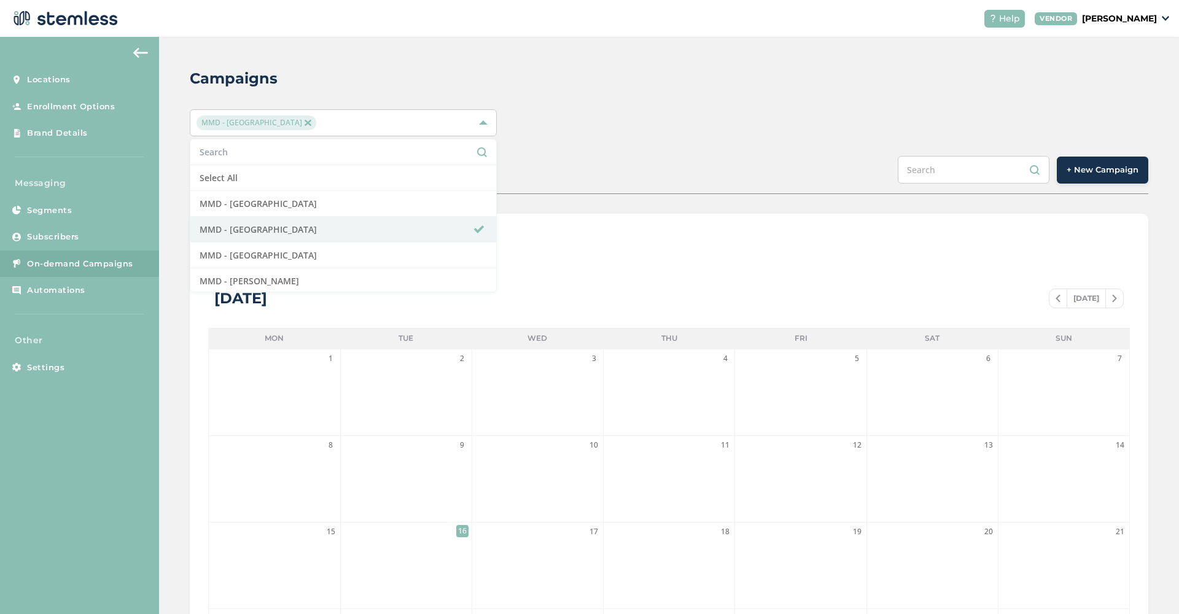
click at [649, 146] on div "Campaigns MMD - [GEOGRAPHIC_DATA] Select All MMD - [GEOGRAPHIC_DATA] MMD - [GEO…" at bounding box center [669, 434] width 1020 height 795
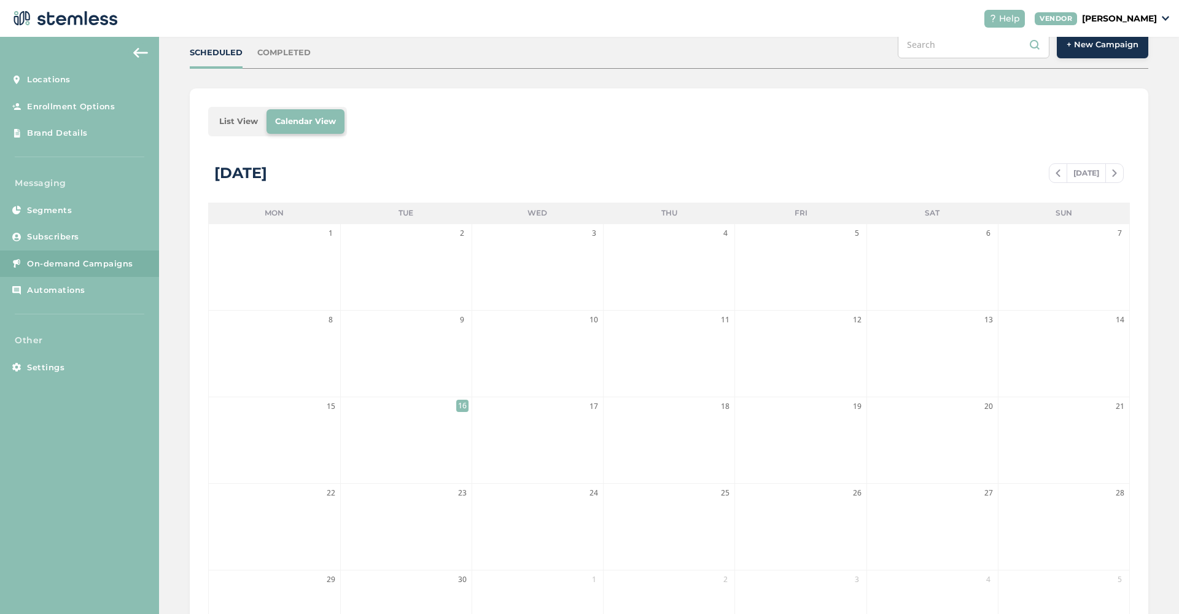
scroll to position [76, 0]
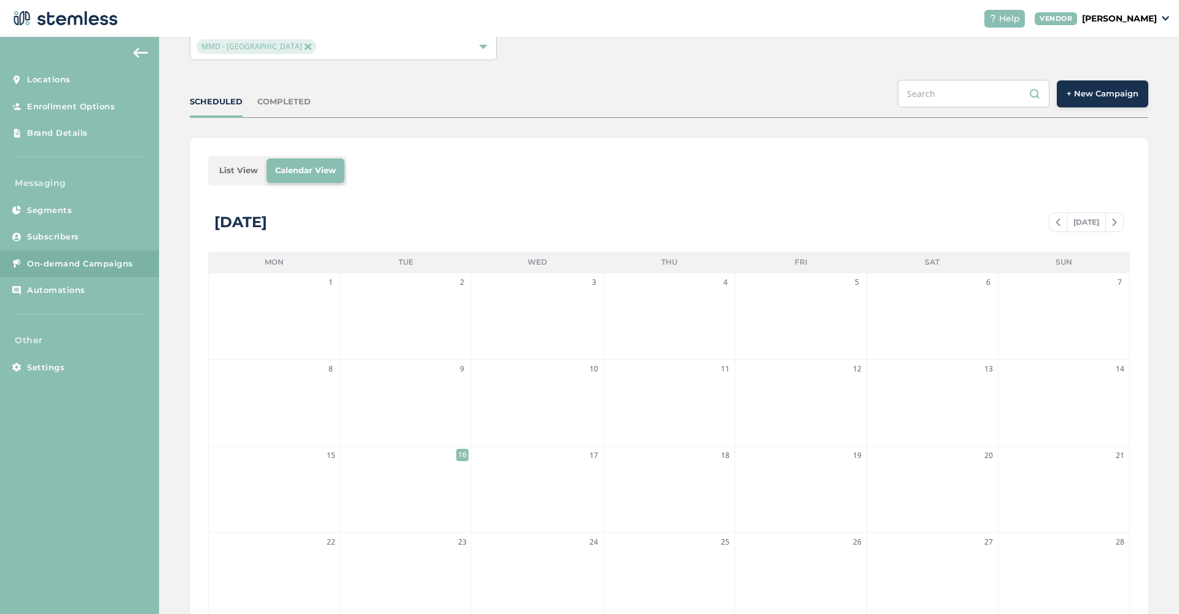
click at [285, 92] on div "SCHEDULED COMPLETED + New Campaign" at bounding box center [669, 99] width 959 height 38
click at [288, 106] on div "COMPLETED" at bounding box center [283, 102] width 53 height 12
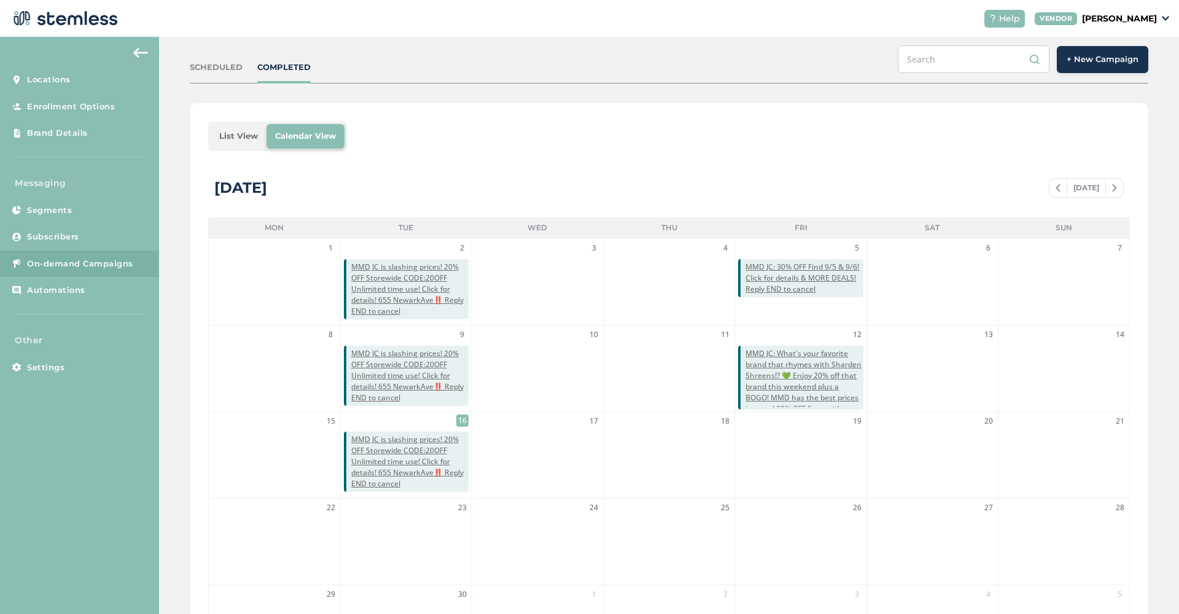
scroll to position [9, 0]
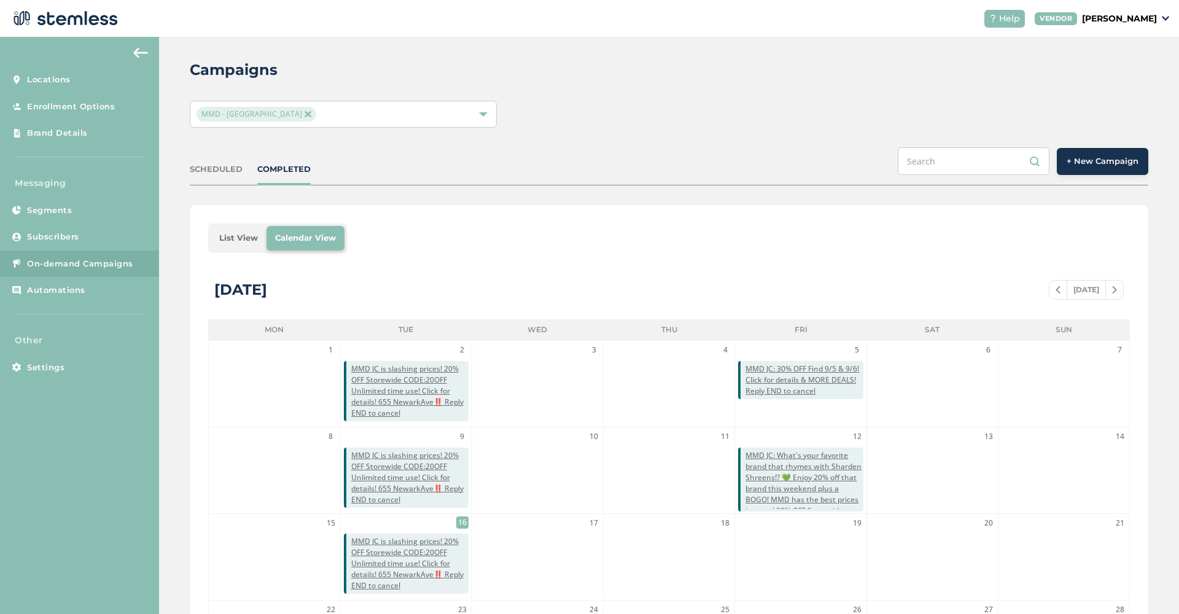
click at [1080, 162] on span "+ New Campaign" at bounding box center [1103, 161] width 72 height 12
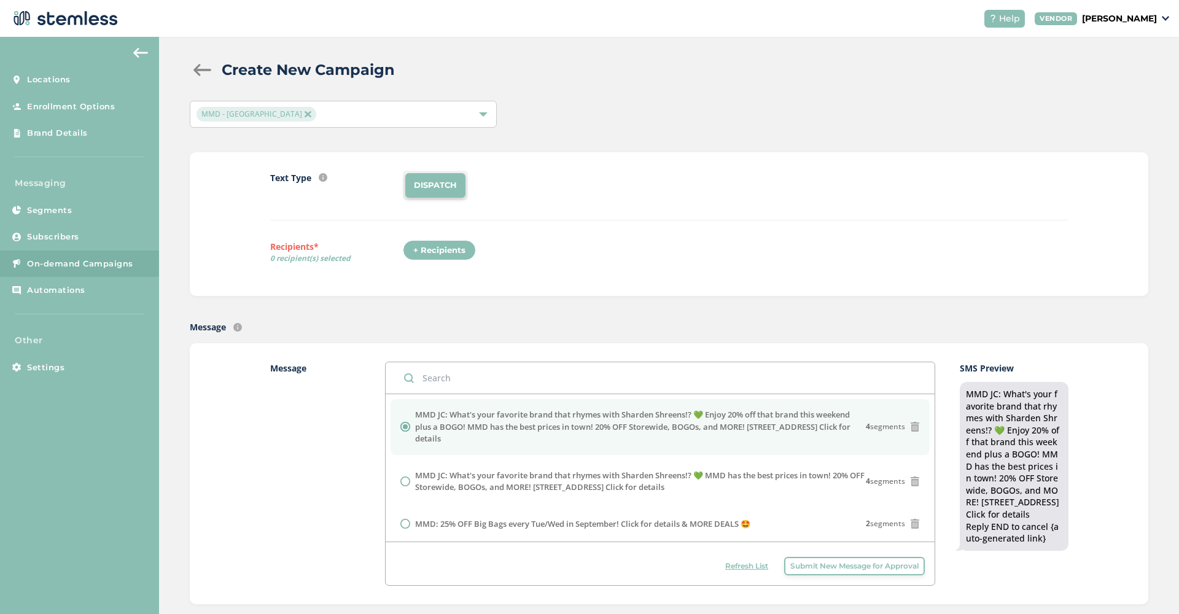
click at [811, 563] on span "Submit New Message for Approval" at bounding box center [854, 566] width 128 height 11
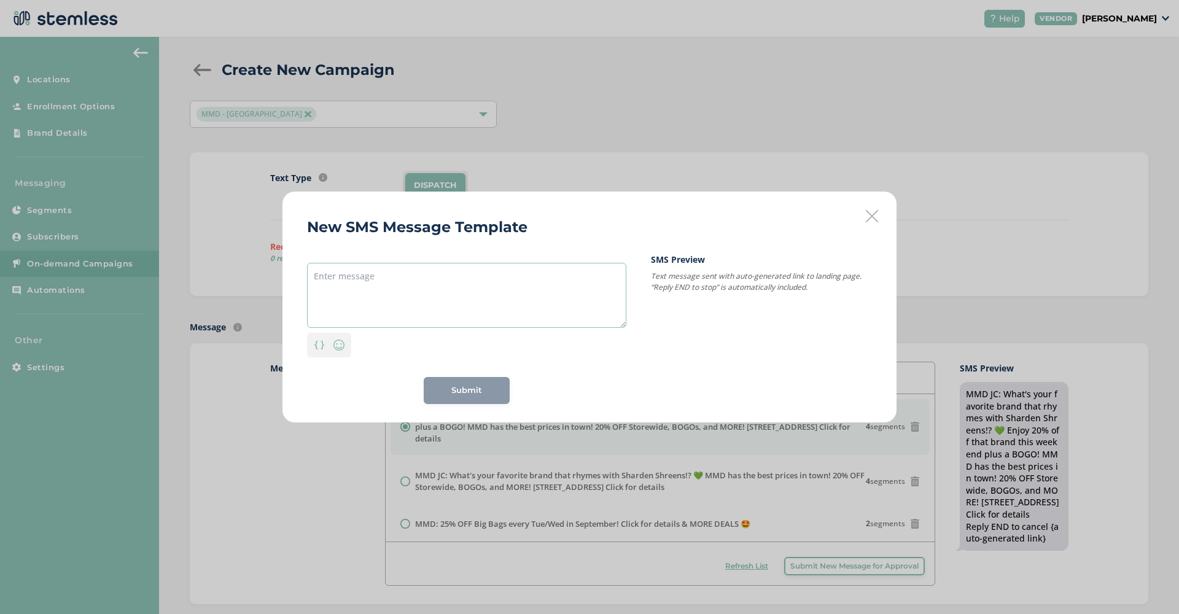
click at [431, 324] on textarea at bounding box center [466, 295] width 319 height 65
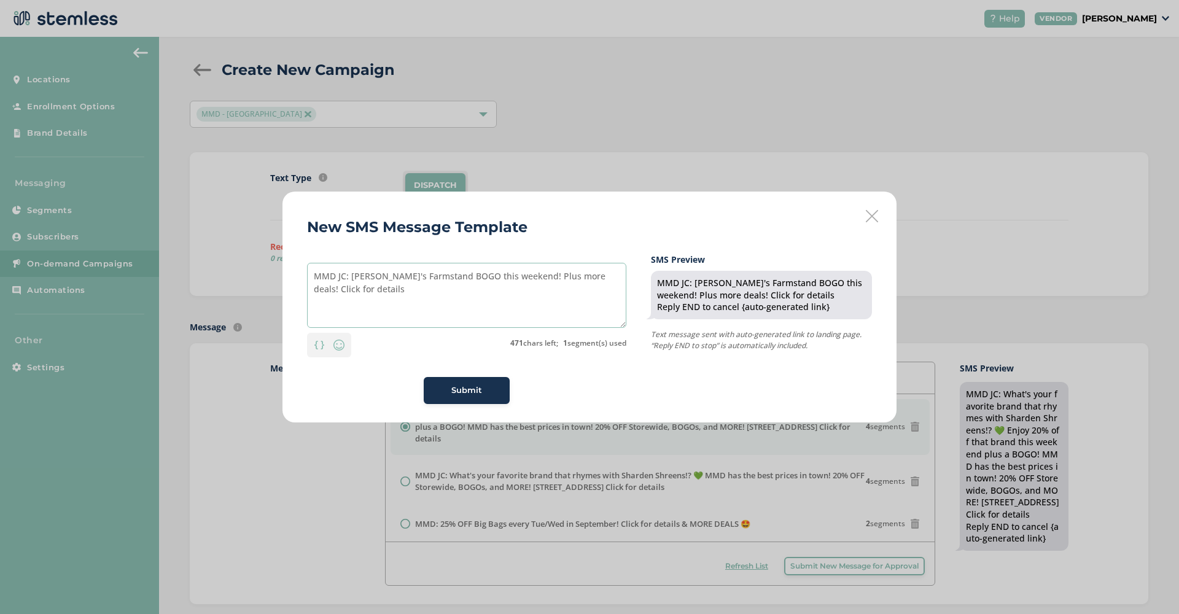
click at [580, 276] on textarea "MMD JC: [PERSON_NAME]'s Farmstand BOGO this weekend! Plus more deals! Click for…" at bounding box center [466, 295] width 319 height 65
paste textarea "[STREET_ADDRESS]"
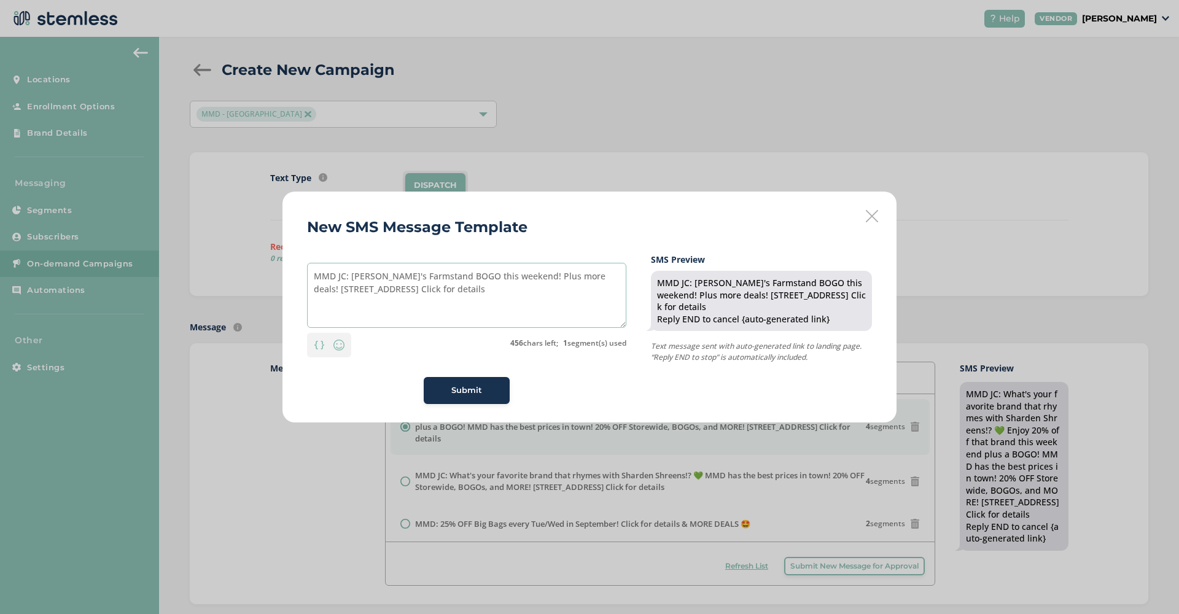
click at [574, 278] on textarea "MMD JC: [PERSON_NAME]'s Farmstand BOGO this weekend! Plus more deals! [STREET_A…" at bounding box center [466, 295] width 319 height 65
type textarea "MMD JC: [PERSON_NAME]'s Farmstand BOGO this weekend! Plus more deals all month!…"
click at [456, 391] on span "Submit" at bounding box center [466, 390] width 31 height 12
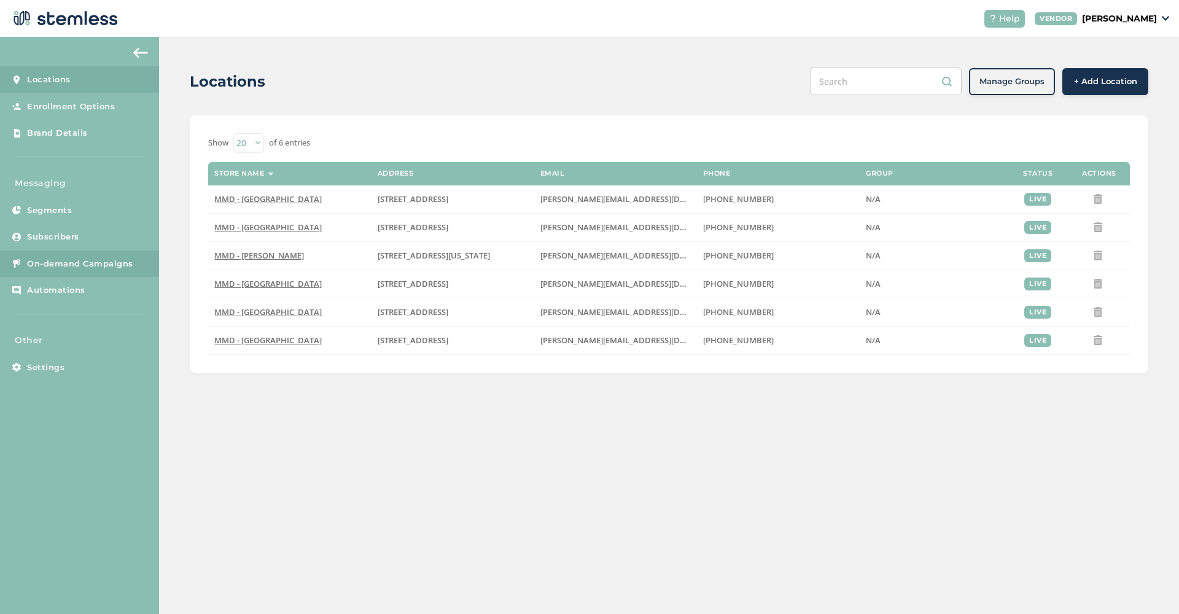
click at [77, 266] on span "On-demand Campaigns" at bounding box center [80, 264] width 106 height 12
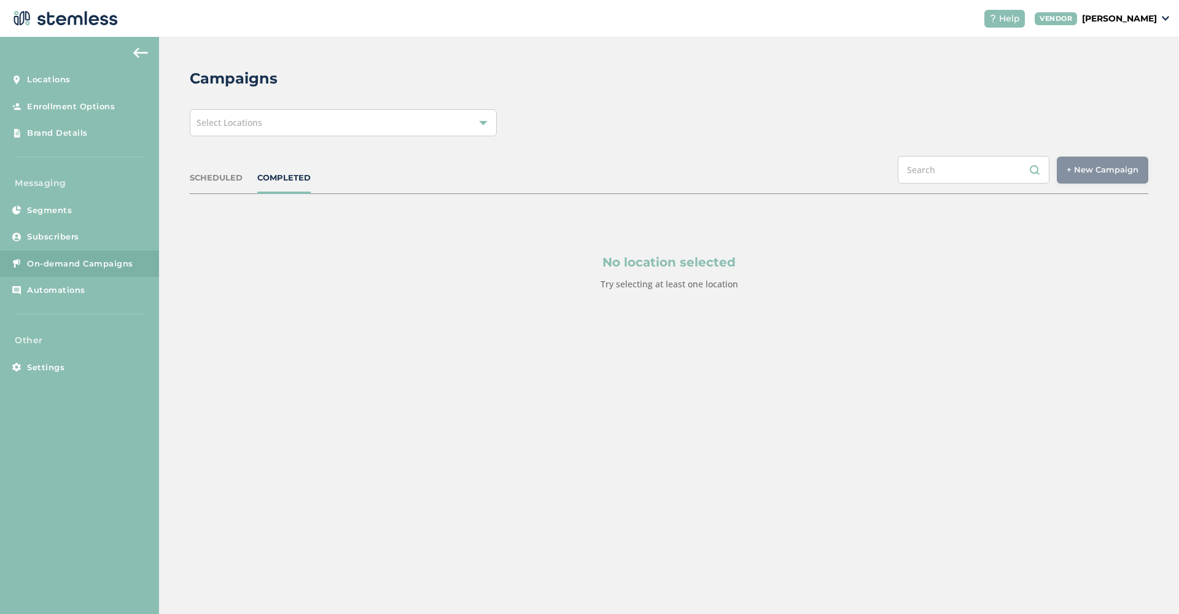
click at [209, 175] on div "SCHEDULED" at bounding box center [216, 178] width 53 height 12
click at [373, 130] on div "Select Locations" at bounding box center [343, 122] width 307 height 27
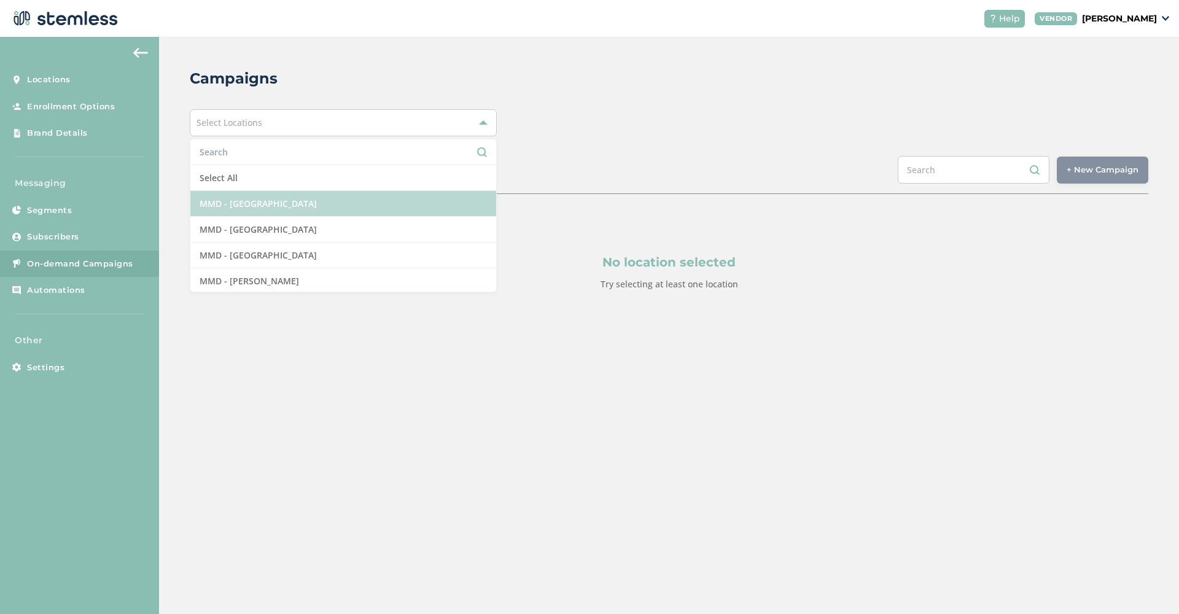
click at [338, 197] on li "MMD - [GEOGRAPHIC_DATA]" at bounding box center [343, 204] width 306 height 26
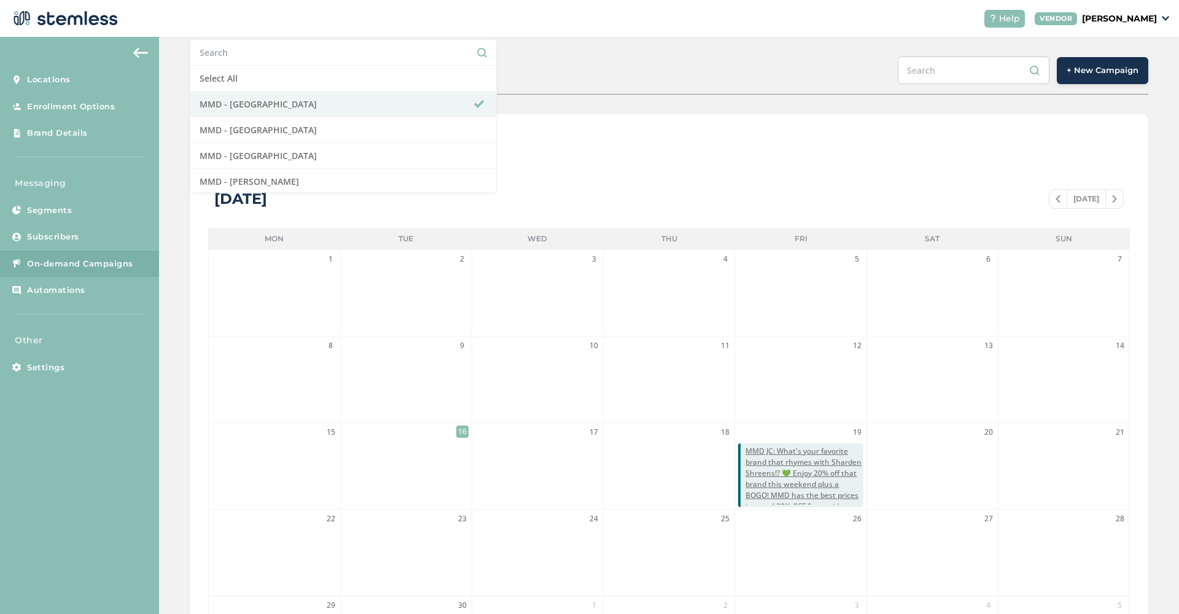
scroll to position [85, 0]
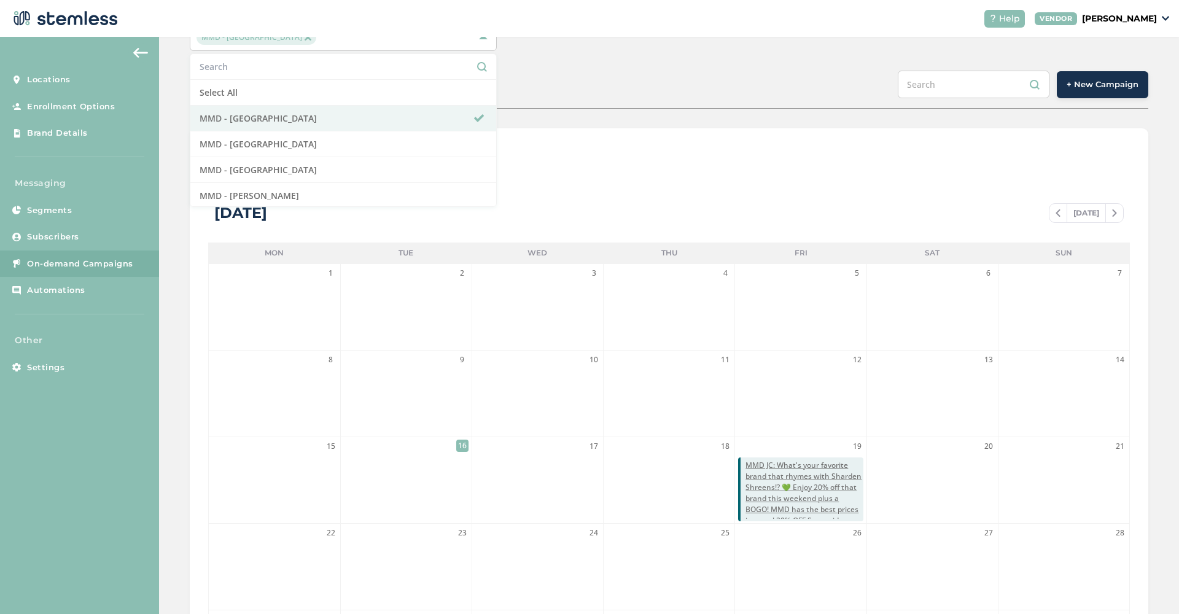
click at [698, 131] on div "List View Calendar View [DATE] [DATE] Mon Tue Wed Thu Fri Sat Sun 1 2 3 4 5 6 7…" at bounding box center [669, 421] width 959 height 587
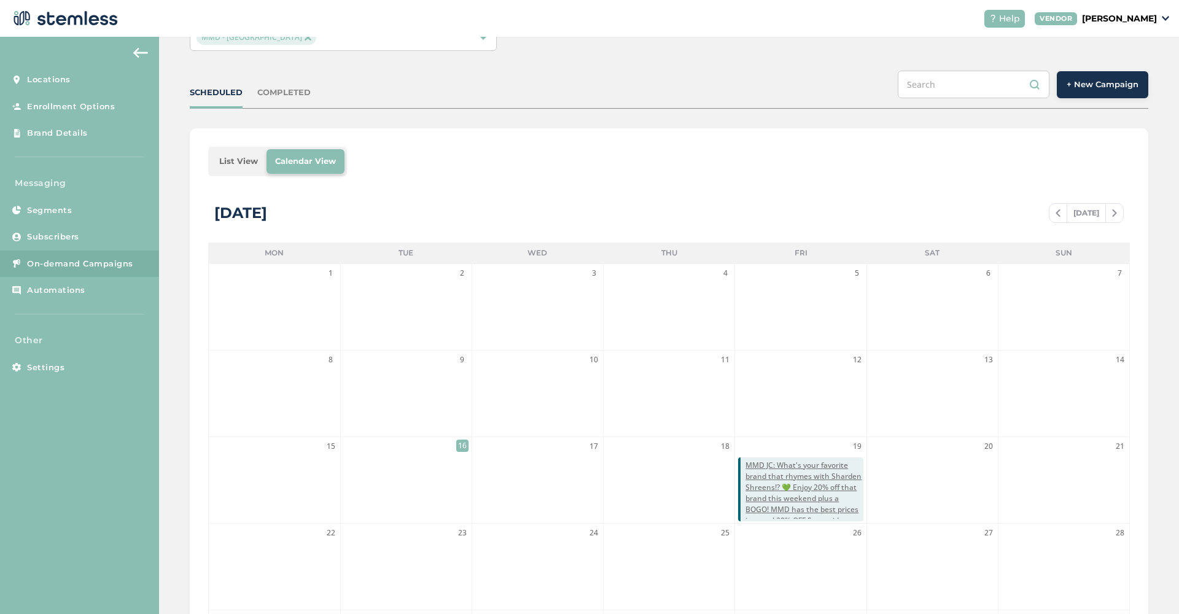
click at [240, 154] on li "List View" at bounding box center [239, 161] width 56 height 25
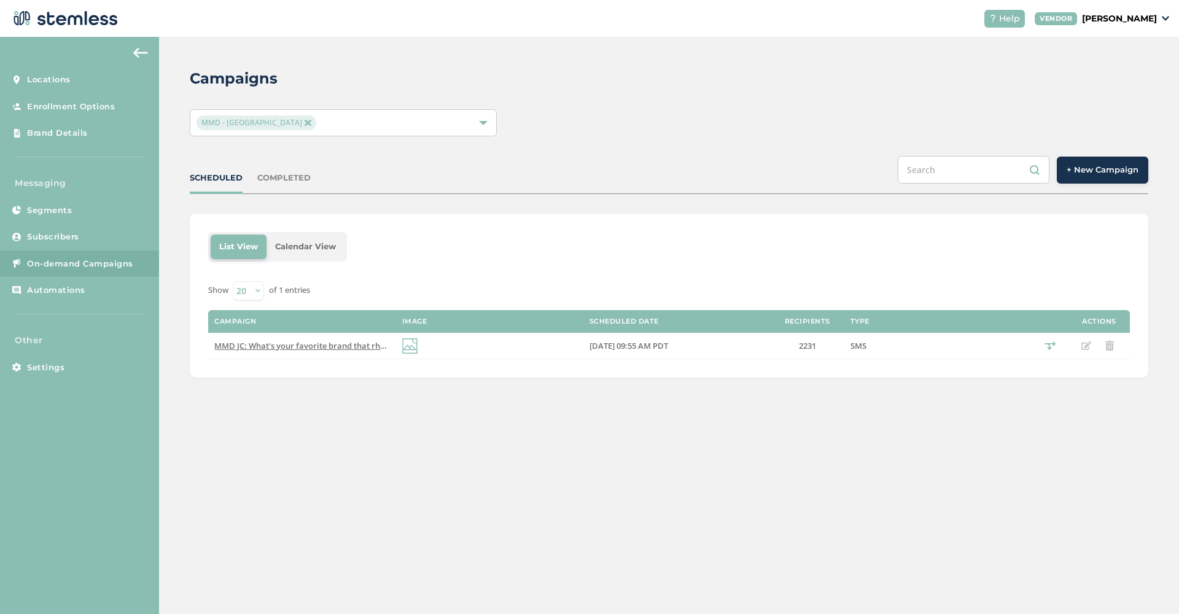
scroll to position [0, 0]
click at [305, 123] on img at bounding box center [308, 123] width 6 height 6
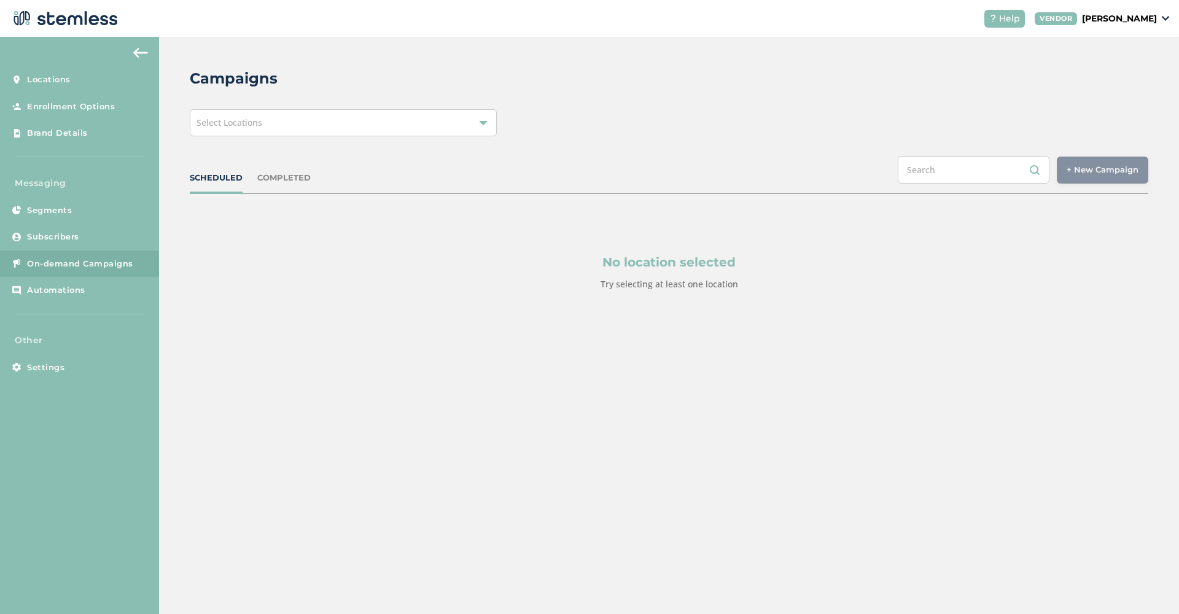
click at [287, 125] on div "Select Locations" at bounding box center [343, 122] width 307 height 27
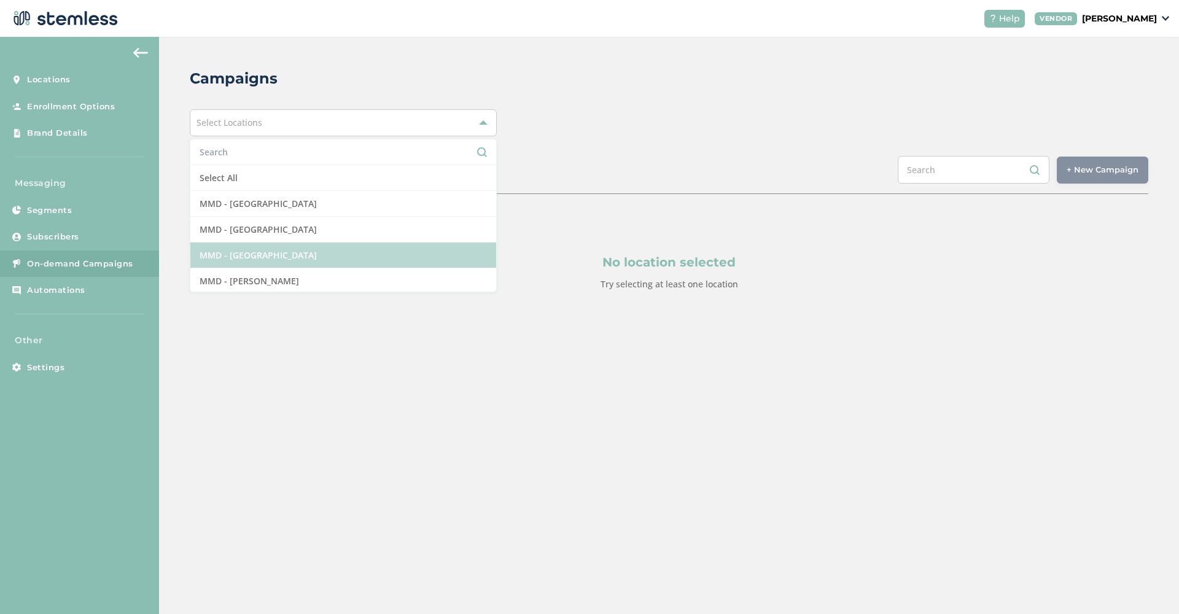
click at [300, 263] on li "MMD - [GEOGRAPHIC_DATA]" at bounding box center [343, 256] width 306 height 26
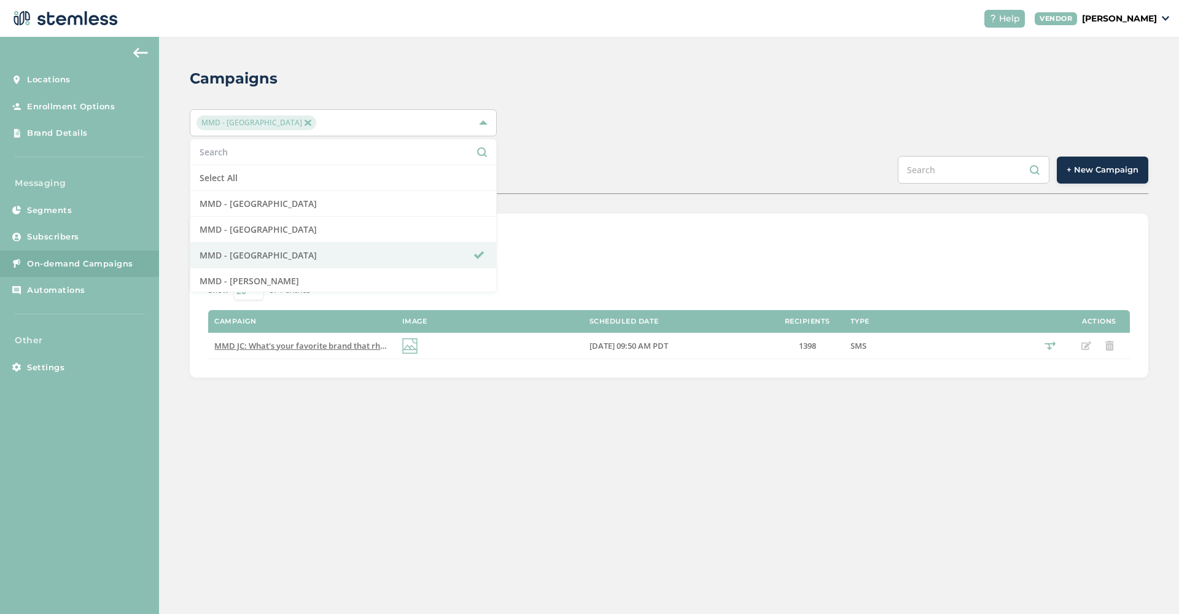
click at [608, 123] on div "MMD - Long Beach Select All MMD - Hollywood MMD - Jersey City MMD - [GEOGRAPHIC…" at bounding box center [669, 122] width 959 height 27
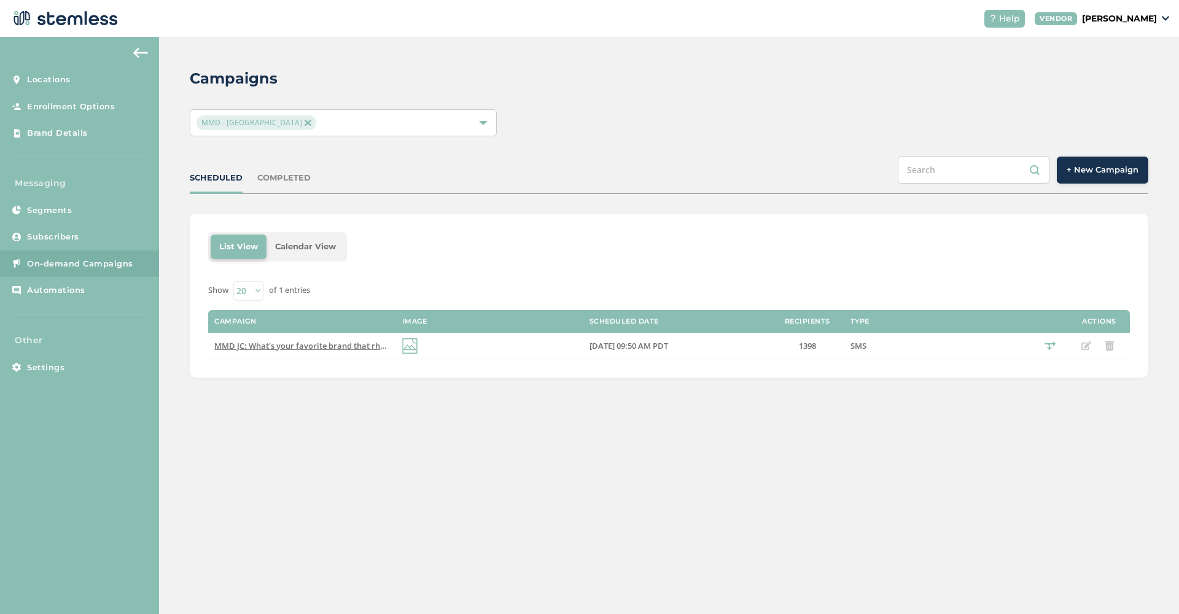
click at [272, 186] on div "SCHEDULED COMPLETED + New Campaign" at bounding box center [669, 175] width 959 height 38
click at [274, 179] on div "COMPLETED" at bounding box center [283, 178] width 53 height 12
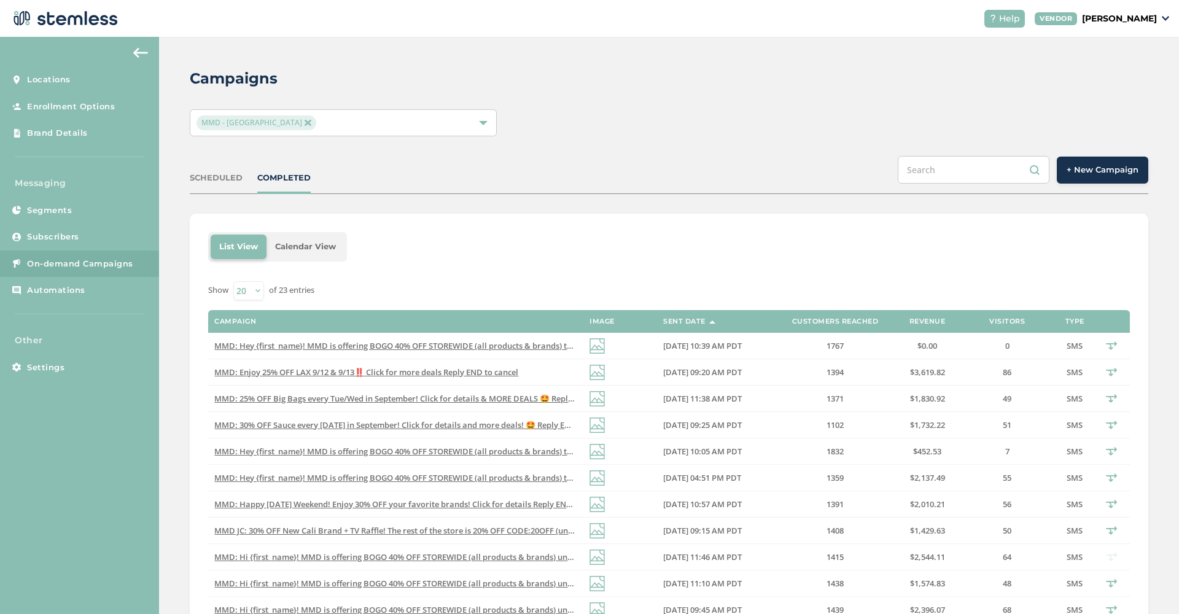
click at [294, 250] on li "Calendar View" at bounding box center [306, 247] width 78 height 25
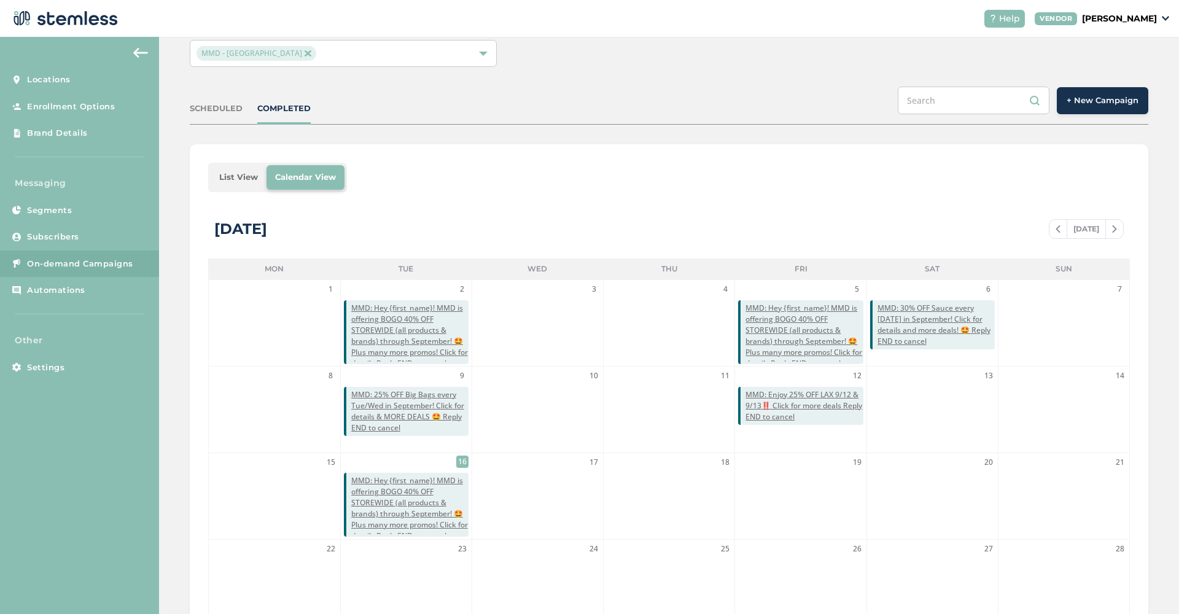
scroll to position [71, 0]
click at [220, 114] on div "SCHEDULED COMPLETED + New Campaign" at bounding box center [669, 104] width 959 height 38
click at [216, 106] on div "SCHEDULED" at bounding box center [216, 107] width 53 height 12
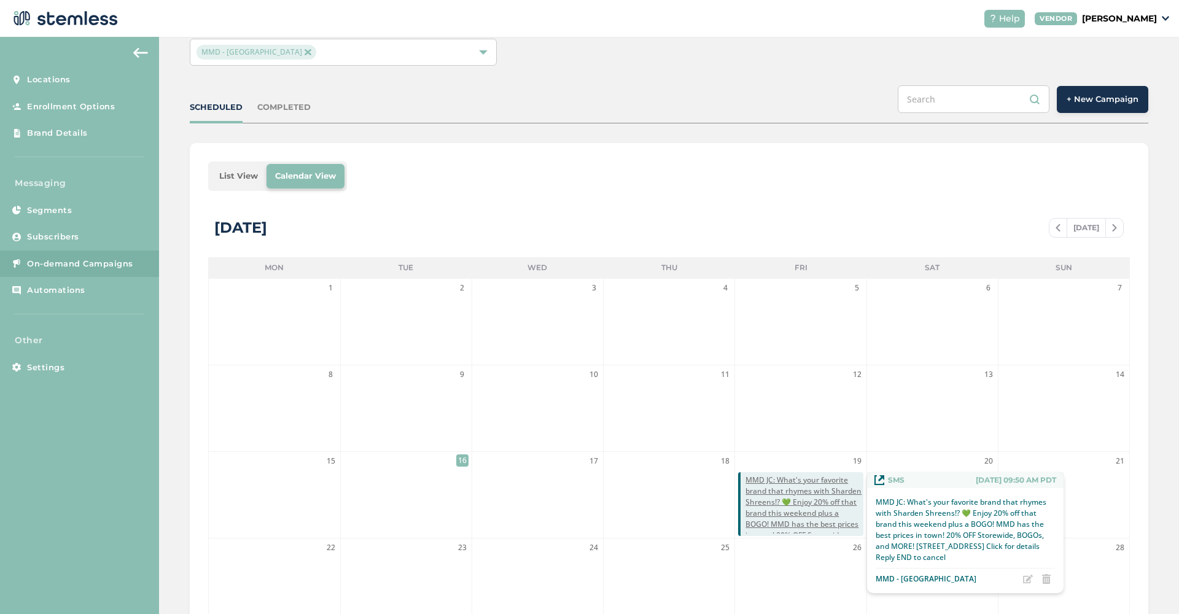
click at [800, 478] on span "MMD JC: What's your favorite brand that rhymes with Sharden Shreens!? 💚 Enjoy 2…" at bounding box center [804, 524] width 117 height 99
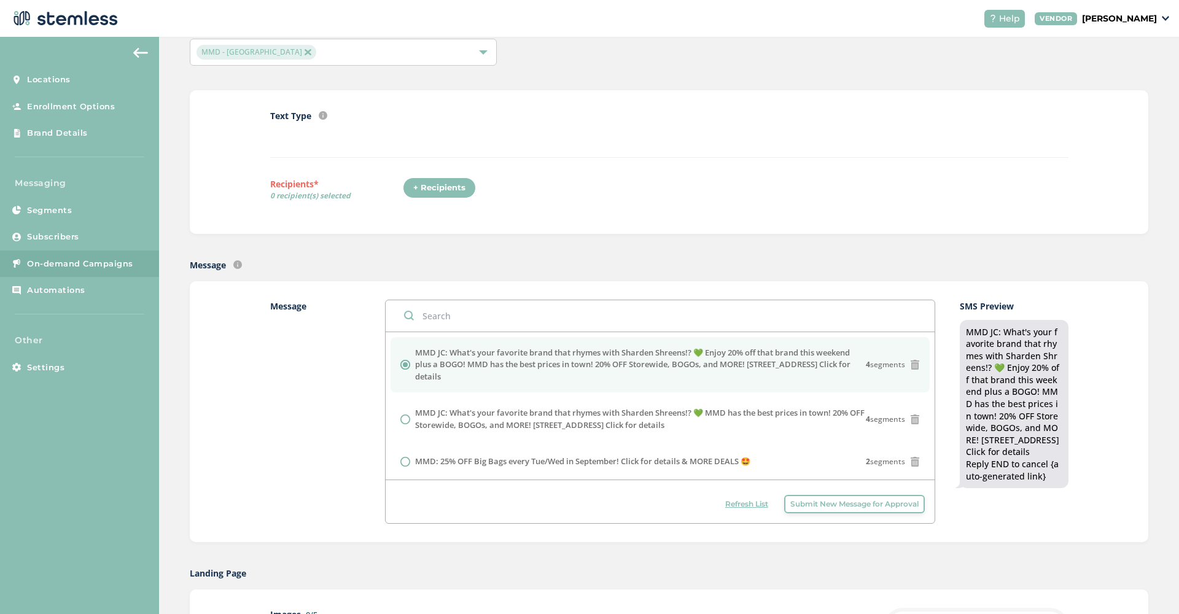
radio input "false"
radio input "true"
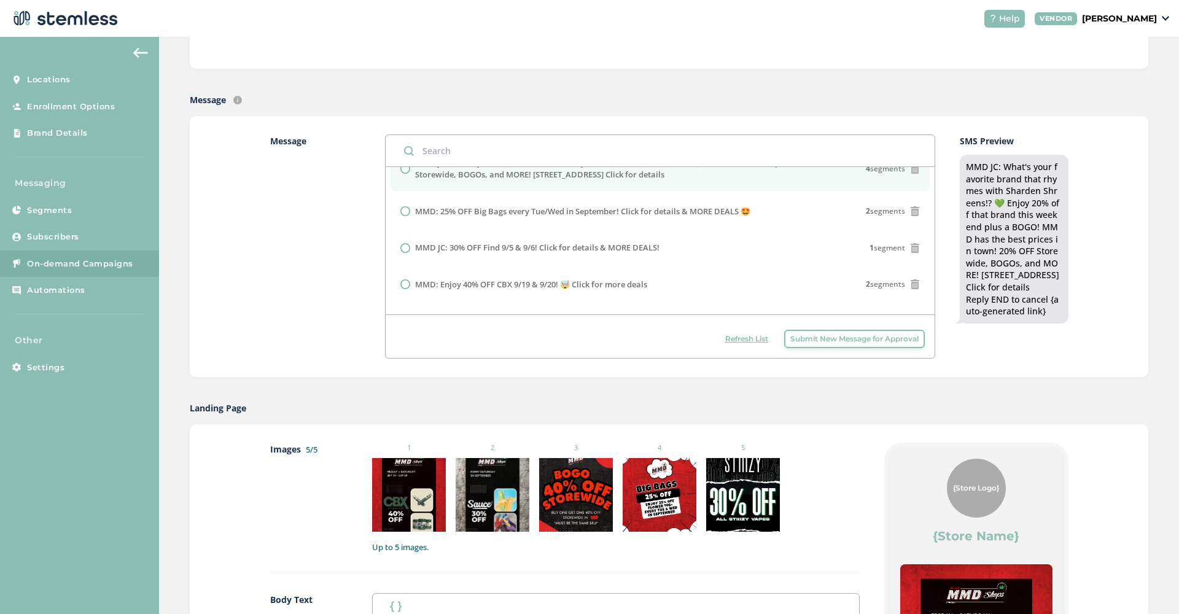
scroll to position [87, 0]
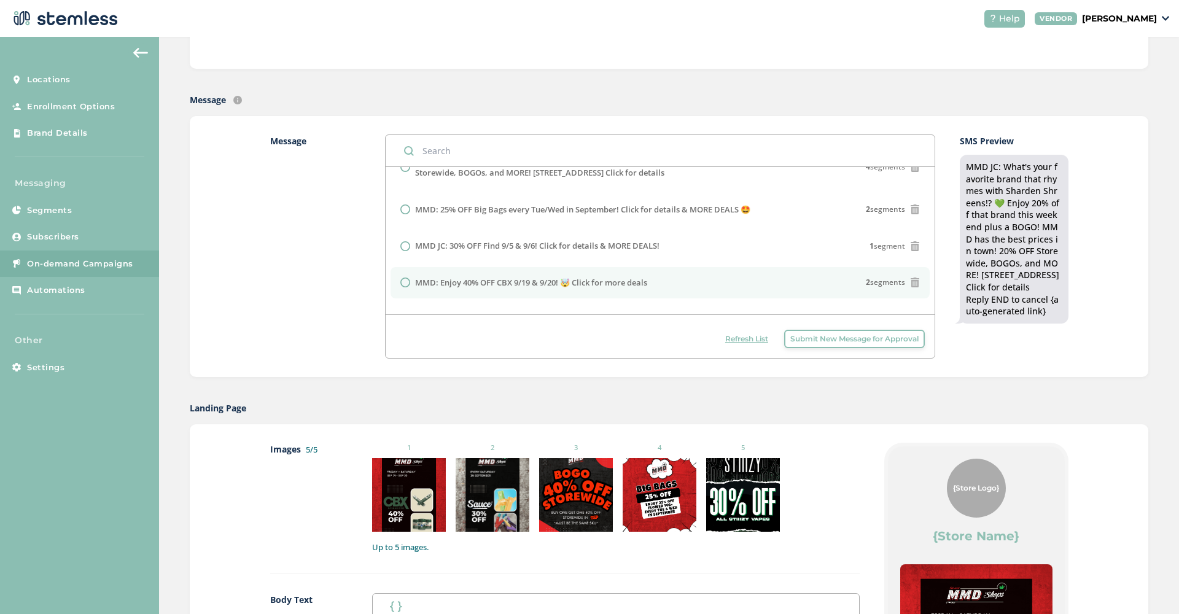
click at [548, 278] on label "MMD: Enjoy 40% OFF CBX 9/19 & 9/20! 🤯 Click for more deals" at bounding box center [531, 283] width 232 height 12
radio input "false"
radio input "true"
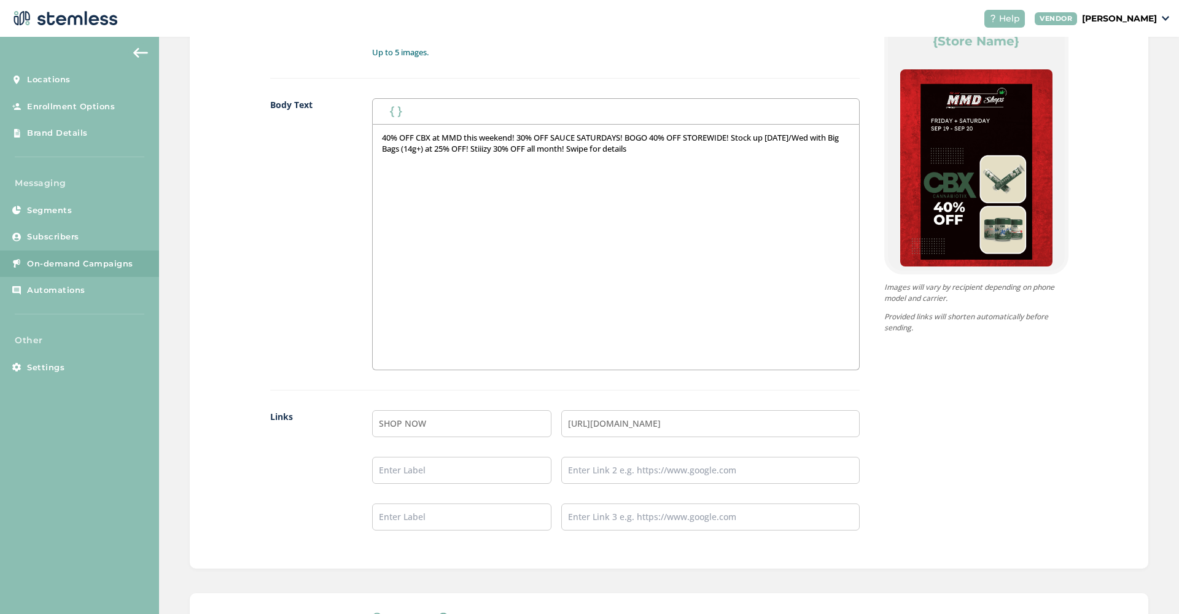
scroll to position [646, 0]
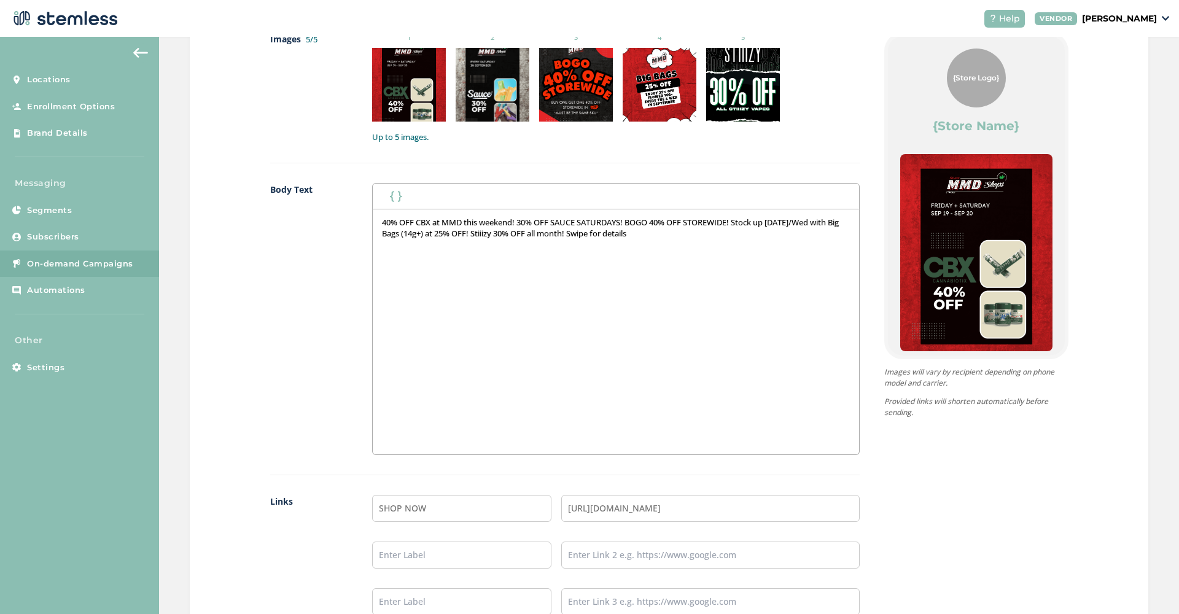
drag, startPoint x: 663, startPoint y: 236, endPoint x: 316, endPoint y: 203, distance: 347.9
click at [316, 203] on div "Body Text First Name Last Name 40% OFF CBX at MMD this weekend! 30% OFF SAUCE S…" at bounding box center [565, 329] width 590 height 292
copy p "40% OFF CBX at MMD this weekend! 30% OFF SAUCE SATURDAYS! BOGO 40% OFF STOREWID…"
click at [1087, 488] on div "Images 5/5 1 2 3 4 5 Up to 5 images. Body Text First Name Last Name 40% OFF CBX…" at bounding box center [669, 333] width 959 height 639
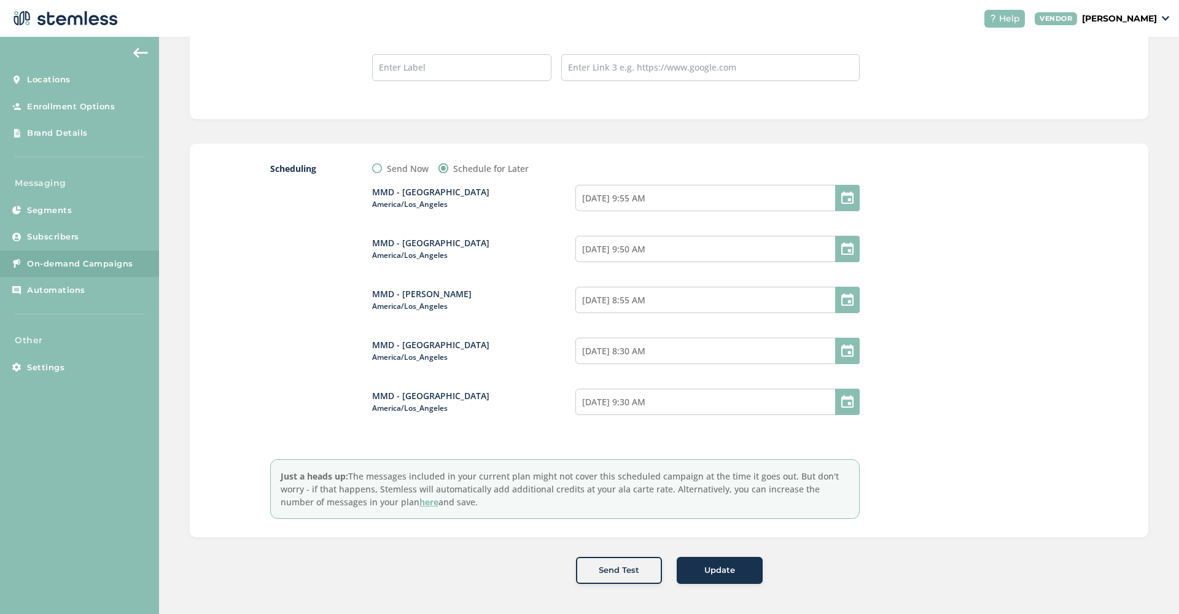
scroll to position [1179, 0]
click at [733, 566] on span "Update" at bounding box center [719, 572] width 31 height 12
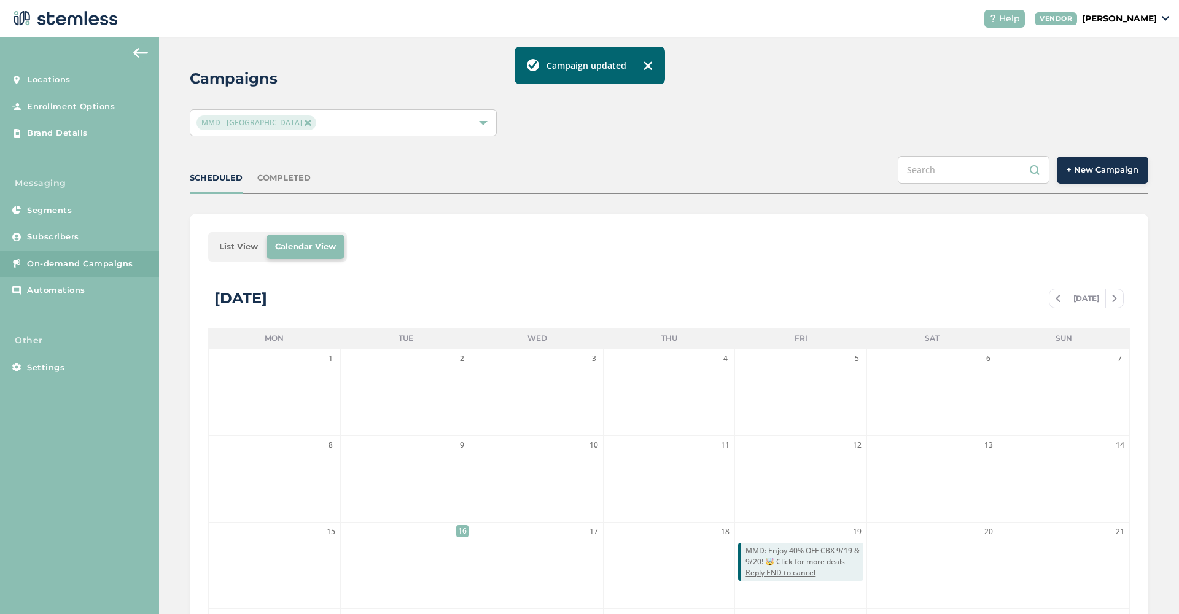
click at [404, 125] on div "MMD - [GEOGRAPHIC_DATA]" at bounding box center [337, 122] width 281 height 15
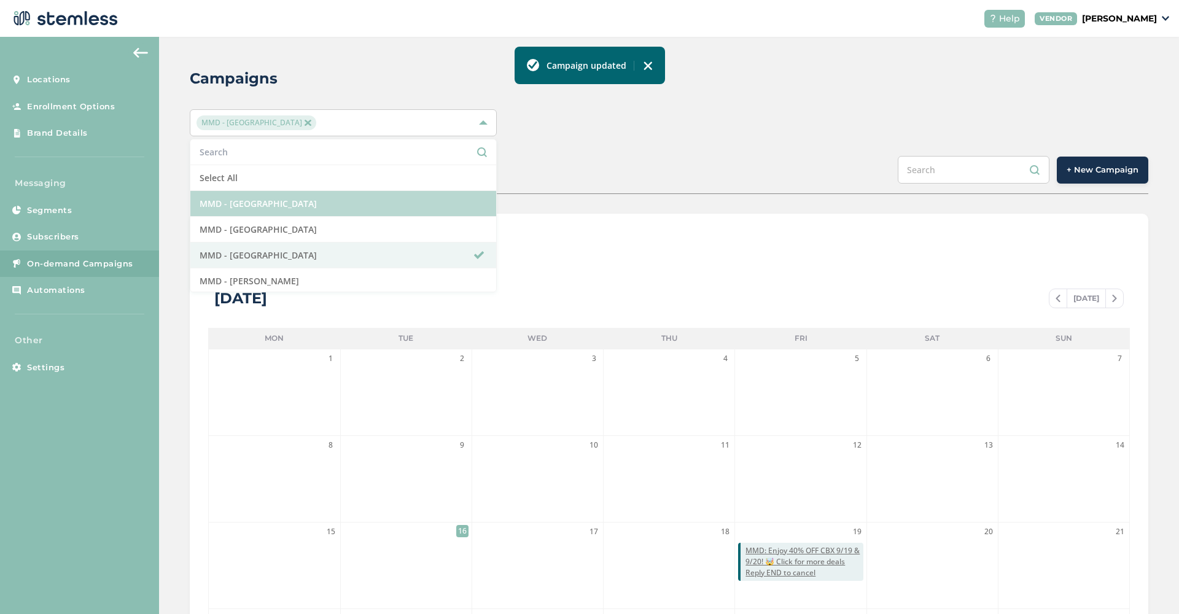
click at [354, 206] on li "MMD - [GEOGRAPHIC_DATA]" at bounding box center [343, 204] width 306 height 26
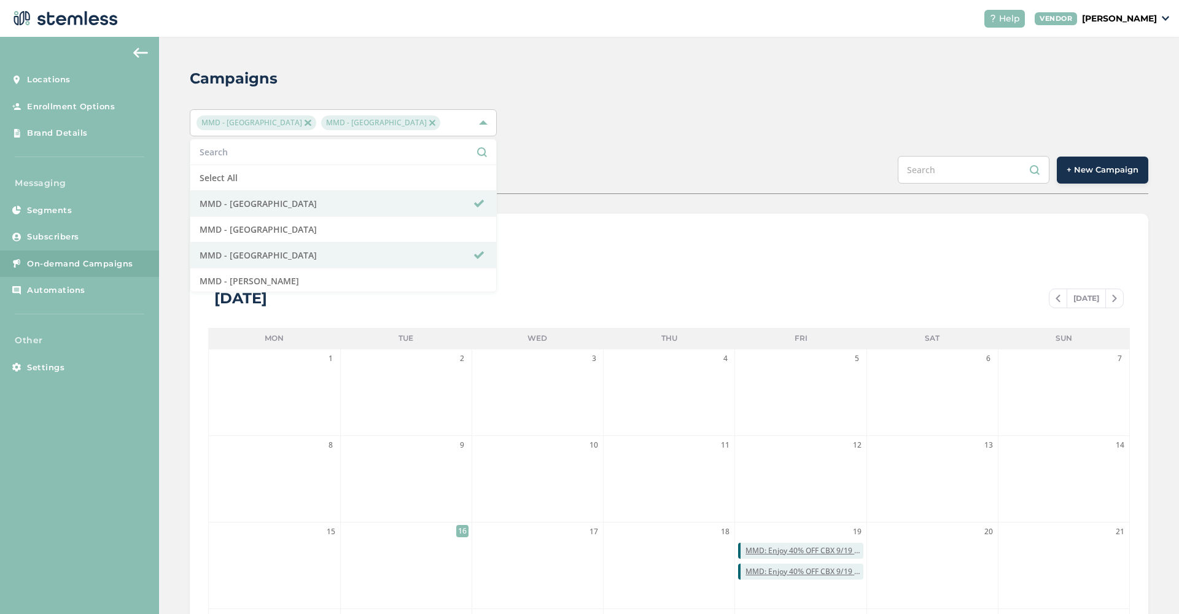
click at [305, 120] on img at bounding box center [308, 123] width 6 height 6
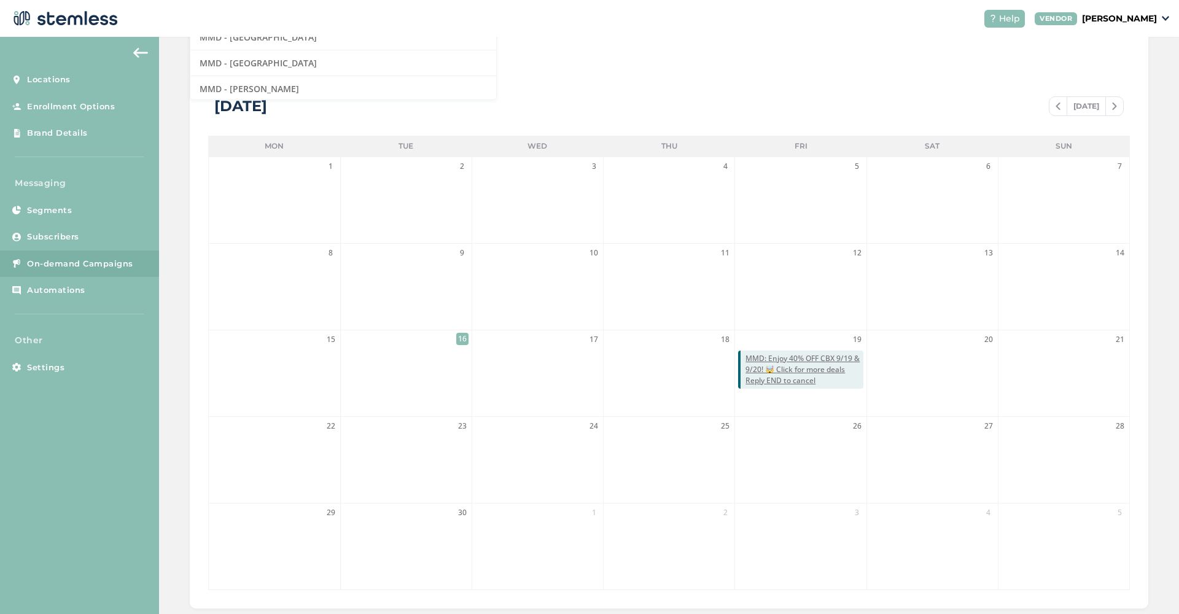
scroll to position [211, 0]
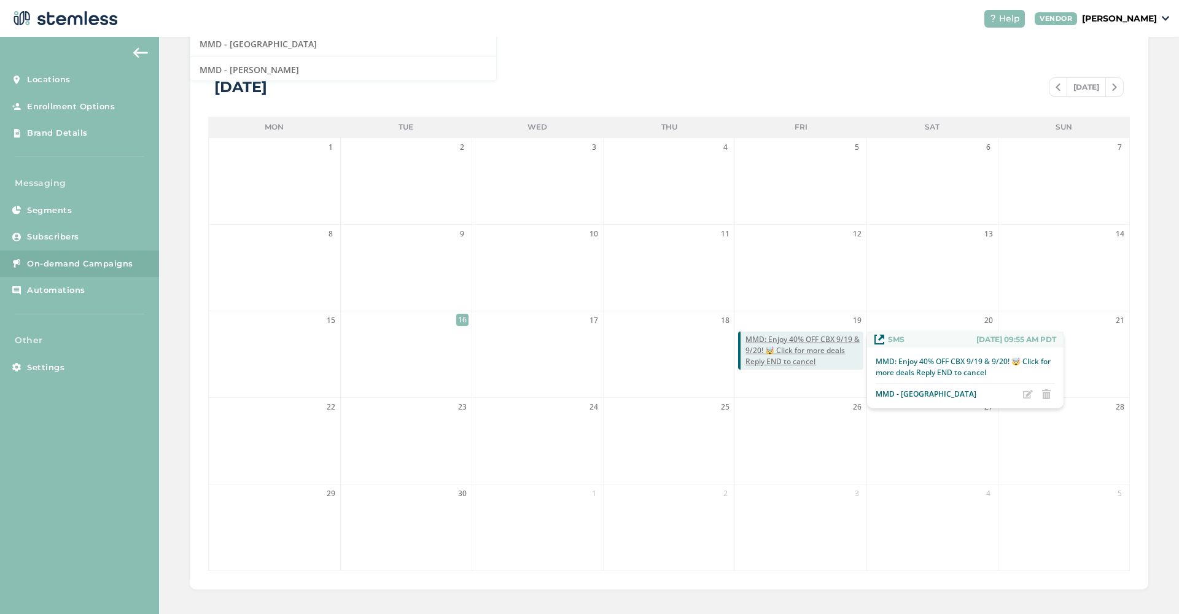
click at [771, 345] on span "MMD: Enjoy 40% OFF CBX 9/19 & 9/20! 🤯 Click for more deals Reply END to cancel" at bounding box center [804, 350] width 117 height 33
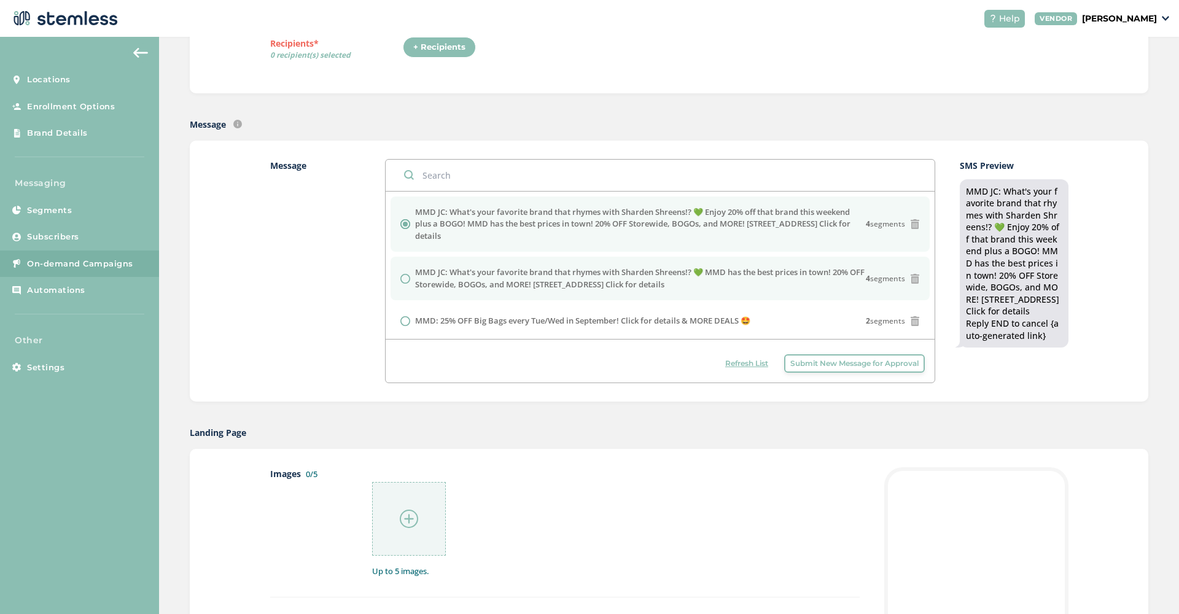
radio input "false"
radio input "true"
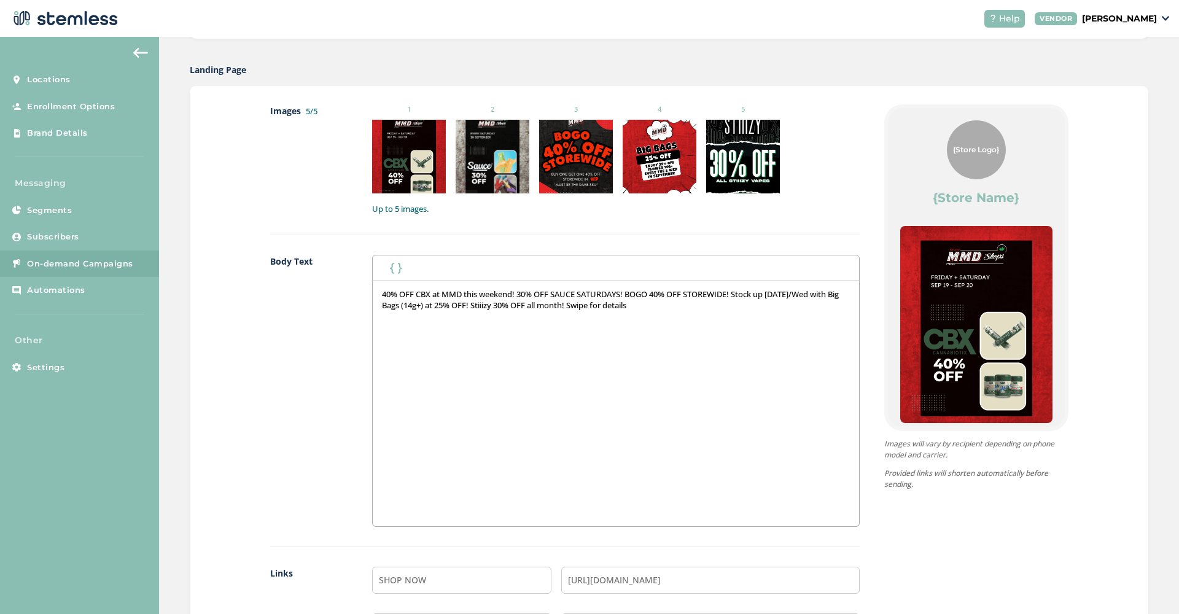
scroll to position [750, 0]
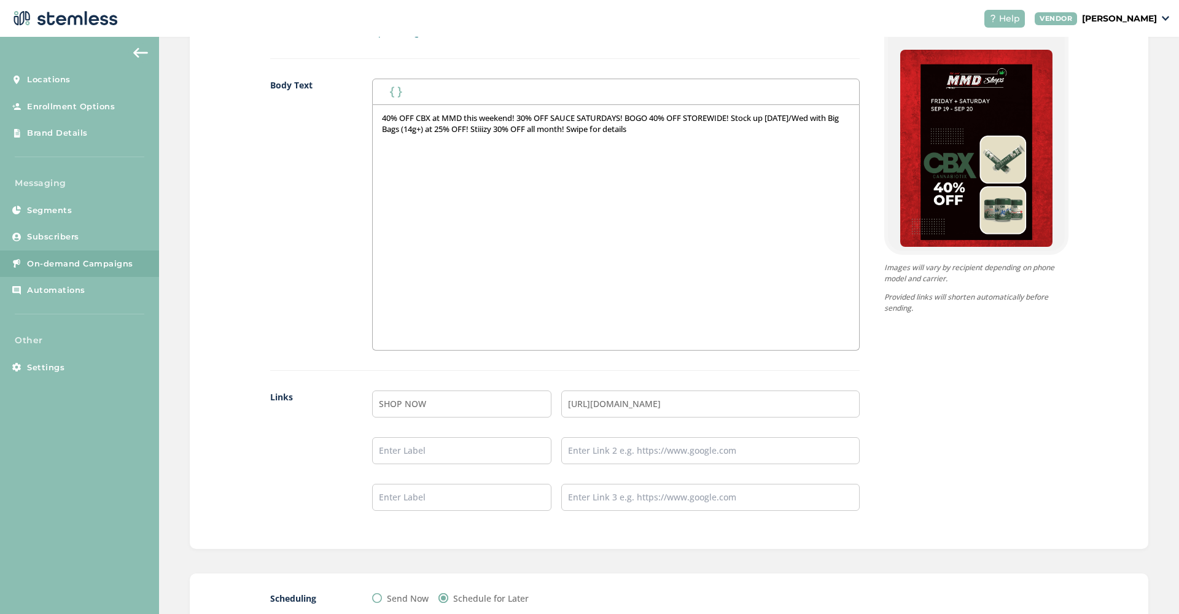
drag, startPoint x: 680, startPoint y: 130, endPoint x: 287, endPoint y: 105, distance: 393.8
click at [287, 105] on div "Body Text First Name Last Name 40% OFF CBX at MMD this weekend! 30% OFF SAUCE S…" at bounding box center [565, 225] width 590 height 292
copy p "40% OFF CBX at MMD this weekend! 30% OFF SAUCE SATURDAYS! BOGO 40% OFF STOREWID…"
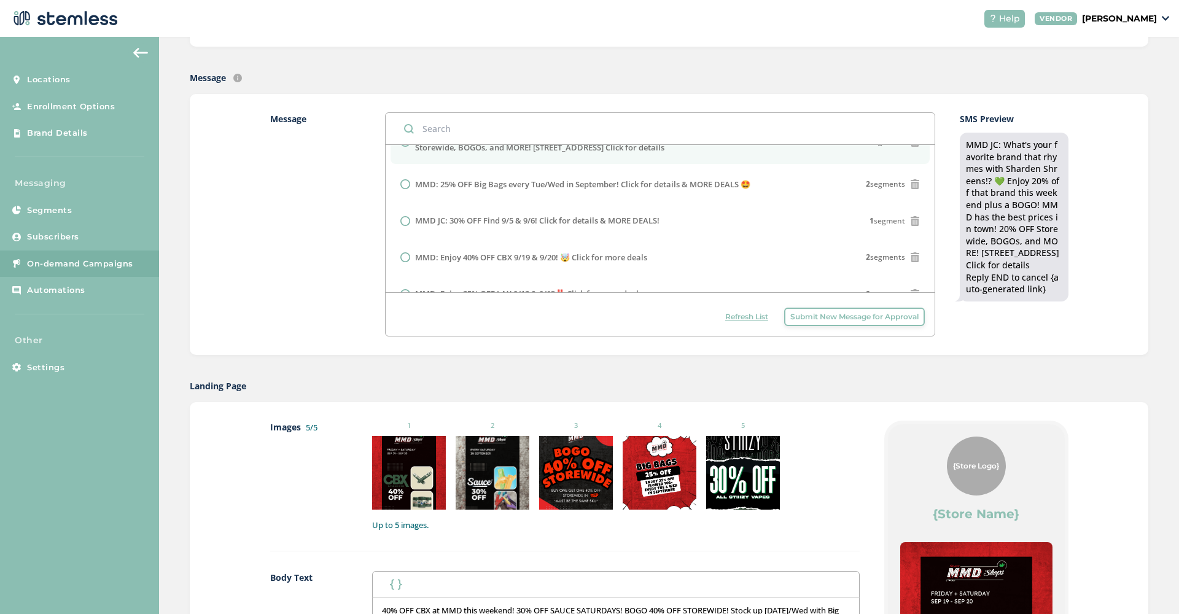
scroll to position [92, 0]
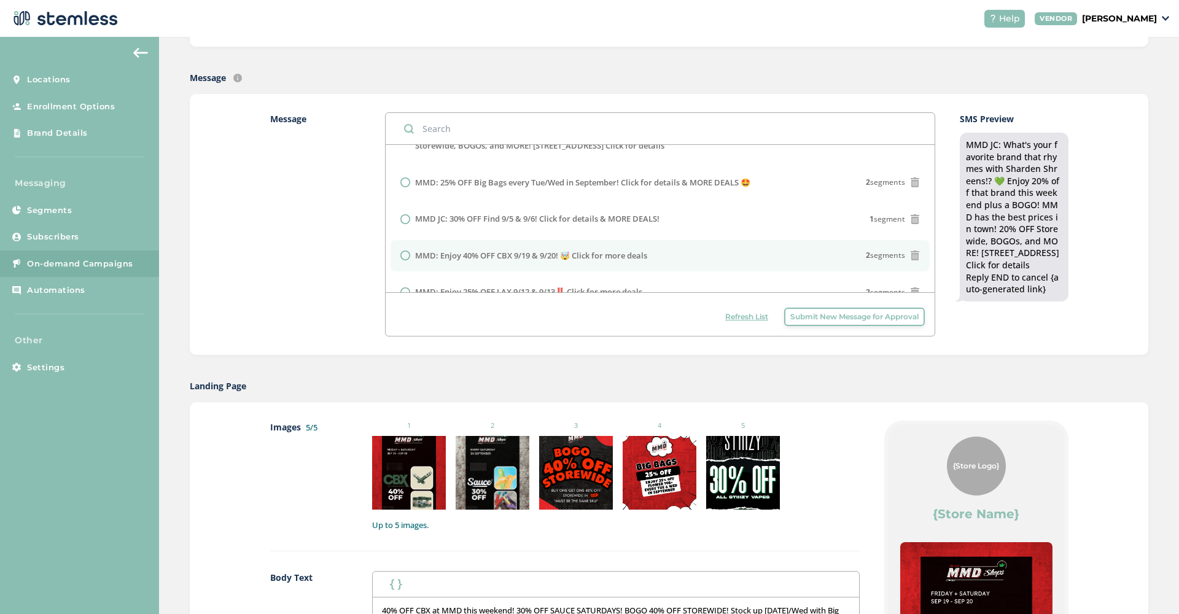
click at [421, 260] on li "MMD: Enjoy 40% OFF CBX 9/19 & 9/20! 🤯 Click for more deals 2 segments" at bounding box center [660, 256] width 539 height 32
radio input "false"
radio input "true"
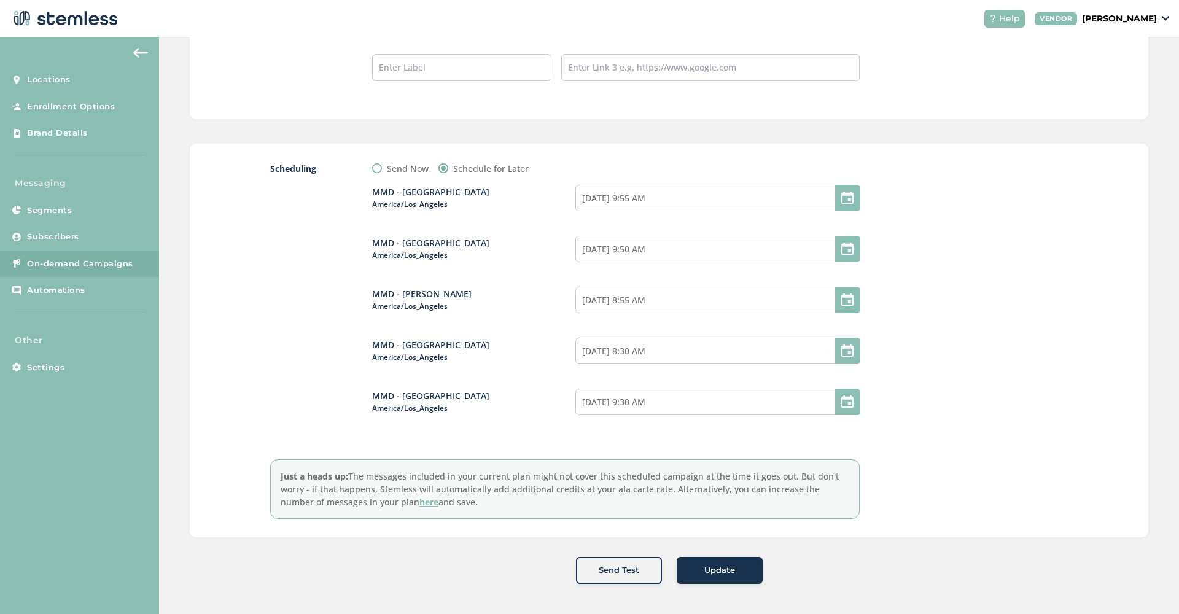
scroll to position [1179, 0]
click at [724, 567] on span "Update" at bounding box center [719, 572] width 31 height 12
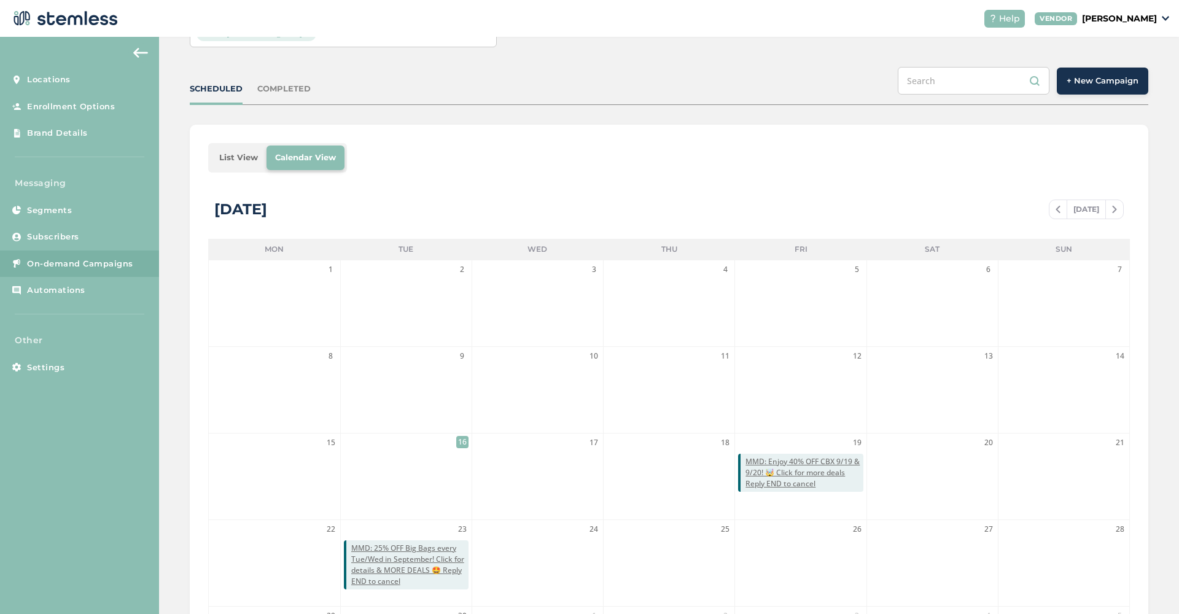
scroll to position [90, 0]
